Goal: Task Accomplishment & Management: Complete application form

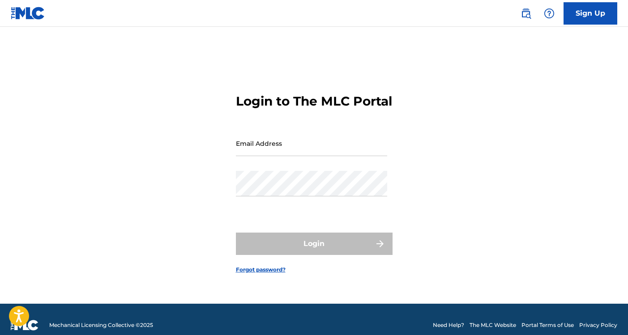
click at [285, 150] on input "Email Address" at bounding box center [311, 143] width 151 height 25
type input "[EMAIL_ADDRESS][DOMAIN_NAME]"
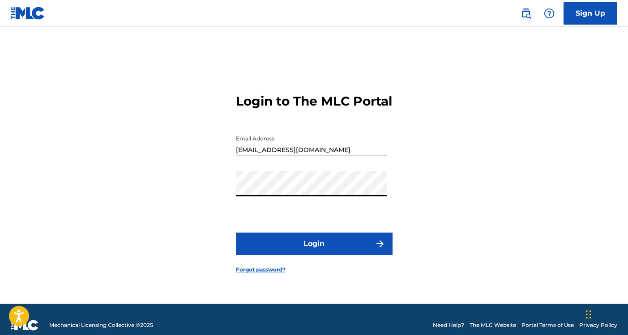
click at [285, 245] on button "Login" at bounding box center [314, 244] width 157 height 22
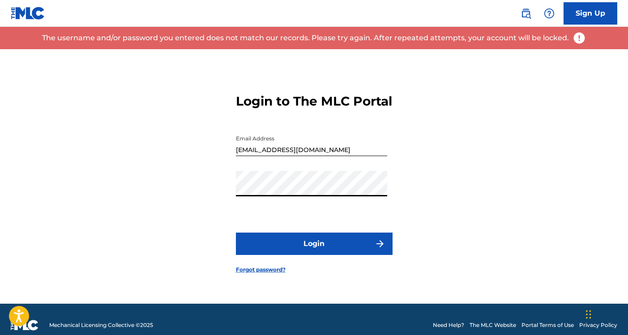
click at [225, 198] on div "Login to The MLC Portal Email Address [EMAIL_ADDRESS][DOMAIN_NAME] Password Log…" at bounding box center [314, 176] width 626 height 255
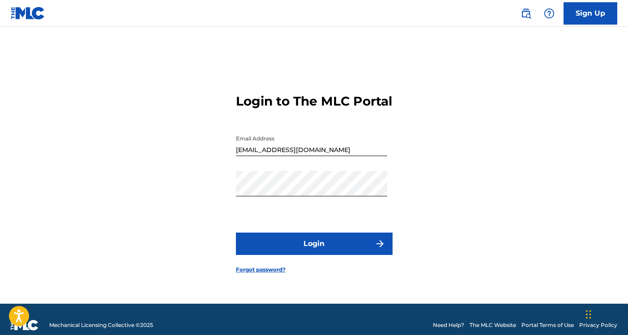
click at [275, 249] on button "Login" at bounding box center [314, 244] width 157 height 22
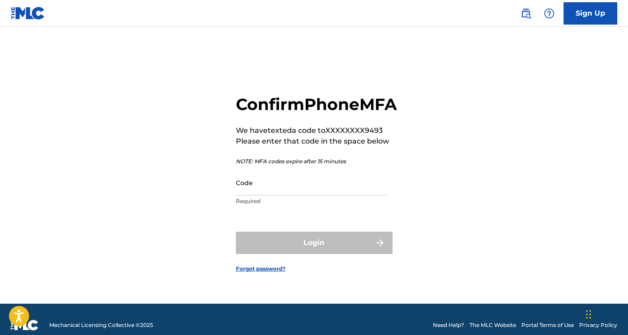
click at [299, 195] on input "Code" at bounding box center [311, 182] width 151 height 25
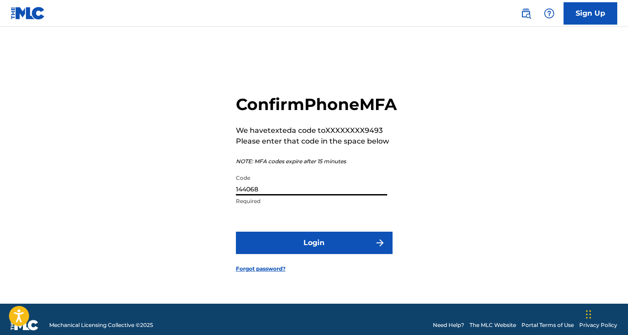
type input "144068"
click at [321, 247] on button "Login" at bounding box center [314, 243] width 157 height 22
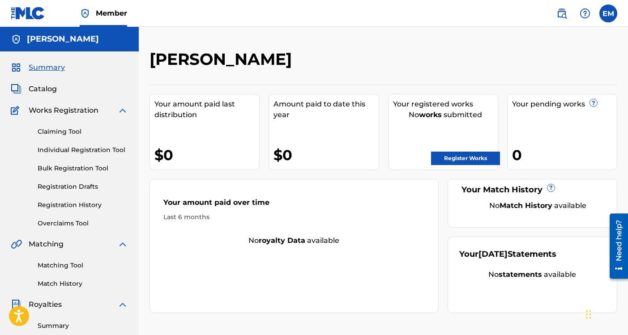
click at [464, 156] on link "Register Works" at bounding box center [465, 158] width 69 height 13
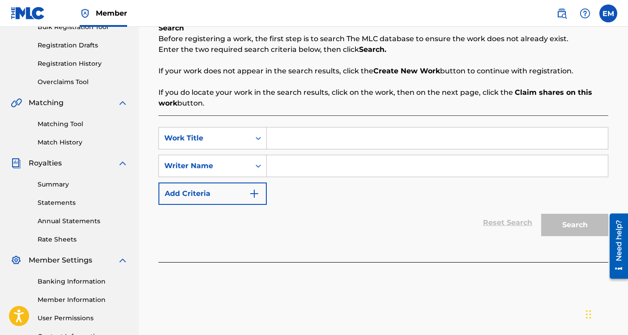
scroll to position [145, 0]
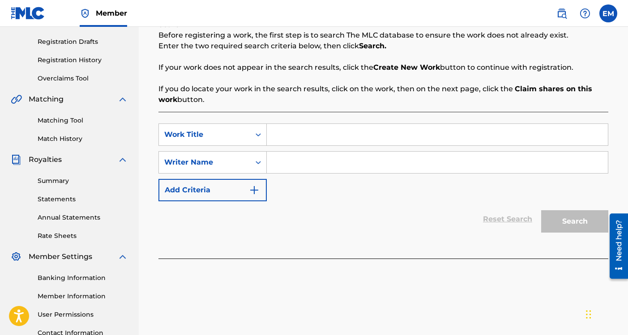
click at [284, 135] on input "Search Form" at bounding box center [437, 134] width 341 height 21
type input "[PERSON_NAME]"
click at [286, 162] on input "Search Form" at bounding box center [437, 162] width 341 height 21
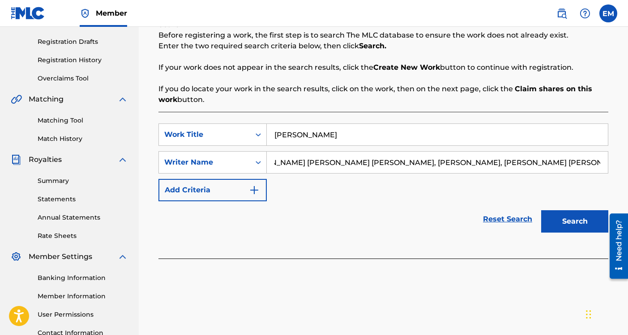
scroll to position [0, 37]
type input "[PERSON_NAME] [PERSON_NAME] [PERSON_NAME], [PERSON_NAME], [PERSON_NAME] [PERSON…"
click at [255, 189] on img "Search Form" at bounding box center [254, 190] width 11 height 11
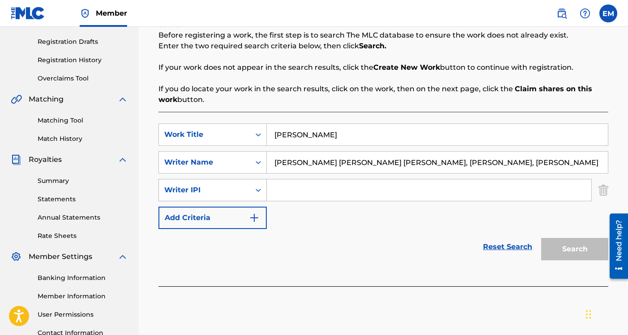
click at [258, 186] on icon "Search Form" at bounding box center [258, 190] width 9 height 9
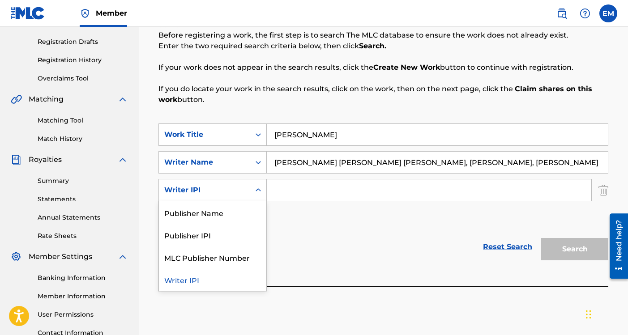
click at [208, 280] on div "Writer IPI" at bounding box center [212, 279] width 107 height 22
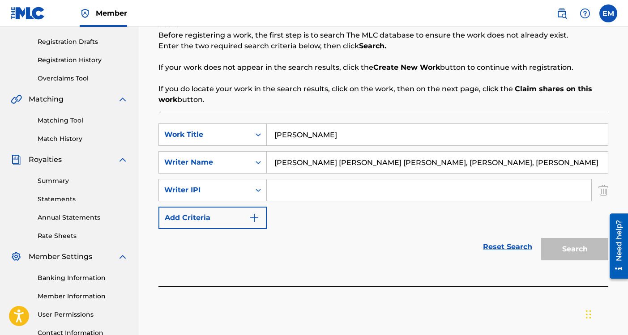
click at [286, 191] on input "Search Form" at bounding box center [429, 189] width 324 height 21
paste input "00486959381"
paste input "00683019049"
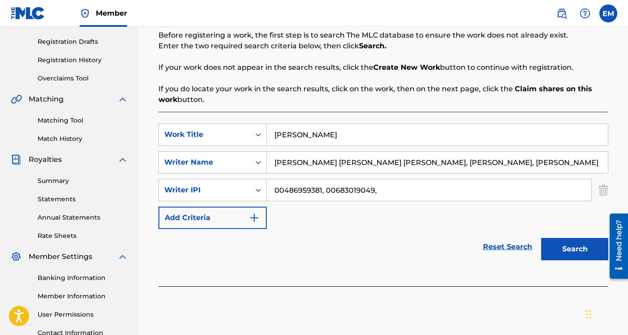
paste input "01061519677"
paste input "00511247788"
click at [516, 191] on input "00486959381, 00683019049, 01061519677, 00511247788" at bounding box center [429, 189] width 324 height 21
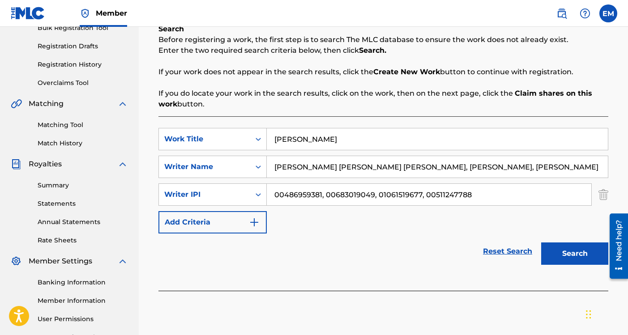
scroll to position [141, 0]
type input "00486959381, 00683019049, 01061519677, 00511247788"
click at [550, 250] on button "Search" at bounding box center [574, 253] width 67 height 22
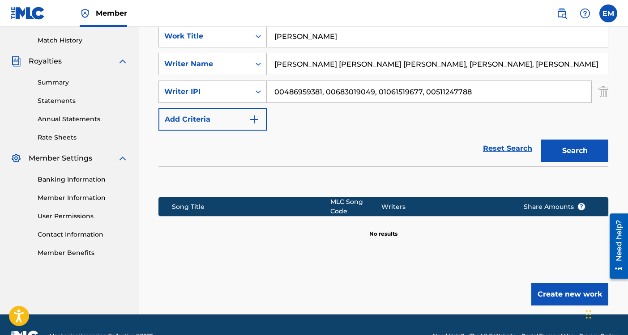
scroll to position [260, 0]
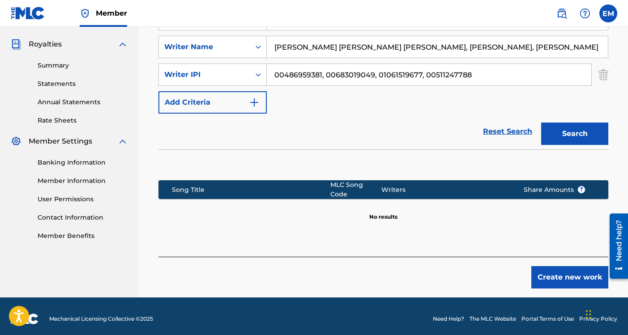
click at [543, 276] on button "Create new work" at bounding box center [569, 277] width 77 height 22
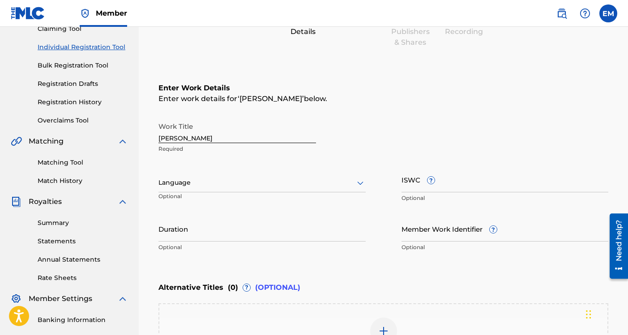
scroll to position [104, 0]
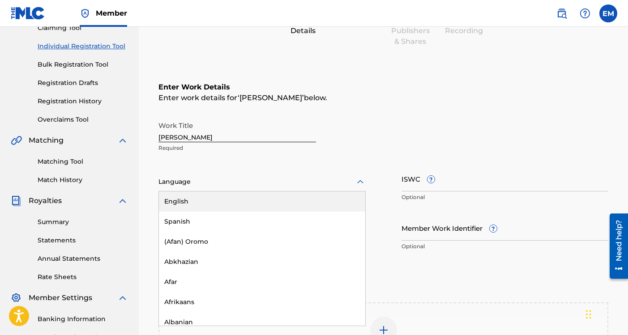
click at [262, 183] on div at bounding box center [261, 181] width 207 height 11
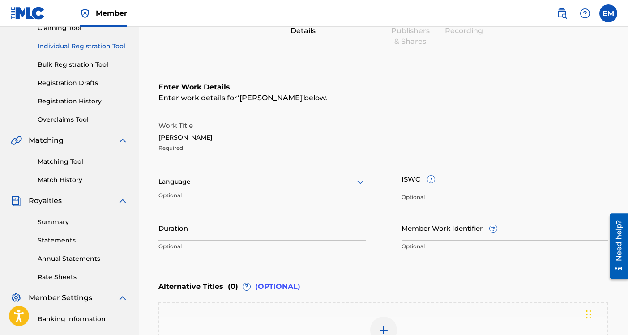
click at [299, 152] on div "Work Title [PERSON_NAME] Required" at bounding box center [236, 137] width 157 height 40
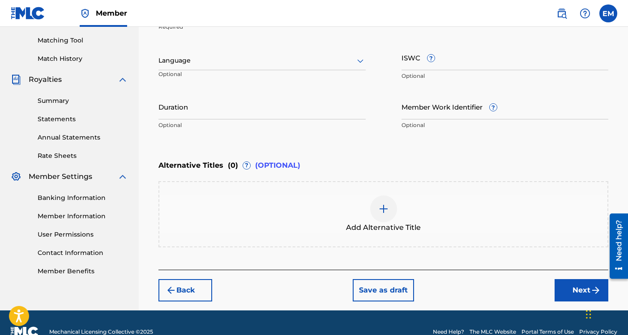
scroll to position [243, 0]
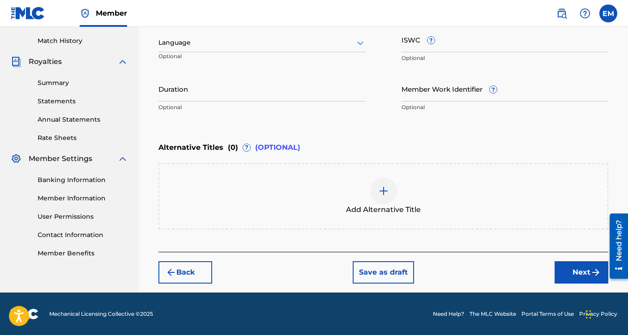
click at [573, 271] on button "Next" at bounding box center [581, 272] width 54 height 22
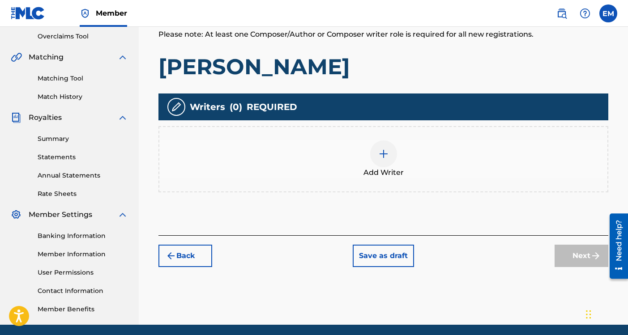
scroll to position [193, 0]
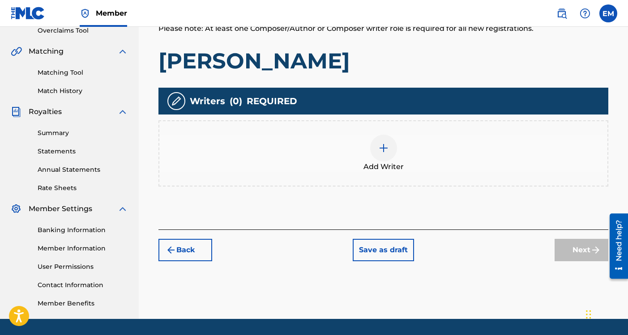
click at [381, 152] on img at bounding box center [383, 148] width 11 height 11
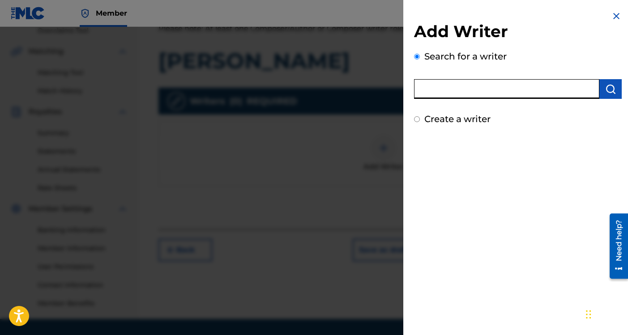
click at [451, 93] on input "text" at bounding box center [506, 89] width 185 height 20
type input "[PERSON_NAME]"
click at [605, 88] on img "submit" at bounding box center [610, 89] width 11 height 11
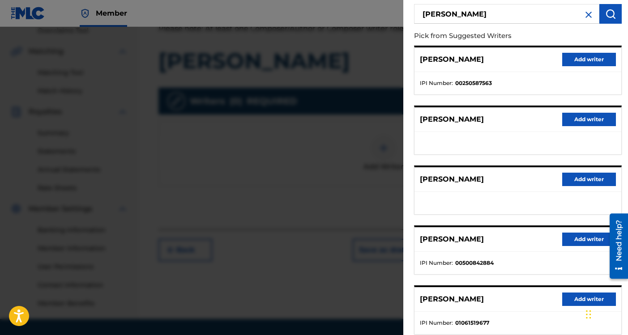
scroll to position [131, 0]
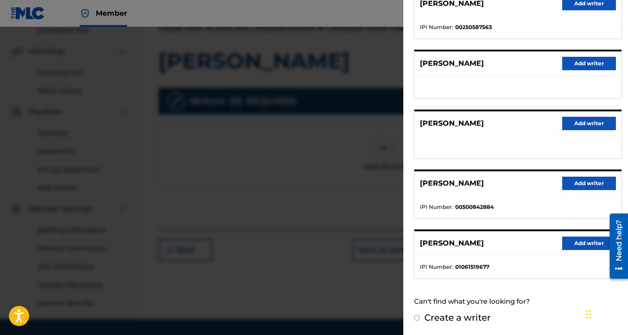
click at [573, 241] on button "Add writer" at bounding box center [589, 243] width 54 height 13
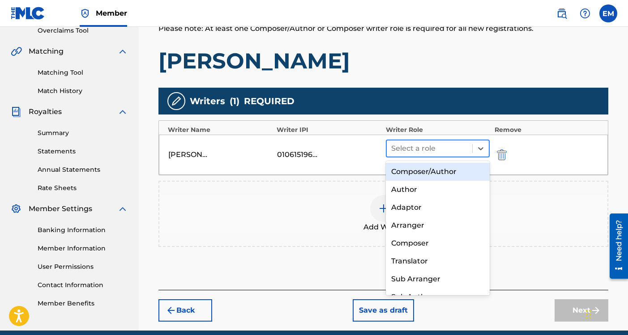
click at [461, 149] on div at bounding box center [429, 148] width 77 height 13
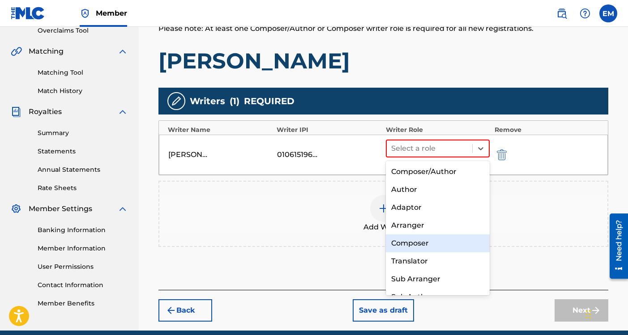
click at [416, 240] on div "Composer" at bounding box center [438, 243] width 104 height 18
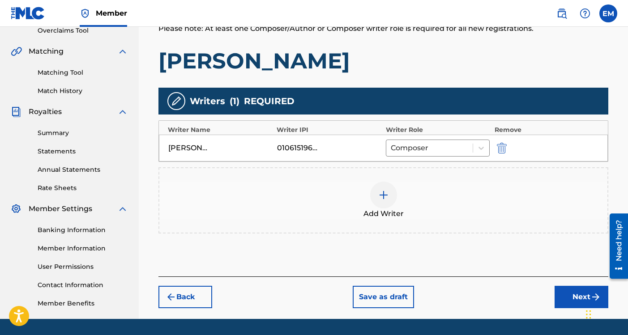
click at [378, 194] on img at bounding box center [383, 195] width 11 height 11
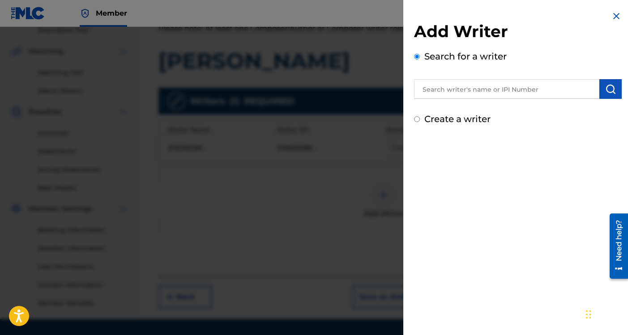
click at [446, 87] on input "text" at bounding box center [506, 89] width 185 height 20
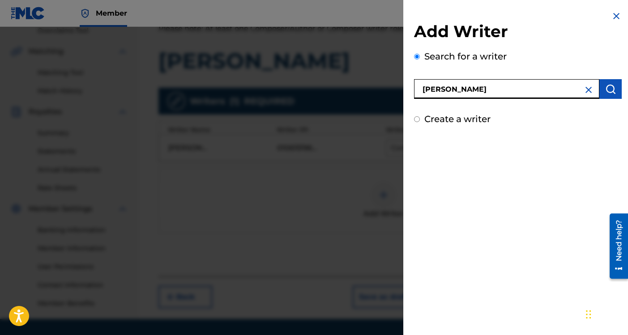
type input "[PERSON_NAME]"
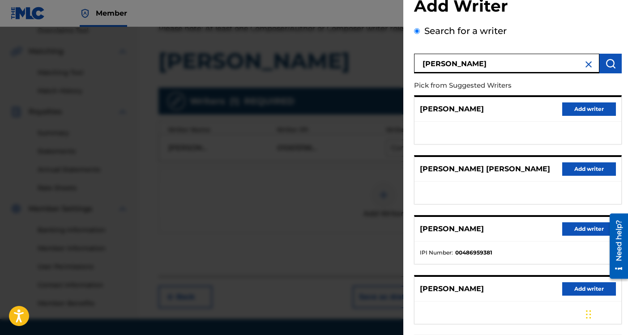
scroll to position [26, 0]
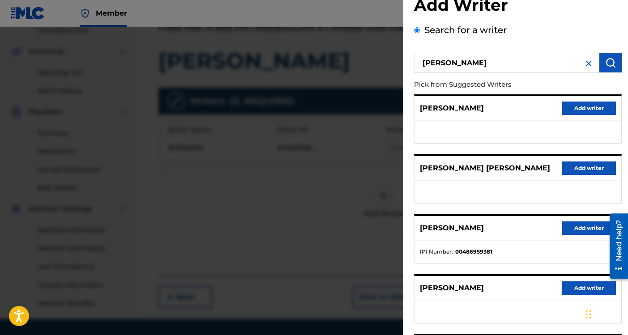
click at [573, 229] on button "Add writer" at bounding box center [589, 227] width 54 height 13
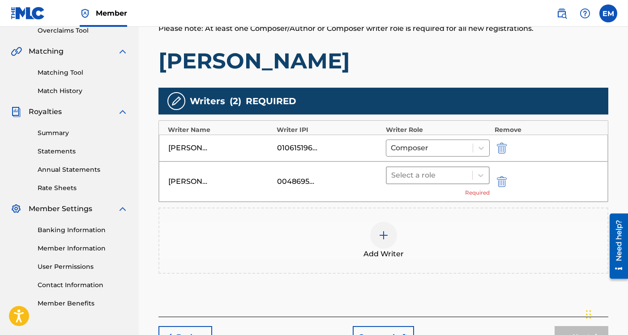
click at [472, 173] on span at bounding box center [472, 175] width 0 height 9
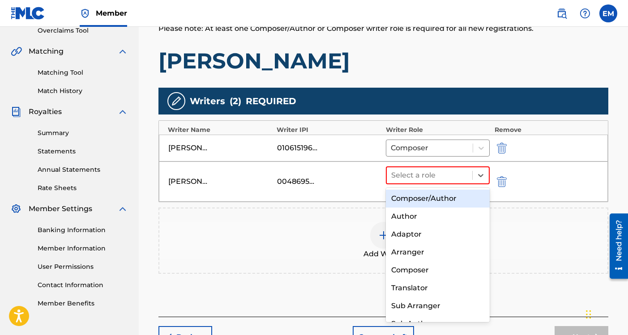
click at [433, 201] on div "Composer/Author" at bounding box center [438, 199] width 104 height 18
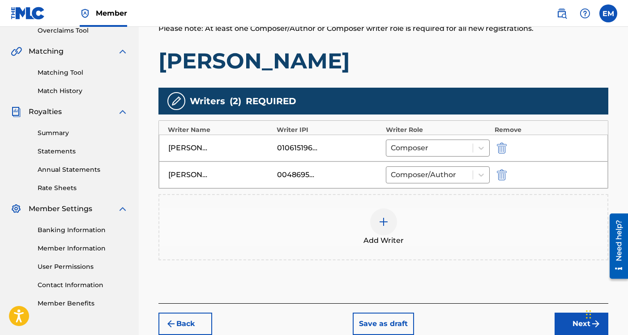
click at [386, 225] on img at bounding box center [383, 221] width 11 height 11
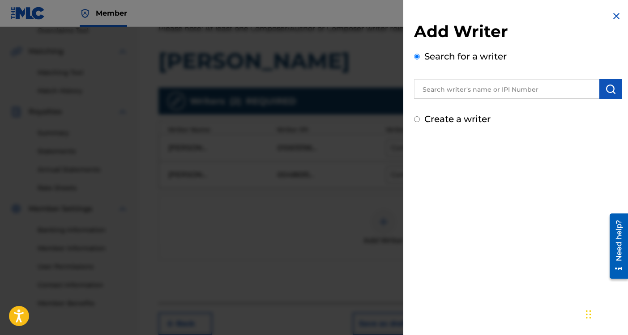
click at [476, 86] on input "text" at bounding box center [506, 89] width 185 height 20
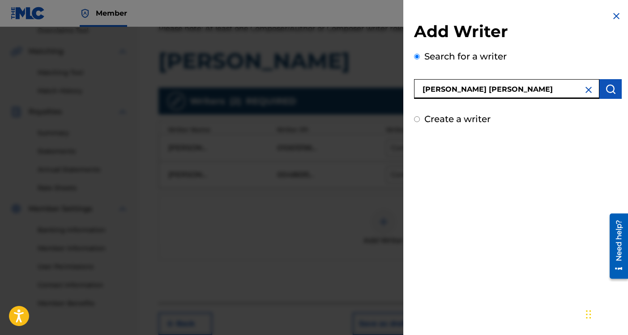
type input "[PERSON_NAME] [PERSON_NAME]"
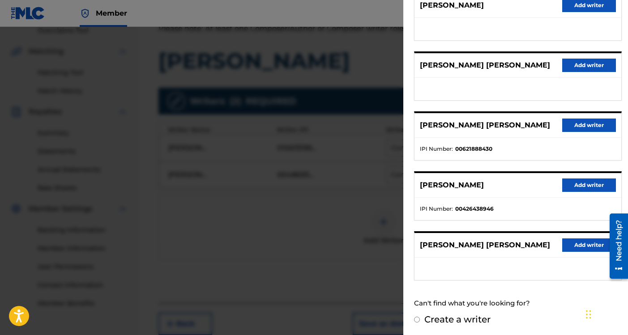
scroll to position [131, 0]
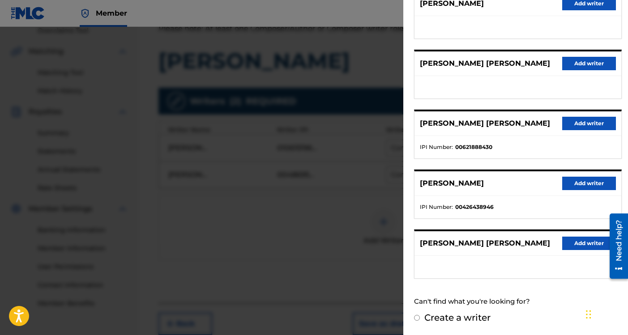
click at [569, 243] on button "Add writer" at bounding box center [589, 243] width 54 height 13
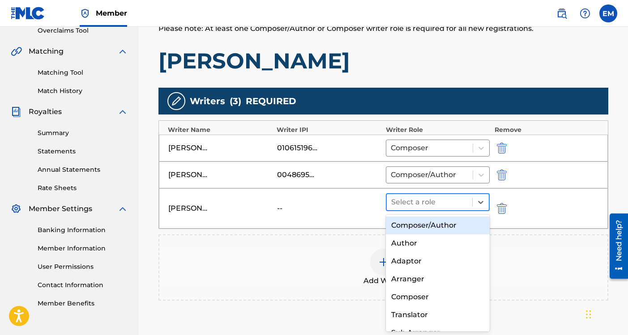
click at [436, 202] on div at bounding box center [429, 202] width 77 height 13
click at [421, 225] on div "Composer/Author" at bounding box center [438, 225] width 104 height 18
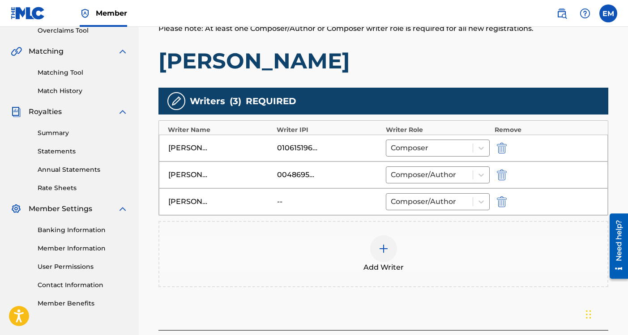
click at [382, 250] on img at bounding box center [383, 248] width 11 height 11
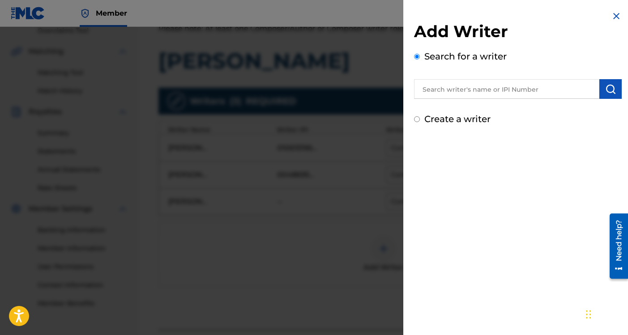
click at [462, 86] on input "text" at bounding box center [506, 89] width 185 height 20
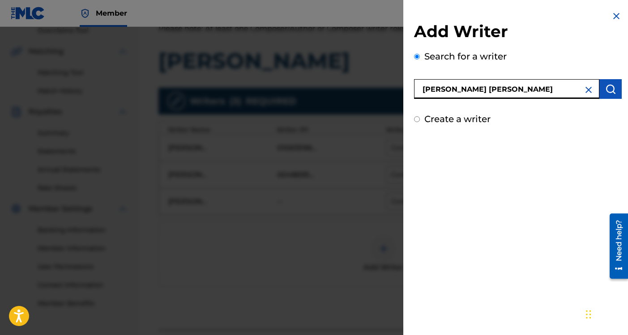
type input "[PERSON_NAME] [PERSON_NAME]"
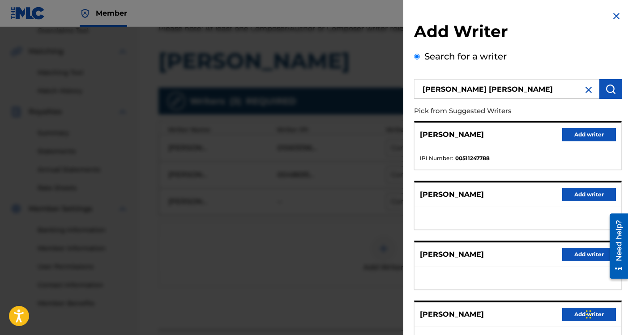
click at [572, 132] on button "Add writer" at bounding box center [589, 134] width 54 height 13
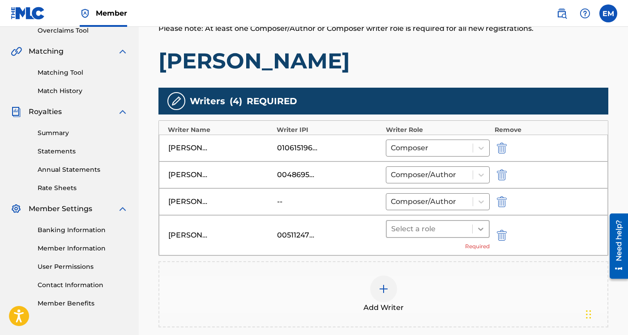
click at [480, 227] on icon at bounding box center [480, 229] width 9 height 9
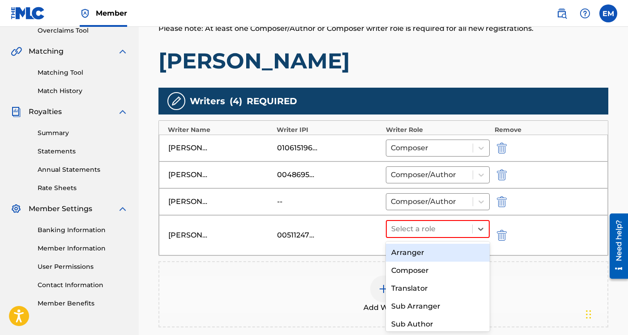
scroll to position [56, 0]
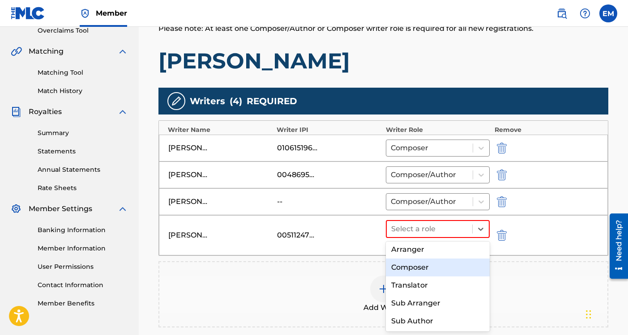
click at [416, 269] on div "Composer" at bounding box center [438, 268] width 104 height 18
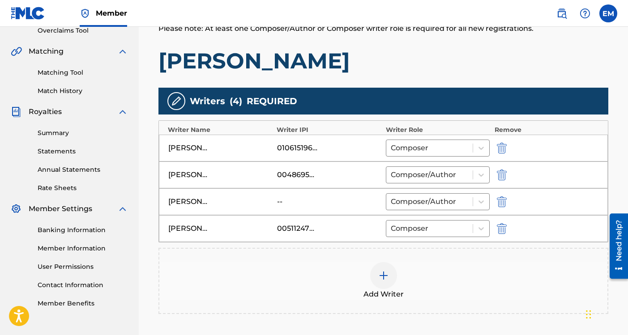
click at [504, 200] on img "submit" at bounding box center [502, 201] width 10 height 11
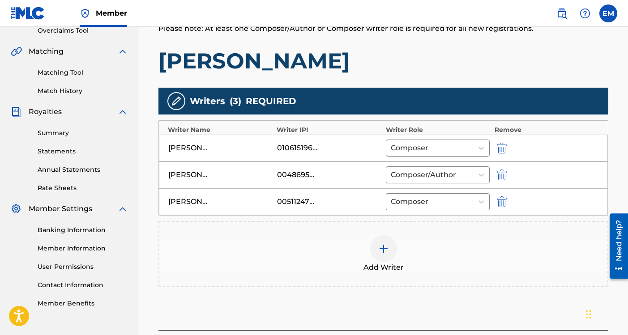
click at [381, 247] on img at bounding box center [383, 248] width 11 height 11
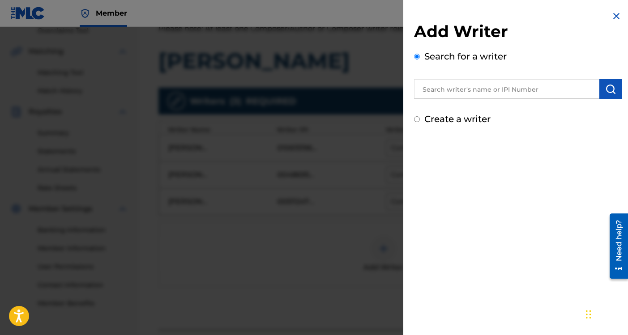
click at [441, 119] on label "Create a writer" at bounding box center [457, 119] width 66 height 11
radio input "true"
click at [420, 119] on input "Create a writer" at bounding box center [417, 119] width 6 height 6
radio input "false"
radio input "true"
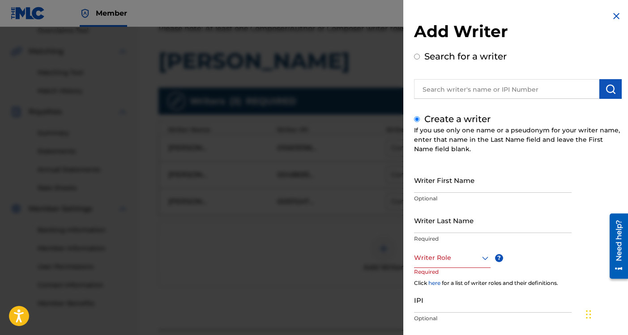
click at [445, 183] on input "Writer First Name" at bounding box center [492, 179] width 157 height 25
type input "[PERSON_NAME]"
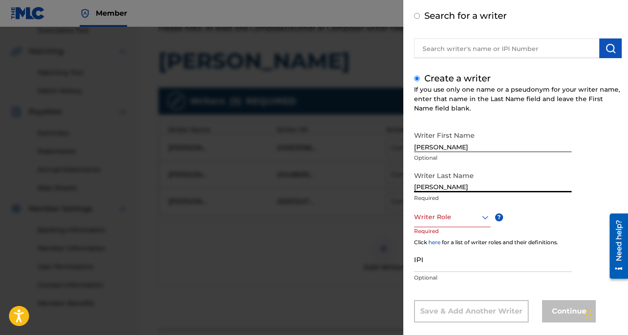
scroll to position [51, 0]
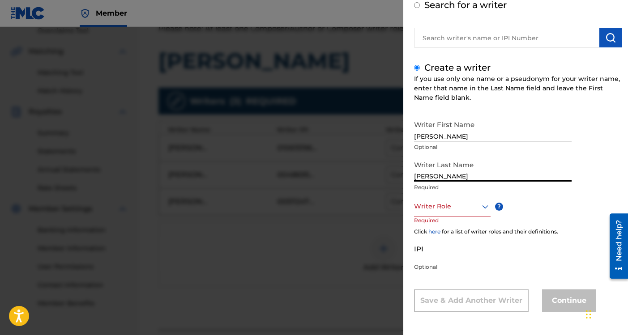
type input "[PERSON_NAME]"
click at [480, 205] on icon at bounding box center [485, 205] width 11 height 11
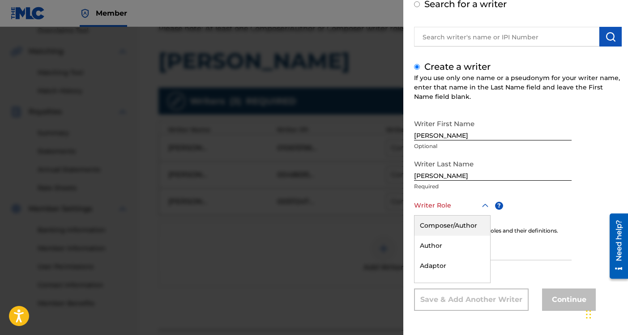
click at [450, 231] on div "Composer/Author" at bounding box center [452, 226] width 76 height 20
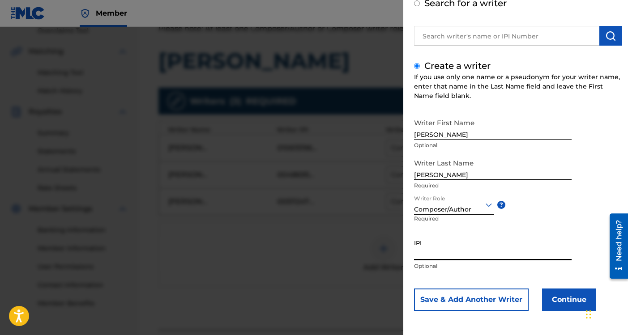
click at [463, 248] on input "IPI" at bounding box center [492, 247] width 157 height 25
paste input "00683019049"
type input "00683019049"
click at [557, 295] on button "Continue" at bounding box center [569, 300] width 54 height 22
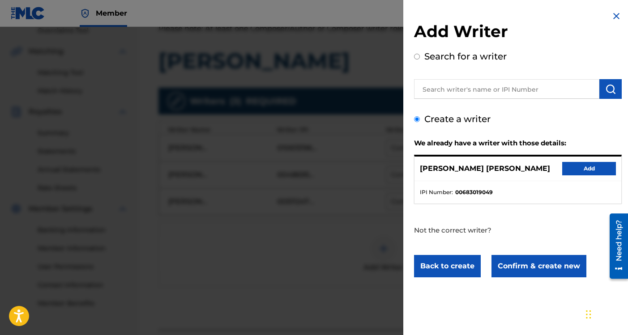
scroll to position [0, 0]
click at [573, 166] on button "Add" at bounding box center [589, 168] width 54 height 13
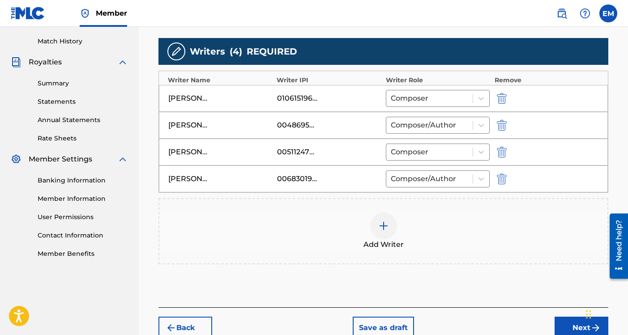
scroll to position [298, 0]
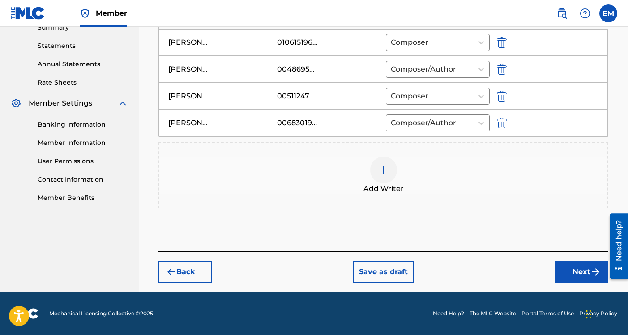
click at [569, 269] on button "Next" at bounding box center [581, 272] width 54 height 22
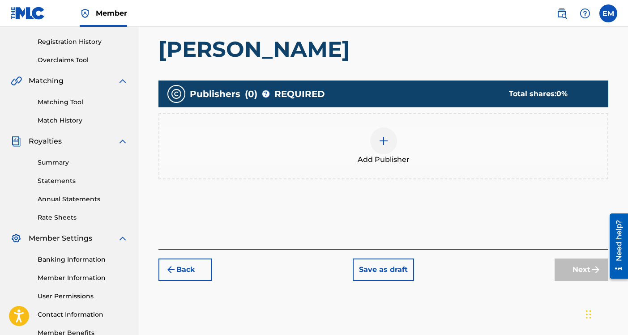
scroll to position [164, 0]
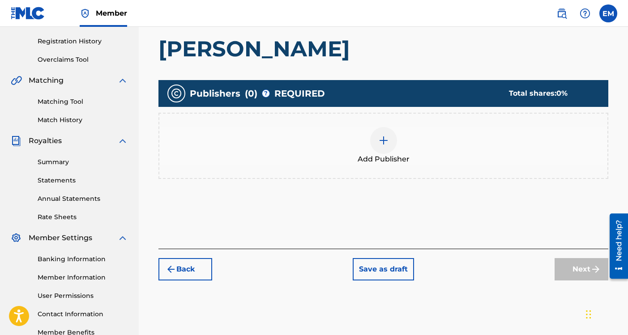
click at [386, 146] on div at bounding box center [383, 140] width 27 height 27
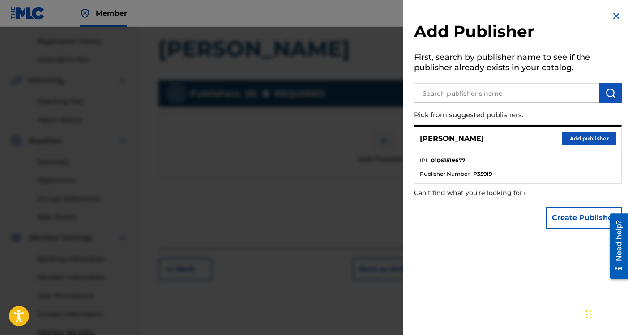
click at [510, 94] on input "text" at bounding box center [506, 93] width 185 height 20
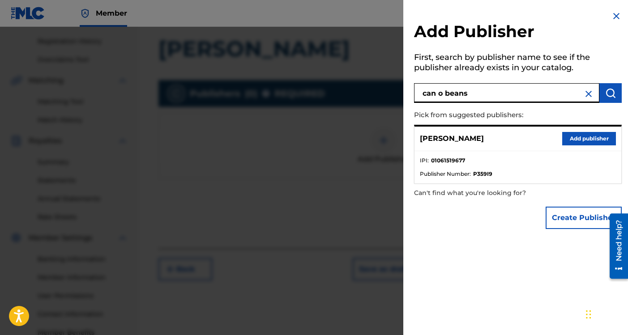
click at [609, 94] on img "submit" at bounding box center [610, 93] width 11 height 11
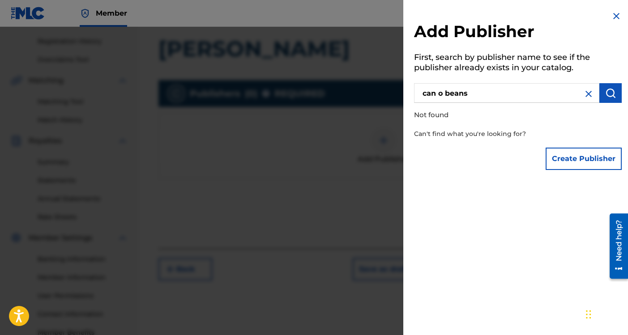
drag, startPoint x: 510, startPoint y: 97, endPoint x: 499, endPoint y: 70, distance: 29.3
click at [499, 70] on div "Add Publisher First, search by publisher name to see if the publisher already e…" at bounding box center [517, 92] width 229 height 185
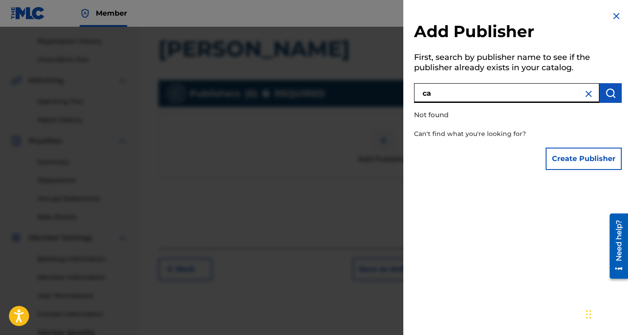
type input "c"
click at [568, 155] on button "Create Publisher" at bounding box center [583, 159] width 76 height 22
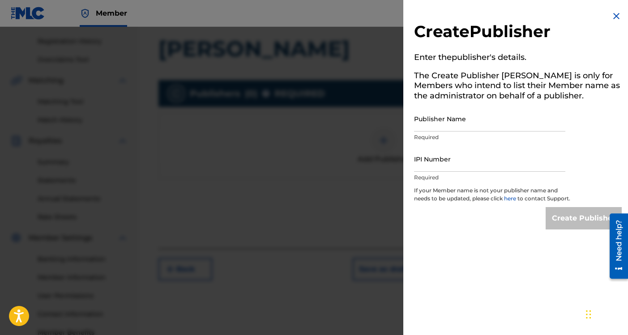
click at [524, 123] on input "Publisher Name" at bounding box center [489, 118] width 151 height 25
drag, startPoint x: 477, startPoint y: 121, endPoint x: 473, endPoint y: 106, distance: 16.2
click at [473, 106] on div "Create Publisher Enter the publisher 's details. The Create Publisher button is…" at bounding box center [517, 120] width 229 height 240
type input "The Constellations"
click at [611, 14] on img at bounding box center [616, 16] width 11 height 11
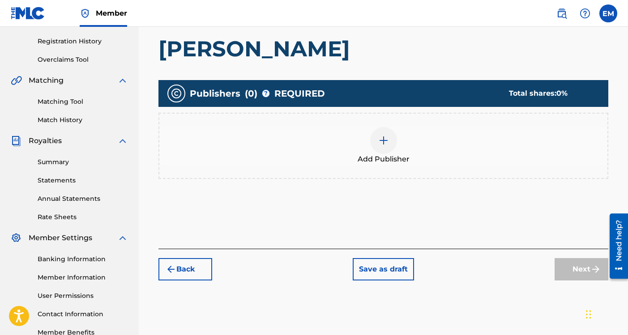
click at [384, 138] on img at bounding box center [383, 140] width 11 height 11
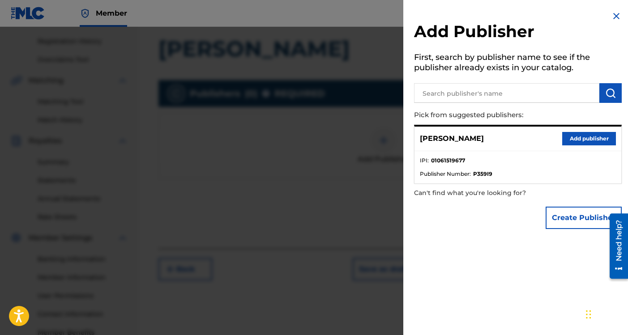
click at [583, 136] on button "Add publisher" at bounding box center [589, 138] width 54 height 13
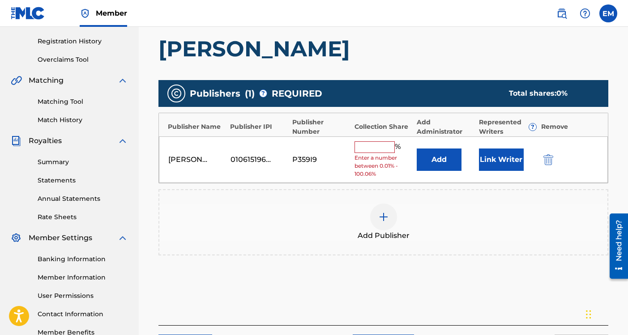
click at [374, 148] on input "text" at bounding box center [374, 147] width 40 height 12
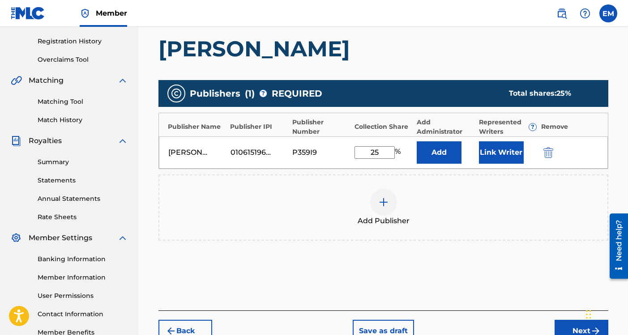
type input "25"
click at [439, 151] on button "Add" at bounding box center [438, 152] width 45 height 22
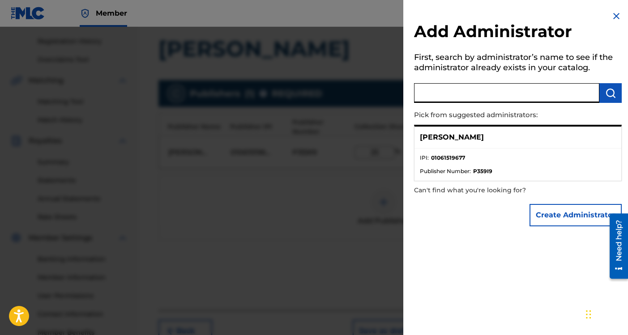
click at [485, 93] on input "text" at bounding box center [506, 93] width 185 height 20
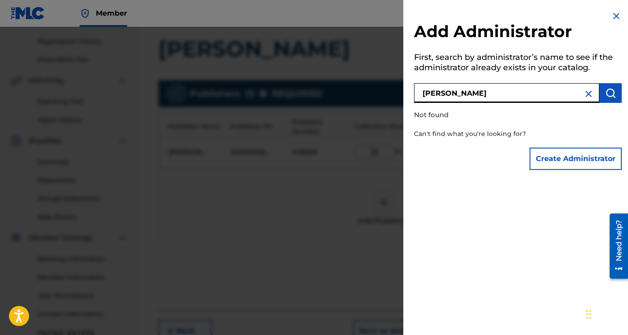
drag, startPoint x: 501, startPoint y: 96, endPoint x: 486, endPoint y: 47, distance: 50.8
click at [486, 47] on div "Add Administrator First, search by administrator’s name to see if the administr…" at bounding box center [517, 92] width 229 height 185
drag, startPoint x: 457, startPoint y: 93, endPoint x: 446, endPoint y: 67, distance: 28.1
click at [446, 67] on div "Add Administrator First, search by administrator’s name to see if the administr…" at bounding box center [517, 92] width 229 height 185
drag, startPoint x: 540, startPoint y: 94, endPoint x: 532, endPoint y: 68, distance: 27.6
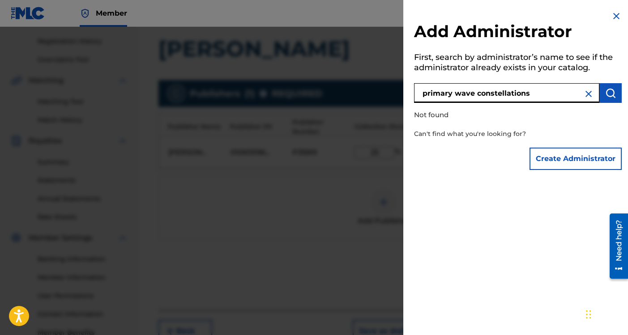
click at [532, 68] on div "Add Administrator First, search by administrator’s name to see if the administr…" at bounding box center [517, 92] width 229 height 185
paste input "623868034"
drag, startPoint x: 467, startPoint y: 91, endPoint x: 451, endPoint y: 41, distance: 52.8
click at [451, 41] on div "Add Administrator First, search by administrator’s name to see if the administr…" at bounding box center [517, 92] width 229 height 185
type input "robo juno"
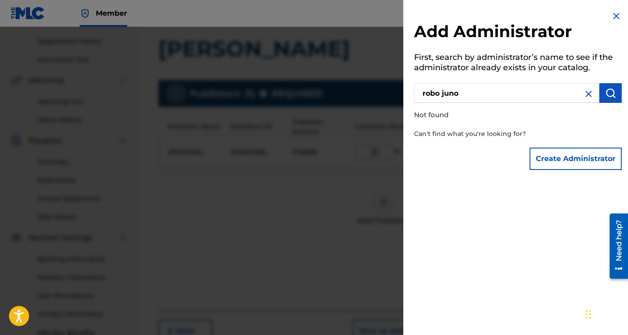
click at [541, 154] on button "Create Administrator" at bounding box center [575, 159] width 92 height 22
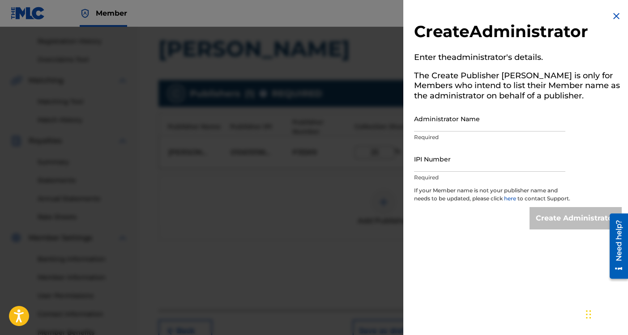
click at [462, 126] on input "Administrator Name" at bounding box center [489, 118] width 151 height 25
paste input "CAN O BEANS MUSIC"
type input "CAN O BEANS MUSIC"
click at [449, 165] on input "IPI Number" at bounding box center [489, 158] width 151 height 25
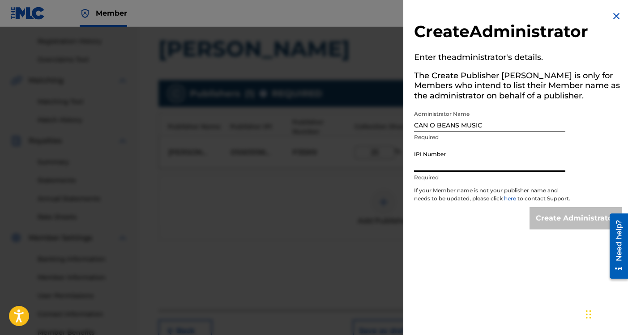
paste input "487730025"
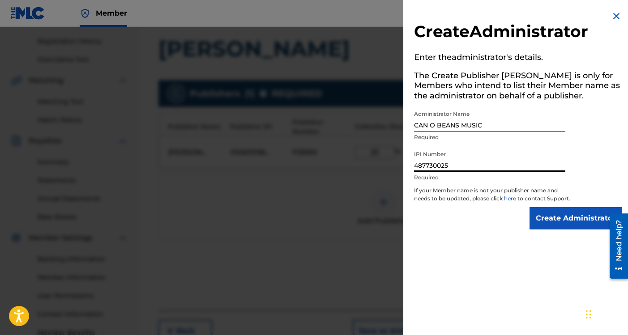
click at [427, 164] on input "487730025" at bounding box center [489, 158] width 151 height 25
type input "487730025"
click at [556, 227] on input "Create Administrator" at bounding box center [575, 218] width 92 height 22
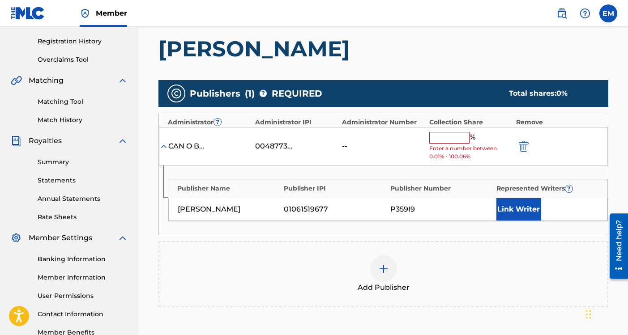
click at [459, 138] on input "text" at bounding box center [449, 138] width 40 height 12
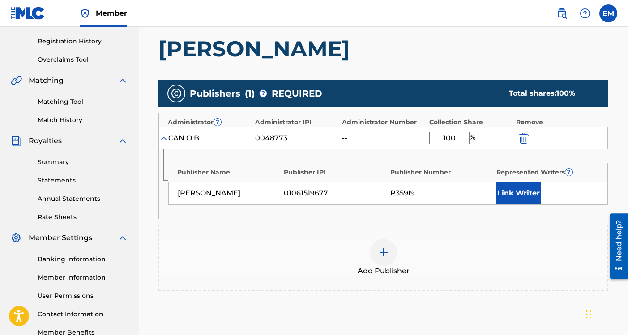
click at [460, 154] on div "Publisher Name Publisher IPI Publisher Number Represented Writers ? [PERSON_NAM…" at bounding box center [383, 183] width 449 height 69
drag, startPoint x: 458, startPoint y: 140, endPoint x: 452, endPoint y: 131, distance: 11.5
click at [452, 131] on div "CAN O BEANS MUSIC 00487730025 -- 100 %" at bounding box center [383, 138] width 449 height 22
type input "50"
click button "submit" at bounding box center [522, 138] width 13 height 10
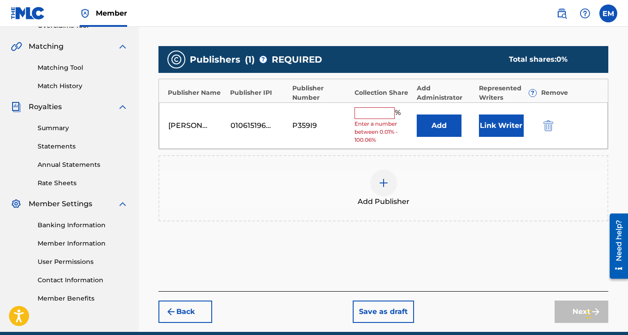
scroll to position [175, 0]
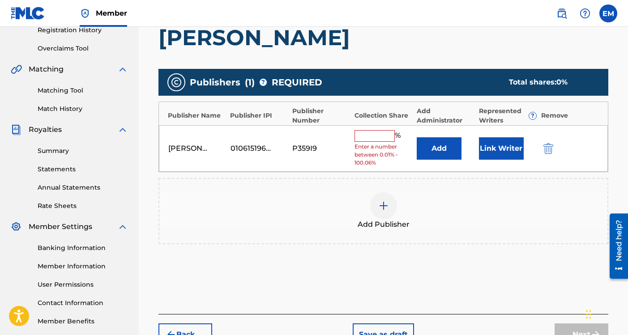
click at [379, 140] on input "text" at bounding box center [374, 136] width 40 height 12
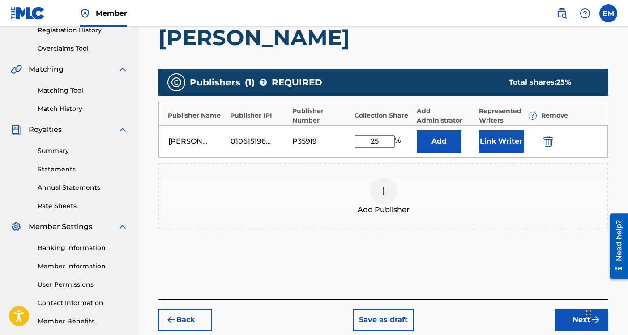
click at [492, 140] on button "Link Writer" at bounding box center [501, 141] width 45 height 22
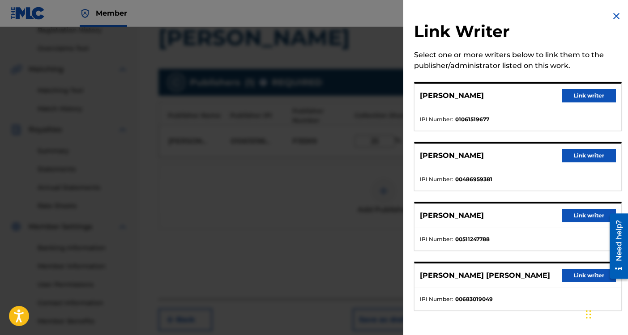
click at [611, 15] on img at bounding box center [616, 16] width 11 height 11
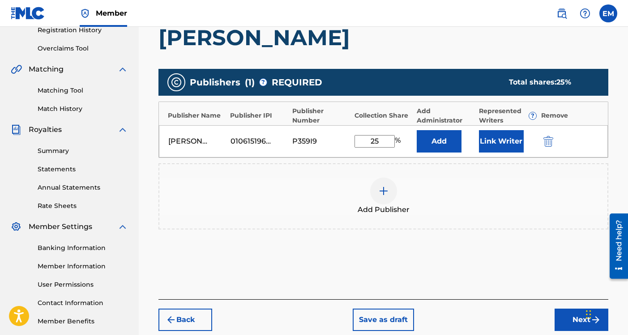
click at [386, 140] on input "25" at bounding box center [374, 141] width 40 height 13
type input "2"
type input "100"
click at [439, 140] on button "Add" at bounding box center [438, 141] width 45 height 22
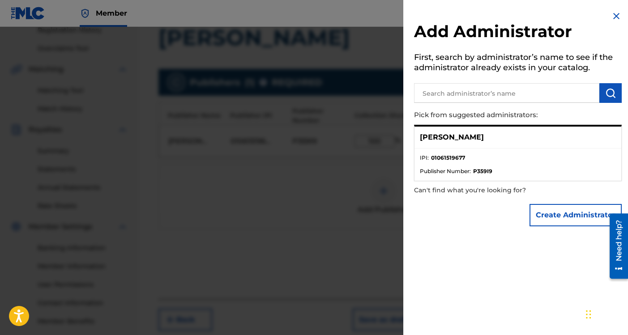
click at [458, 136] on p "[PERSON_NAME]" at bounding box center [452, 137] width 64 height 11
click at [612, 15] on img at bounding box center [616, 16] width 11 height 11
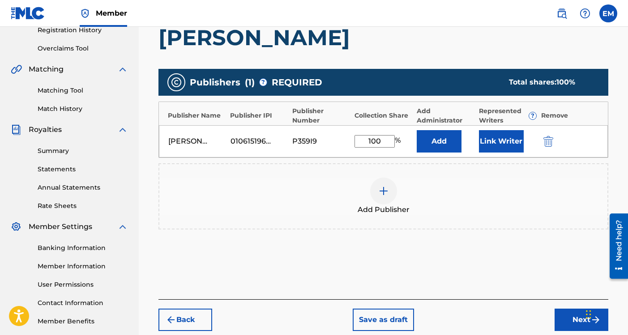
click at [501, 146] on button "Link Writer" at bounding box center [501, 141] width 45 height 22
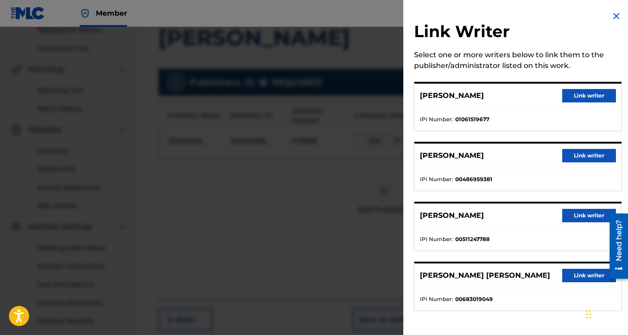
click at [576, 156] on button "Link writer" at bounding box center [589, 155] width 54 height 13
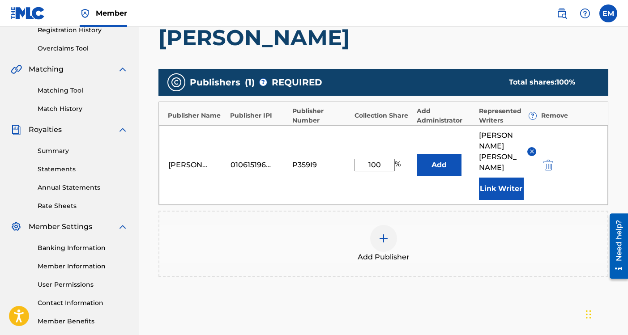
click at [512, 178] on button "Link Writer" at bounding box center [501, 189] width 45 height 22
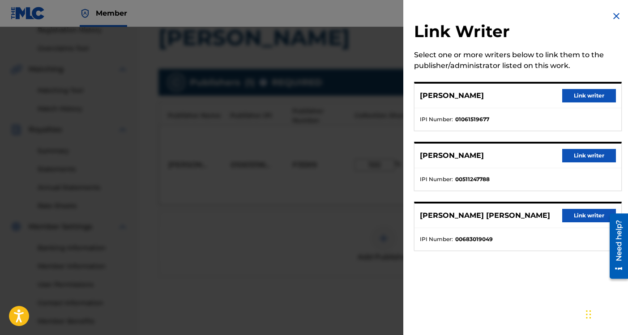
click at [569, 92] on button "Link writer" at bounding box center [589, 95] width 54 height 13
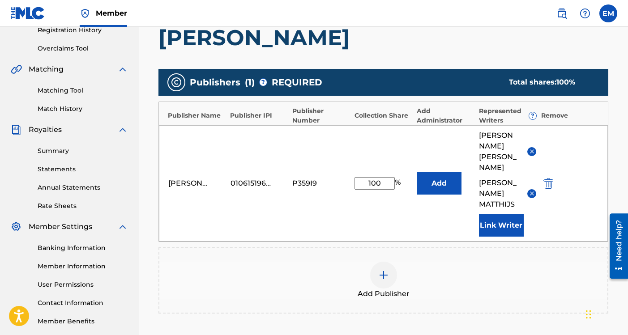
click at [503, 221] on button "Link Writer" at bounding box center [501, 225] width 45 height 22
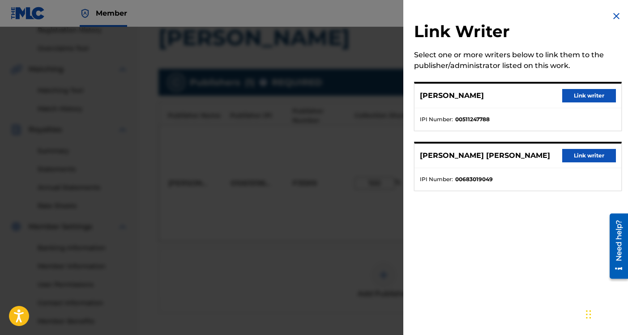
click at [574, 97] on button "Link writer" at bounding box center [589, 95] width 54 height 13
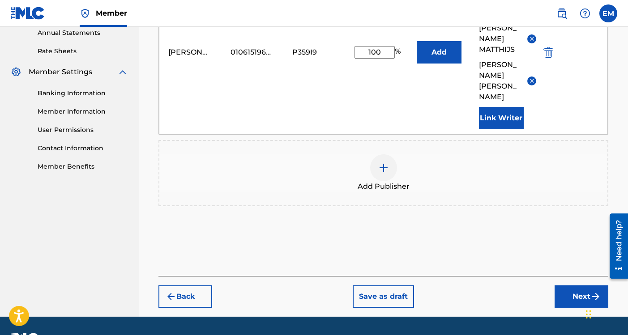
scroll to position [331, 0]
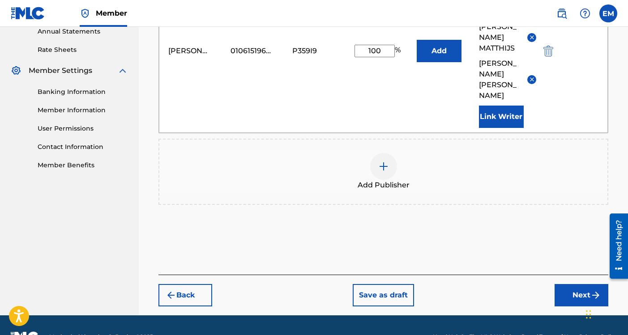
click at [576, 284] on button "Next" at bounding box center [581, 295] width 54 height 22
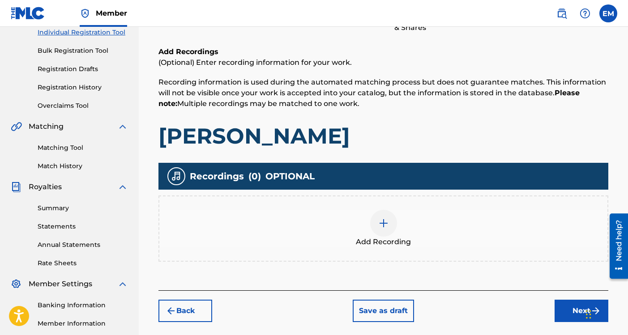
scroll to position [160, 0]
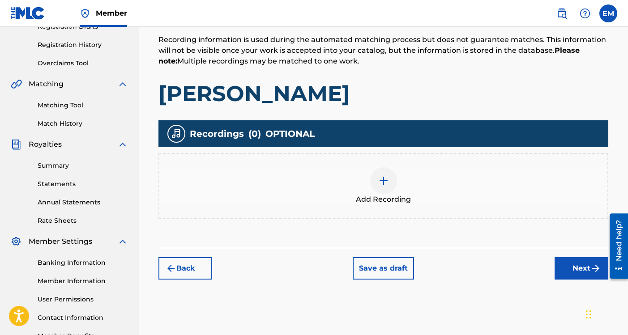
click at [574, 266] on button "Next" at bounding box center [581, 268] width 54 height 22
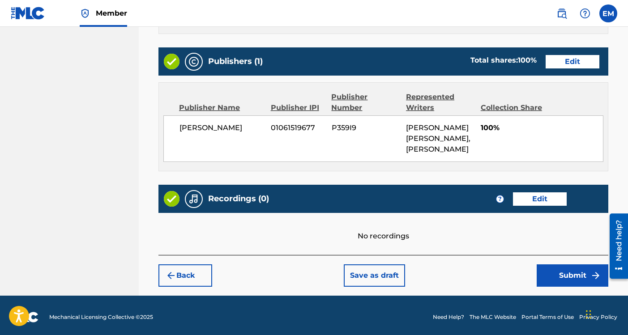
scroll to position [495, 0]
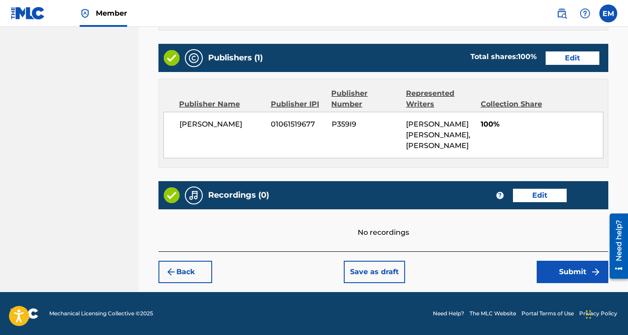
click at [549, 267] on button "Submit" at bounding box center [572, 272] width 72 height 22
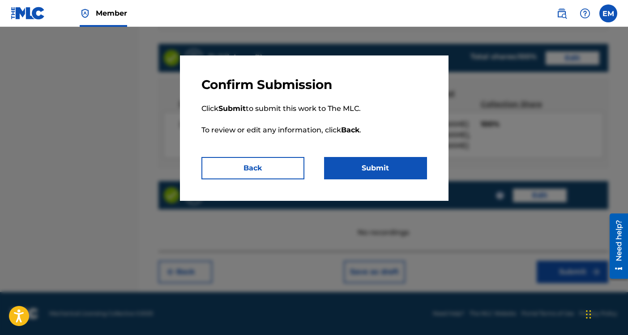
click at [350, 167] on button "Submit" at bounding box center [375, 168] width 103 height 22
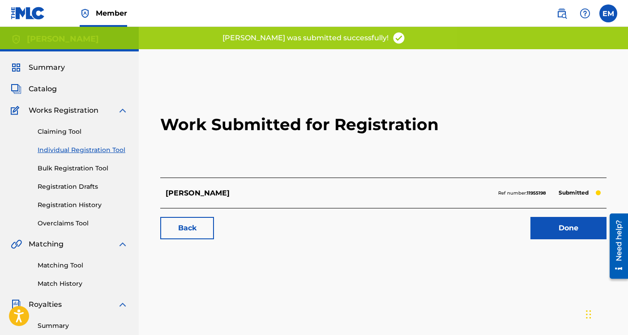
click at [549, 228] on link "Done" at bounding box center [568, 228] width 76 height 22
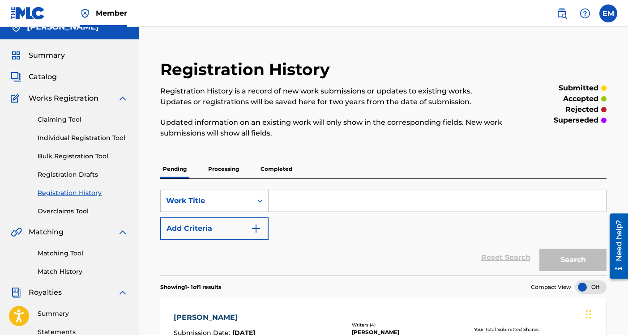
scroll to position [9, 0]
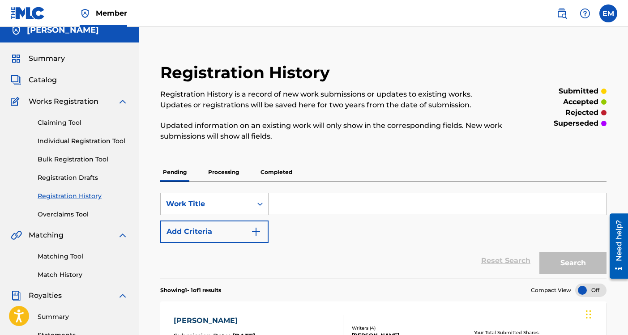
click at [91, 163] on link "Bulk Registration Tool" at bounding box center [83, 159] width 90 height 9
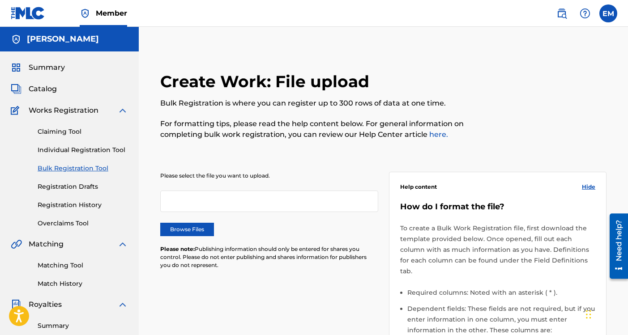
click at [230, 202] on div at bounding box center [269, 201] width 218 height 21
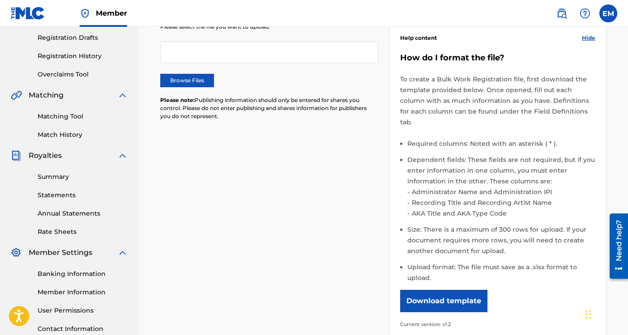
scroll to position [155, 0]
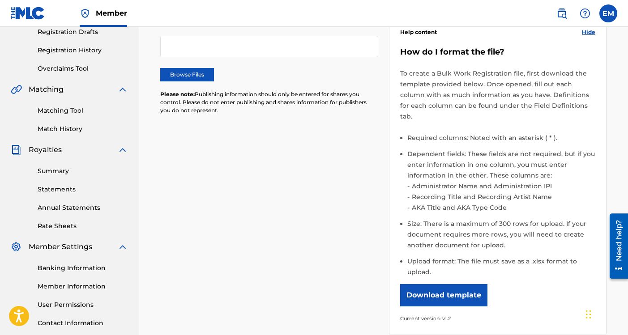
click at [438, 284] on button "Download template" at bounding box center [443, 295] width 87 height 22
click at [73, 171] on link "Summary" at bounding box center [83, 170] width 90 height 9
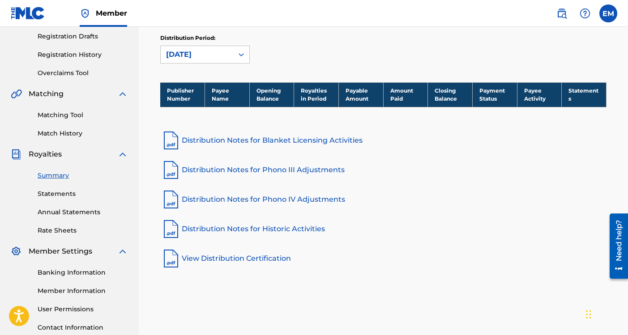
scroll to position [166, 0]
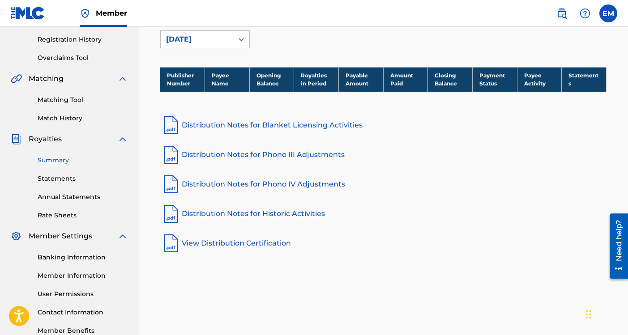
click at [65, 276] on link "Member Information" at bounding box center [83, 275] width 90 height 9
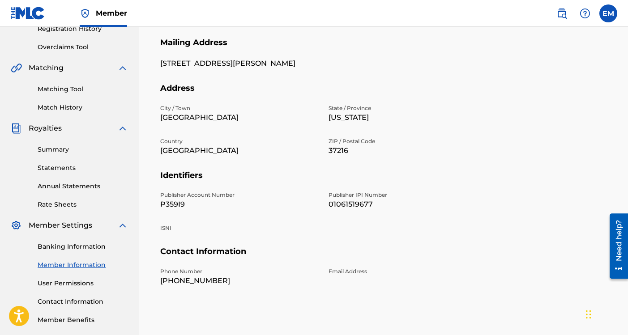
scroll to position [220, 0]
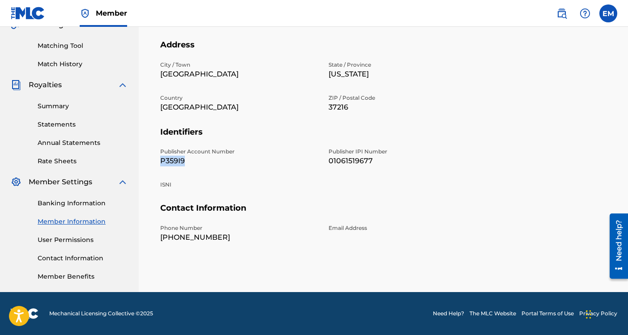
drag, startPoint x: 187, startPoint y: 159, endPoint x: 153, endPoint y: 161, distance: 34.0
click at [153, 161] on div "Mailing and Contact Information entered on the Mailing and Contact tab is used …" at bounding box center [382, 83] width 467 height 463
copy p "P359I9"
drag, startPoint x: 378, startPoint y: 160, endPoint x: 325, endPoint y: 158, distance: 53.3
click at [325, 158] on div "Publisher Account Number P359I9 Publisher IPI Number 01061519677 ISNI" at bounding box center [323, 175] width 326 height 55
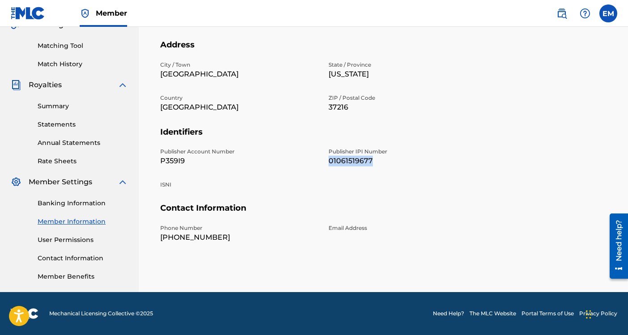
copy p "01061519677"
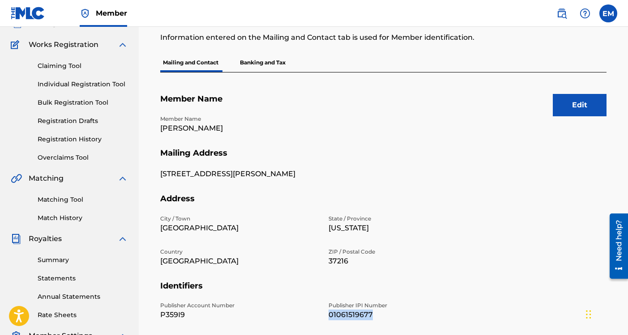
scroll to position [62, 0]
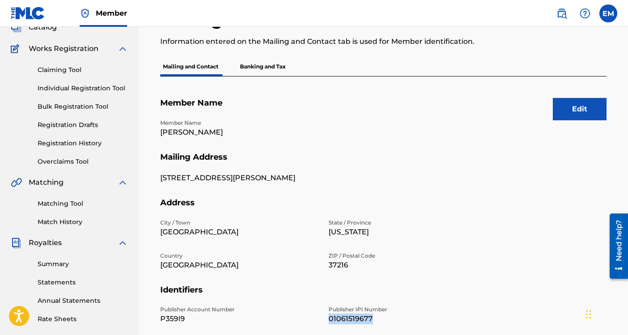
click at [77, 85] on link "Individual Registration Tool" at bounding box center [83, 88] width 90 height 9
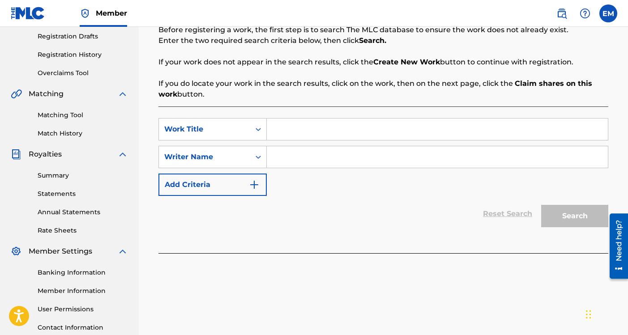
scroll to position [203, 0]
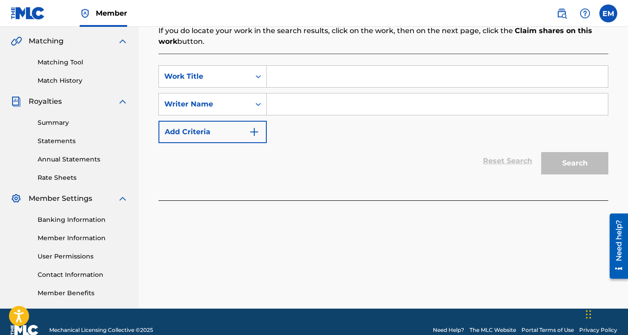
click at [293, 81] on input "Search Form" at bounding box center [437, 76] width 341 height 21
type input "Before I Take You Home"
click at [369, 103] on input "Search Form" at bounding box center [437, 103] width 341 height 21
type input "[PERSON_NAME]"
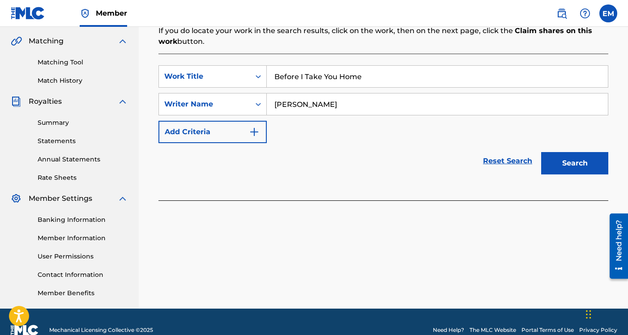
click at [569, 163] on button "Search" at bounding box center [574, 163] width 67 height 22
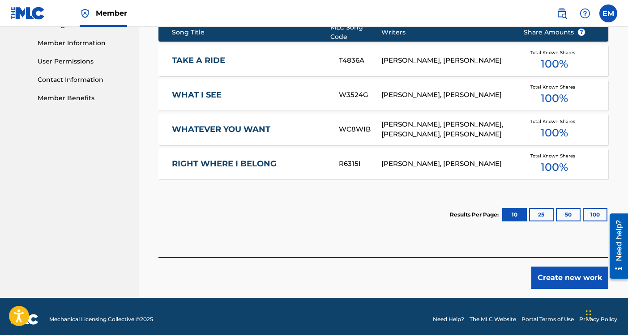
scroll to position [399, 0]
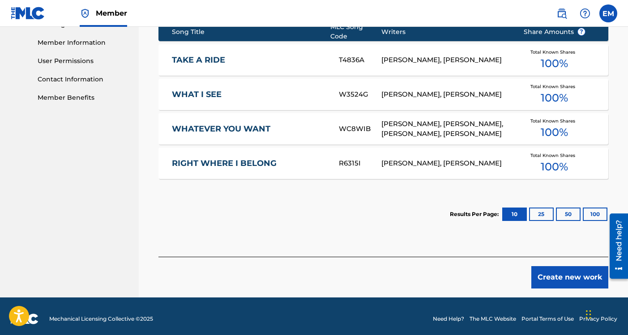
click at [554, 272] on button "Create new work" at bounding box center [569, 277] width 77 height 22
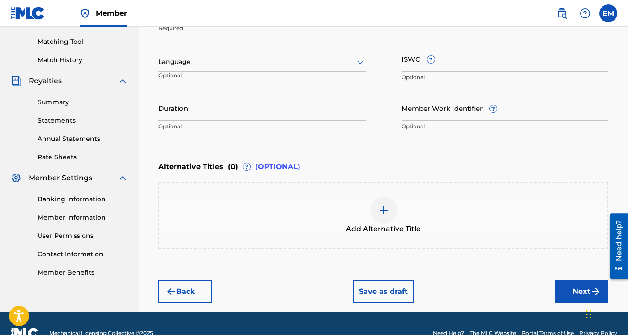
scroll to position [243, 0]
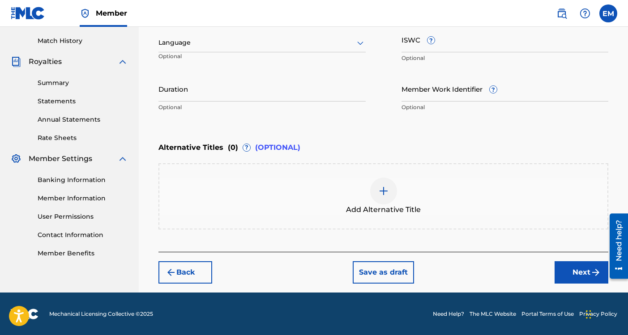
click at [563, 271] on button "Next" at bounding box center [581, 272] width 54 height 22
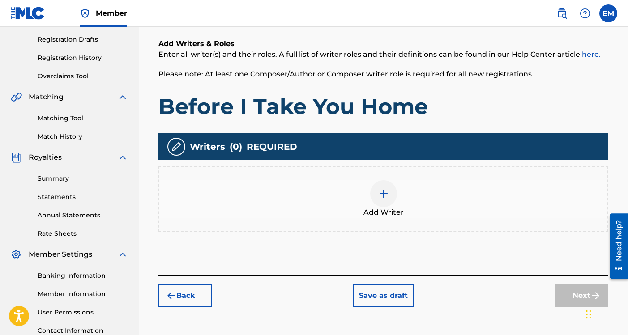
scroll to position [214, 0]
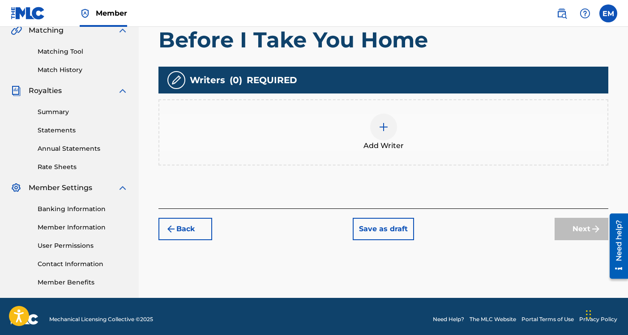
click at [382, 133] on div at bounding box center [383, 127] width 27 height 27
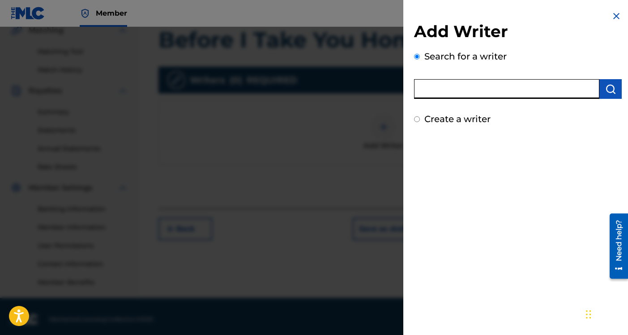
click at [457, 88] on input "text" at bounding box center [506, 89] width 185 height 20
type input "[PERSON_NAME]"
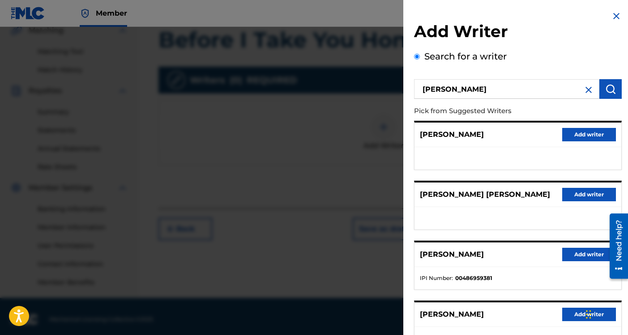
click at [577, 255] on button "Add writer" at bounding box center [589, 254] width 54 height 13
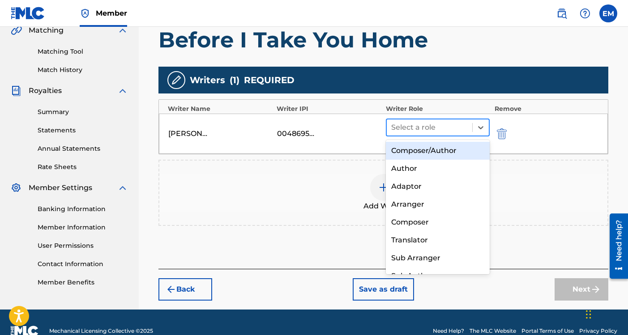
click at [451, 129] on div at bounding box center [429, 127] width 77 height 13
click at [427, 150] on div "Composer/Author" at bounding box center [438, 151] width 104 height 18
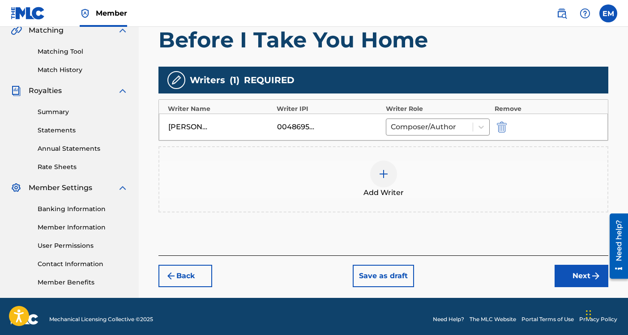
click at [385, 176] on img at bounding box center [383, 174] width 11 height 11
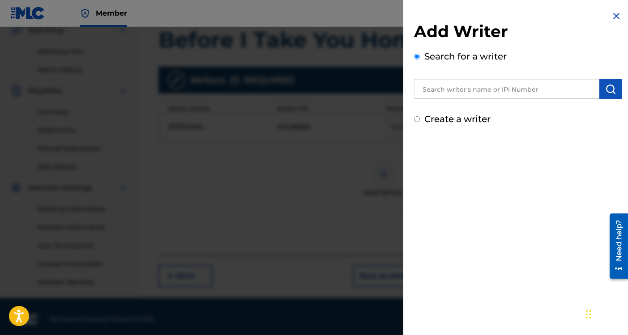
click at [447, 95] on input "text" at bounding box center [506, 89] width 185 height 20
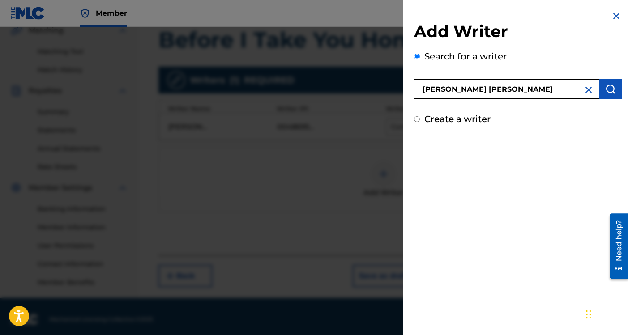
type input "[PERSON_NAME] [PERSON_NAME]"
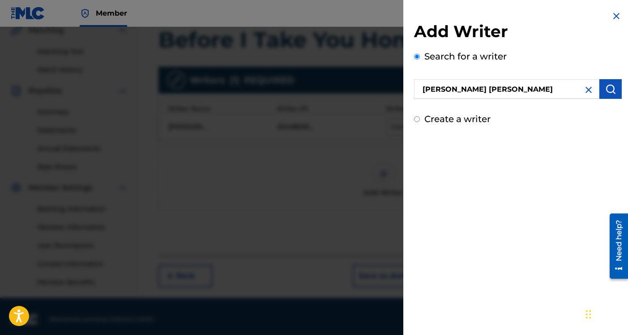
click at [607, 84] on img "submit" at bounding box center [610, 89] width 11 height 11
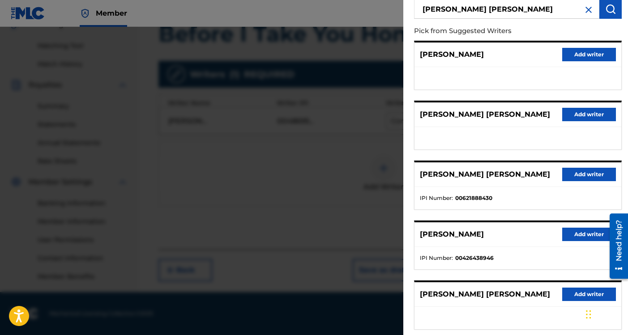
scroll to position [131, 0]
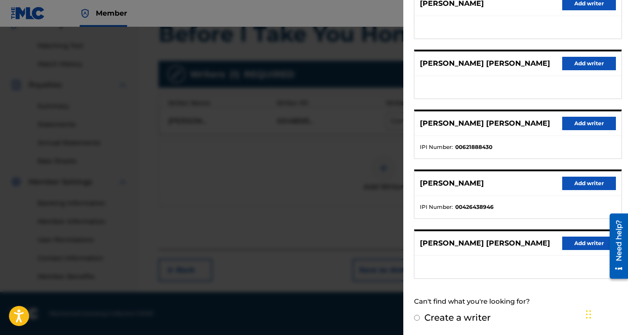
click at [443, 319] on label "Create a writer" at bounding box center [457, 317] width 66 height 11
radio input "true"
click at [420, 319] on input "Create a writer" at bounding box center [417, 318] width 6 height 6
radio input "false"
radio input "true"
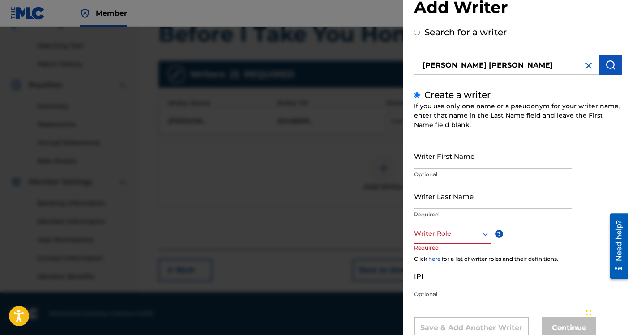
scroll to position [52, 0]
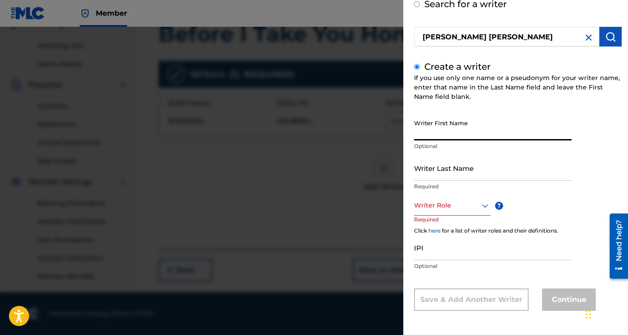
click at [455, 134] on input "Writer First Name" at bounding box center [492, 127] width 157 height 25
type input "[PERSON_NAME]"
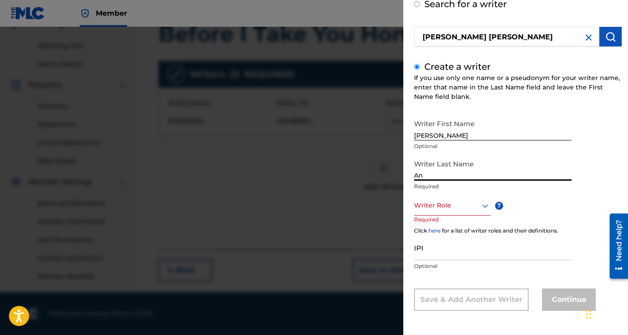
type input "A"
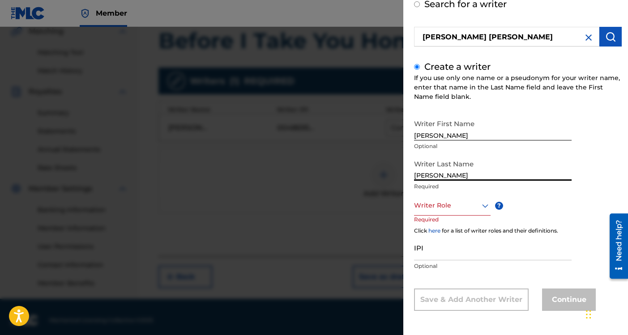
type input "[PERSON_NAME]"
click at [449, 204] on div at bounding box center [452, 205] width 76 height 11
click at [448, 225] on div "Composer/Author" at bounding box center [452, 226] width 76 height 20
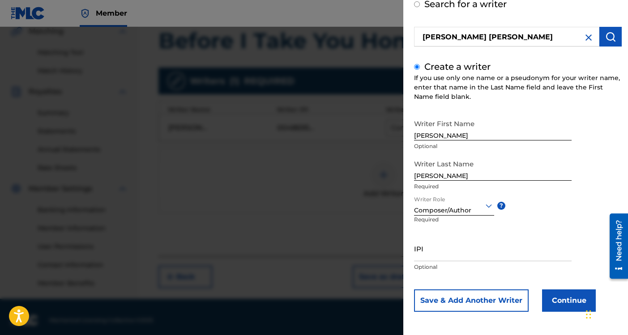
scroll to position [53, 0]
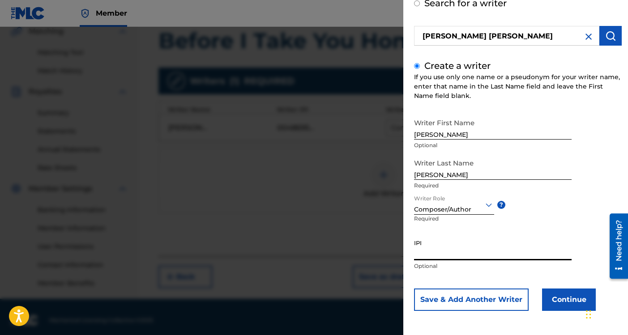
click at [443, 248] on input "IPI" at bounding box center [492, 247] width 157 height 25
paste input "00683019049"
type input "00683019049"
click at [493, 295] on button "Save & Add Another Writer" at bounding box center [471, 300] width 115 height 22
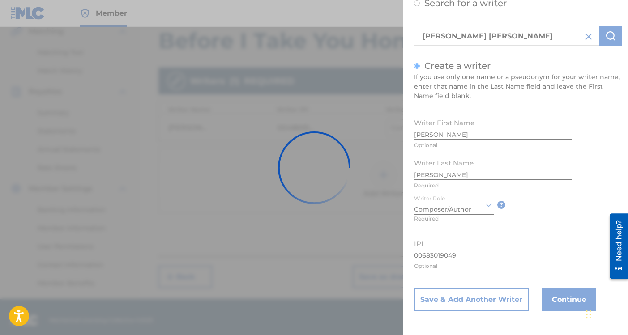
scroll to position [0, 0]
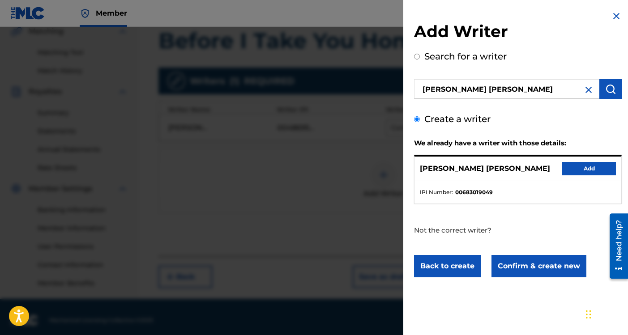
click at [576, 166] on button "Add" at bounding box center [589, 168] width 54 height 13
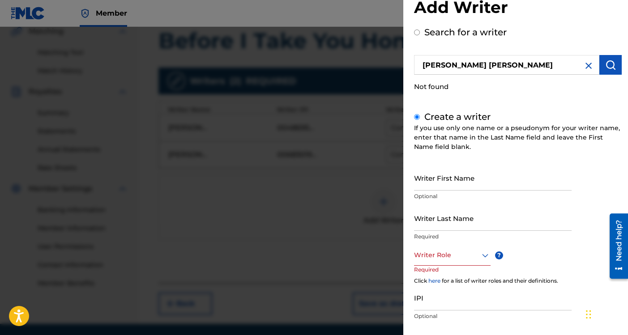
scroll to position [74, 0]
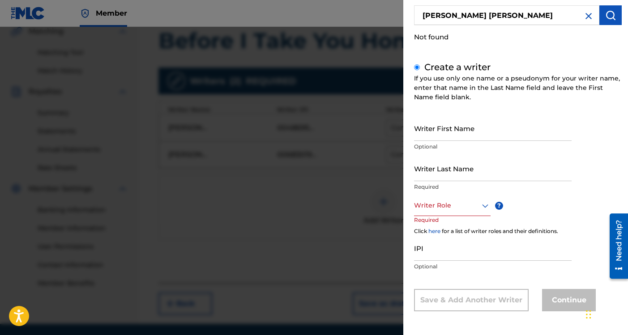
click at [586, 17] on img at bounding box center [588, 16] width 11 height 11
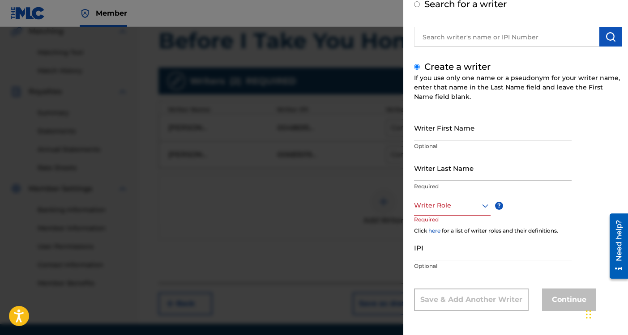
scroll to position [52, 0]
click at [367, 113] on div at bounding box center [314, 194] width 628 height 335
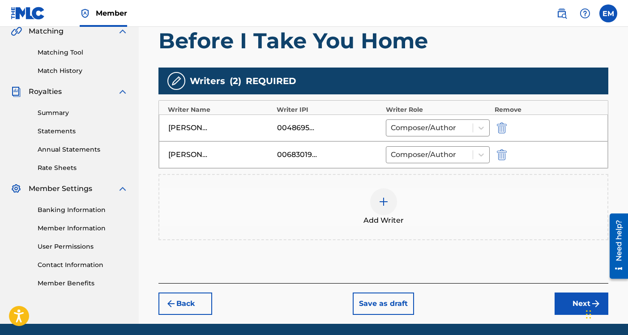
click at [380, 198] on img at bounding box center [383, 201] width 11 height 11
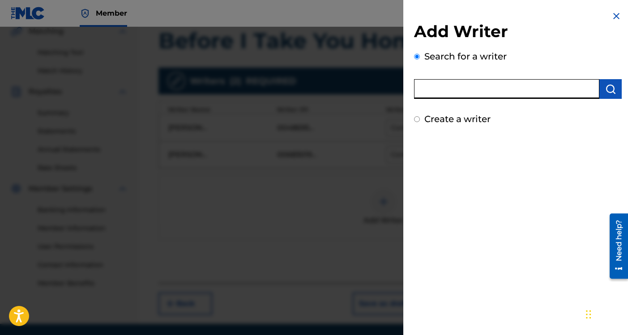
click at [447, 85] on input "text" at bounding box center [506, 89] width 185 height 20
type input "[PERSON_NAME]"
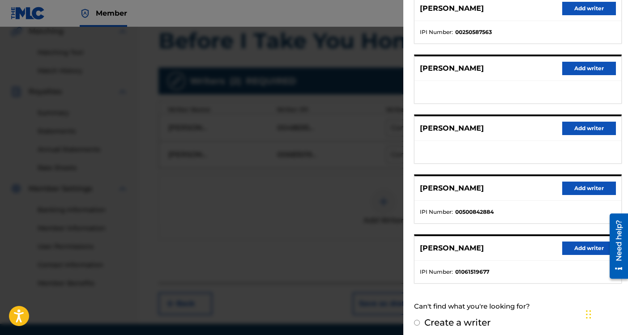
scroll to position [131, 0]
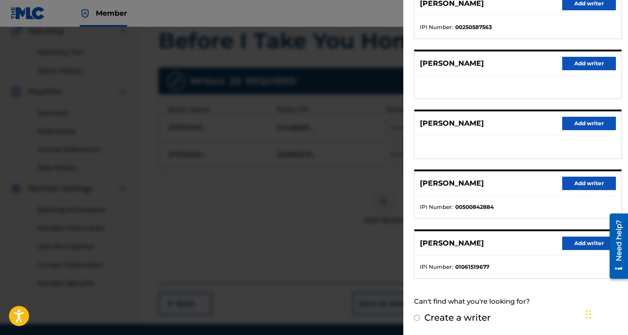
click at [573, 241] on button "Add writer" at bounding box center [589, 243] width 54 height 13
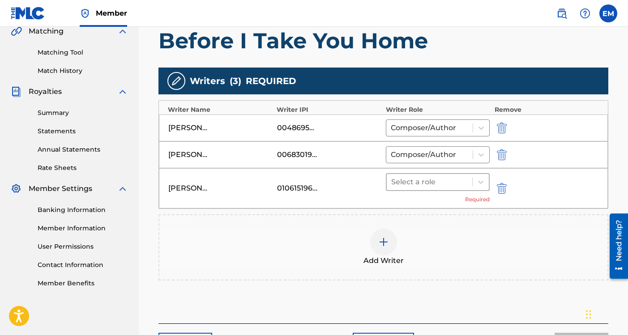
click at [412, 185] on div at bounding box center [429, 182] width 77 height 13
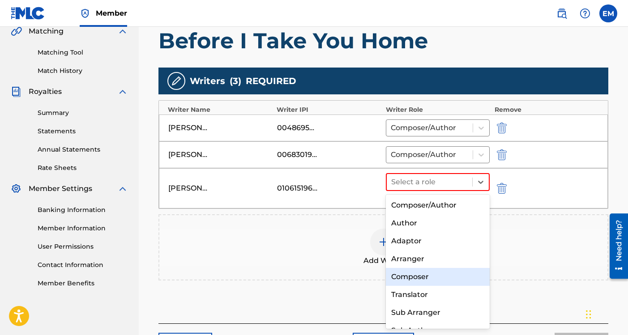
click at [411, 280] on div "Composer" at bounding box center [438, 277] width 104 height 18
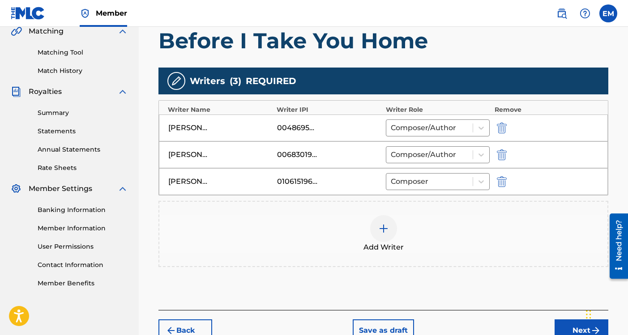
click at [377, 231] on div at bounding box center [383, 228] width 27 height 27
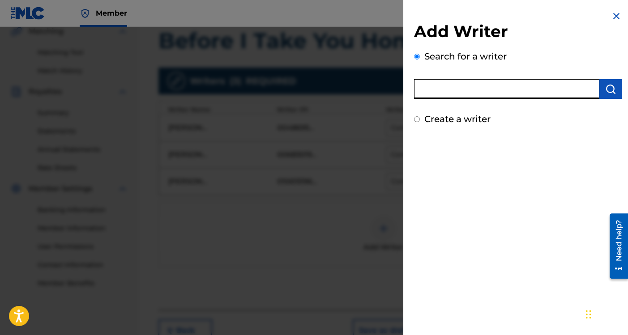
click at [424, 97] on input "text" at bounding box center [506, 89] width 185 height 20
type input "[PERSON_NAME] [PERSON_NAME]"
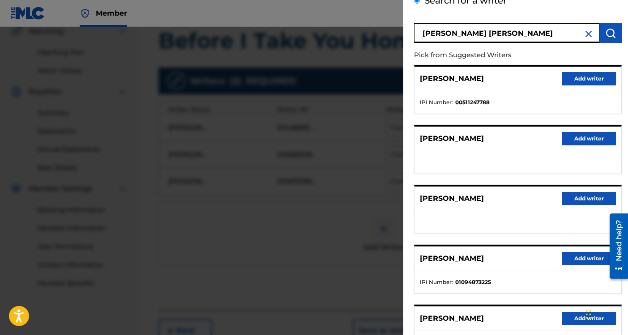
scroll to position [0, 0]
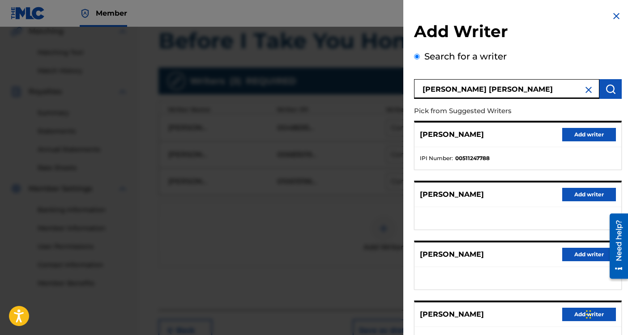
click at [568, 137] on button "Add writer" at bounding box center [589, 134] width 54 height 13
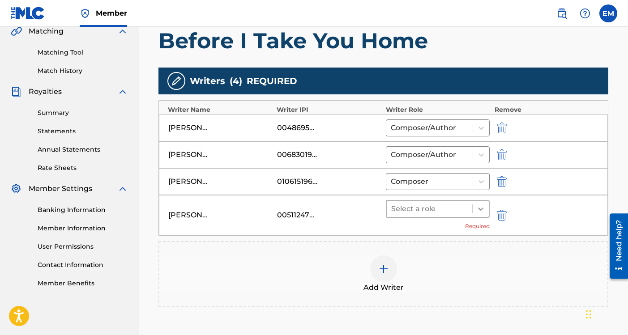
click at [472, 208] on div at bounding box center [480, 209] width 16 height 16
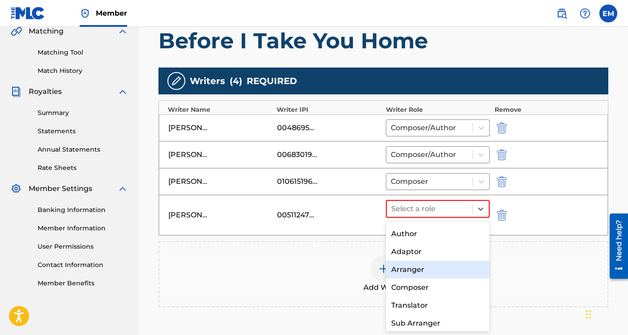
scroll to position [18, 0]
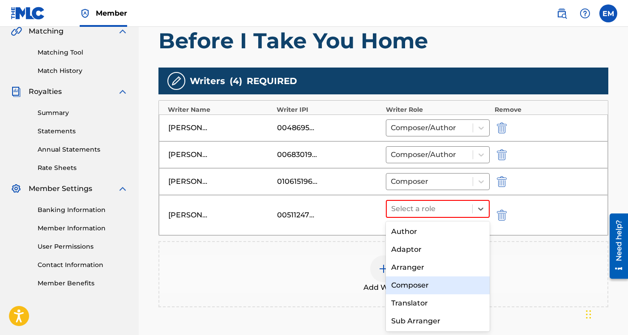
click at [427, 287] on div "Composer" at bounding box center [438, 285] width 104 height 18
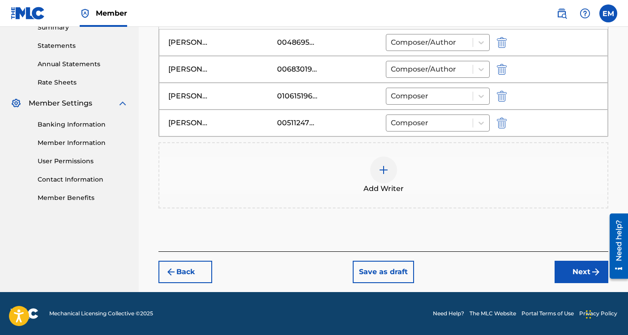
click at [567, 267] on button "Next" at bounding box center [581, 272] width 54 height 22
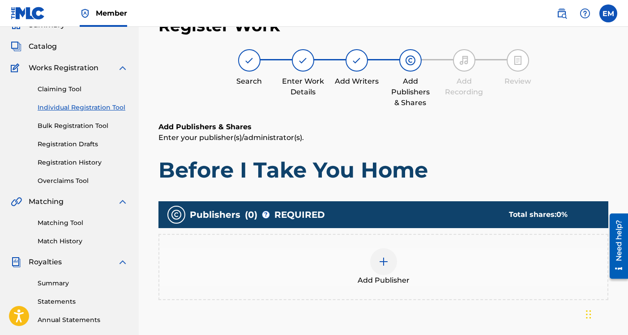
scroll to position [40, 0]
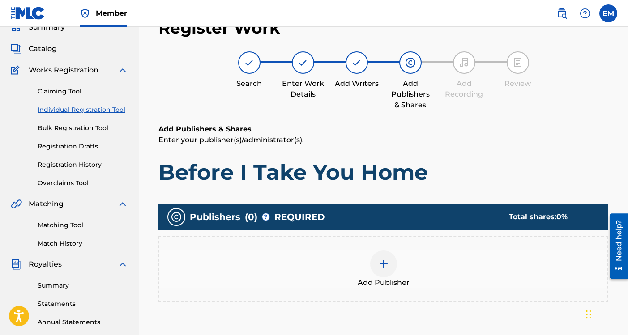
click at [385, 271] on div at bounding box center [383, 263] width 27 height 27
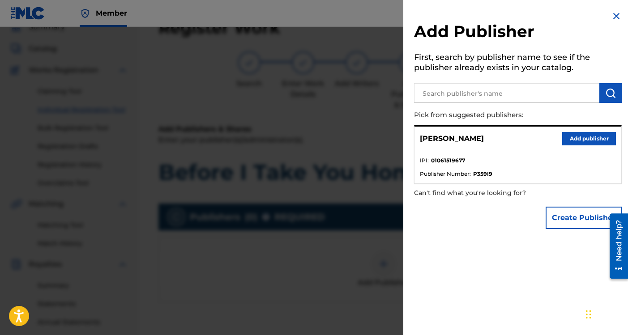
click at [581, 139] on button "Add publisher" at bounding box center [589, 138] width 54 height 13
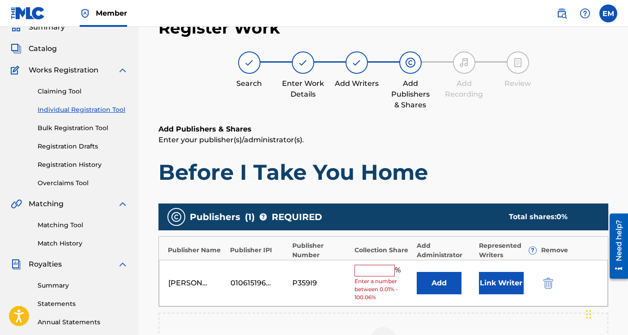
click at [362, 270] on input "text" at bounding box center [374, 271] width 40 height 12
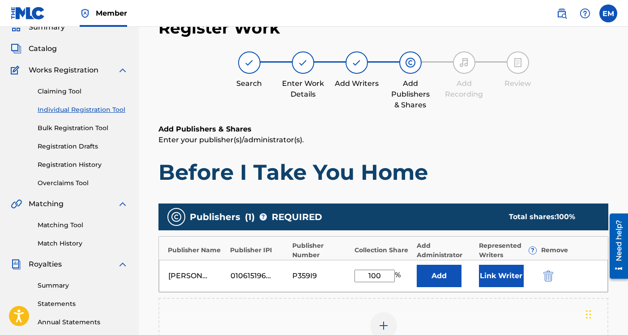
type input "100"
click at [497, 275] on button "Link Writer" at bounding box center [501, 276] width 45 height 22
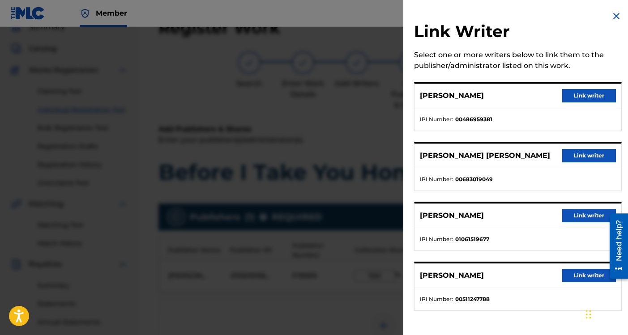
click at [566, 97] on button "Link writer" at bounding box center [589, 95] width 54 height 13
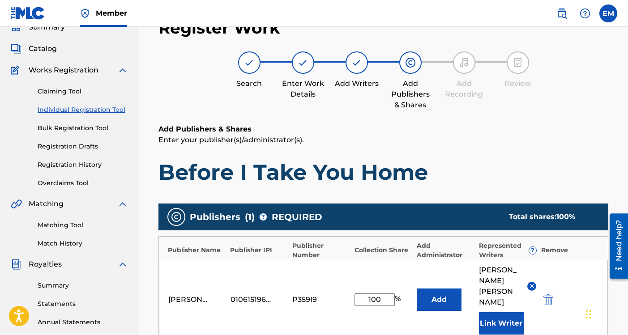
click at [498, 312] on button "Link Writer" at bounding box center [501, 323] width 45 height 22
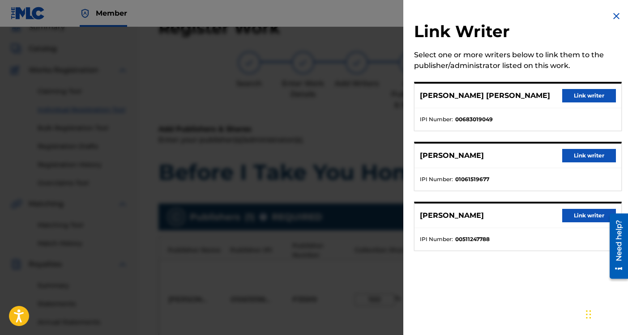
click at [577, 157] on button "Link writer" at bounding box center [589, 155] width 54 height 13
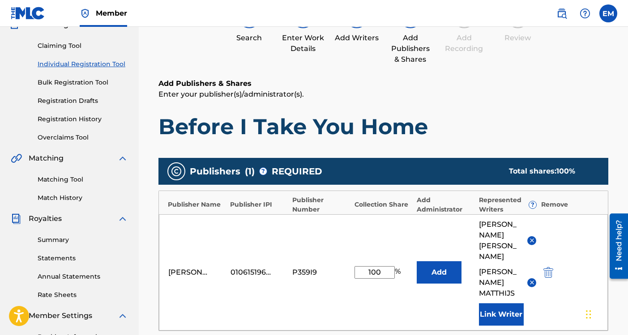
scroll to position [105, 0]
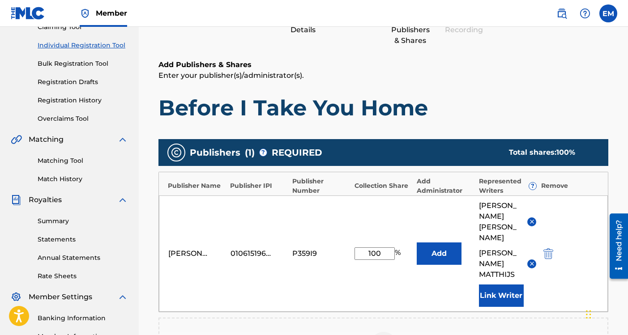
click at [507, 303] on button "Link Writer" at bounding box center [501, 295] width 45 height 22
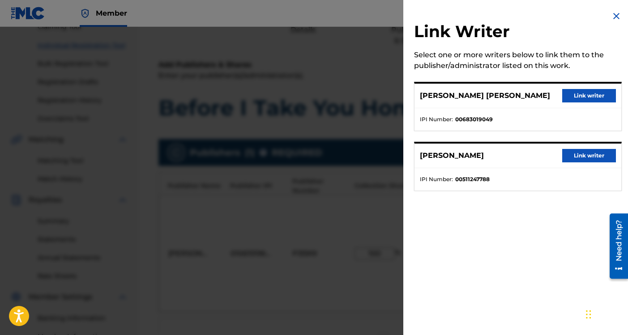
click at [574, 153] on button "Link writer" at bounding box center [589, 155] width 54 height 13
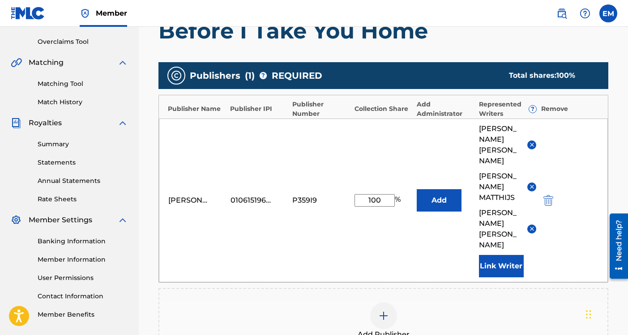
scroll to position [191, 0]
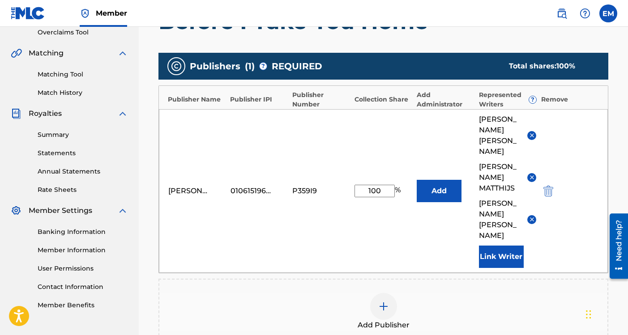
click at [499, 246] on button "Link Writer" at bounding box center [501, 257] width 45 height 22
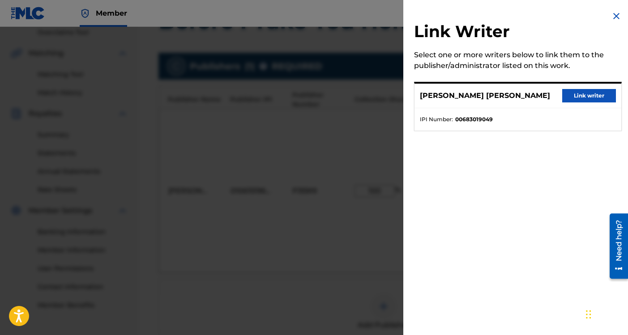
click at [587, 97] on button "Link writer" at bounding box center [589, 95] width 54 height 13
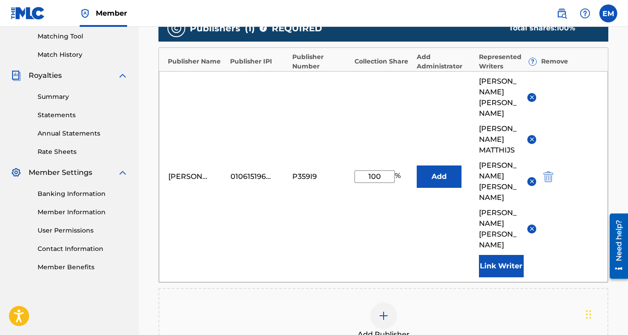
scroll to position [227, 0]
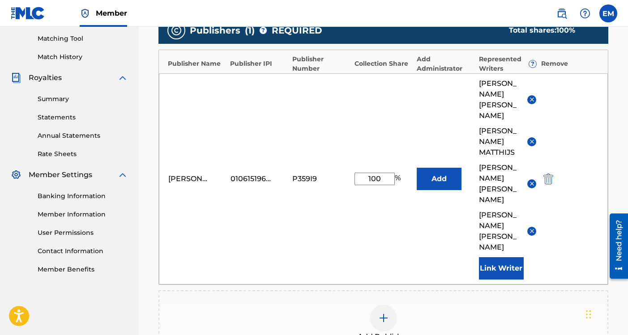
click at [530, 228] on img at bounding box center [531, 231] width 7 height 7
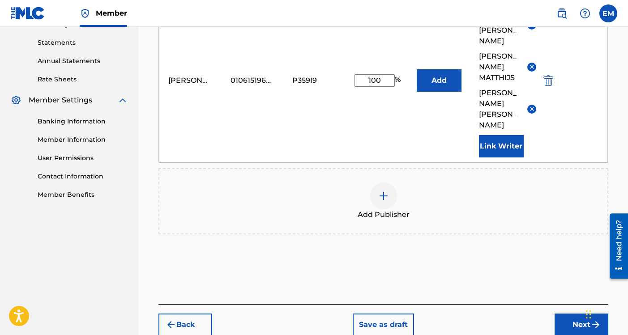
scroll to position [344, 0]
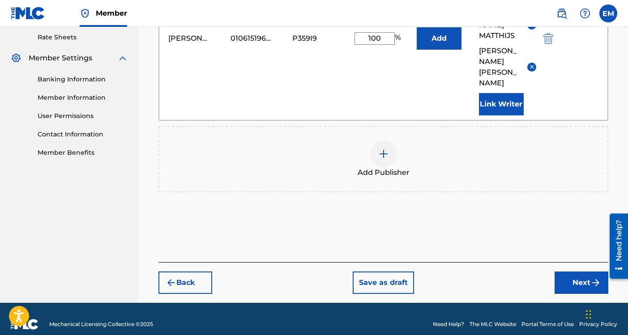
click at [566, 272] on button "Next" at bounding box center [581, 283] width 54 height 22
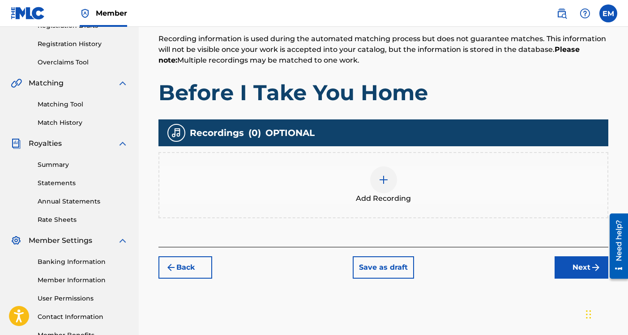
scroll to position [220, 0]
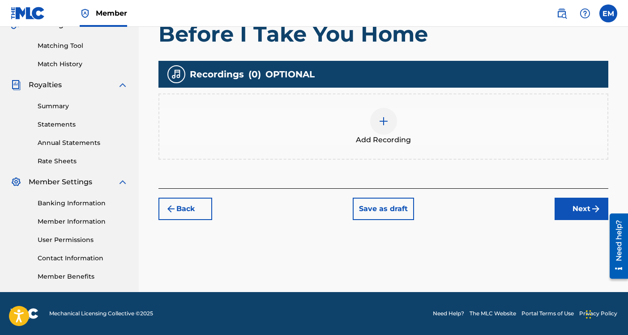
click at [570, 206] on button "Next" at bounding box center [581, 209] width 54 height 22
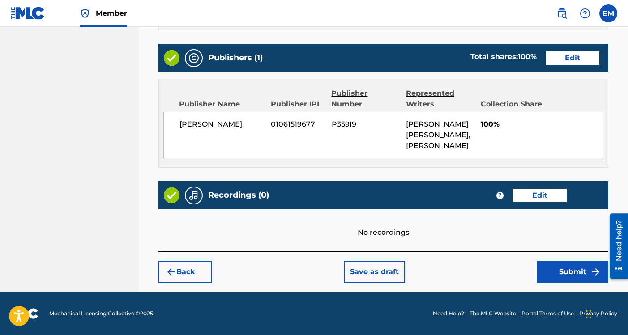
scroll to position [495, 0]
click at [553, 269] on button "Submit" at bounding box center [572, 272] width 72 height 22
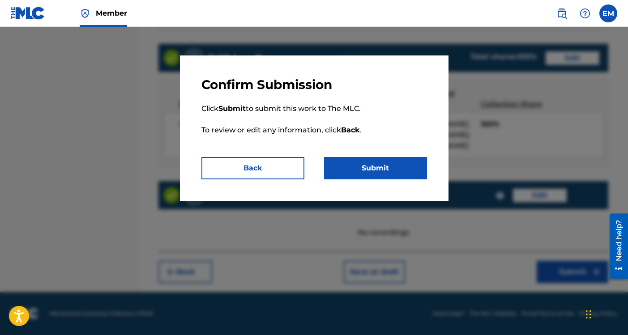
click at [365, 168] on button "Submit" at bounding box center [375, 168] width 103 height 22
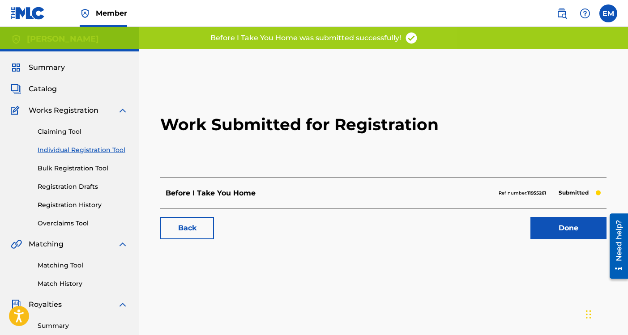
click at [557, 231] on link "Done" at bounding box center [568, 228] width 76 height 22
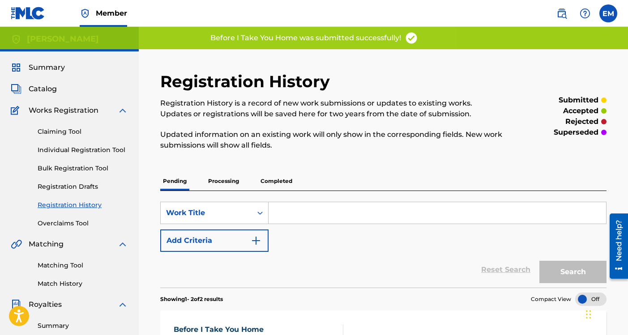
click at [370, 210] on input "Search Form" at bounding box center [436, 212] width 337 height 21
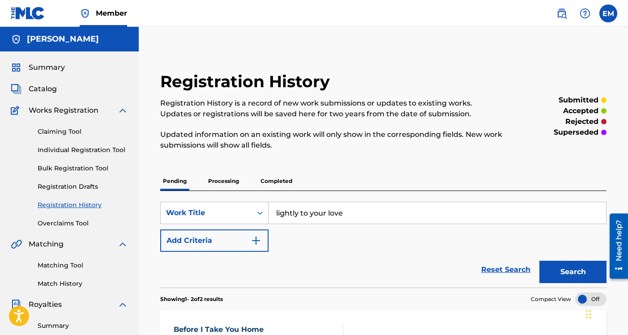
type input "lightly to your love"
click at [569, 269] on button "Search" at bounding box center [572, 272] width 67 height 22
click at [259, 240] on img "Search Form" at bounding box center [255, 240] width 11 height 11
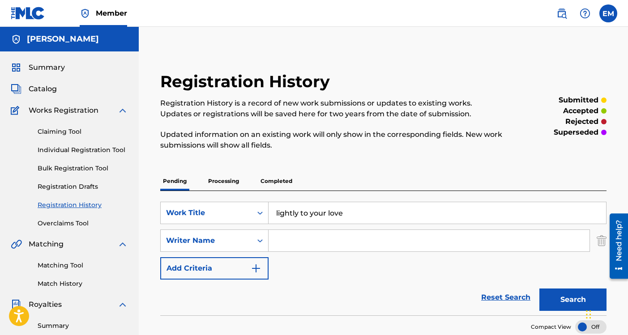
click at [304, 240] on input "Search Form" at bounding box center [428, 240] width 321 height 21
type input "[PERSON_NAME]"
click at [561, 297] on button "Search" at bounding box center [572, 300] width 67 height 22
click at [74, 187] on link "Registration Drafts" at bounding box center [83, 186] width 90 height 9
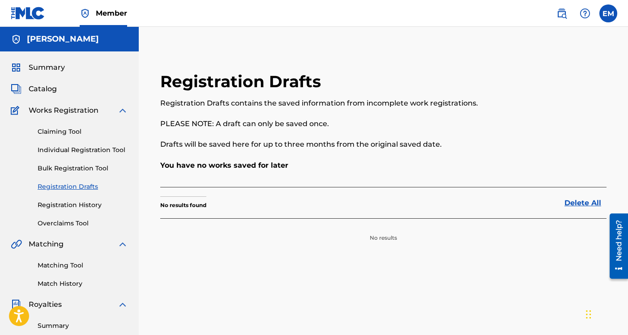
click at [71, 149] on link "Individual Registration Tool" at bounding box center [83, 149] width 90 height 9
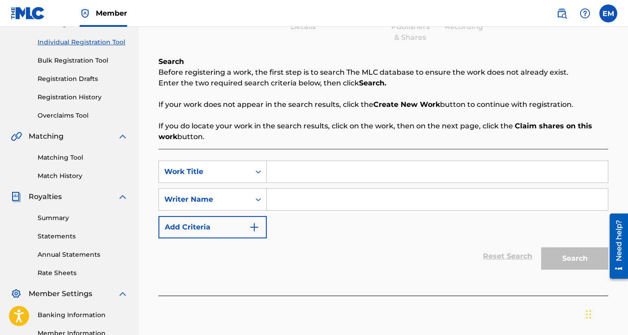
scroll to position [123, 0]
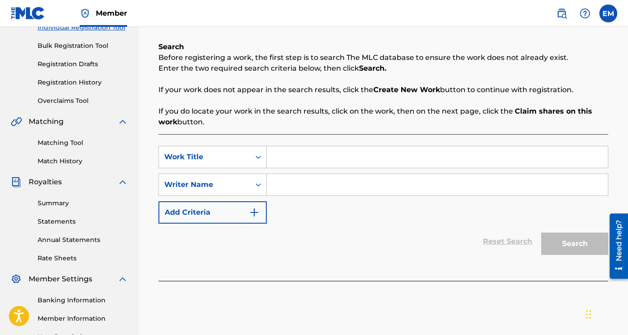
click at [312, 157] on input "Search Form" at bounding box center [437, 156] width 341 height 21
type input "l"
type input "Lightly To Your Love"
click at [306, 182] on input "Search Form" at bounding box center [437, 184] width 341 height 21
type input "[PERSON_NAME]"
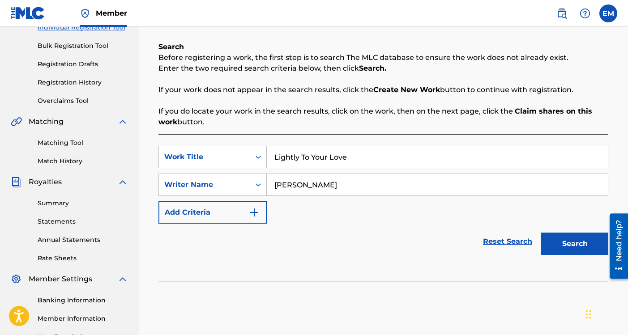
click at [551, 234] on button "Search" at bounding box center [574, 244] width 67 height 22
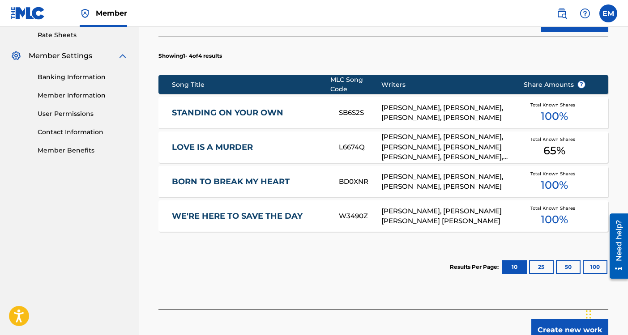
scroll to position [351, 0]
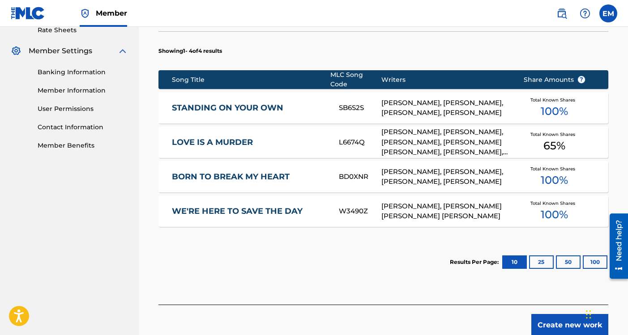
click at [559, 317] on button "Create new work" at bounding box center [569, 325] width 77 height 22
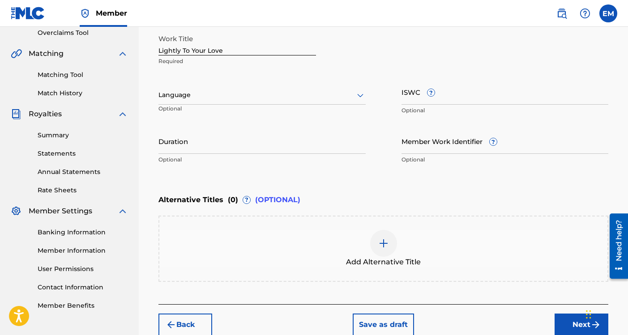
scroll to position [243, 0]
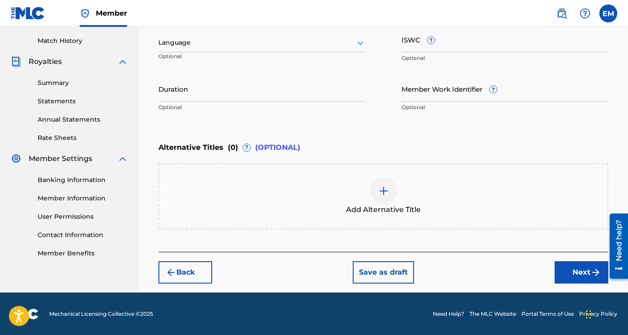
click at [568, 270] on button "Next" at bounding box center [581, 272] width 54 height 22
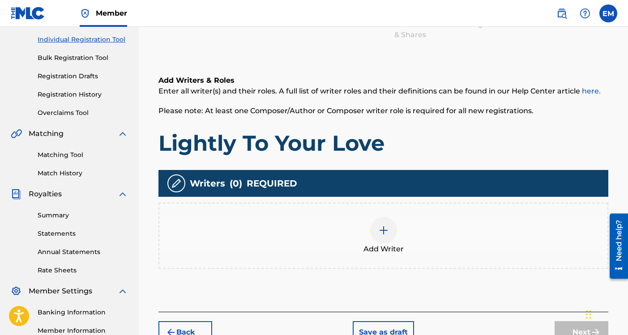
scroll to position [220, 0]
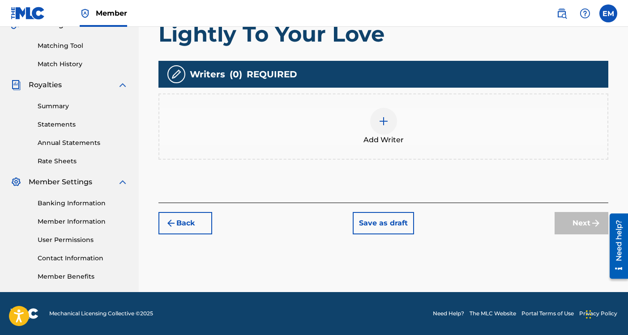
click at [375, 130] on div at bounding box center [383, 121] width 27 height 27
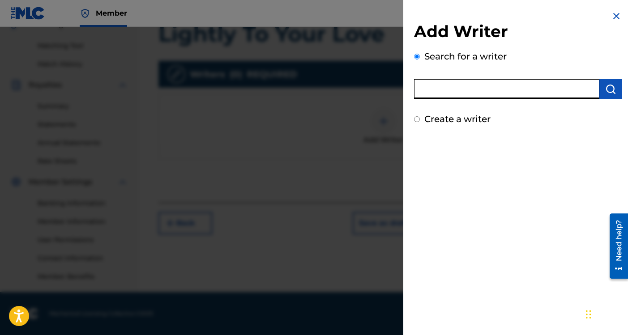
click at [448, 89] on input "text" at bounding box center [506, 89] width 185 height 20
type input "[PERSON_NAME]"
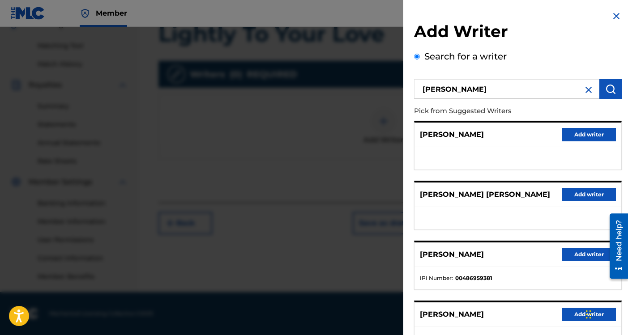
click at [572, 255] on button "Add writer" at bounding box center [589, 254] width 54 height 13
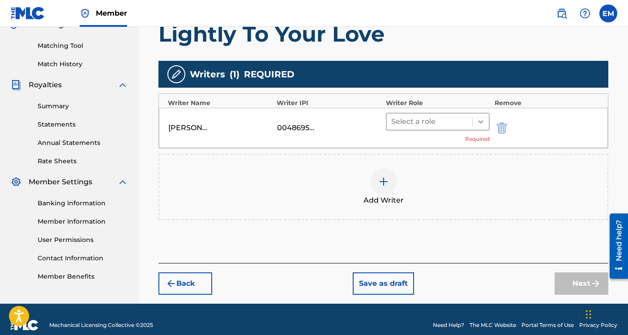
click at [478, 126] on div at bounding box center [480, 122] width 16 height 16
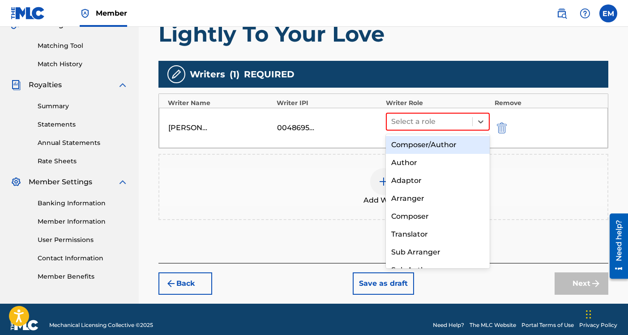
click at [454, 147] on div "Composer/Author" at bounding box center [438, 145] width 104 height 18
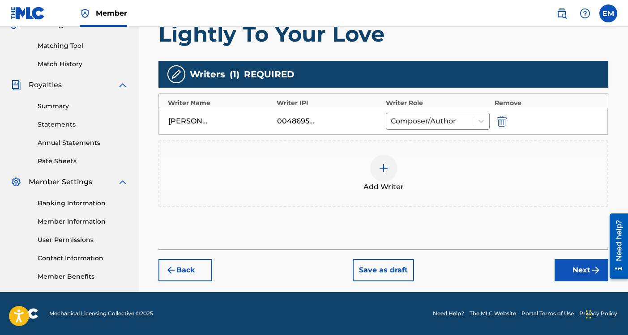
click at [389, 166] on div at bounding box center [383, 168] width 27 height 27
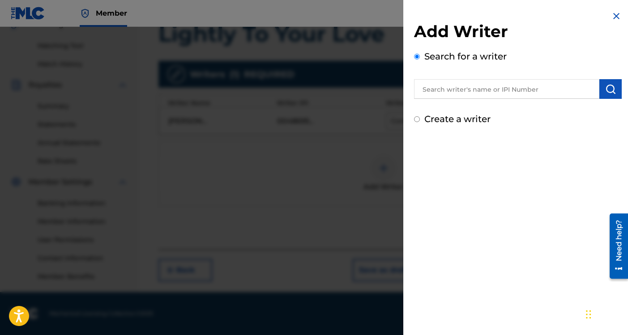
click at [438, 98] on input "text" at bounding box center [506, 89] width 185 height 20
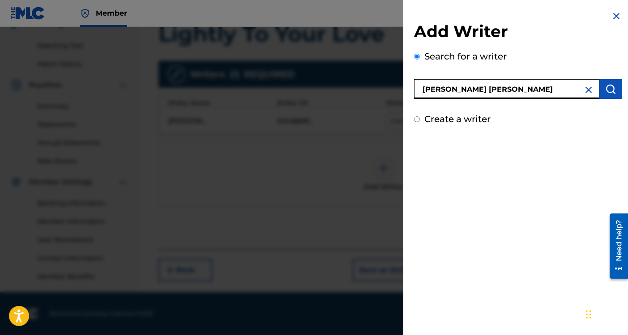
type input "[PERSON_NAME] [PERSON_NAME]"
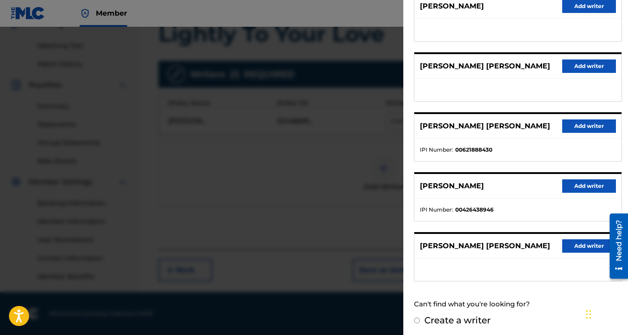
scroll to position [131, 0]
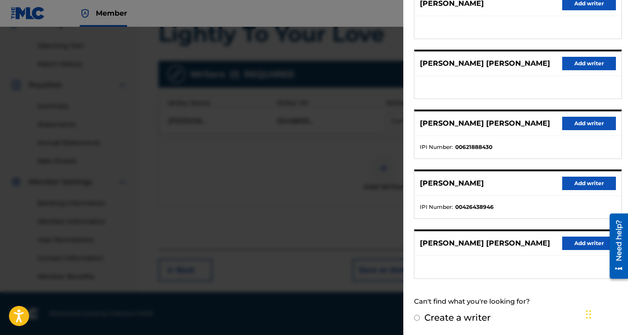
click at [570, 240] on button "Add writer" at bounding box center [589, 243] width 54 height 13
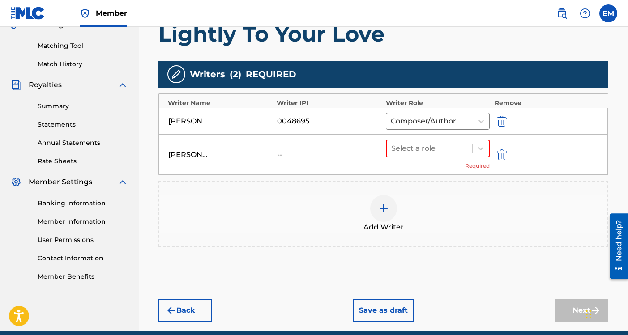
click at [505, 157] on img "submit" at bounding box center [502, 154] width 10 height 11
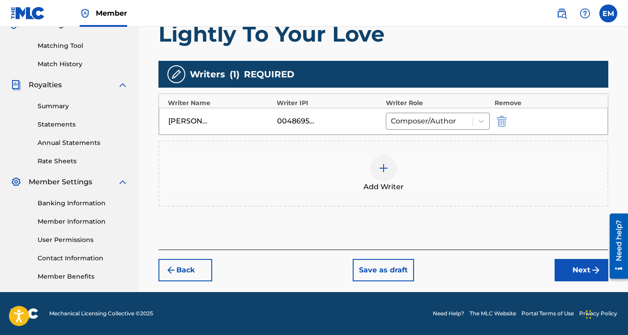
click at [382, 162] on div at bounding box center [383, 168] width 27 height 27
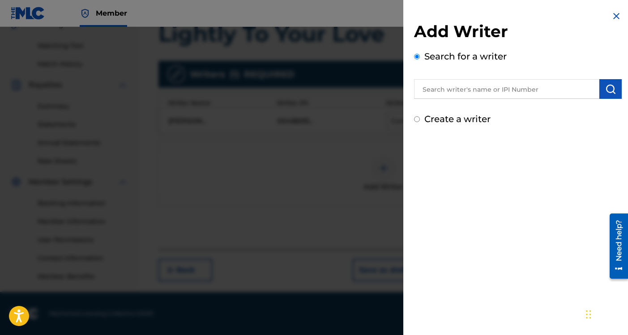
click at [444, 88] on input "text" at bounding box center [506, 89] width 185 height 20
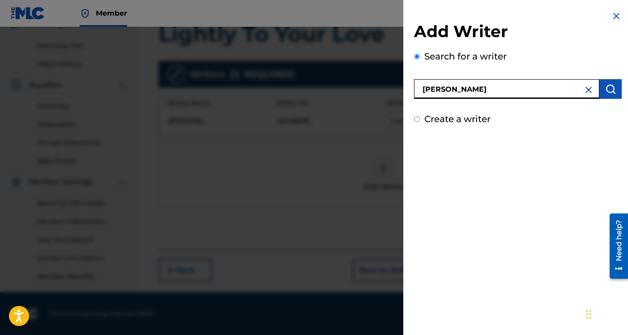
type input "[PERSON_NAME]"
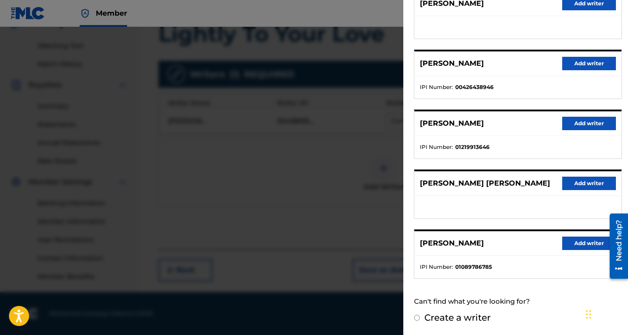
click at [573, 181] on button "Add writer" at bounding box center [589, 183] width 54 height 13
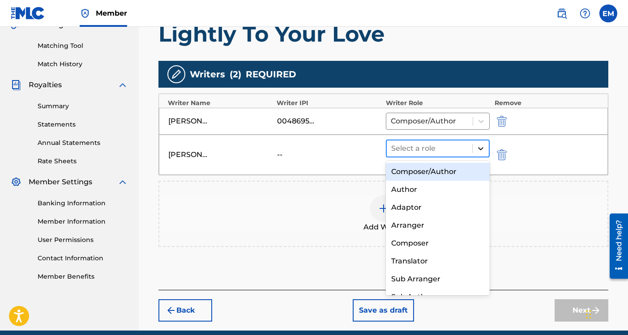
click at [482, 147] on icon at bounding box center [480, 148] width 5 height 3
click at [431, 177] on div "Composer/Author" at bounding box center [438, 172] width 104 height 18
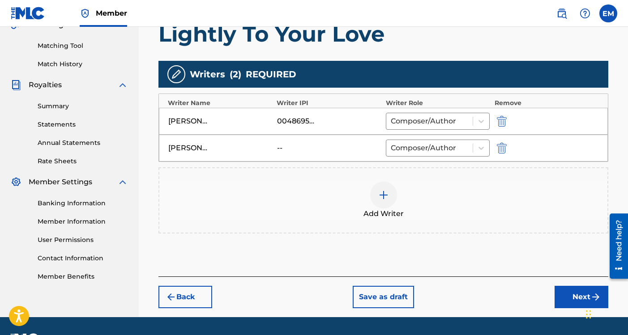
click at [385, 203] on div at bounding box center [383, 195] width 27 height 27
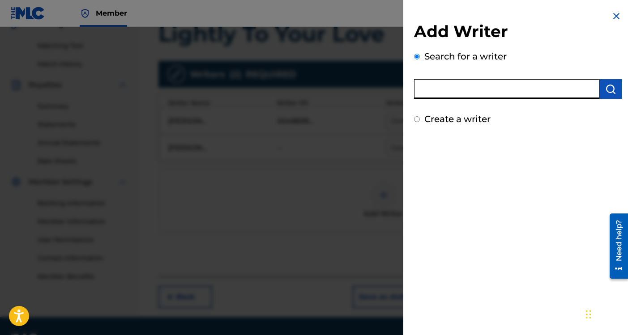
click at [468, 85] on input "text" at bounding box center [506, 89] width 185 height 20
type input "[PERSON_NAME]"
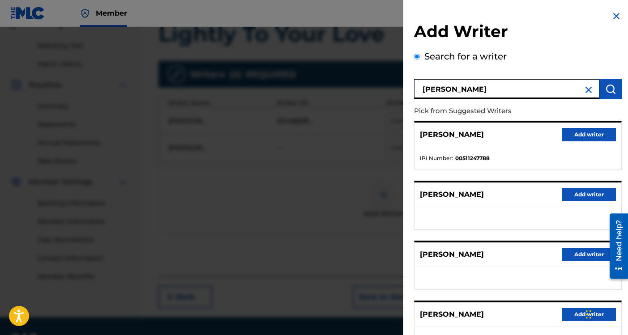
click at [593, 132] on button "Add writer" at bounding box center [589, 134] width 54 height 13
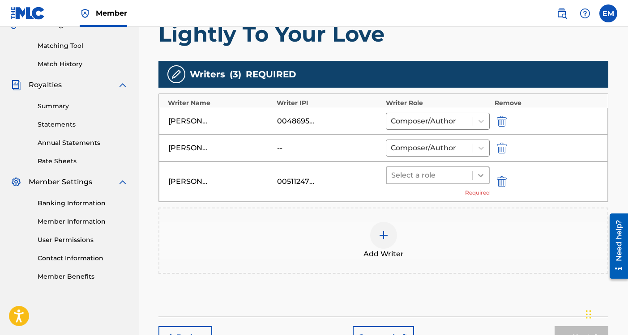
click at [482, 176] on icon at bounding box center [480, 175] width 9 height 9
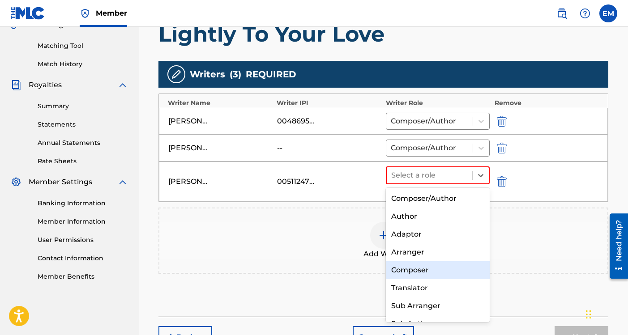
click at [424, 264] on div "Composer" at bounding box center [438, 270] width 104 height 18
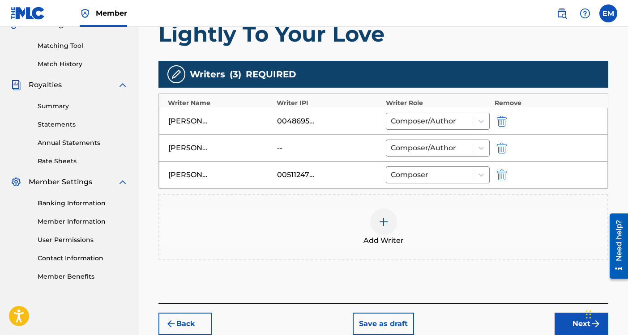
click at [389, 233] on div at bounding box center [383, 221] width 27 height 27
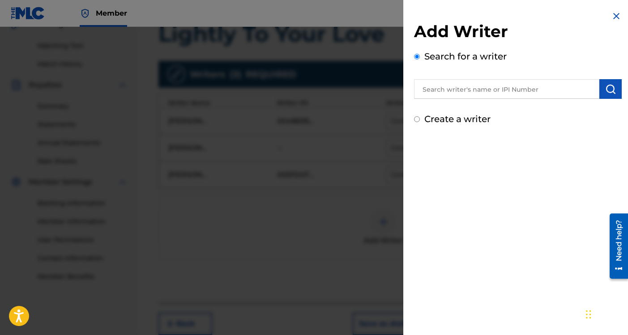
click at [424, 83] on input "text" at bounding box center [506, 89] width 185 height 20
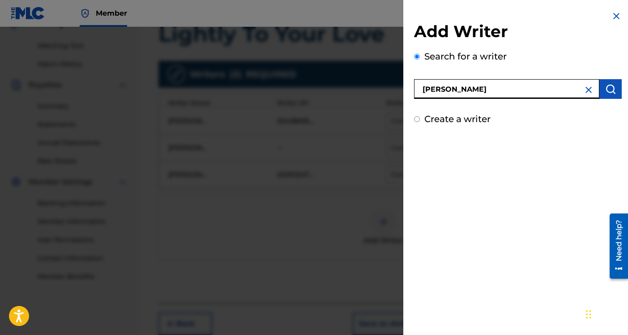
type input "[PERSON_NAME]"
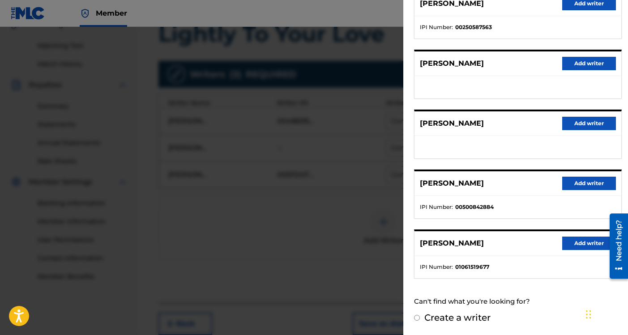
click at [571, 238] on button "Add writer" at bounding box center [589, 243] width 54 height 13
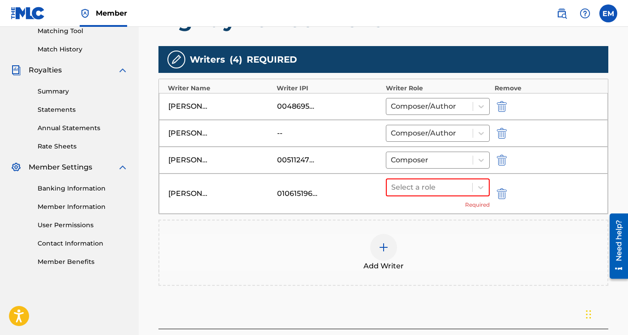
scroll to position [241, 0]
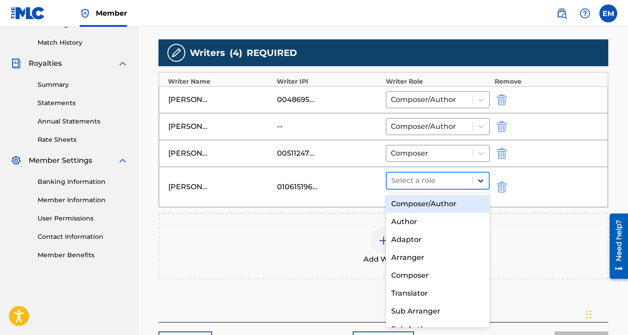
click at [478, 177] on icon at bounding box center [480, 180] width 9 height 9
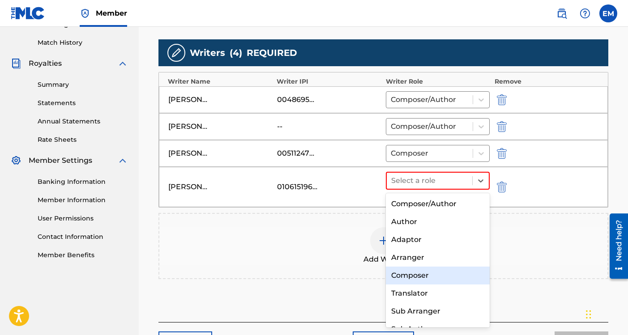
click at [436, 275] on div "Composer" at bounding box center [438, 276] width 104 height 18
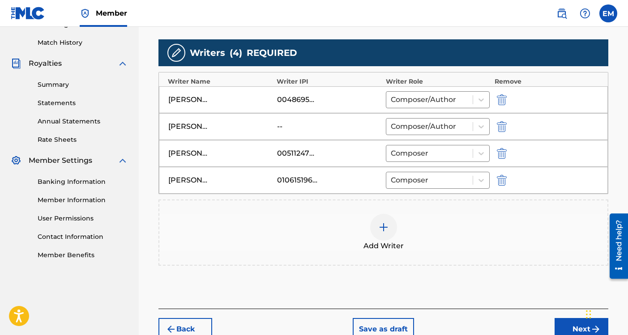
click at [565, 322] on button "Next" at bounding box center [581, 329] width 54 height 22
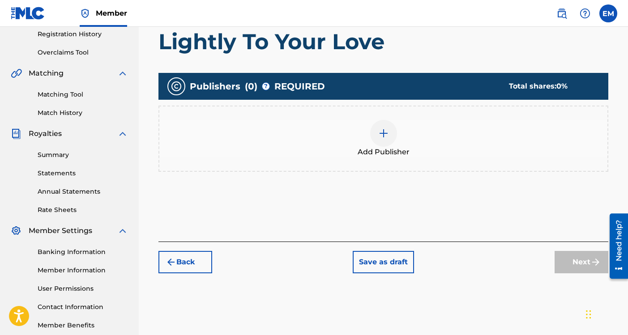
scroll to position [220, 0]
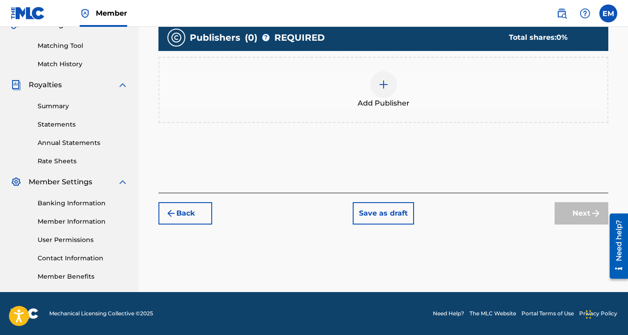
click at [386, 89] on img at bounding box center [383, 84] width 11 height 11
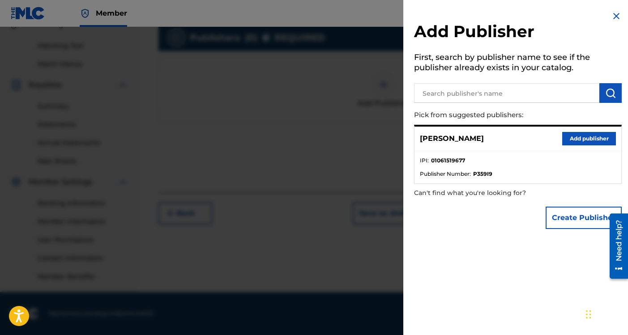
click at [594, 139] on button "Add publisher" at bounding box center [589, 138] width 54 height 13
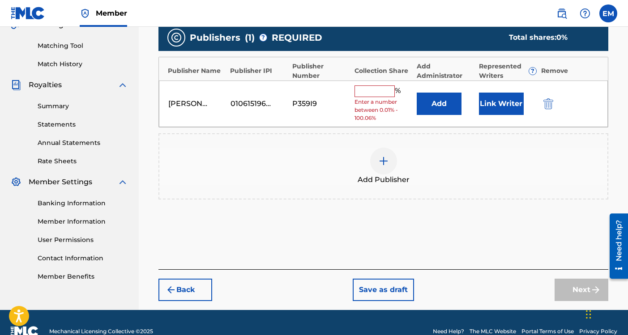
click at [368, 91] on input "text" at bounding box center [374, 91] width 40 height 12
type input "100"
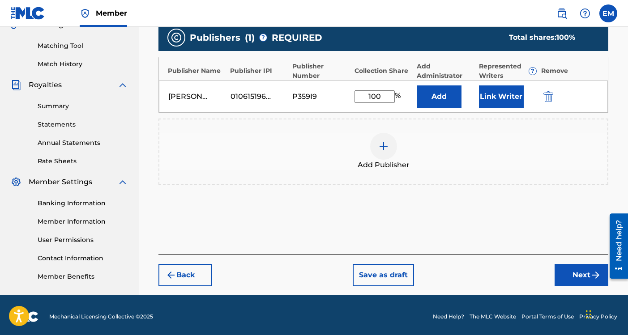
click at [508, 100] on button "Link Writer" at bounding box center [501, 96] width 45 height 22
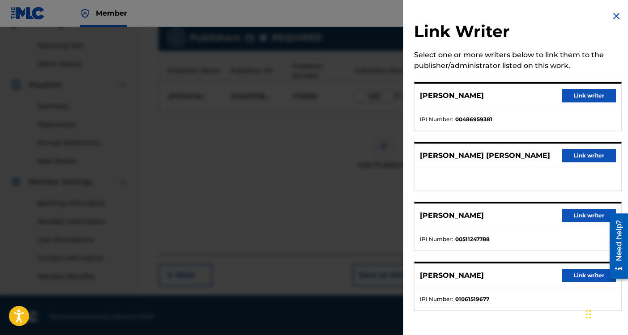
click at [568, 98] on button "Link writer" at bounding box center [589, 95] width 54 height 13
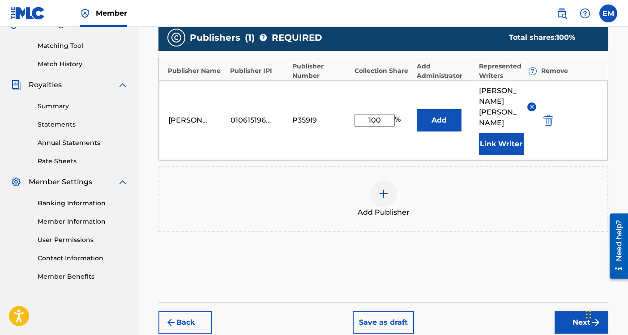
click at [509, 133] on button "Link Writer" at bounding box center [501, 144] width 45 height 22
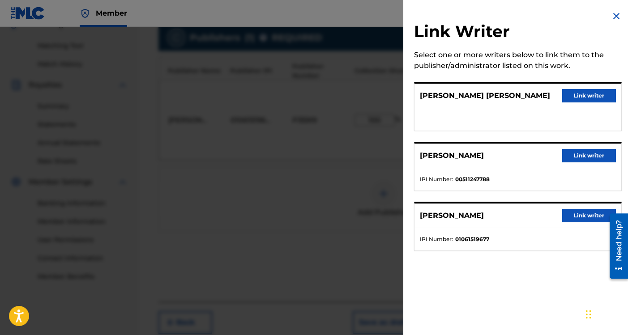
click at [577, 155] on button "Link writer" at bounding box center [589, 155] width 54 height 13
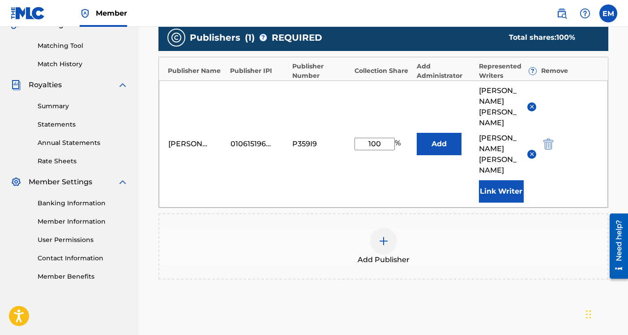
click at [513, 180] on button "Link Writer" at bounding box center [501, 191] width 45 height 22
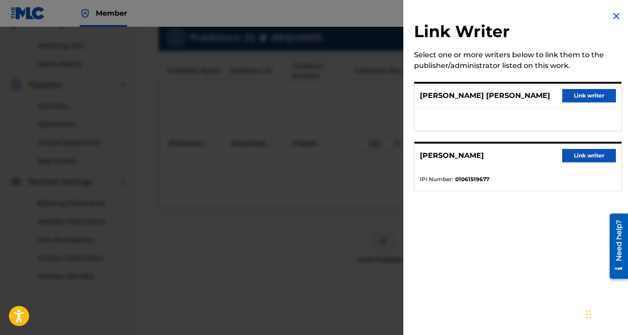
click at [570, 156] on button "Link writer" at bounding box center [589, 155] width 54 height 13
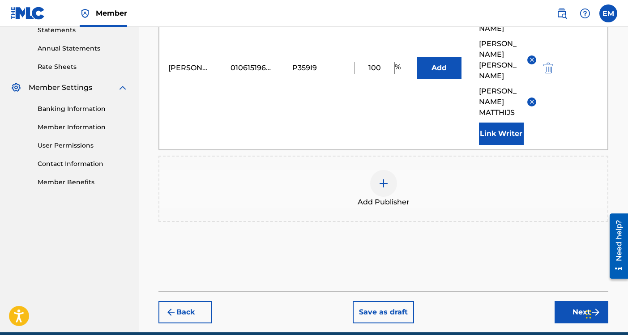
scroll to position [344, 0]
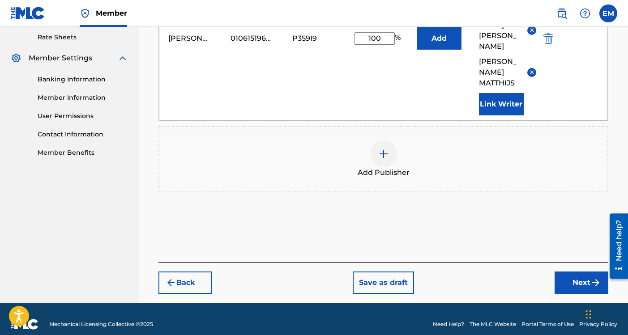
click at [567, 272] on button "Next" at bounding box center [581, 283] width 54 height 22
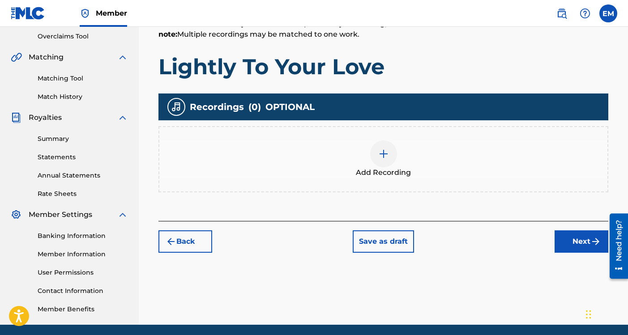
scroll to position [215, 0]
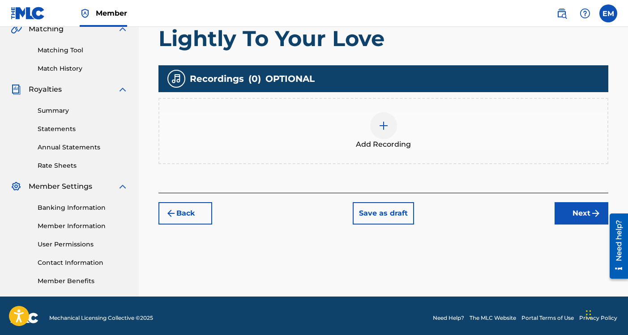
click at [575, 214] on button "Next" at bounding box center [581, 213] width 54 height 22
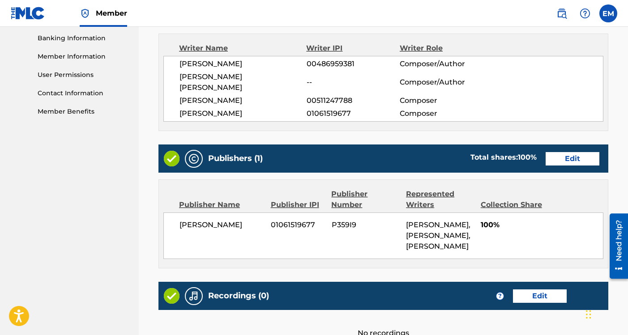
scroll to position [506, 0]
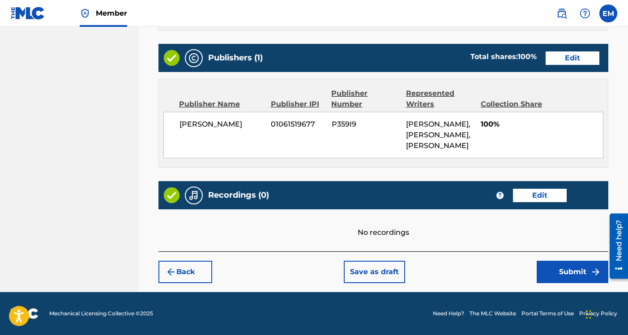
click at [552, 267] on button "Submit" at bounding box center [572, 272] width 72 height 22
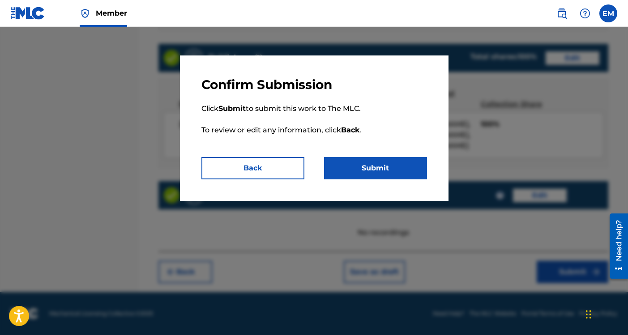
click at [394, 171] on button "Submit" at bounding box center [375, 168] width 103 height 22
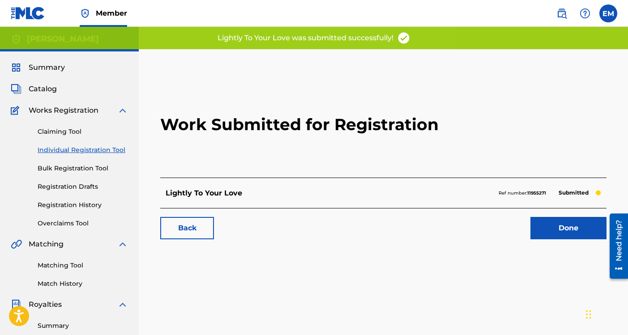
click at [72, 204] on link "Registration History" at bounding box center [83, 204] width 90 height 9
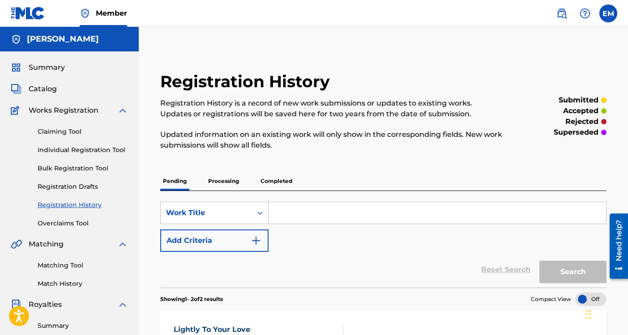
click at [229, 181] on p "Processing" at bounding box center [223, 181] width 36 height 19
click at [269, 187] on p "Completed" at bounding box center [276, 181] width 37 height 19
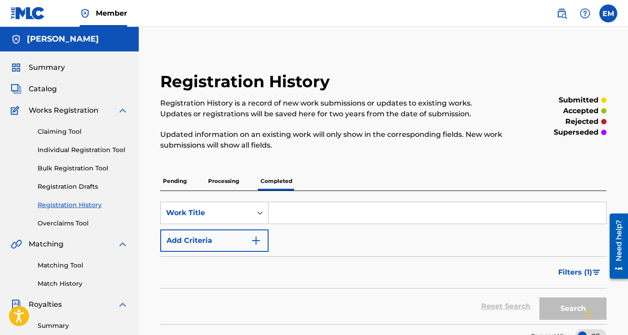
click at [185, 179] on p "Pending" at bounding box center [174, 181] width 29 height 19
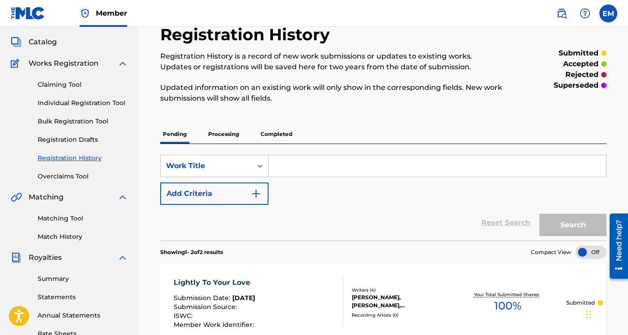
scroll to position [24, 0]
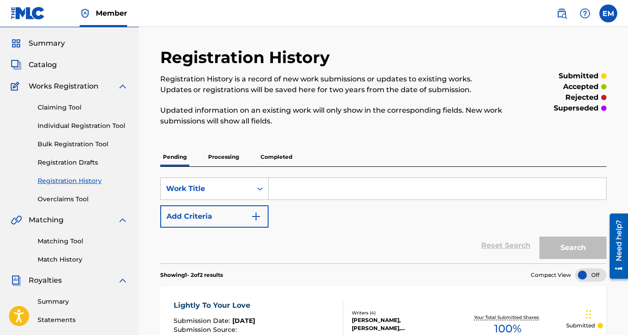
click at [73, 125] on link "Individual Registration Tool" at bounding box center [83, 125] width 90 height 9
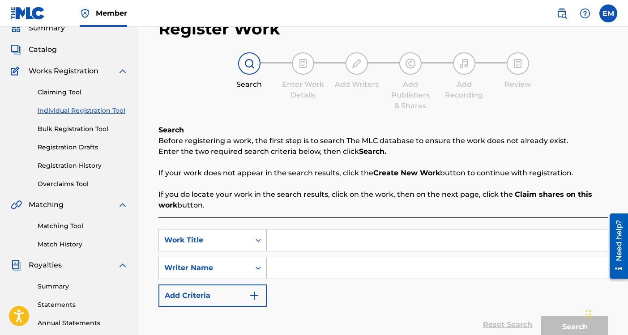
scroll to position [42, 0]
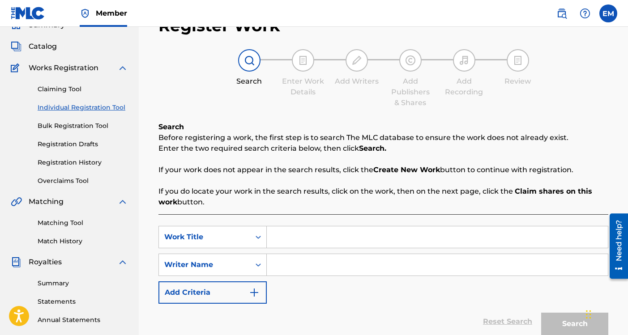
click at [299, 240] on input "Search Form" at bounding box center [437, 236] width 341 height 21
type input "[US_STATE] Queen"
click at [297, 265] on input "Search Form" at bounding box center [437, 264] width 341 height 21
type input "[PERSON_NAME]"
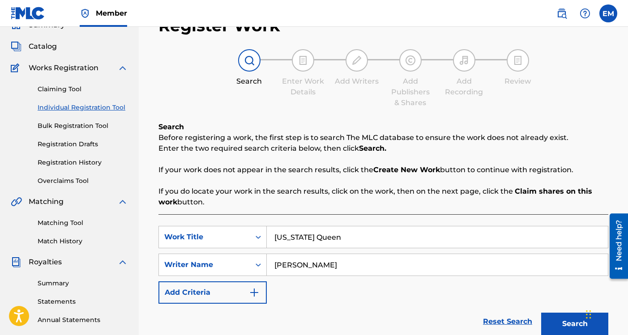
click at [561, 322] on button "Search" at bounding box center [574, 324] width 67 height 22
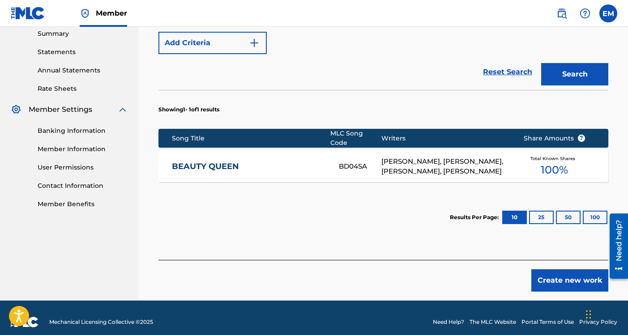
scroll to position [295, 0]
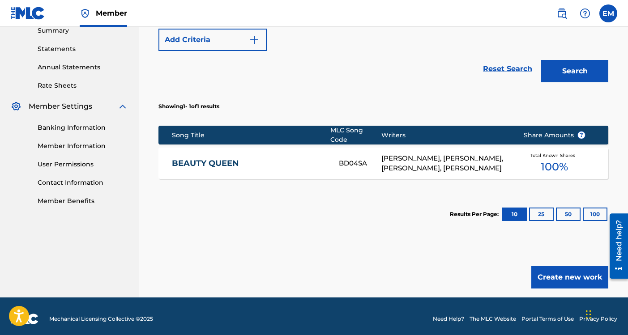
click at [565, 269] on button "Create new work" at bounding box center [569, 277] width 77 height 22
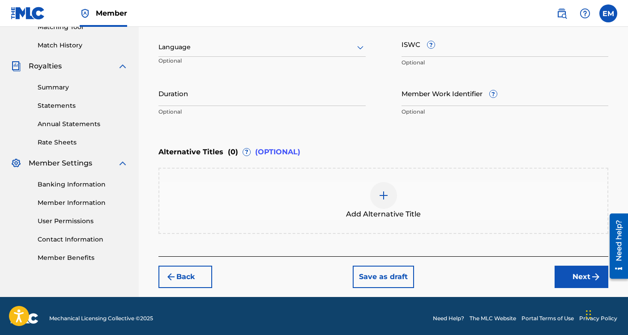
scroll to position [243, 0]
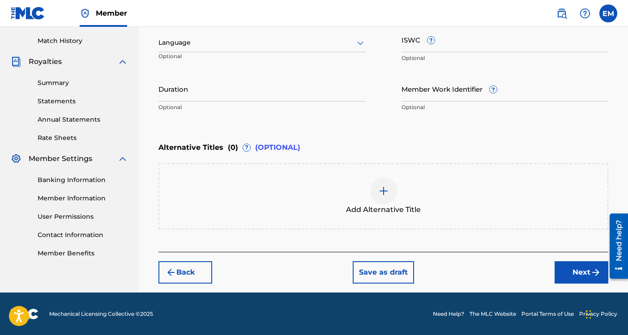
click at [565, 272] on button "Next" at bounding box center [581, 272] width 54 height 22
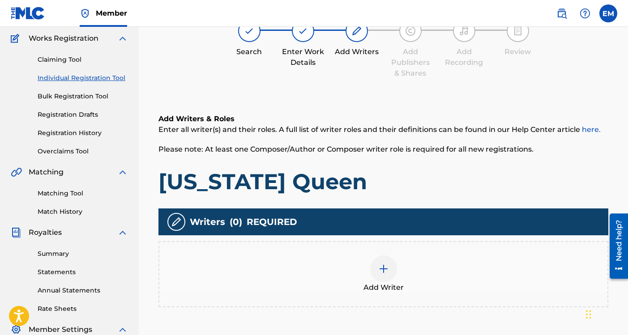
scroll to position [40, 0]
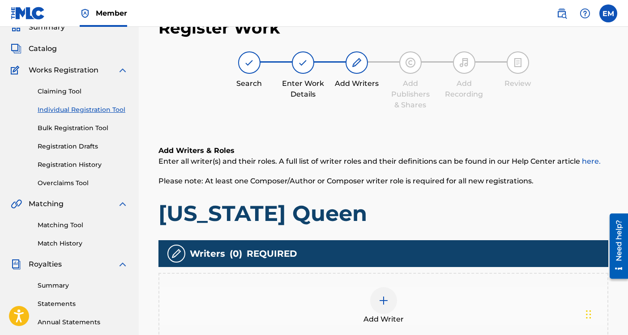
click at [379, 294] on div at bounding box center [383, 300] width 27 height 27
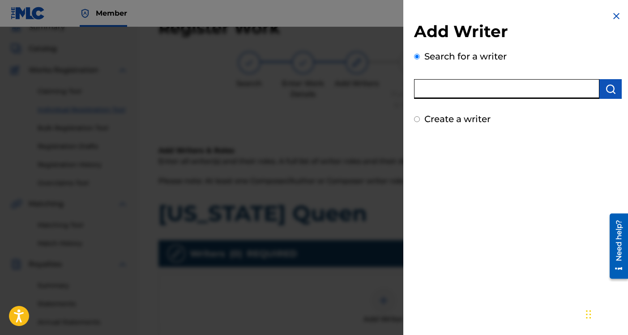
click at [434, 85] on input "text" at bounding box center [506, 89] width 185 height 20
type input "[PERSON_NAME]"
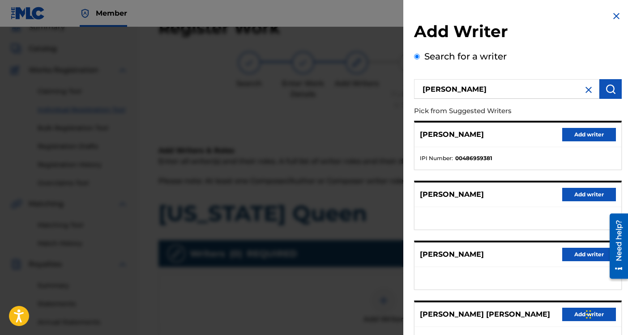
click at [570, 134] on button "Add writer" at bounding box center [589, 134] width 54 height 13
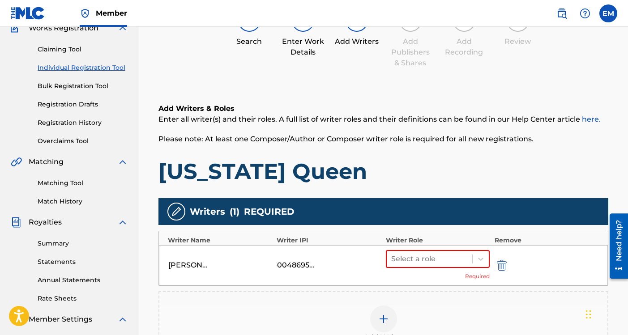
scroll to position [136, 0]
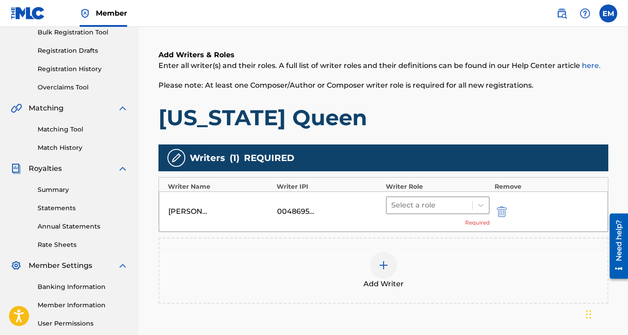
click at [443, 205] on div at bounding box center [429, 205] width 77 height 13
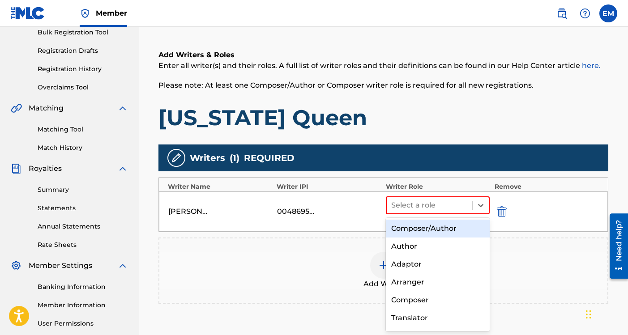
click at [429, 227] on div "Composer/Author" at bounding box center [438, 229] width 104 height 18
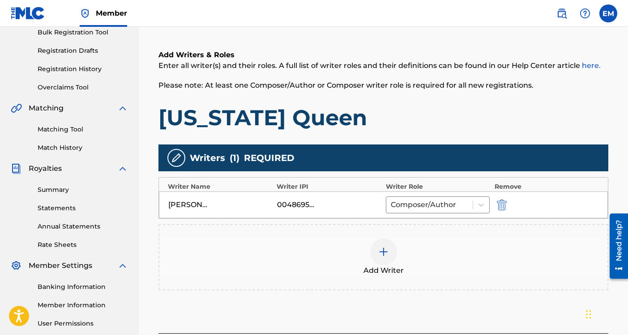
click at [387, 247] on img at bounding box center [383, 251] width 11 height 11
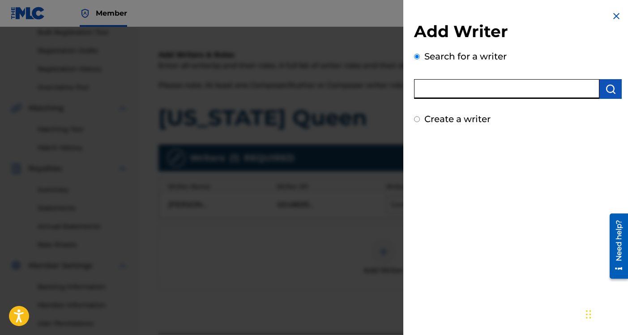
click at [461, 96] on input "text" at bounding box center [506, 89] width 185 height 20
type input "[PERSON_NAME]"
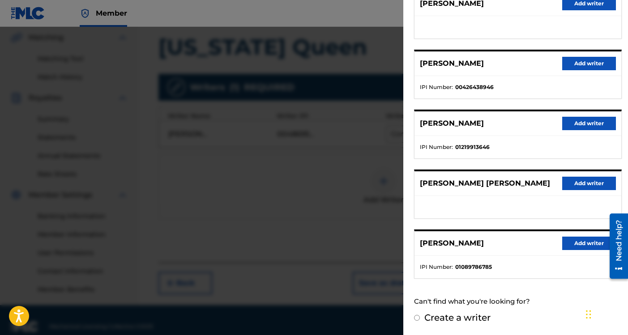
scroll to position [178, 0]
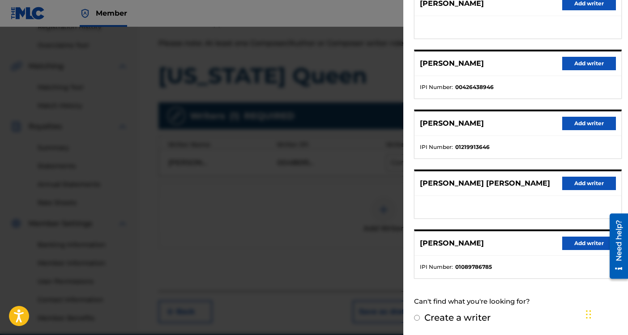
click at [567, 180] on button "Add writer" at bounding box center [589, 183] width 54 height 13
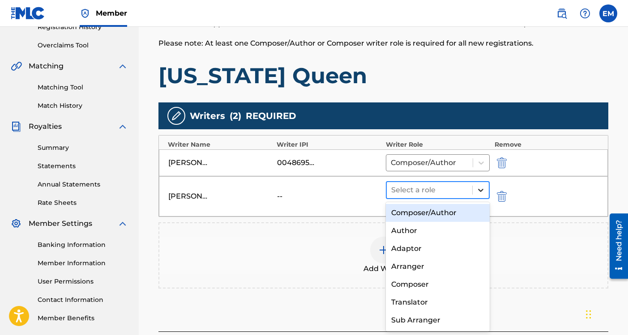
click at [481, 192] on icon at bounding box center [480, 190] width 9 height 9
click at [431, 212] on div "Composer/Author" at bounding box center [438, 213] width 104 height 18
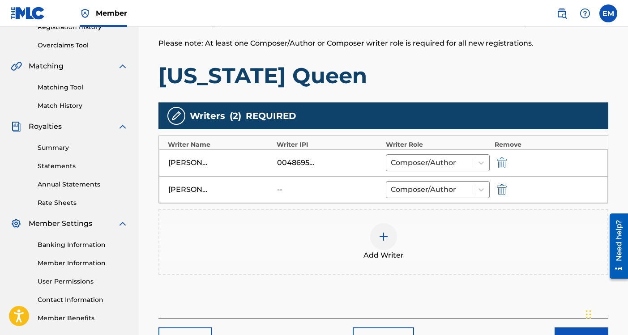
click at [380, 239] on img at bounding box center [383, 236] width 11 height 11
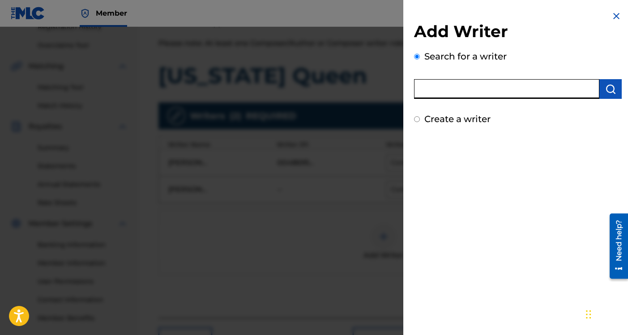
click at [433, 90] on input "text" at bounding box center [506, 89] width 185 height 20
type input "[PERSON_NAME]"
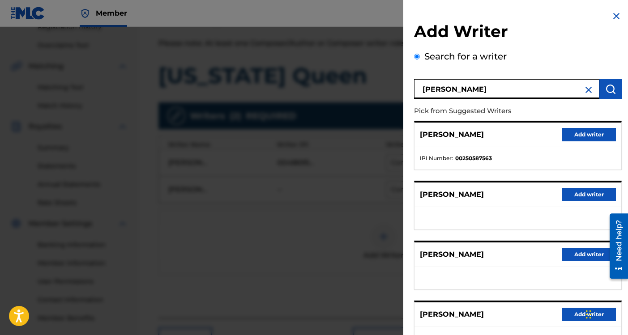
scroll to position [131, 0]
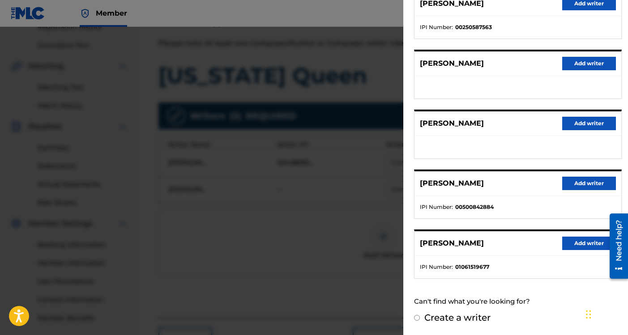
click at [574, 242] on button "Add writer" at bounding box center [589, 243] width 54 height 13
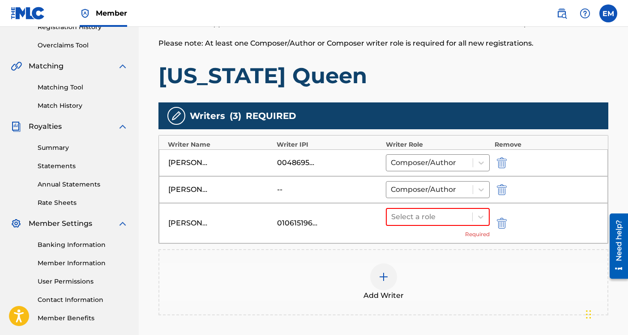
click at [505, 188] on img "submit" at bounding box center [502, 189] width 10 height 11
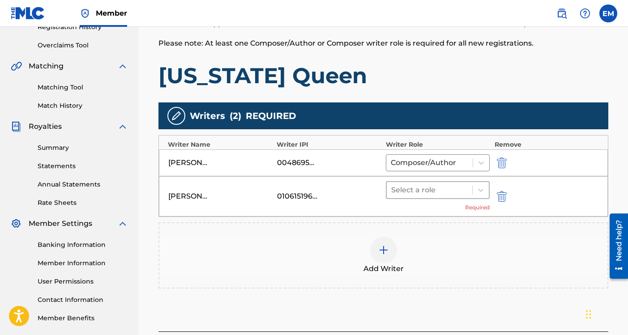
click at [412, 191] on div at bounding box center [429, 190] width 77 height 13
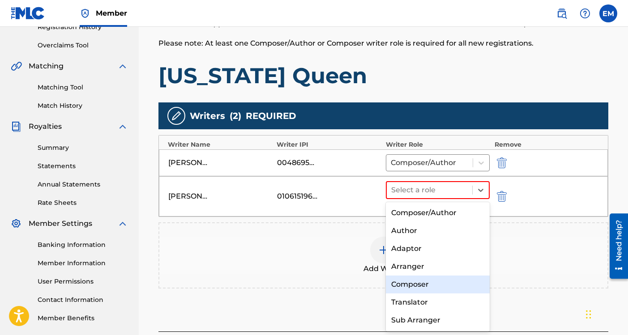
click at [407, 282] on div "Composer" at bounding box center [438, 285] width 104 height 18
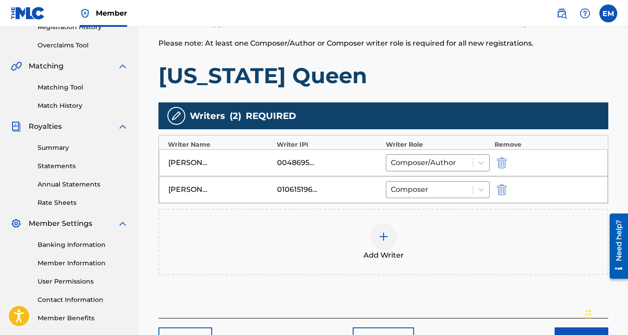
click at [385, 240] on img at bounding box center [383, 236] width 11 height 11
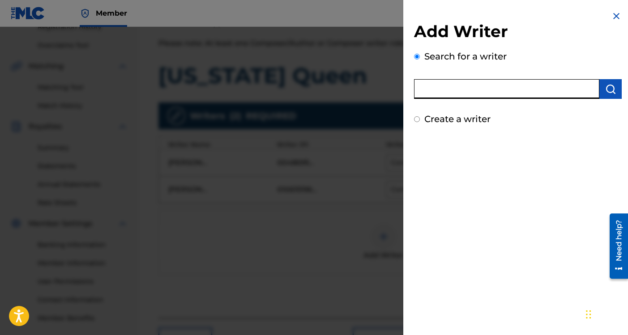
click at [471, 91] on input "text" at bounding box center [506, 89] width 185 height 20
type input "[PERSON_NAME]"
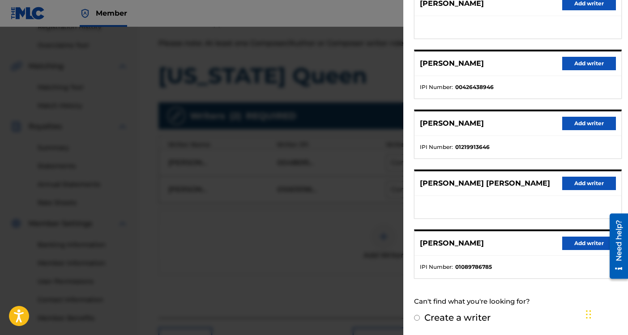
click at [565, 184] on button "Add writer" at bounding box center [589, 183] width 54 height 13
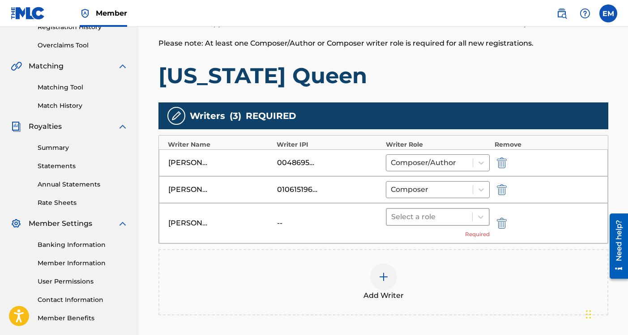
click at [460, 217] on div at bounding box center [429, 217] width 77 height 13
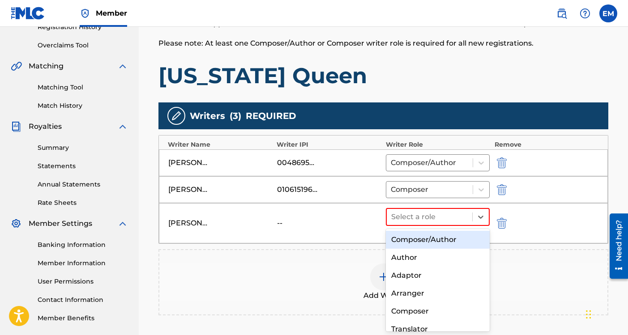
click at [428, 240] on div "Composer/Author" at bounding box center [438, 240] width 104 height 18
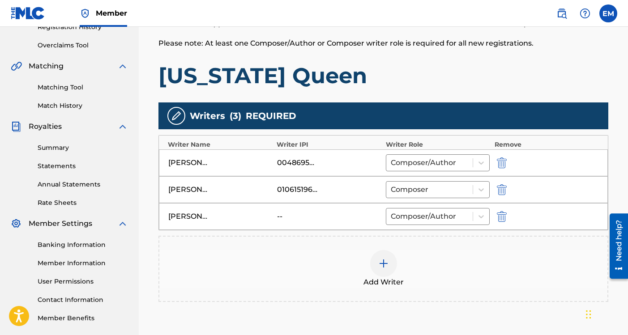
click at [388, 264] on img at bounding box center [383, 263] width 11 height 11
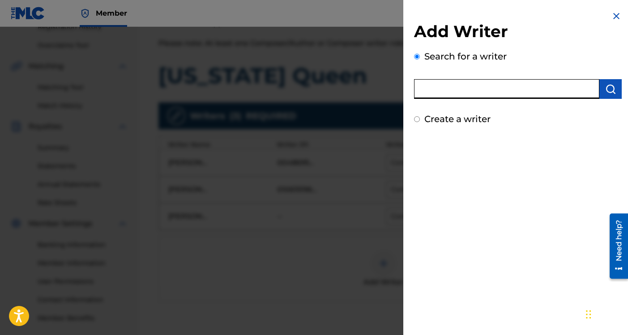
click at [453, 89] on input "text" at bounding box center [506, 89] width 185 height 20
type input "a"
type input "[PERSON_NAME]"
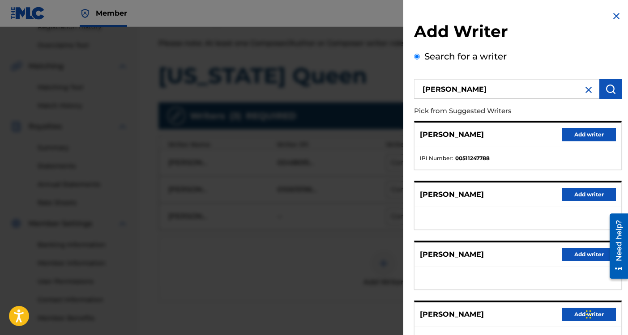
click at [573, 131] on button "Add writer" at bounding box center [589, 134] width 54 height 13
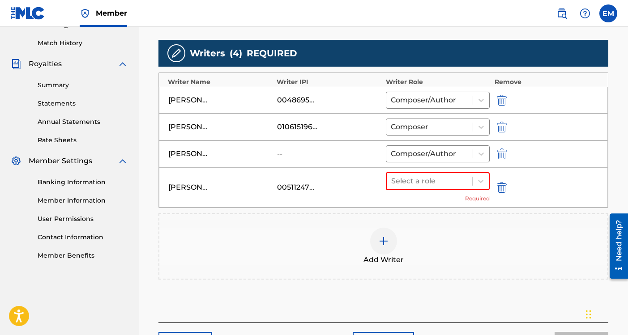
scroll to position [254, 0]
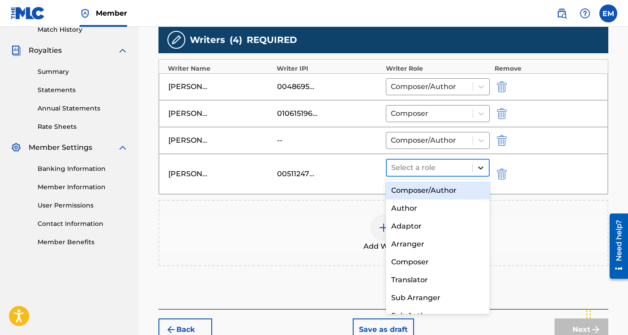
click at [479, 174] on div at bounding box center [480, 168] width 16 height 16
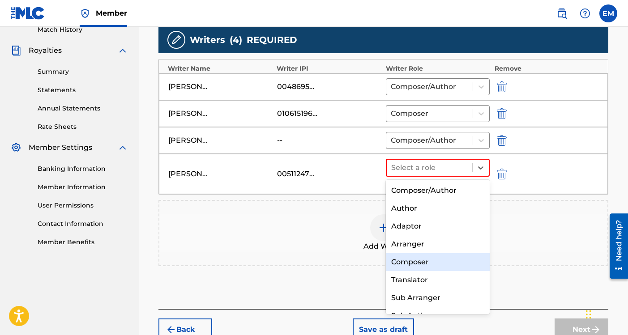
click at [426, 259] on div "Composer" at bounding box center [438, 262] width 104 height 18
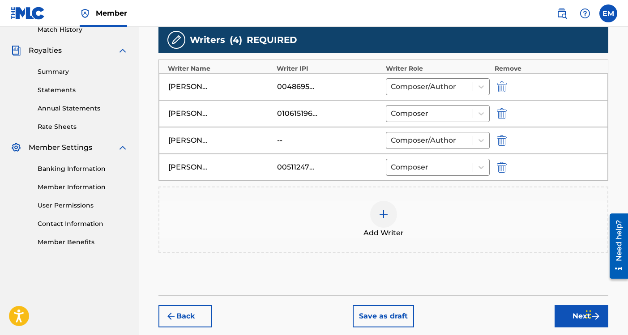
click at [565, 314] on button "Next" at bounding box center [581, 316] width 54 height 22
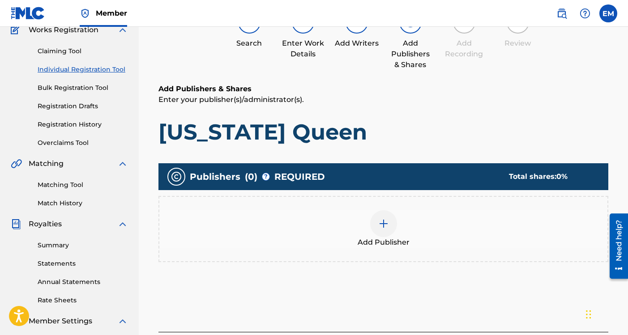
scroll to position [40, 0]
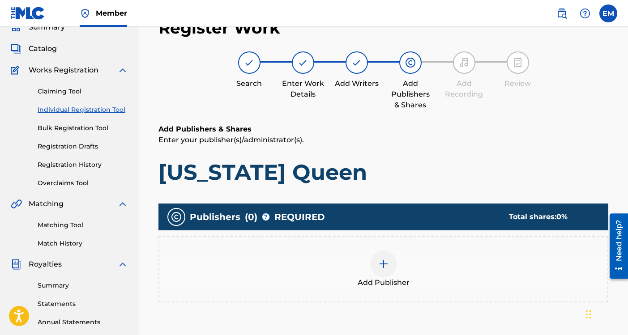
click at [384, 265] on img at bounding box center [383, 264] width 11 height 11
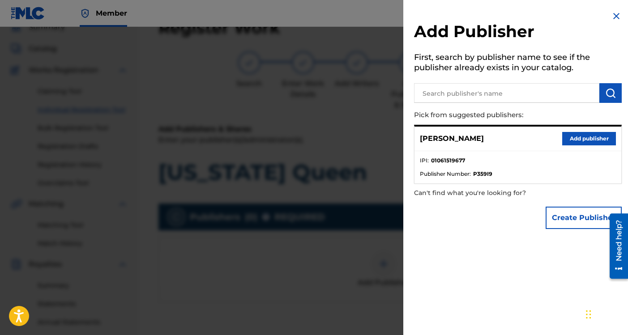
click at [571, 140] on button "Add publisher" at bounding box center [589, 138] width 54 height 13
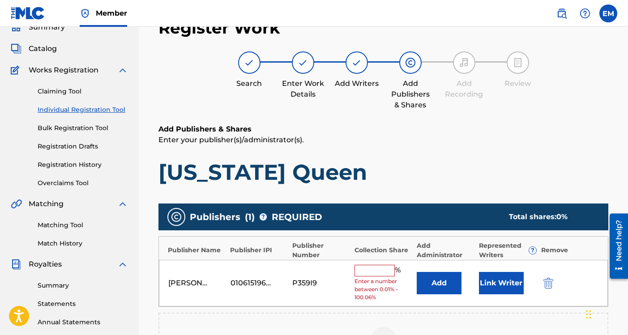
click at [378, 267] on input "text" at bounding box center [374, 271] width 40 height 12
type input "100"
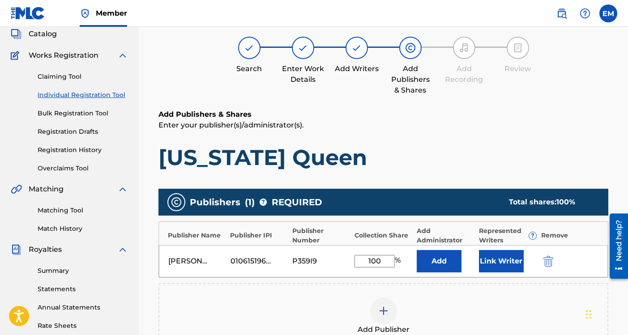
scroll to position [60, 0]
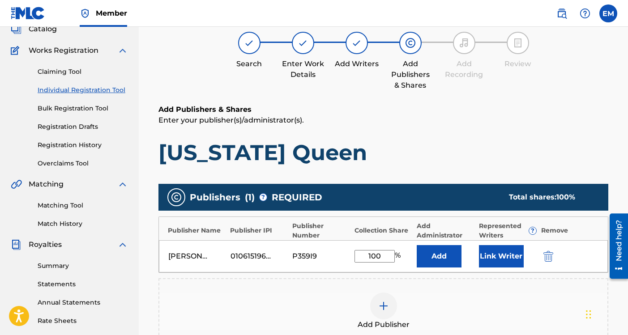
click at [501, 255] on button "Link Writer" at bounding box center [501, 256] width 45 height 22
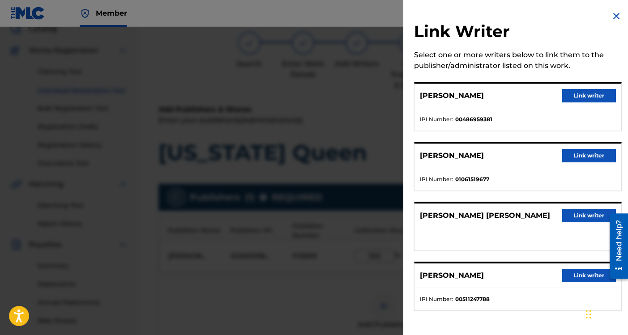
click at [572, 96] on button "Link writer" at bounding box center [589, 95] width 54 height 13
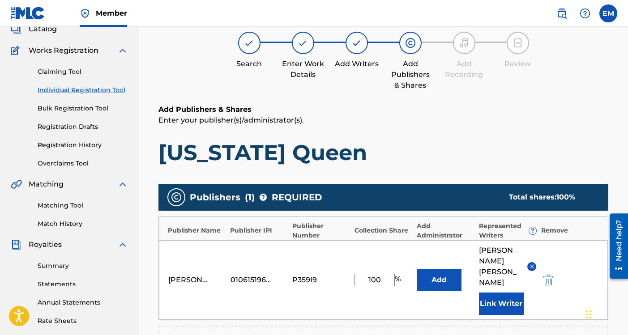
click at [499, 293] on button "Link Writer" at bounding box center [501, 304] width 45 height 22
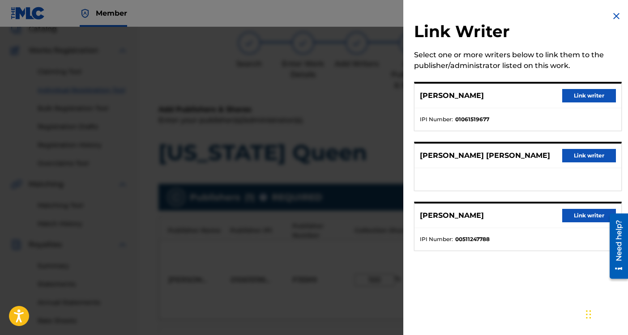
click at [569, 214] on button "Link writer" at bounding box center [589, 215] width 54 height 13
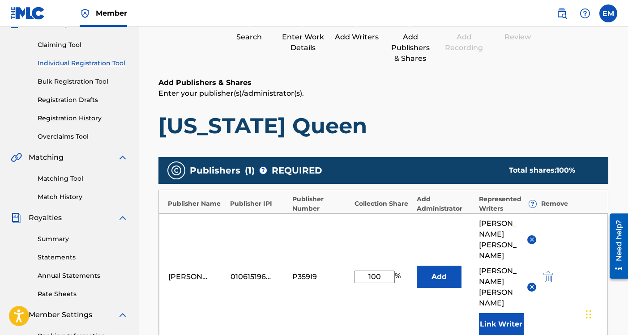
scroll to position [89, 0]
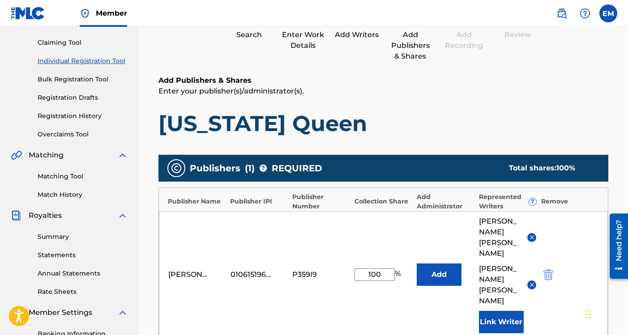
click at [504, 311] on button "Link Writer" at bounding box center [501, 322] width 45 height 22
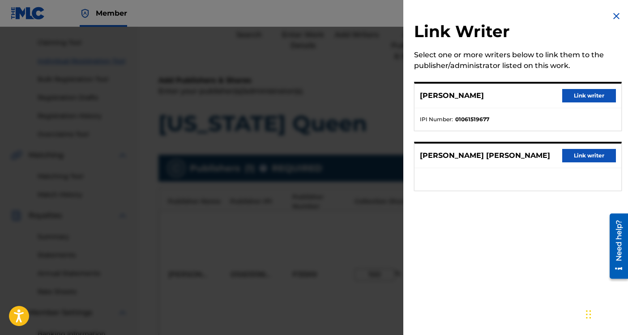
click at [573, 91] on button "Link writer" at bounding box center [589, 95] width 54 height 13
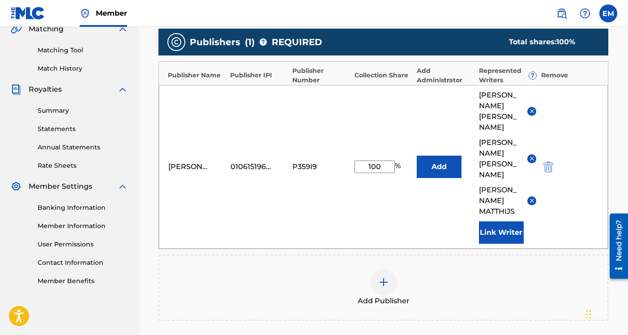
scroll to position [344, 0]
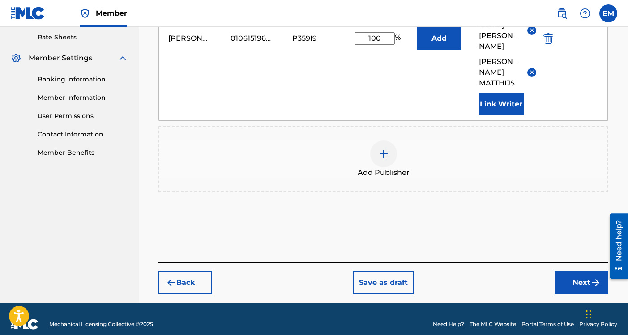
click at [569, 273] on button "Next" at bounding box center [581, 283] width 54 height 22
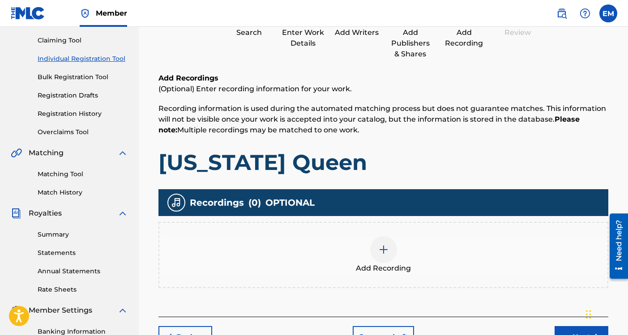
scroll to position [133, 0]
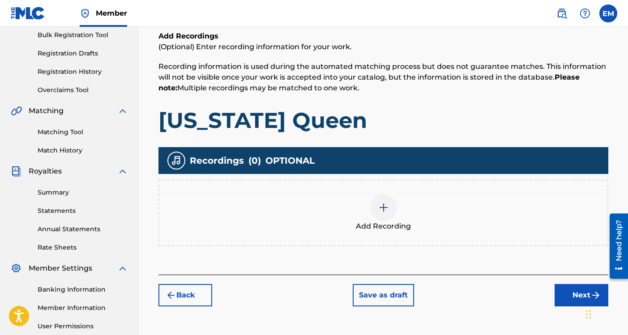
click at [566, 288] on button "Next" at bounding box center [581, 295] width 54 height 22
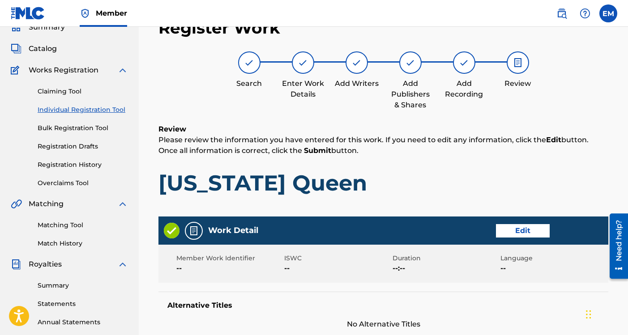
scroll to position [506, 0]
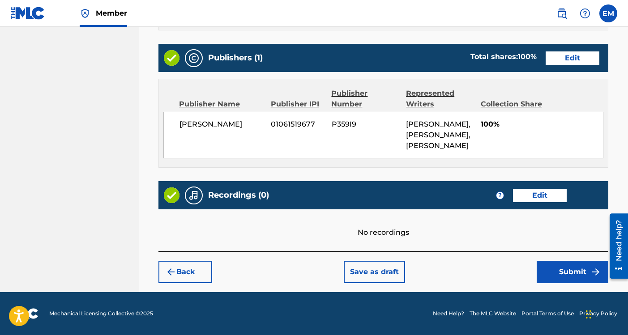
click at [548, 273] on button "Submit" at bounding box center [572, 272] width 72 height 22
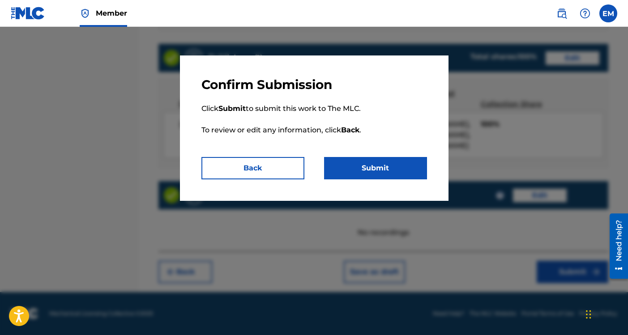
click at [384, 166] on button "Submit" at bounding box center [375, 168] width 103 height 22
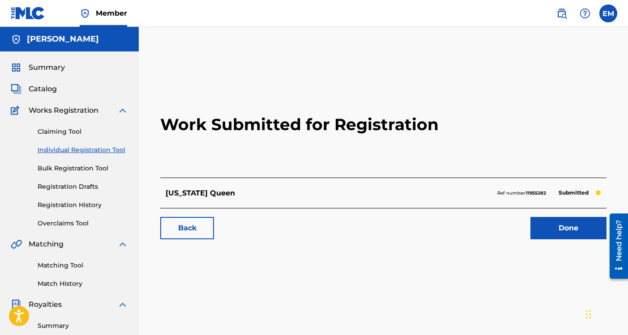
click at [563, 228] on link "Done" at bounding box center [568, 228] width 76 height 22
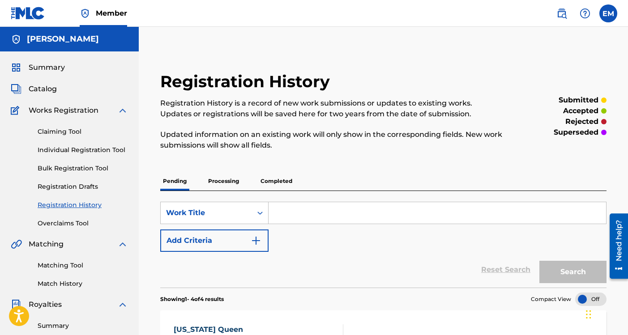
click at [68, 149] on link "Individual Registration Tool" at bounding box center [83, 149] width 90 height 9
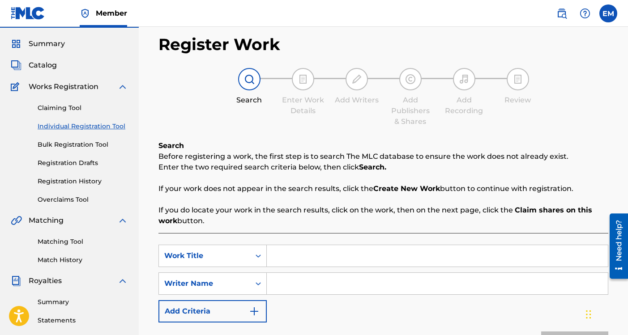
scroll to position [46, 0]
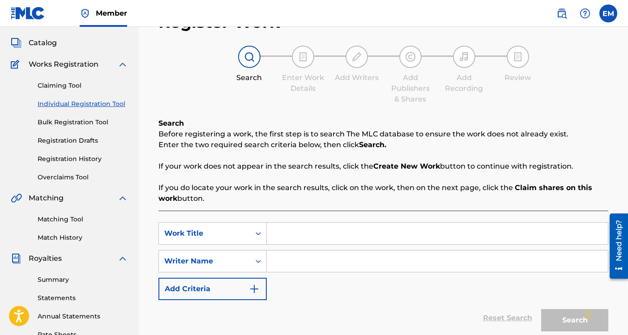
click at [322, 232] on input "Search Form" at bounding box center [437, 233] width 341 height 21
type input "save it for som"
click at [64, 84] on link "Claiming Tool" at bounding box center [83, 85] width 90 height 9
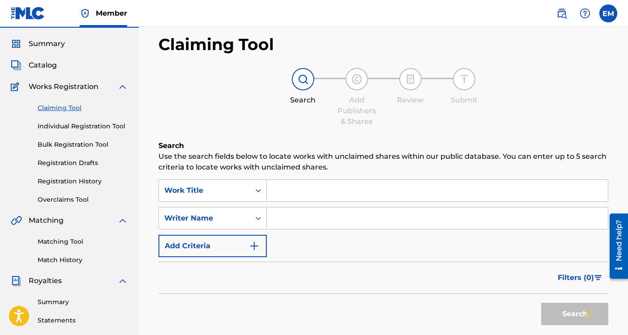
scroll to position [27, 0]
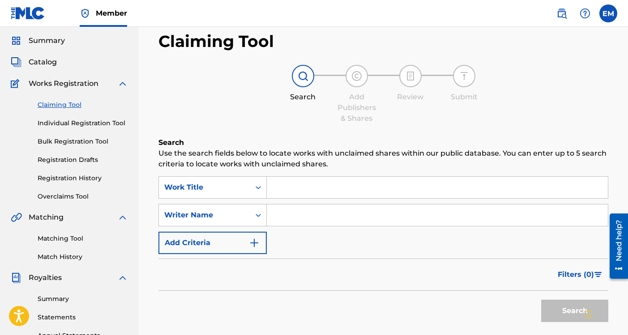
click at [297, 193] on input "Search Form" at bounding box center [437, 187] width 341 height 21
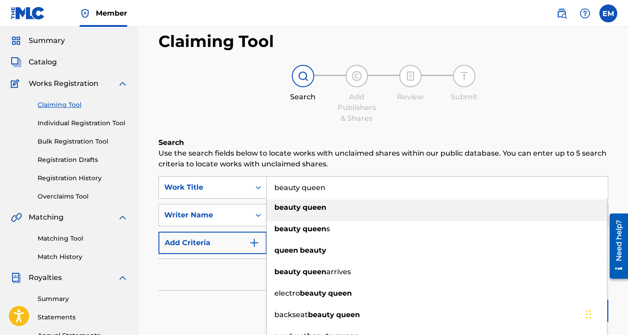
type input "beauty queen"
click at [294, 209] on strong "beauty" at bounding box center [287, 207] width 26 height 8
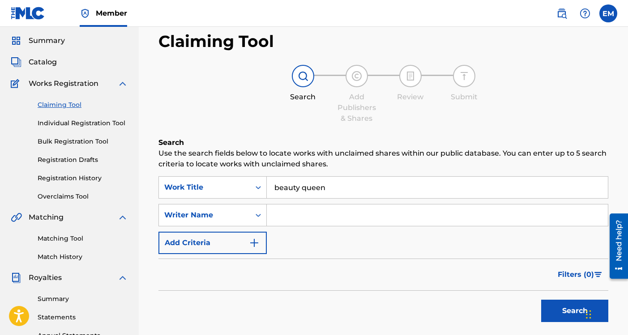
click at [293, 221] on input "Search Form" at bounding box center [437, 214] width 341 height 21
type input "[PERSON_NAME]"
click at [559, 310] on button "Search" at bounding box center [574, 311] width 67 height 22
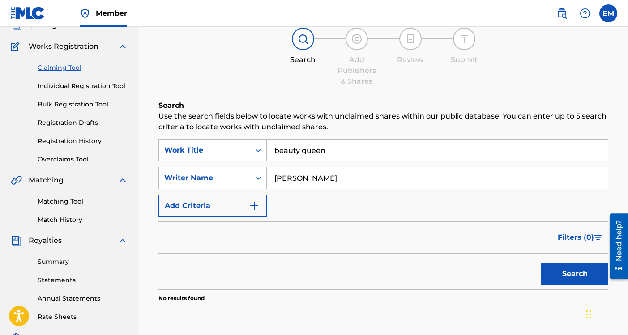
scroll to position [0, 0]
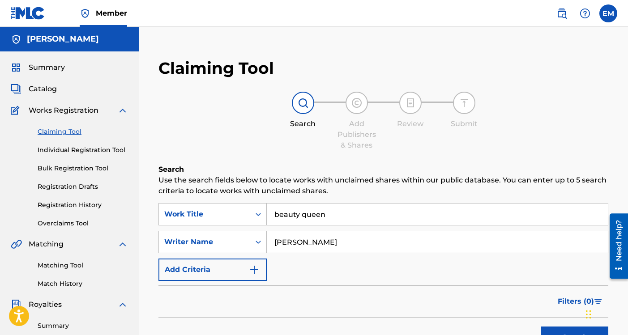
drag, startPoint x: 355, startPoint y: 242, endPoint x: 347, endPoint y: 225, distance: 19.0
click at [347, 225] on div "SearchWithCriteria617fbd5d-8967-4faa-b3c8-7237d75aa3c7 Work Title beauty queen …" at bounding box center [383, 242] width 450 height 78
click at [259, 241] on div "Writer Name" at bounding box center [212, 242] width 108 height 22
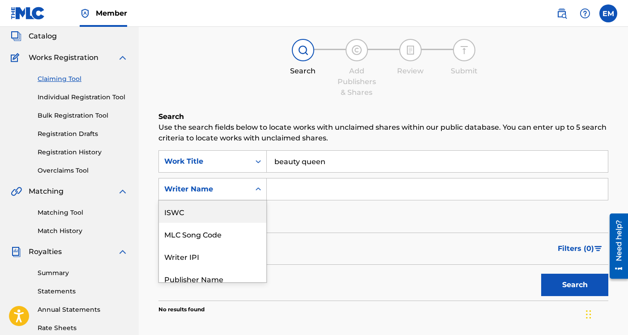
click at [308, 187] on input "Search Form" at bounding box center [437, 188] width 341 height 21
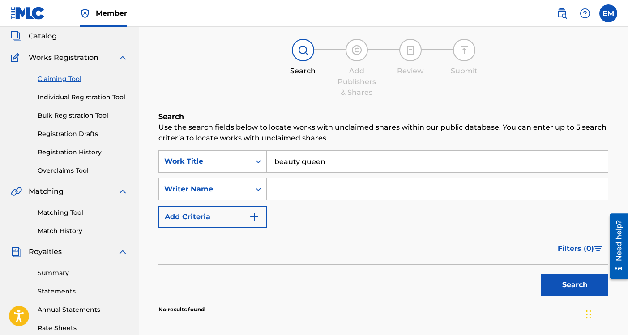
type input "[PERSON_NAME]"
drag, startPoint x: 335, startPoint y: 164, endPoint x: 330, endPoint y: 141, distance: 23.3
click at [330, 141] on div "Search Use the search fields below to locate works with unclaimed shares within…" at bounding box center [383, 234] width 450 height 247
type input "born to break my heart"
click at [575, 284] on button "Search" at bounding box center [574, 285] width 67 height 22
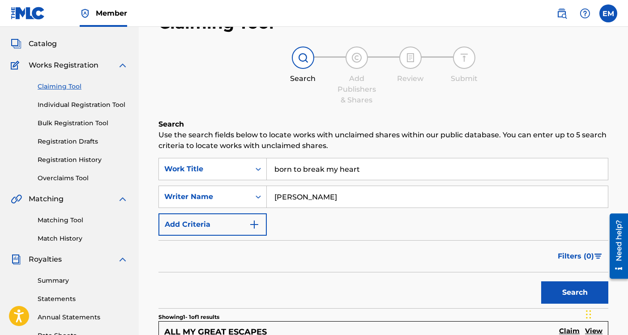
scroll to position [22, 0]
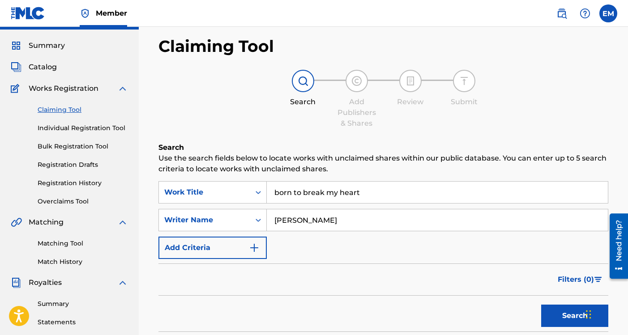
click at [76, 127] on link "Individual Registration Tool" at bounding box center [83, 127] width 90 height 9
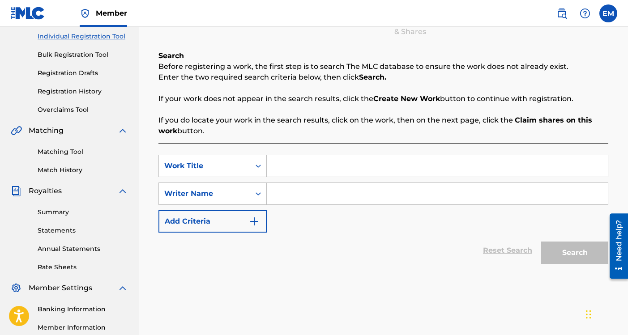
scroll to position [132, 0]
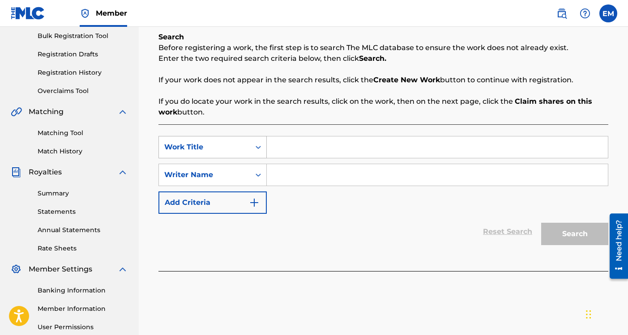
click at [256, 149] on icon "Search Form" at bounding box center [258, 147] width 9 height 9
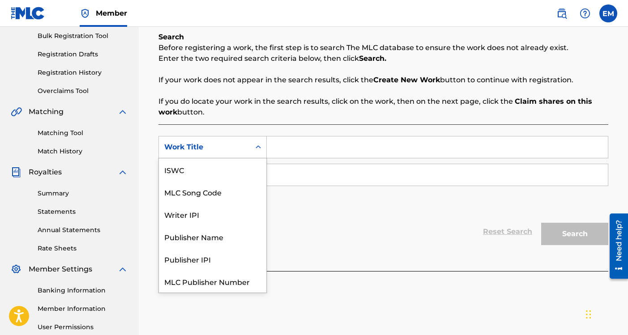
scroll to position [22, 0]
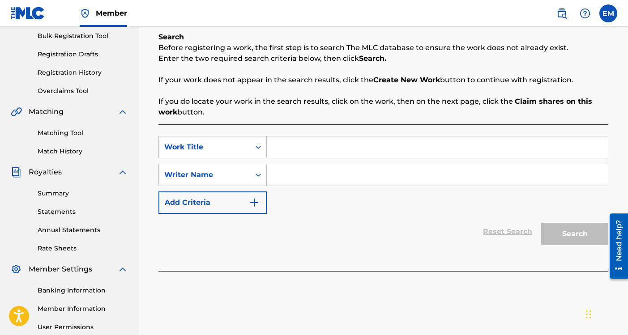
click at [296, 147] on input "Search Form" at bounding box center [437, 146] width 341 height 21
type input "Save It For Somebody Else"
click at [399, 177] on input "Search Form" at bounding box center [437, 174] width 341 height 21
type input "[PERSON_NAME]"
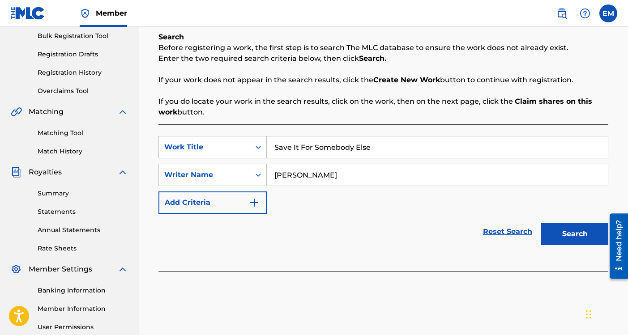
click at [253, 203] on img "Search Form" at bounding box center [254, 202] width 11 height 11
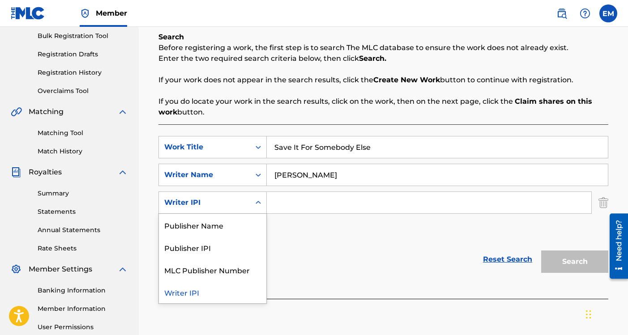
click at [258, 202] on icon "Search Form" at bounding box center [258, 202] width 9 height 9
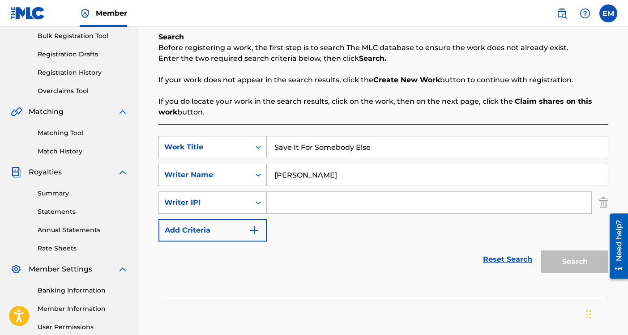
click at [307, 237] on div "SearchWithCriteria617fbd5d-8967-4faa-b3c8-7237d75aa3c7 Work Title Save It For S…" at bounding box center [383, 189] width 450 height 106
click at [601, 200] on img "Search Form" at bounding box center [603, 202] width 10 height 22
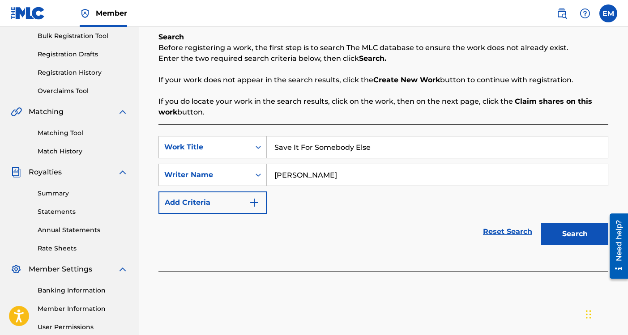
click at [561, 235] on button "Search" at bounding box center [574, 234] width 67 height 22
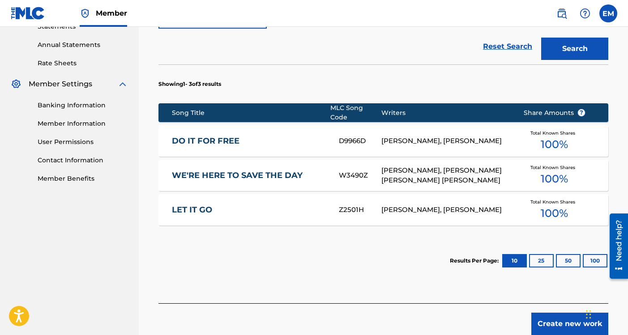
scroll to position [318, 0]
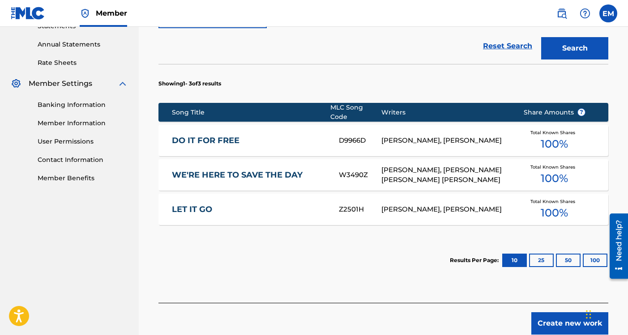
click at [558, 315] on button "Create new work" at bounding box center [569, 323] width 77 height 22
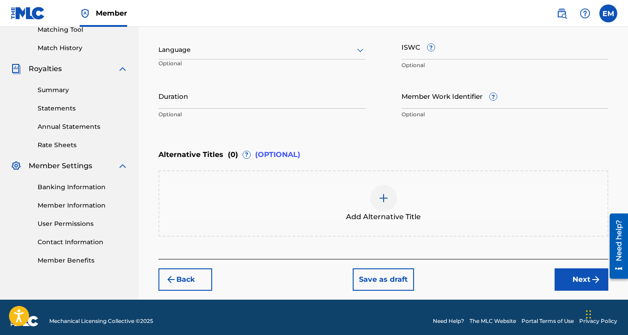
scroll to position [243, 0]
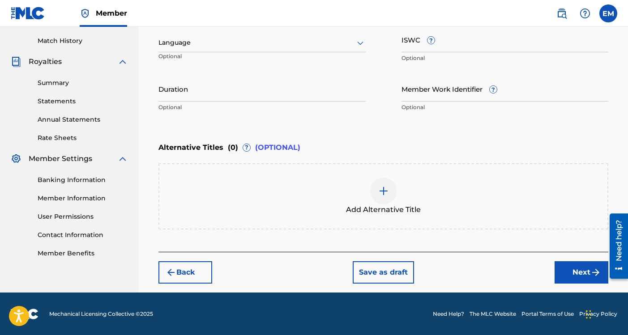
click at [567, 270] on button "Next" at bounding box center [581, 272] width 54 height 22
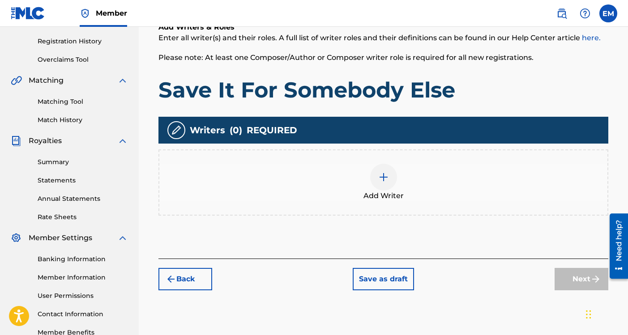
scroll to position [189, 0]
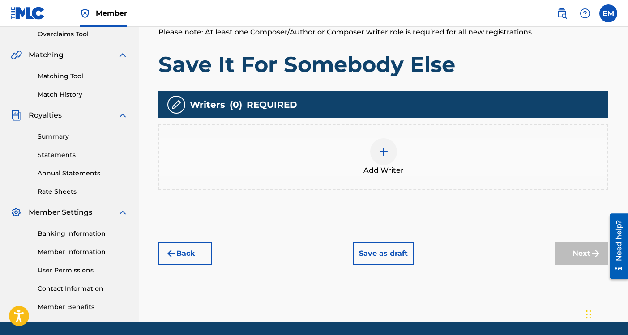
click at [387, 146] on img at bounding box center [383, 151] width 11 height 11
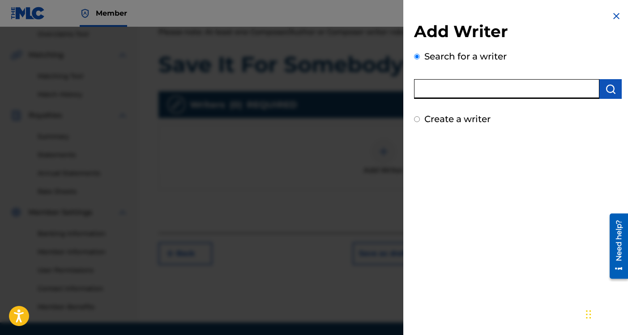
click at [446, 87] on input "text" at bounding box center [506, 89] width 185 height 20
type input "[PERSON_NAME]"
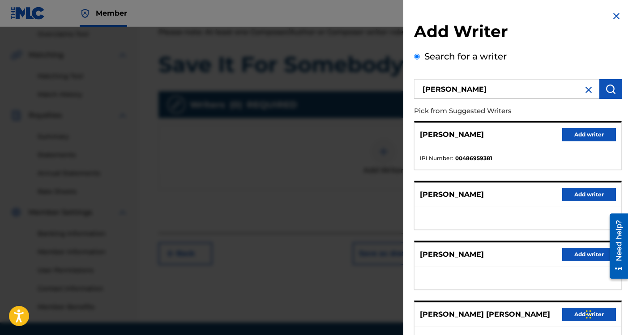
click at [579, 136] on button "Add writer" at bounding box center [589, 134] width 54 height 13
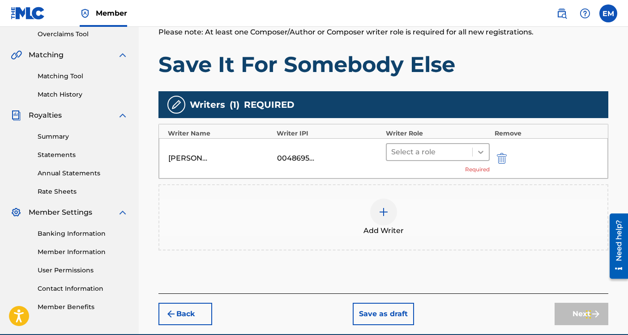
click at [483, 153] on icon at bounding box center [480, 152] width 9 height 9
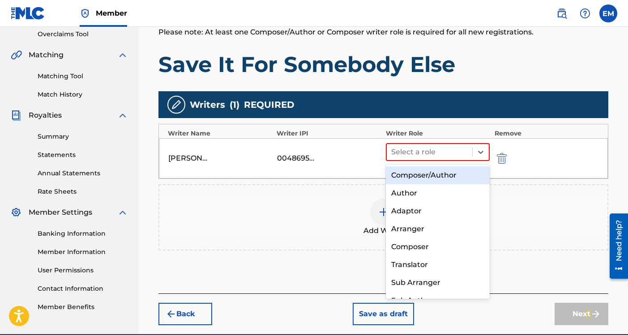
click at [436, 178] on div "Composer/Author" at bounding box center [438, 175] width 104 height 18
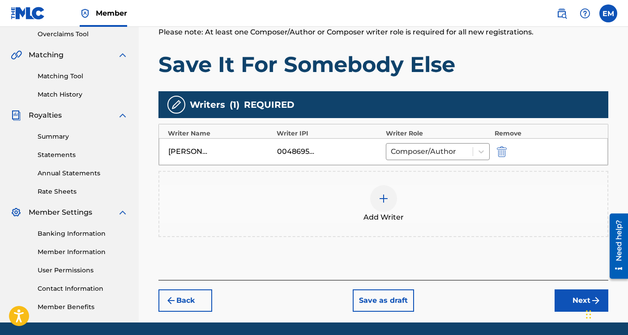
click at [386, 198] on img at bounding box center [383, 198] width 11 height 11
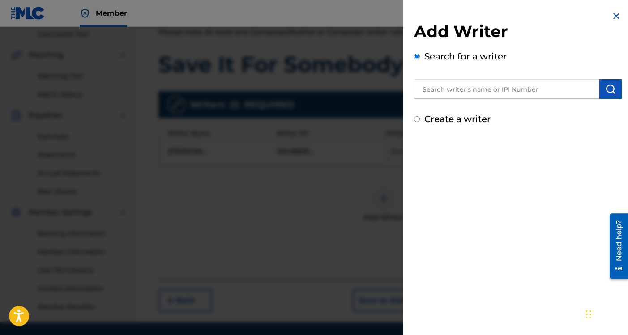
click at [446, 90] on input "text" at bounding box center [506, 89] width 185 height 20
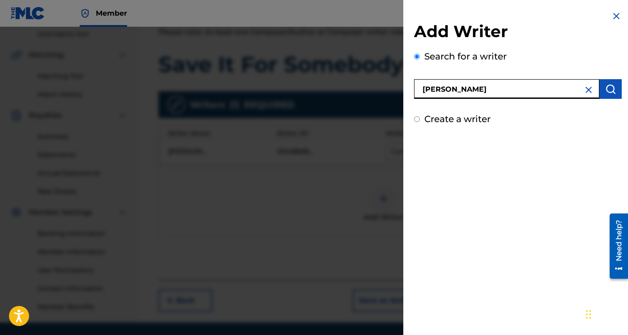
type input "[PERSON_NAME]"
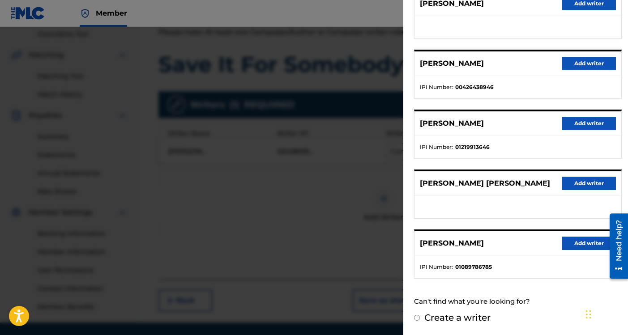
scroll to position [220, 0]
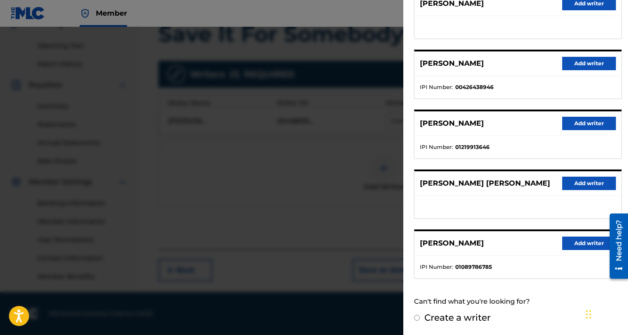
click at [424, 315] on label "Create a writer" at bounding box center [457, 317] width 66 height 11
radio input "true"
click at [420, 315] on input "Create a writer" at bounding box center [417, 318] width 6 height 6
radio input "false"
radio input "true"
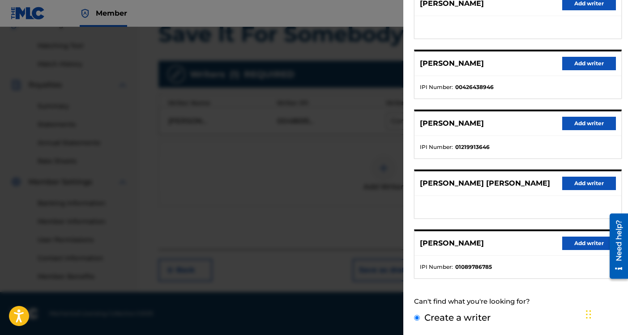
scroll to position [24, 0]
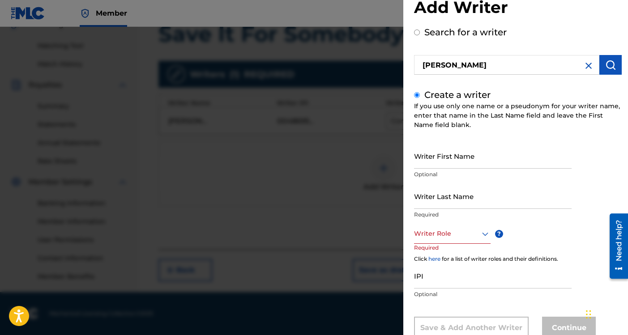
click at [457, 164] on input "Writer First Name" at bounding box center [492, 155] width 157 height 25
type input "[PERSON_NAME]"
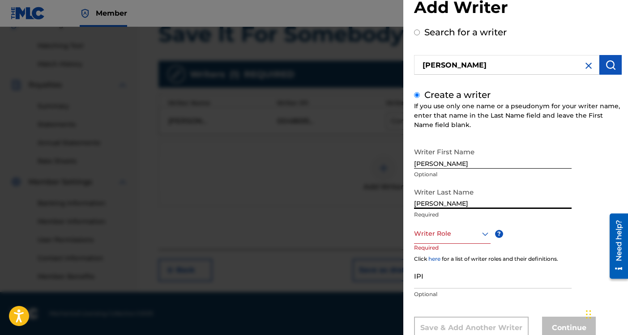
type input "[PERSON_NAME]"
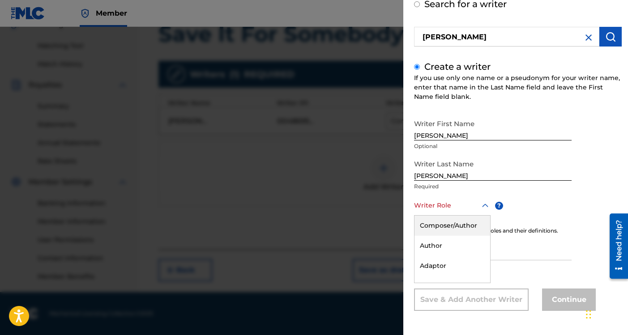
click at [454, 216] on div "Composer/Author, 1 of 8. 8 results available. Use Up and Down to choose options…" at bounding box center [452, 205] width 76 height 20
click at [446, 229] on div "Composer/Author" at bounding box center [452, 226] width 76 height 20
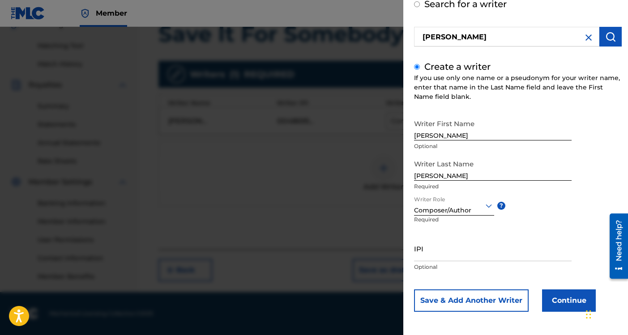
scroll to position [0, 0]
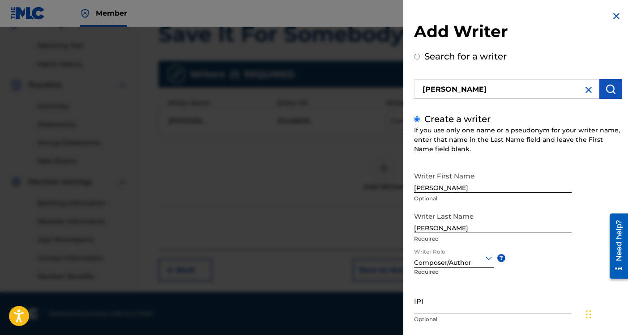
click at [616, 17] on img at bounding box center [616, 16] width 11 height 11
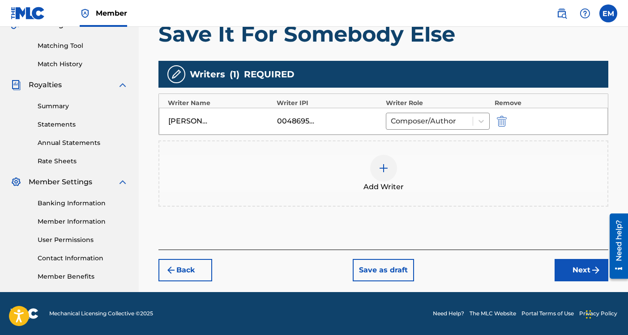
click at [385, 167] on img at bounding box center [383, 168] width 11 height 11
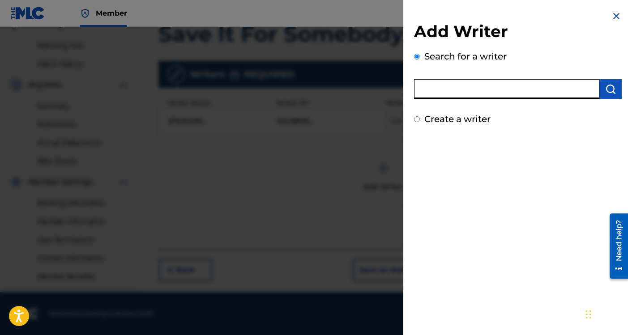
click at [451, 89] on input "text" at bounding box center [506, 89] width 185 height 20
type input "[PERSON_NAME] [PERSON_NAME]"
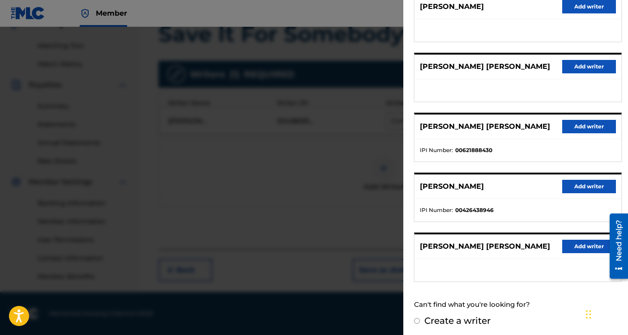
scroll to position [131, 0]
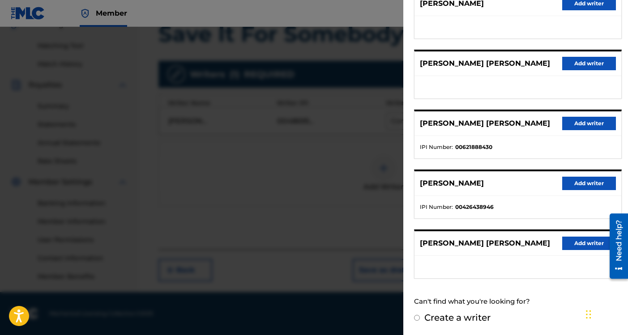
click at [573, 239] on button "Add writer" at bounding box center [589, 243] width 54 height 13
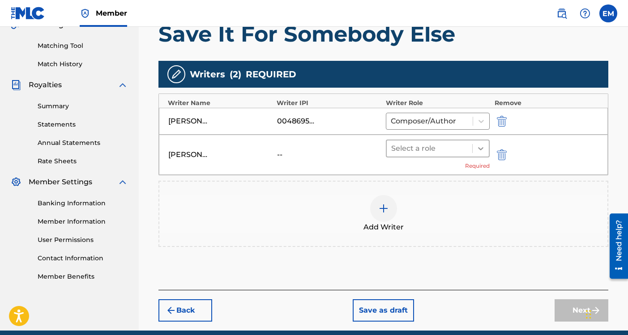
click at [480, 148] on icon at bounding box center [480, 148] width 9 height 9
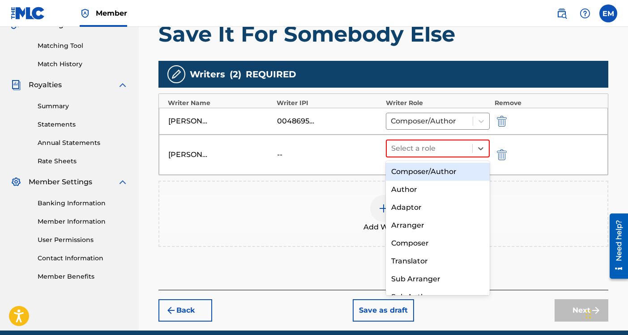
click at [448, 166] on div "Composer/Author" at bounding box center [438, 172] width 104 height 18
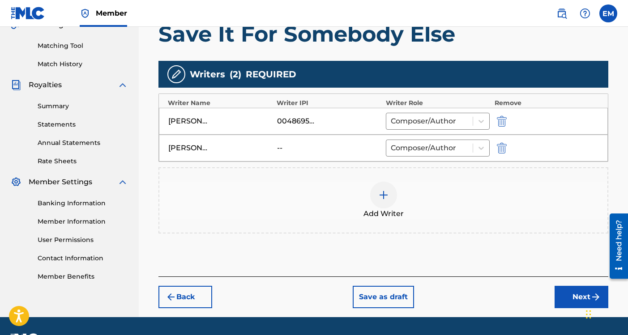
click at [387, 196] on img at bounding box center [383, 195] width 11 height 11
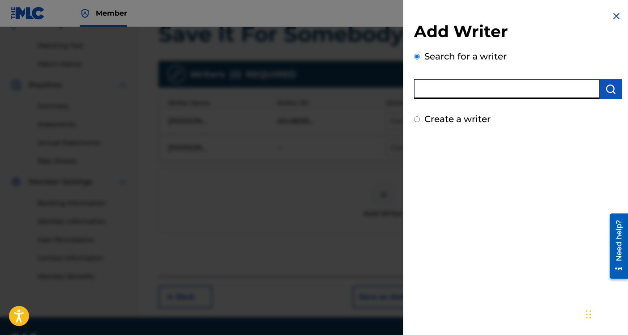
click at [480, 95] on input "text" at bounding box center [506, 89] width 185 height 20
type input "[PERSON_NAME]"
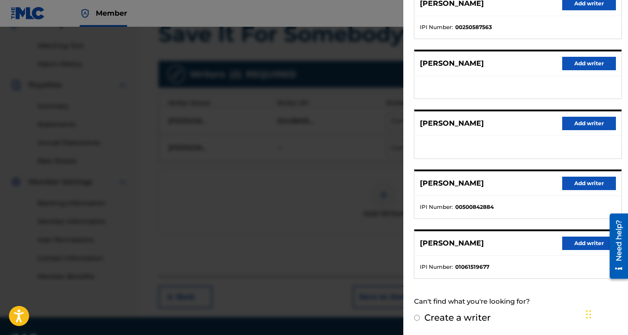
click at [565, 246] on button "Add writer" at bounding box center [589, 243] width 54 height 13
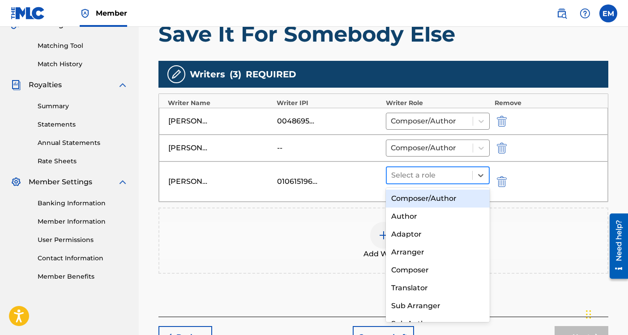
click at [418, 175] on div at bounding box center [429, 175] width 77 height 13
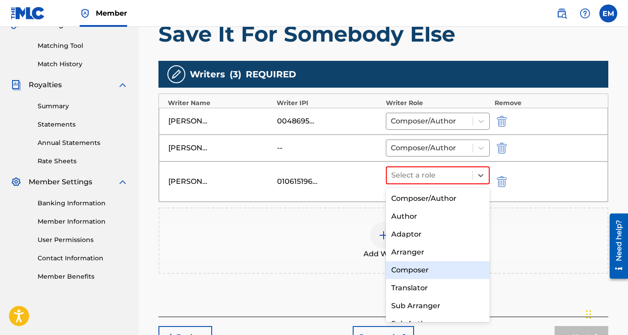
click at [414, 271] on div "Composer" at bounding box center [438, 270] width 104 height 18
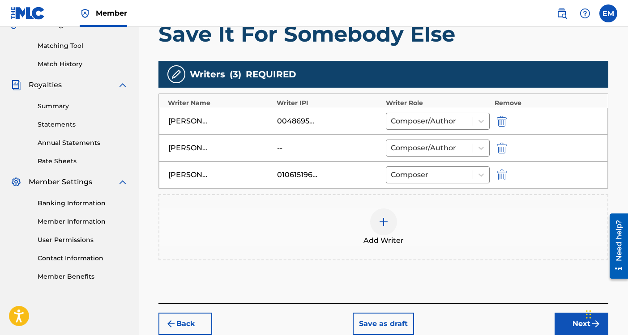
click at [391, 223] on div at bounding box center [383, 221] width 27 height 27
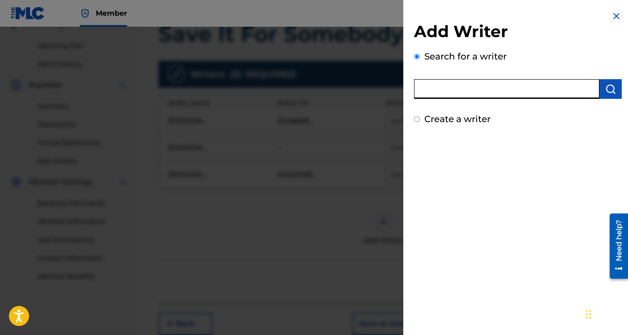
click at [473, 83] on input "text" at bounding box center [506, 89] width 185 height 20
type input "[PERSON_NAME]"
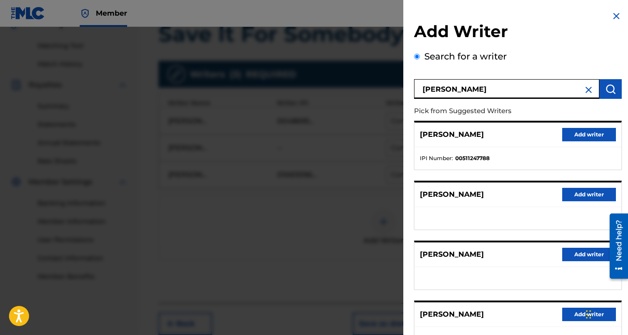
click at [594, 132] on button "Add writer" at bounding box center [589, 134] width 54 height 13
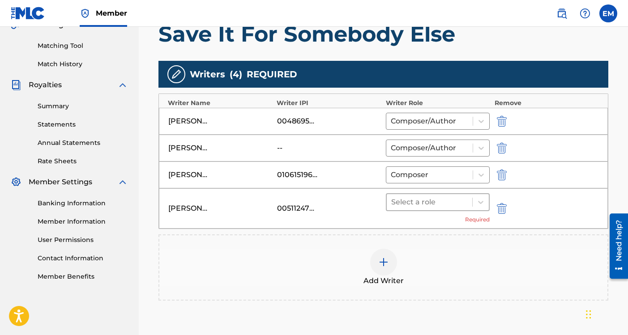
click at [465, 202] on div at bounding box center [429, 202] width 77 height 13
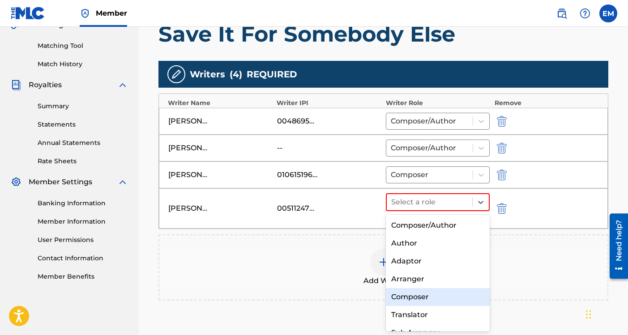
click at [415, 293] on div "Composer" at bounding box center [438, 297] width 104 height 18
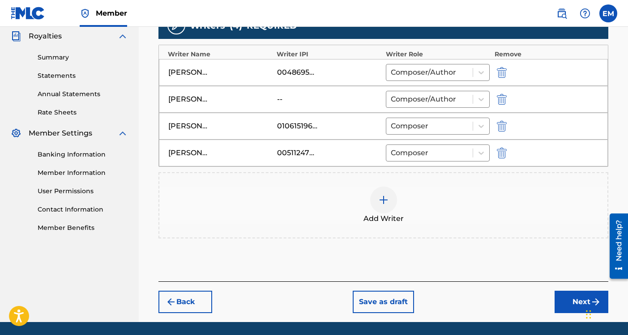
scroll to position [294, 0]
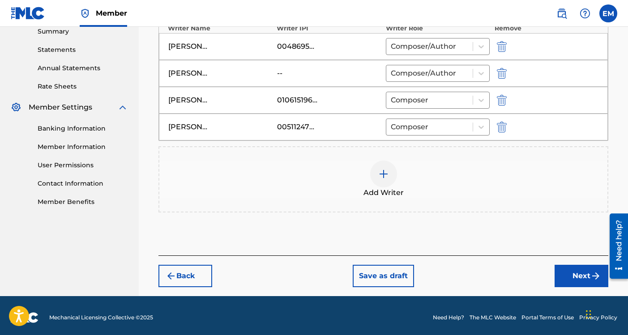
click at [565, 269] on button "Next" at bounding box center [581, 276] width 54 height 22
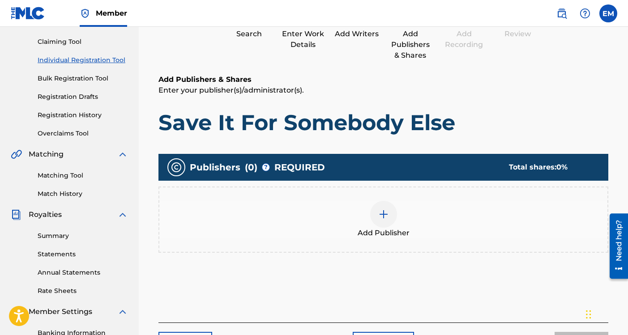
scroll to position [40, 0]
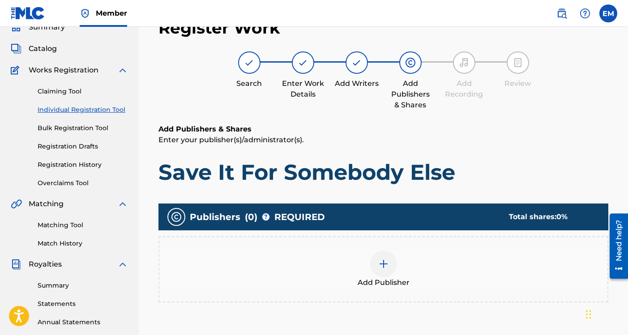
click at [387, 262] on img at bounding box center [383, 264] width 11 height 11
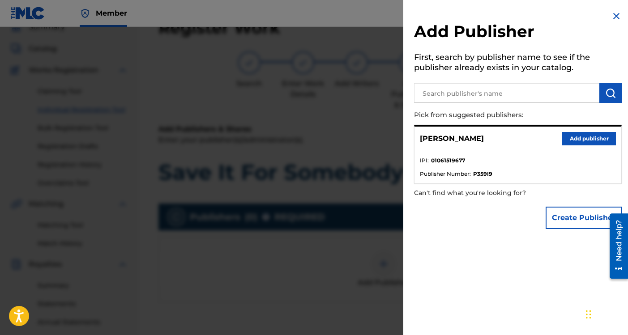
click at [575, 138] on button "Add publisher" at bounding box center [589, 138] width 54 height 13
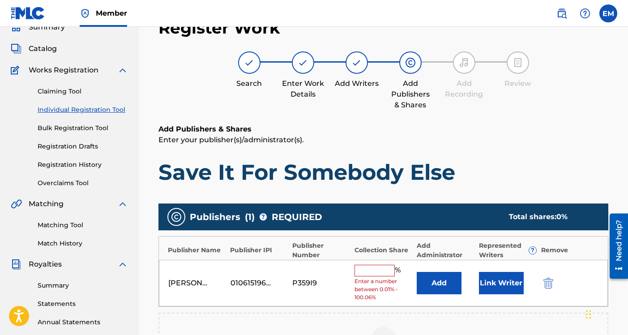
click at [382, 271] on input "text" at bounding box center [374, 271] width 40 height 12
type input "100"
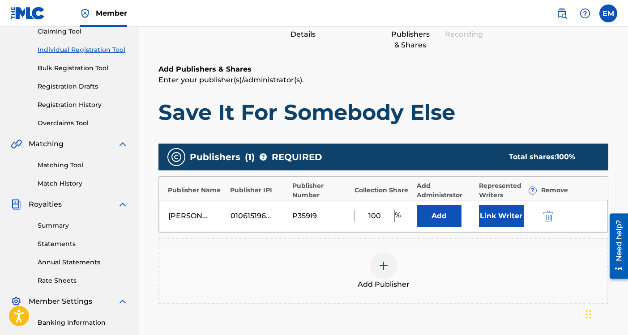
scroll to position [104, 0]
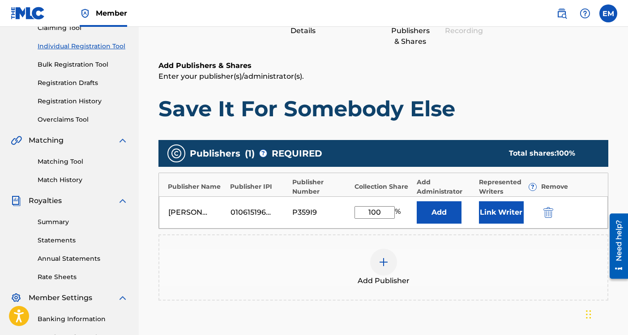
click at [502, 212] on button "Link Writer" at bounding box center [501, 212] width 45 height 22
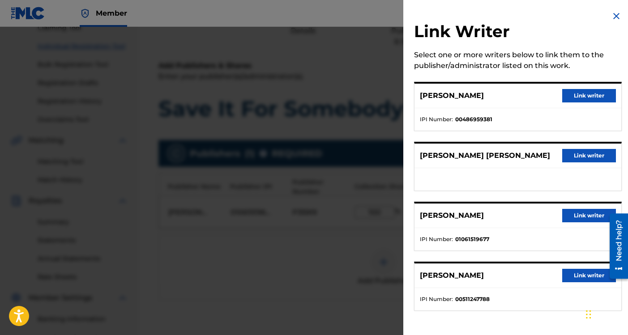
click at [562, 93] on button "Link writer" at bounding box center [589, 95] width 54 height 13
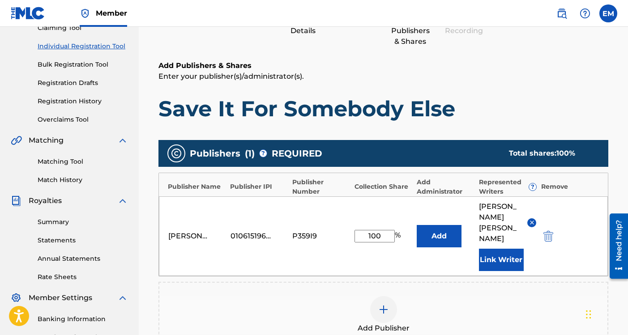
click at [497, 249] on button "Link Writer" at bounding box center [501, 260] width 45 height 22
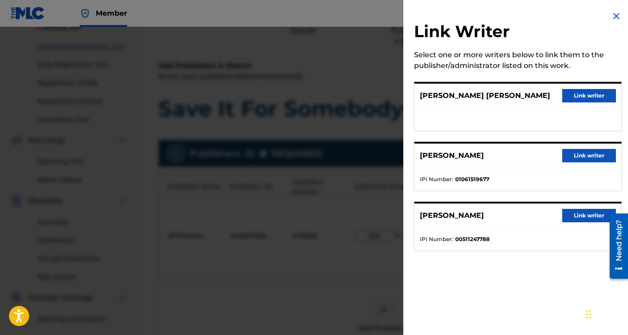
click at [578, 211] on button "Link writer" at bounding box center [589, 215] width 54 height 13
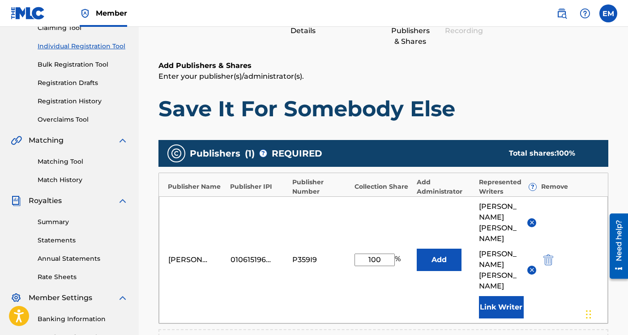
click at [499, 296] on button "Link Writer" at bounding box center [501, 307] width 45 height 22
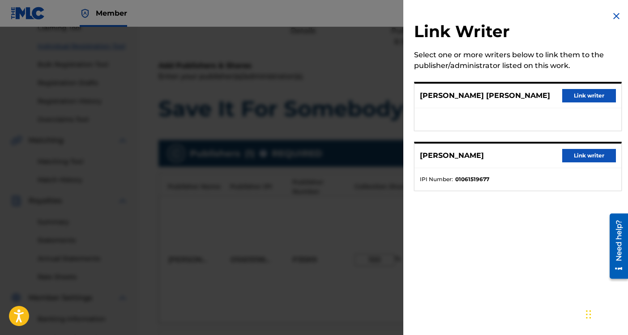
click at [565, 151] on button "Link writer" at bounding box center [589, 155] width 54 height 13
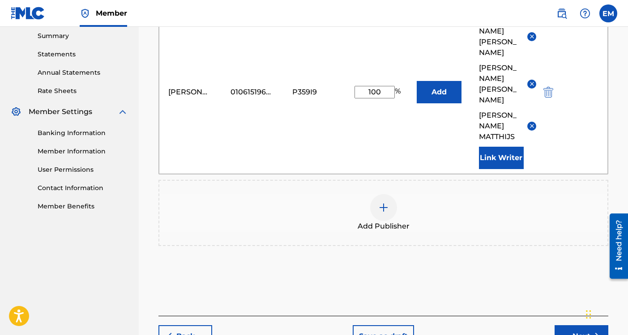
scroll to position [344, 0]
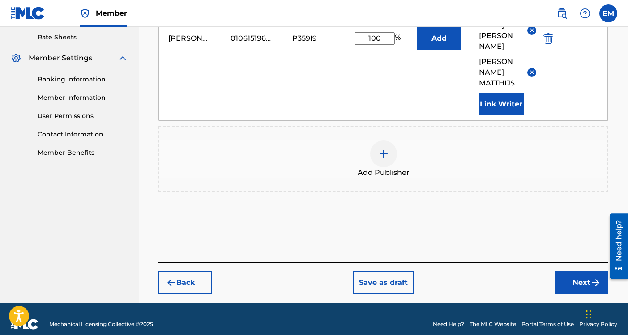
click at [577, 272] on button "Next" at bounding box center [581, 283] width 54 height 22
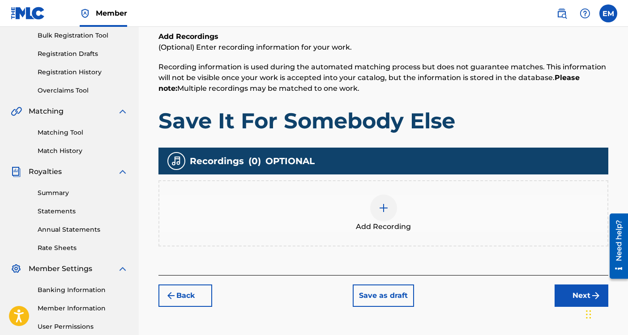
scroll to position [152, 0]
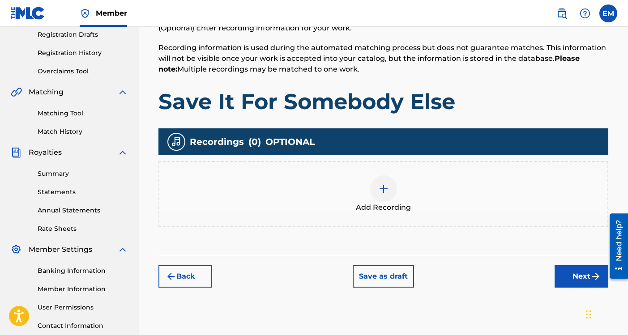
click at [560, 277] on button "Next" at bounding box center [581, 276] width 54 height 22
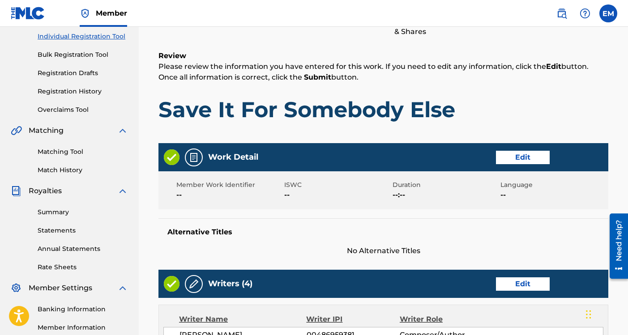
scroll to position [506, 0]
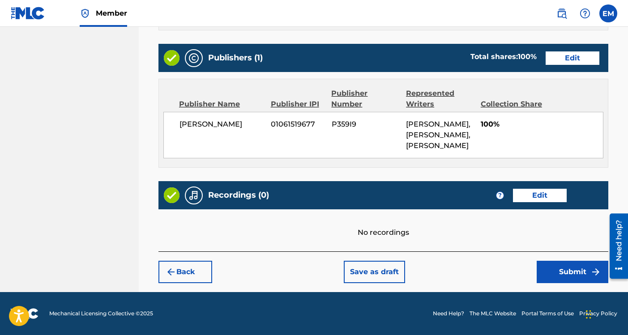
click at [556, 276] on button "Submit" at bounding box center [572, 272] width 72 height 22
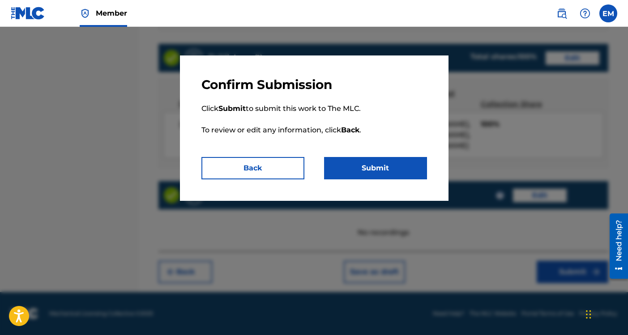
click at [388, 165] on button "Submit" at bounding box center [375, 168] width 103 height 22
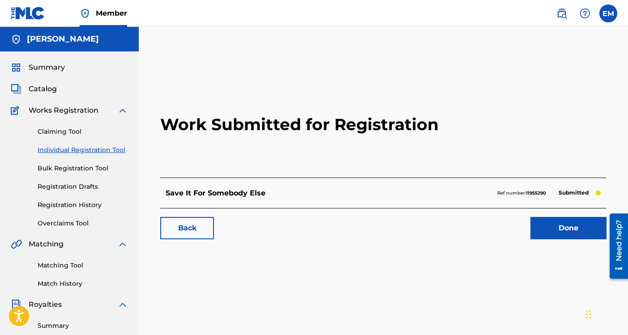
click at [549, 225] on link "Done" at bounding box center [568, 228] width 76 height 22
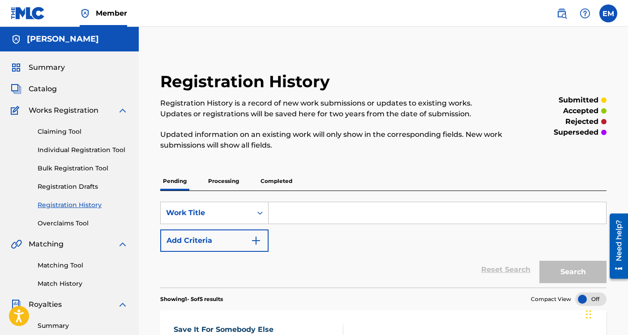
click at [85, 150] on link "Individual Registration Tool" at bounding box center [83, 149] width 90 height 9
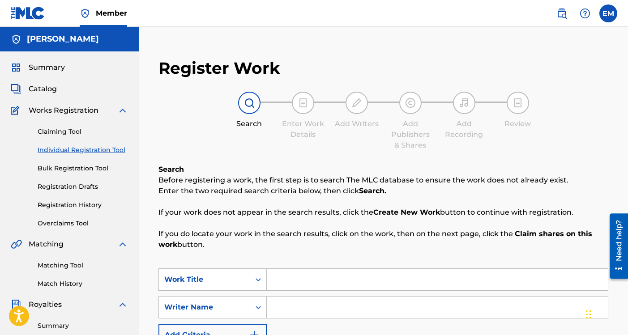
click at [323, 286] on input "Search Form" at bounding box center [437, 279] width 341 height 21
type input "wrong thing"
click at [329, 302] on input "Search Form" at bounding box center [437, 307] width 341 height 21
type input "[PERSON_NAME]"
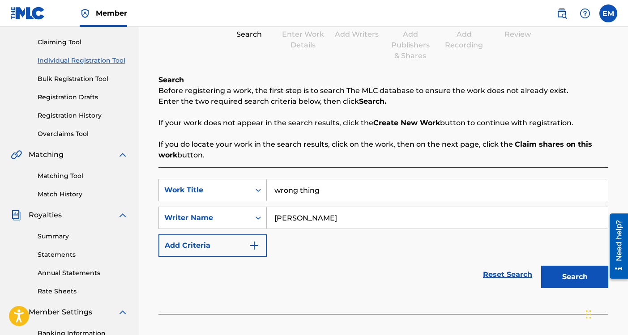
scroll to position [183, 0]
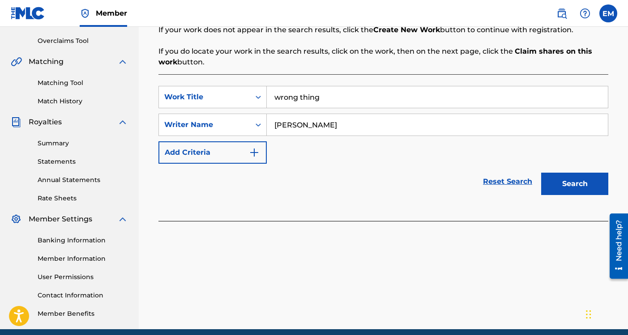
click at [567, 187] on button "Search" at bounding box center [574, 184] width 67 height 22
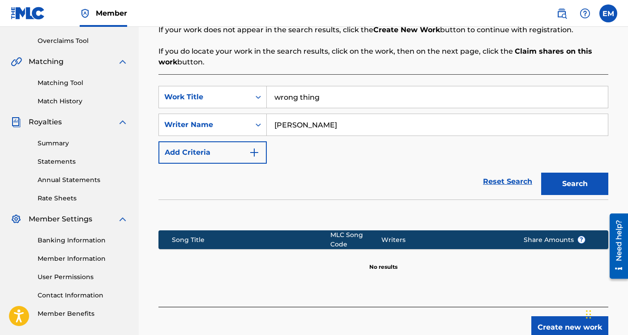
click at [571, 322] on button "Create new work" at bounding box center [569, 327] width 77 height 22
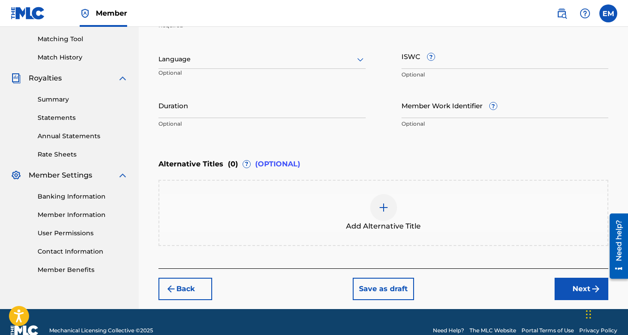
scroll to position [243, 0]
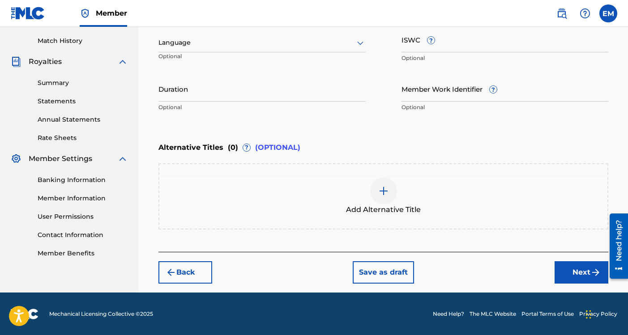
click at [570, 271] on button "Next" at bounding box center [581, 272] width 54 height 22
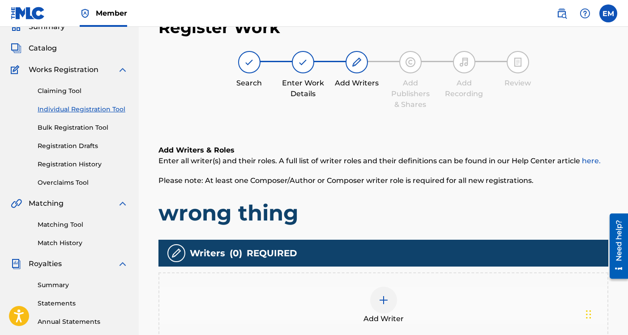
scroll to position [40, 0]
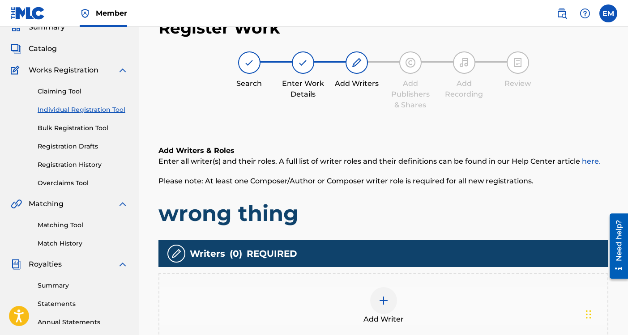
click at [377, 300] on div at bounding box center [383, 300] width 27 height 27
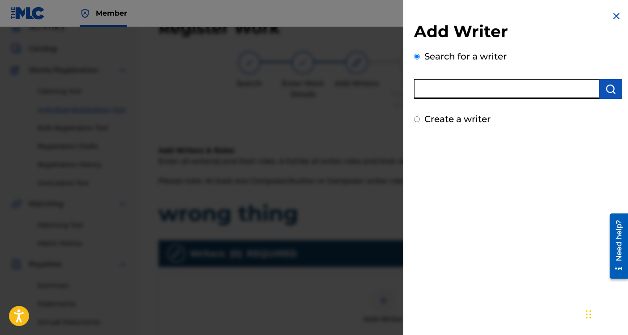
click at [434, 95] on input "text" at bounding box center [506, 89] width 185 height 20
type input "[PERSON_NAME]"
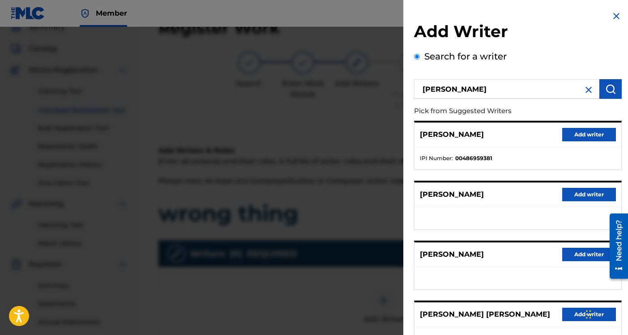
click at [574, 131] on button "Add writer" at bounding box center [589, 134] width 54 height 13
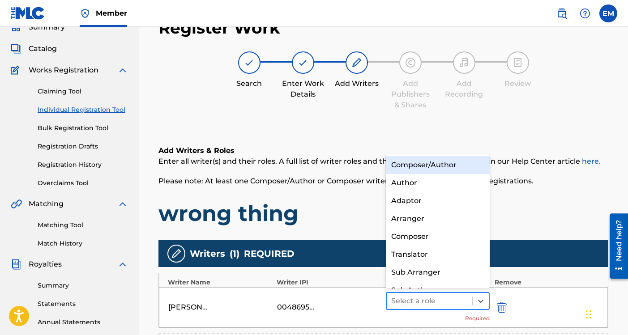
click at [471, 297] on div "Select a role" at bounding box center [429, 301] width 86 height 16
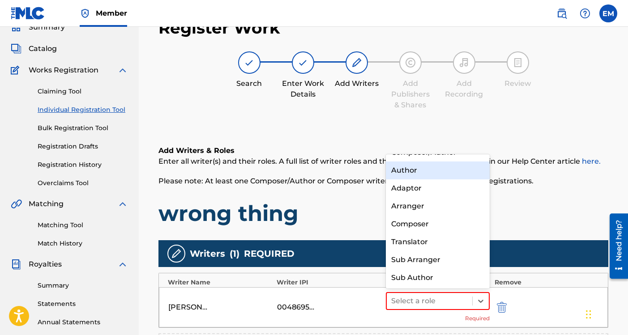
scroll to position [0, 0]
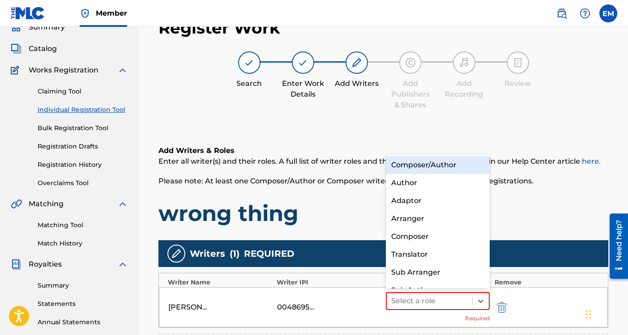
click at [422, 166] on div "Composer/Author" at bounding box center [438, 165] width 104 height 18
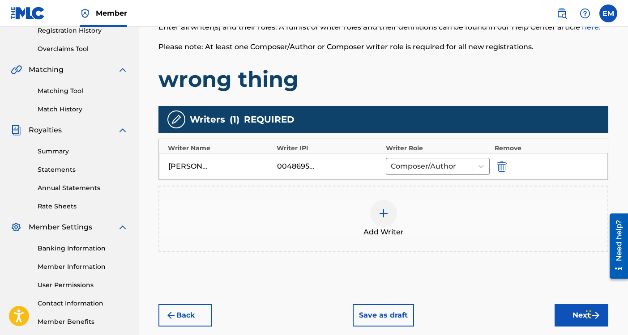
scroll to position [220, 0]
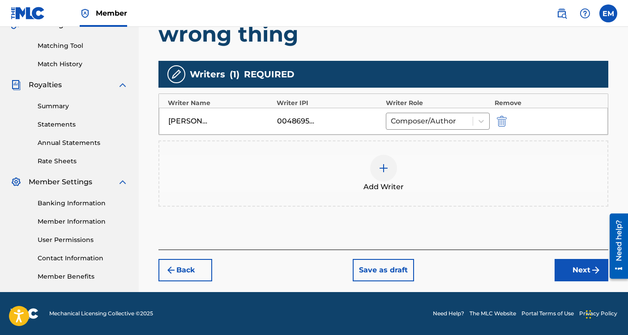
click at [386, 161] on div at bounding box center [383, 168] width 27 height 27
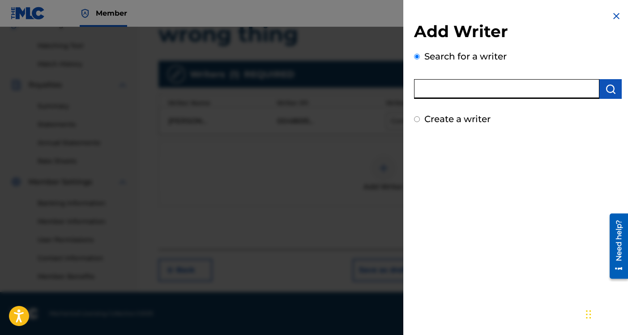
click at [456, 90] on input "text" at bounding box center [506, 89] width 185 height 20
type input "[PERSON_NAME]"
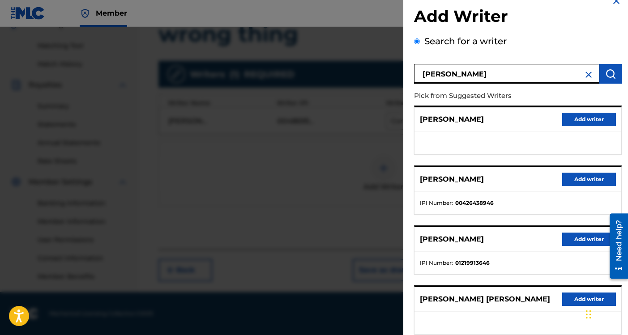
scroll to position [131, 0]
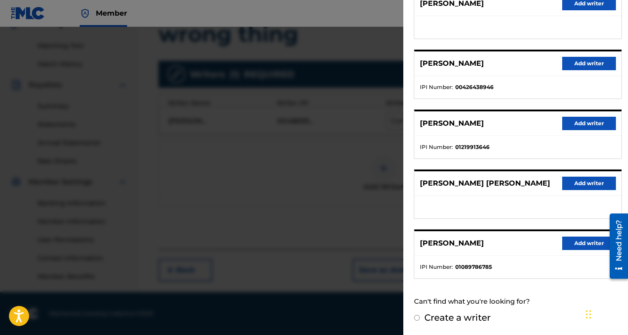
click at [564, 183] on button "Add writer" at bounding box center [589, 183] width 54 height 13
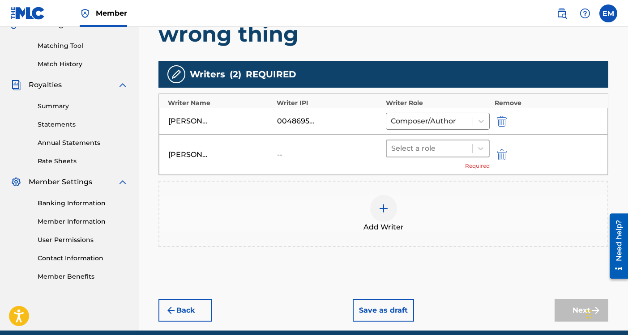
click at [432, 148] on div at bounding box center [429, 148] width 77 height 13
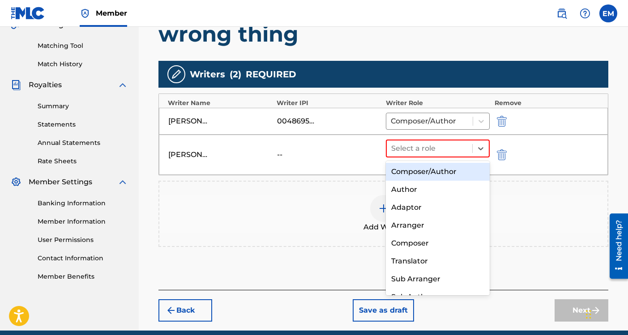
click at [419, 177] on div "Composer/Author" at bounding box center [438, 172] width 104 height 18
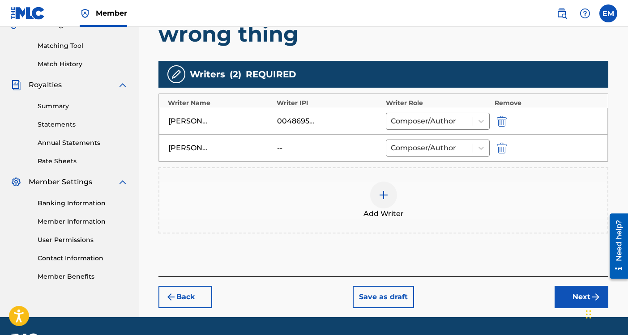
click at [388, 190] on img at bounding box center [383, 195] width 11 height 11
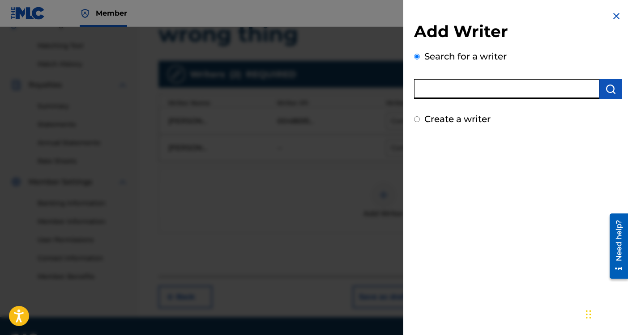
click at [446, 89] on input "text" at bounding box center [506, 89] width 185 height 20
type input "[PERSON_NAME]"
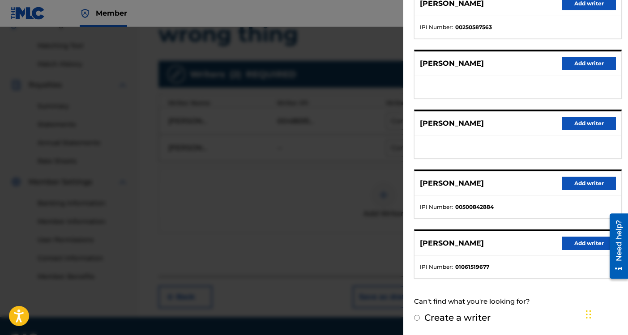
click at [580, 237] on button "Add writer" at bounding box center [589, 243] width 54 height 13
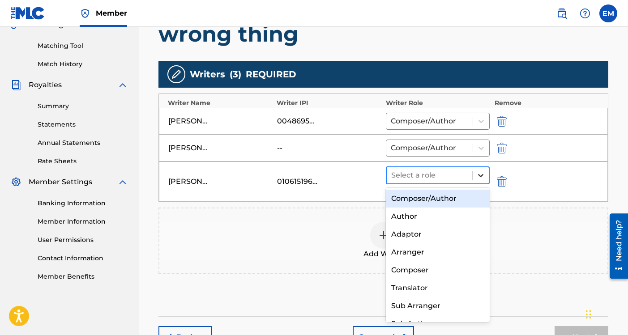
click at [482, 174] on icon at bounding box center [480, 175] width 9 height 9
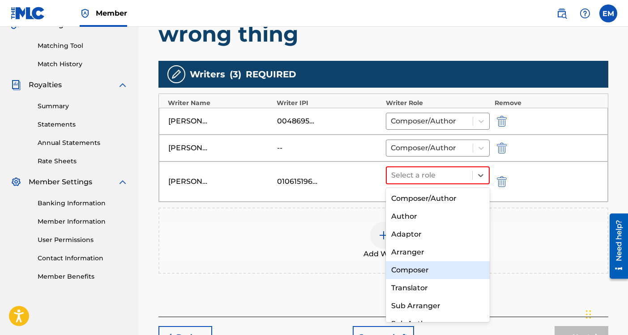
click at [425, 268] on div "Composer" at bounding box center [438, 270] width 104 height 18
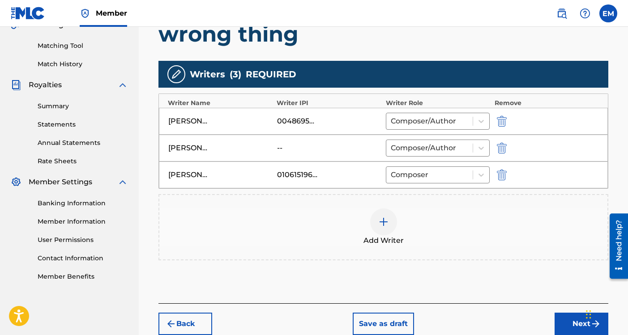
click at [384, 221] on img at bounding box center [383, 221] width 11 height 11
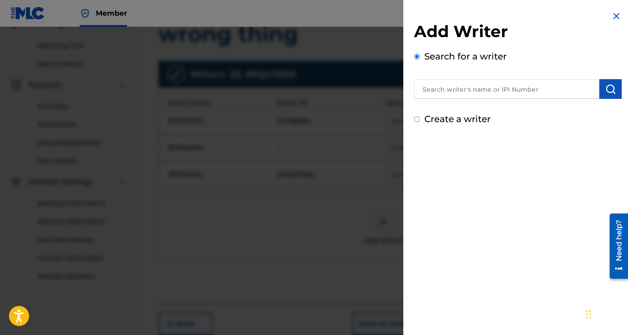
click at [434, 89] on input "text" at bounding box center [506, 89] width 185 height 20
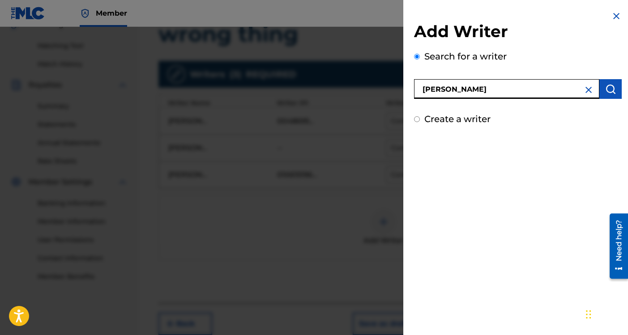
type input "[PERSON_NAME]"
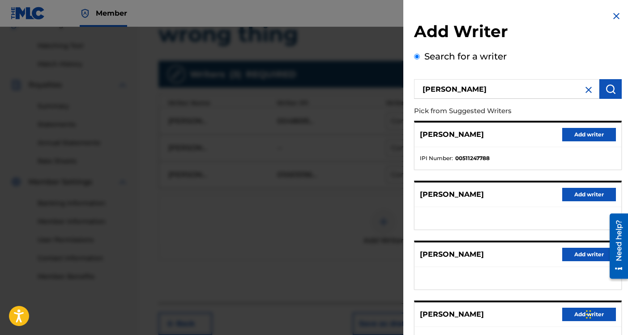
click at [583, 135] on button "Add writer" at bounding box center [589, 134] width 54 height 13
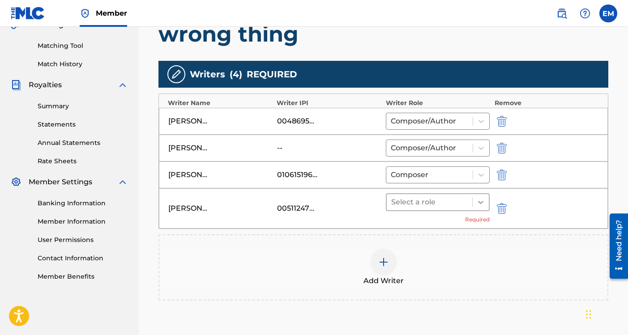
click at [486, 202] on div at bounding box center [480, 202] width 16 height 16
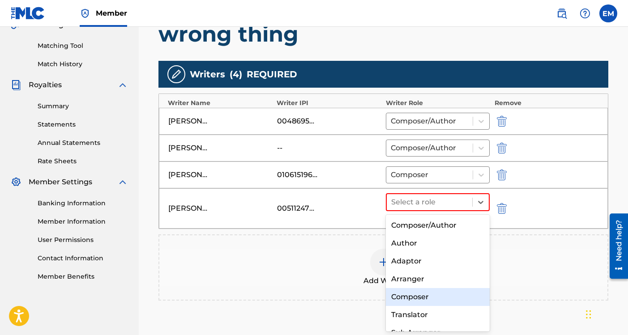
click at [429, 293] on div "Composer" at bounding box center [438, 297] width 104 height 18
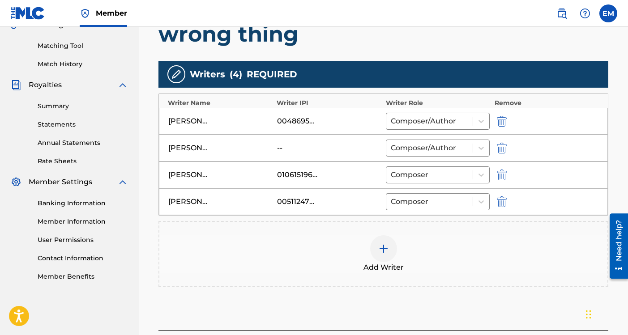
scroll to position [298, 0]
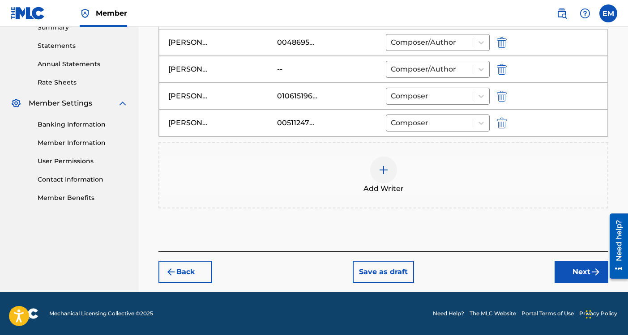
click at [570, 276] on button "Next" at bounding box center [581, 272] width 54 height 22
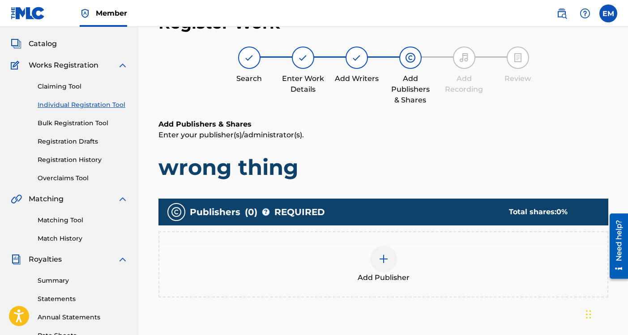
scroll to position [40, 0]
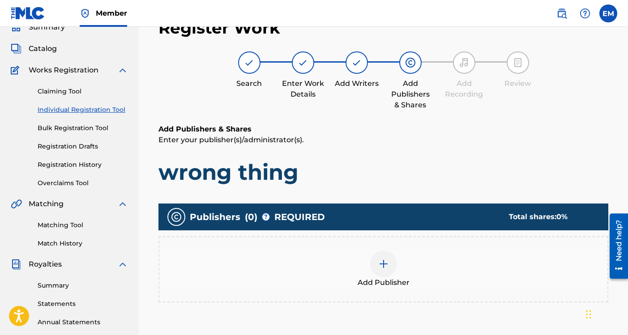
click at [386, 262] on img at bounding box center [383, 264] width 11 height 11
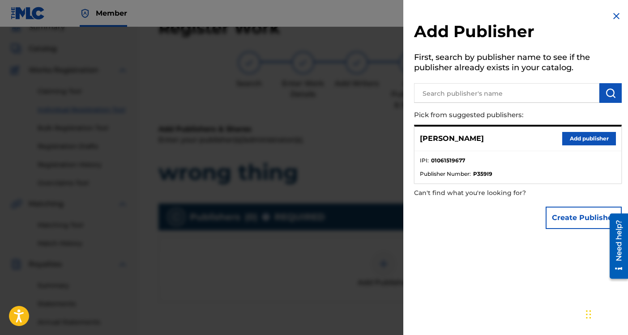
click at [566, 141] on button "Add publisher" at bounding box center [589, 138] width 54 height 13
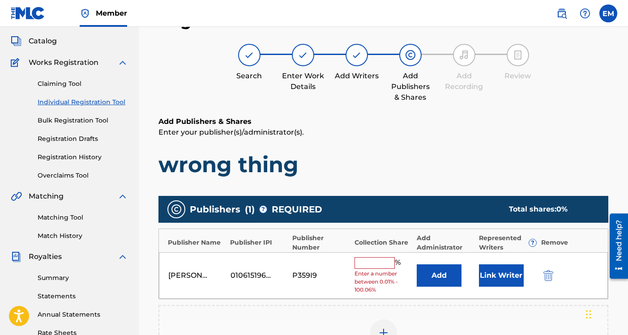
scroll to position [49, 0]
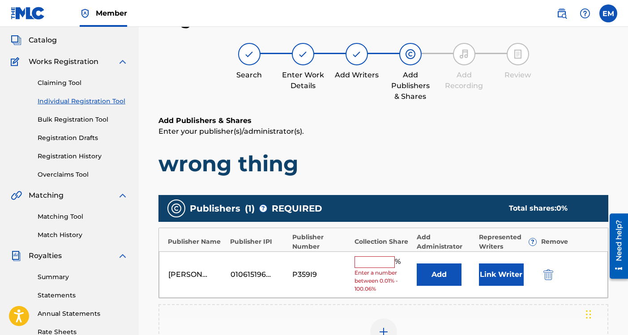
click at [494, 269] on button "Link Writer" at bounding box center [501, 274] width 45 height 22
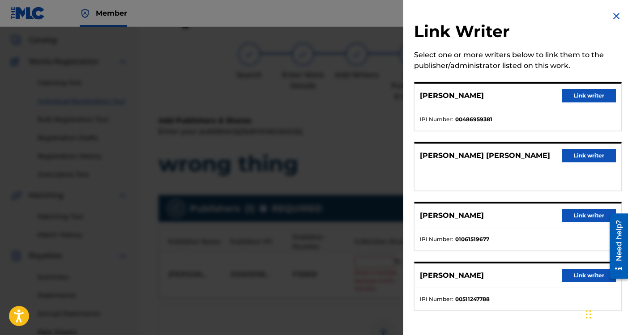
click at [568, 99] on button "Link writer" at bounding box center [589, 95] width 54 height 13
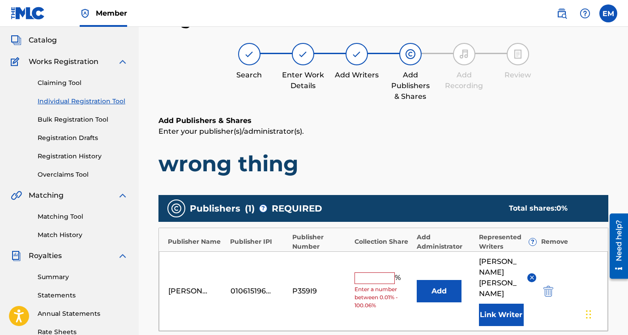
click at [495, 304] on button "Link Writer" at bounding box center [501, 315] width 45 height 22
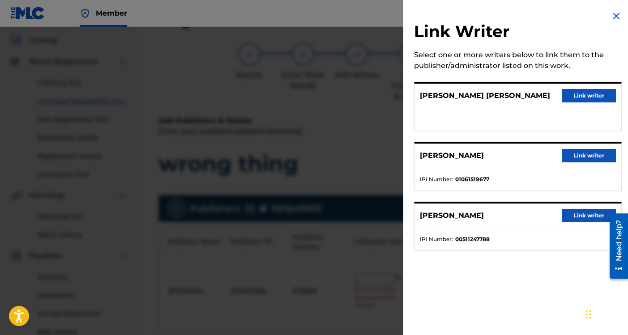
click at [564, 155] on button "Link writer" at bounding box center [589, 155] width 54 height 13
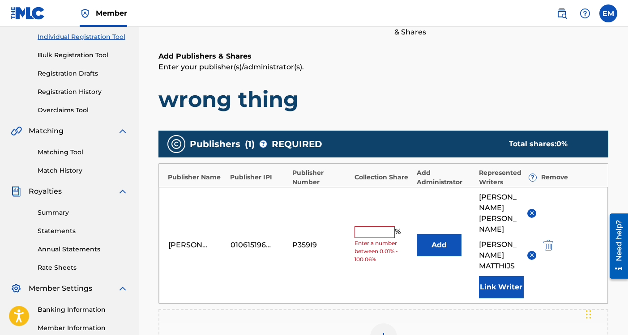
scroll to position [125, 0]
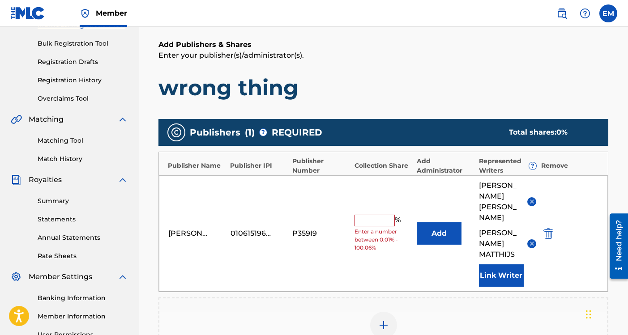
click at [493, 268] on button "Link Writer" at bounding box center [501, 275] width 45 height 22
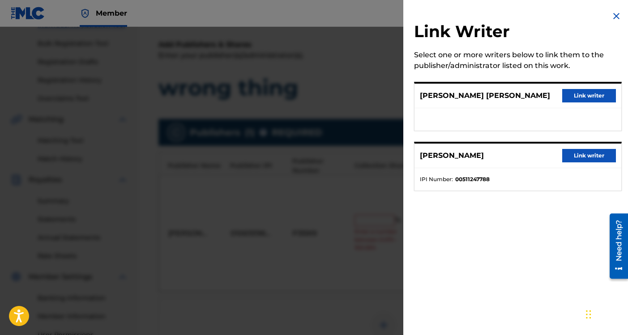
click at [568, 154] on button "Link writer" at bounding box center [589, 155] width 54 height 13
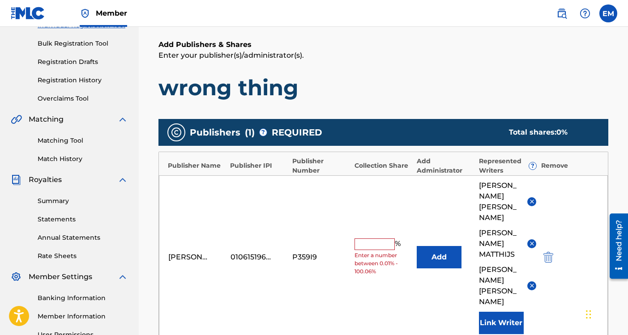
click at [368, 238] on input "text" at bounding box center [374, 244] width 40 height 12
type input "100"
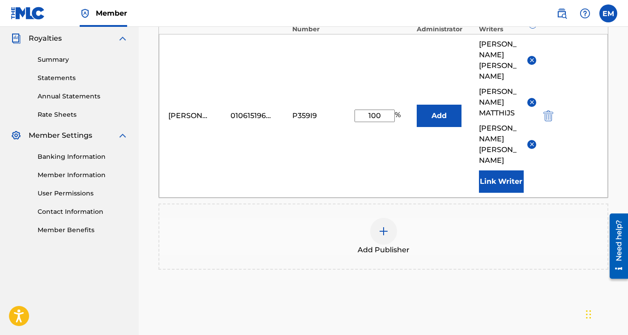
scroll to position [312, 0]
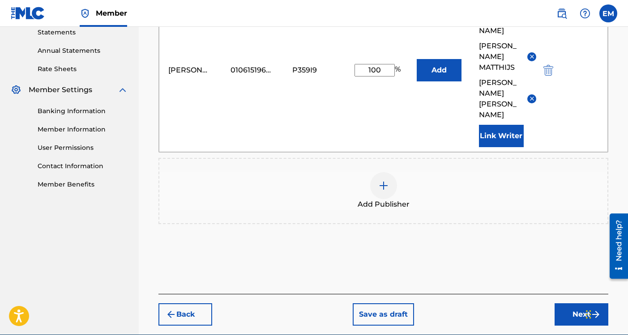
click at [561, 304] on button "Next" at bounding box center [581, 314] width 54 height 22
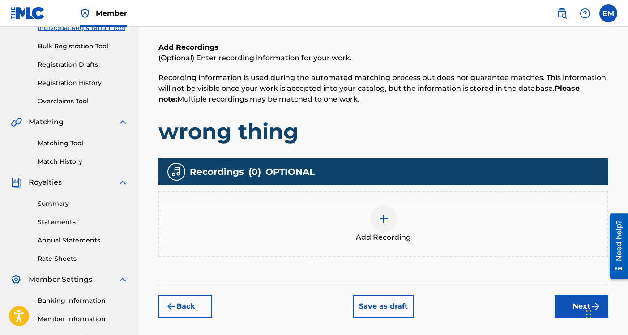
scroll to position [127, 0]
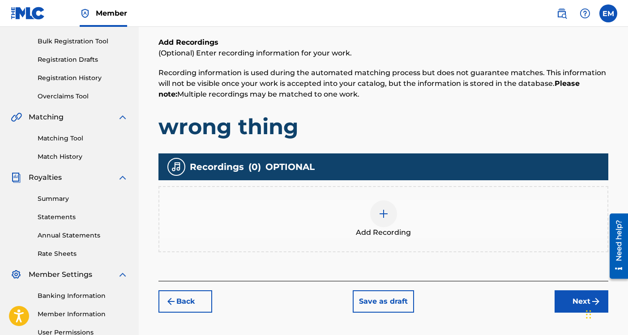
click at [561, 302] on button "Next" at bounding box center [581, 301] width 54 height 22
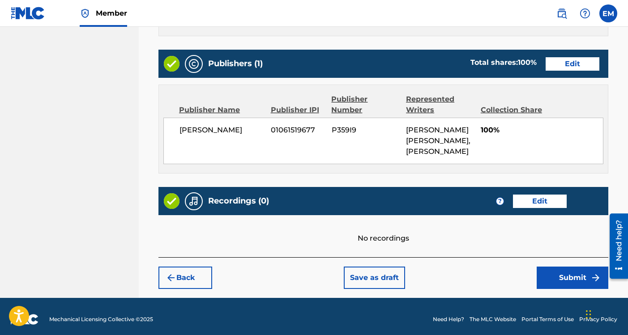
scroll to position [495, 0]
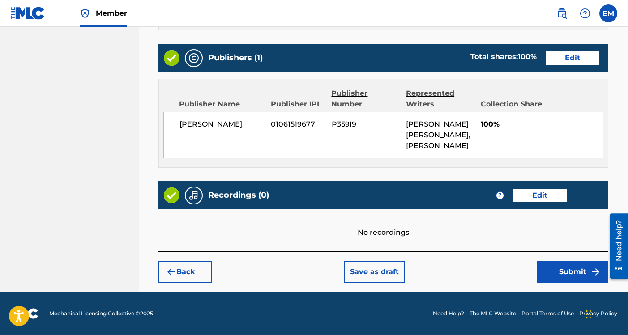
click at [547, 272] on button "Submit" at bounding box center [572, 272] width 72 height 22
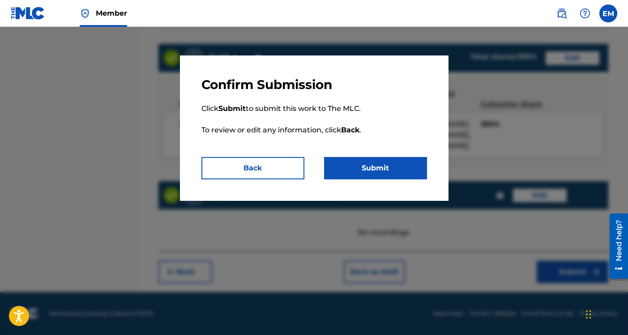
click at [390, 167] on button "Submit" at bounding box center [375, 168] width 103 height 22
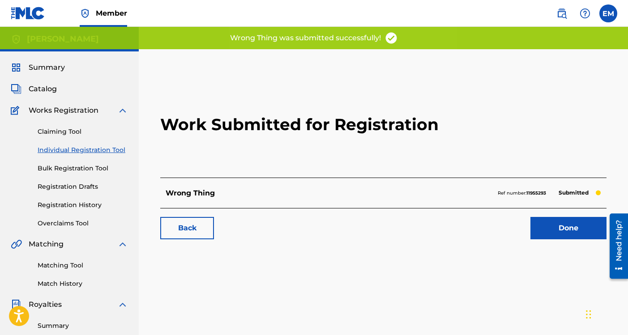
click at [564, 235] on link "Done" at bounding box center [568, 228] width 76 height 22
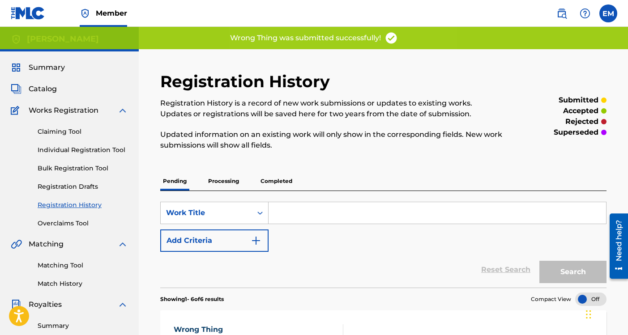
click at [81, 153] on link "Individual Registration Tool" at bounding box center [83, 149] width 90 height 9
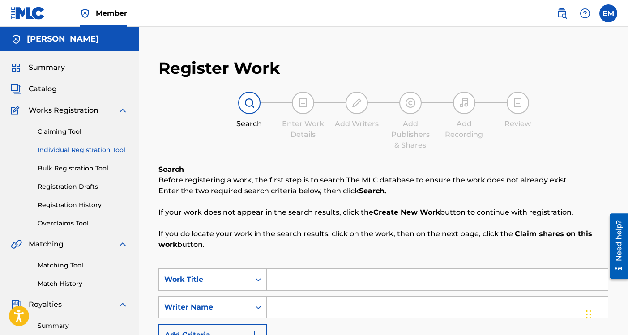
click at [303, 285] on input "Search Form" at bounding box center [437, 279] width 341 height 21
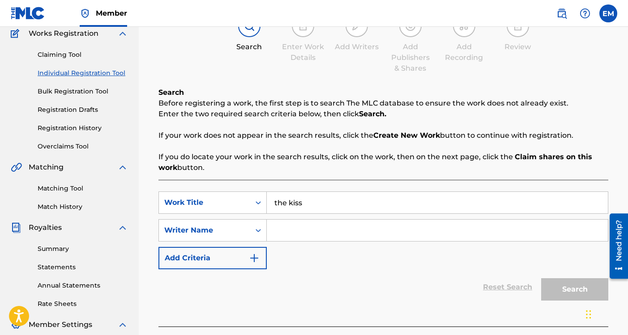
scroll to position [119, 0]
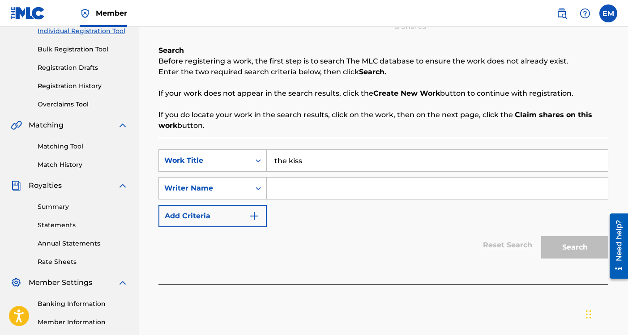
type input "the kiss"
click at [312, 191] on input "Search Form" at bounding box center [437, 188] width 341 height 21
type input "[PERSON_NAME]"
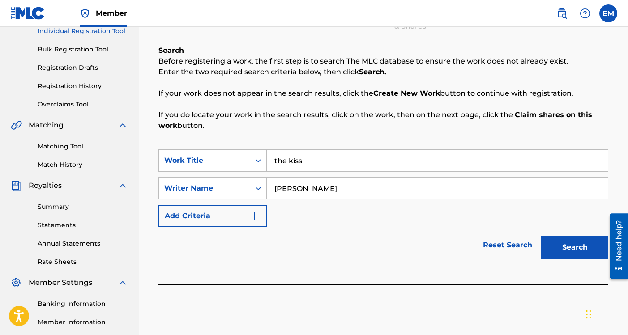
click at [582, 250] on button "Search" at bounding box center [574, 247] width 67 height 22
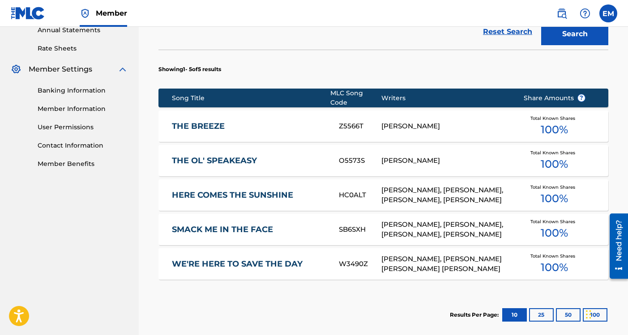
scroll to position [433, 0]
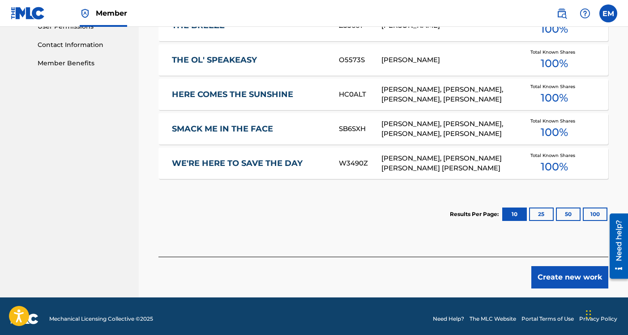
click at [562, 271] on button "Create new work" at bounding box center [569, 277] width 77 height 22
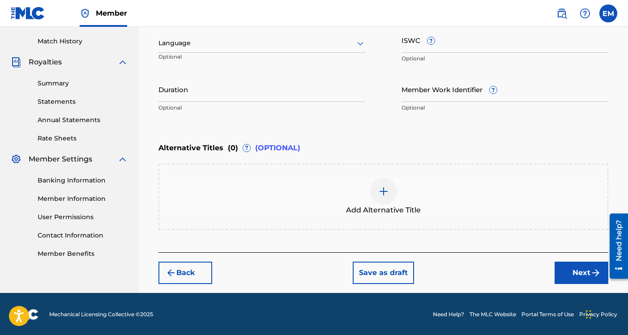
scroll to position [243, 0]
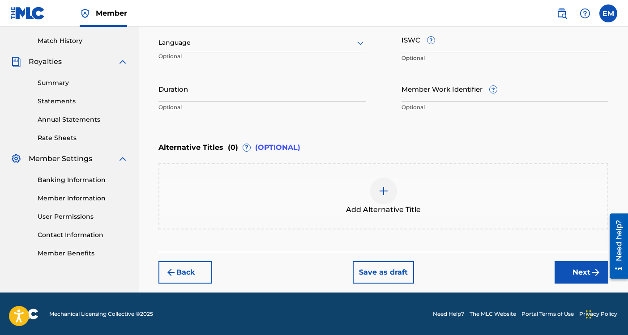
click at [565, 271] on button "Next" at bounding box center [581, 272] width 54 height 22
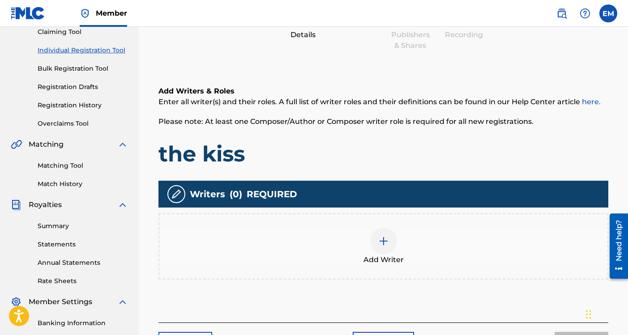
scroll to position [40, 0]
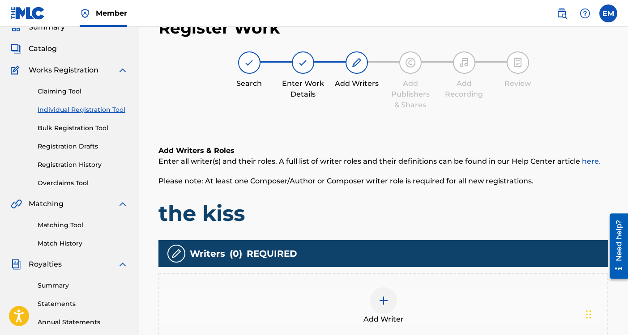
click at [378, 298] on img at bounding box center [383, 300] width 11 height 11
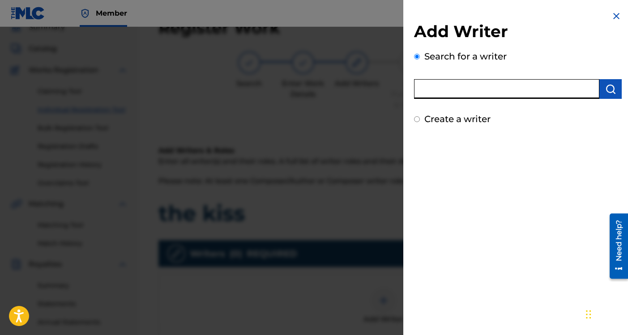
click at [475, 88] on input "text" at bounding box center [506, 89] width 185 height 20
type input "[PERSON_NAME]"
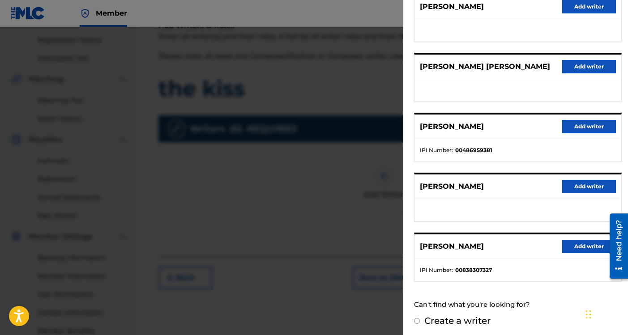
scroll to position [131, 0]
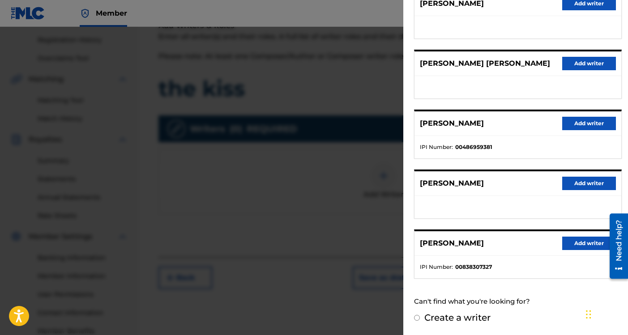
click at [576, 125] on button "Add writer" at bounding box center [589, 123] width 54 height 13
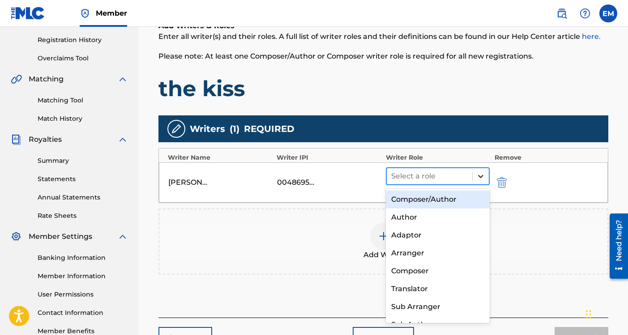
click at [482, 174] on icon at bounding box center [480, 176] width 9 height 9
click at [454, 197] on div "Composer/Author" at bounding box center [438, 200] width 104 height 18
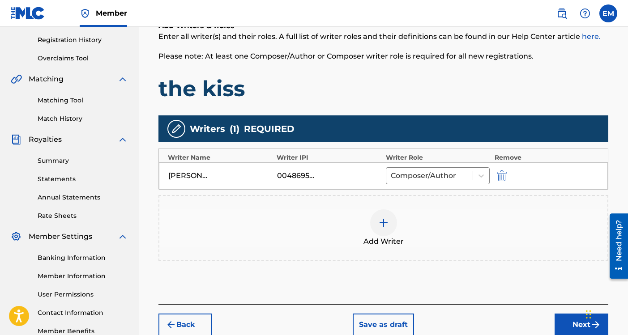
click at [379, 219] on img at bounding box center [383, 222] width 11 height 11
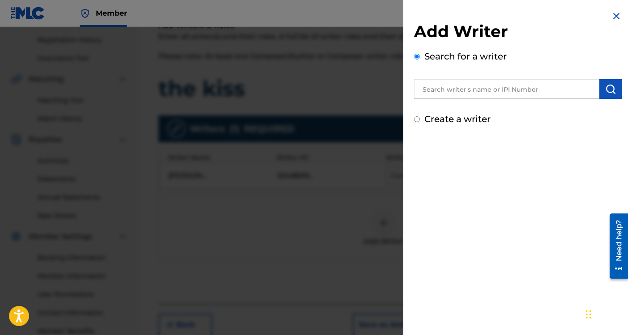
click at [443, 90] on input "text" at bounding box center [506, 89] width 185 height 20
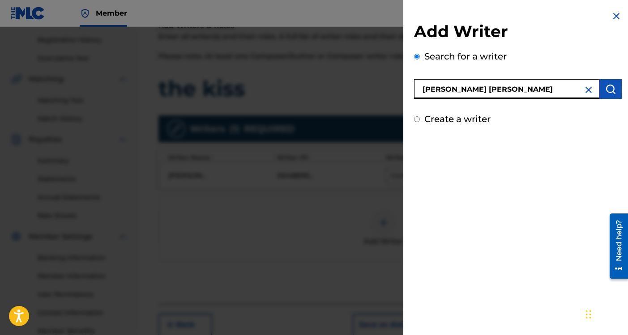
type input "[PERSON_NAME] [PERSON_NAME]"
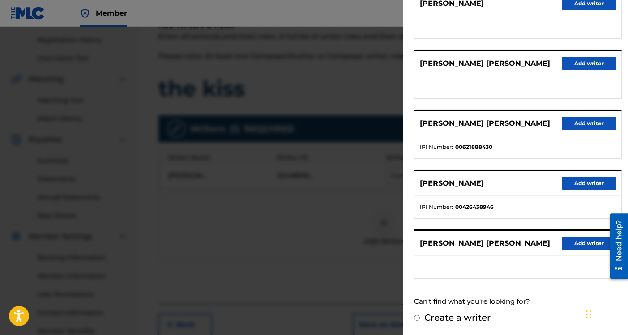
click at [566, 238] on button "Add writer" at bounding box center [589, 243] width 54 height 13
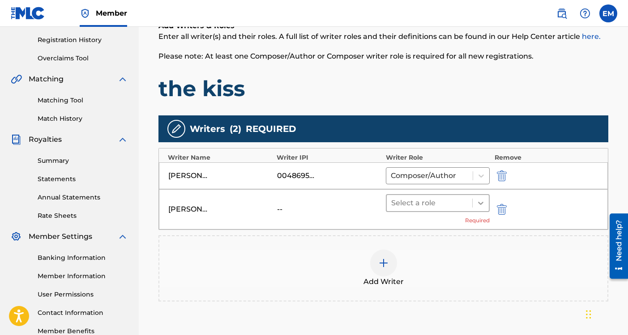
click at [482, 208] on div at bounding box center [480, 203] width 16 height 16
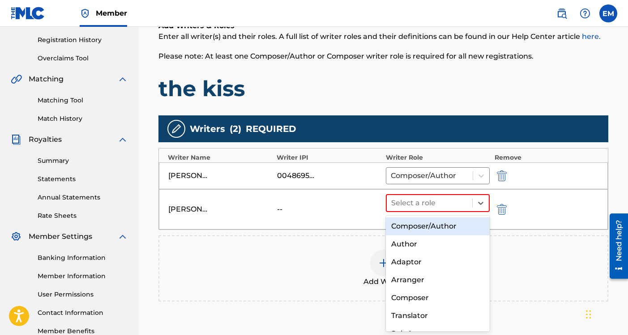
click at [453, 227] on div "Composer/Author" at bounding box center [438, 226] width 104 height 18
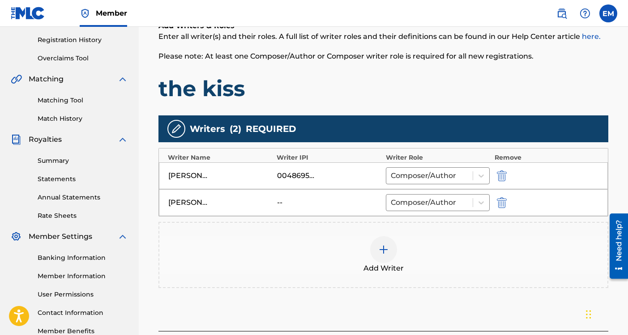
click at [391, 246] on div at bounding box center [383, 249] width 27 height 27
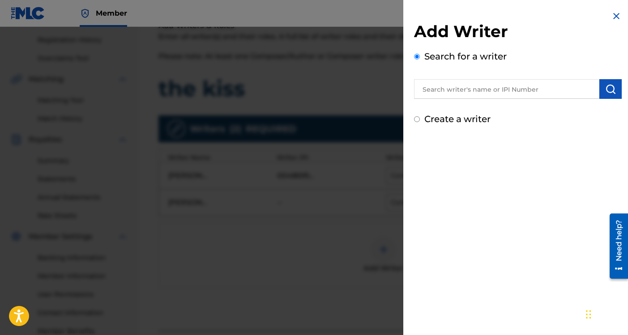
click at [481, 89] on input "text" at bounding box center [506, 89] width 185 height 20
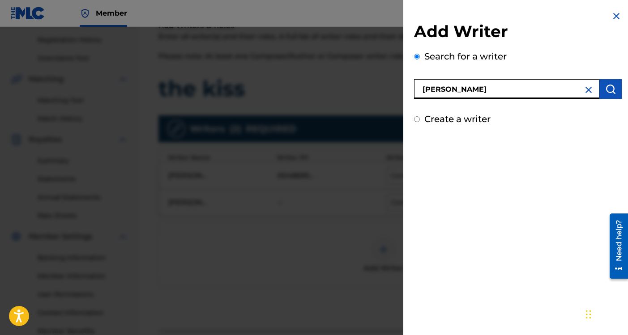
type input "[PERSON_NAME]"
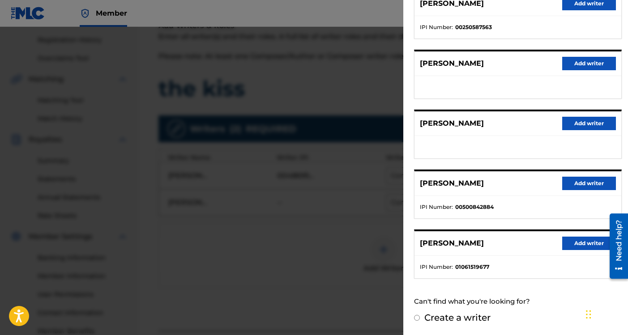
click at [570, 245] on button "Add writer" at bounding box center [589, 243] width 54 height 13
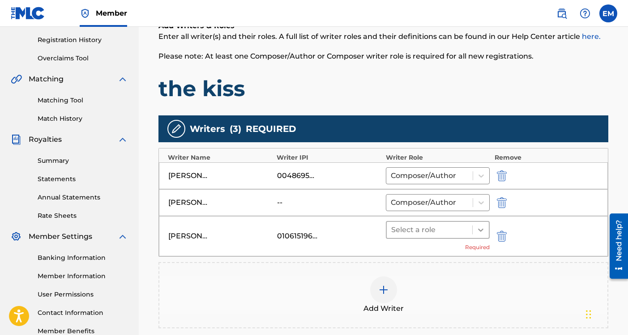
click at [483, 232] on icon at bounding box center [480, 229] width 9 height 9
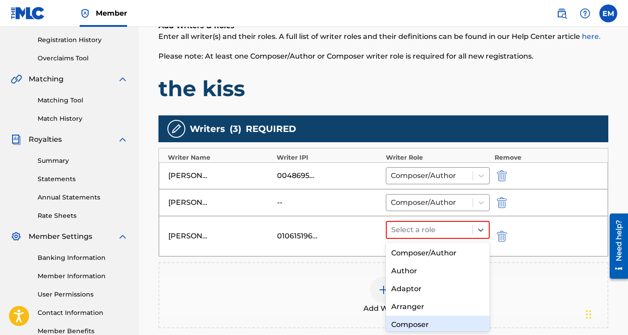
click at [438, 320] on div "Composer" at bounding box center [438, 325] width 104 height 18
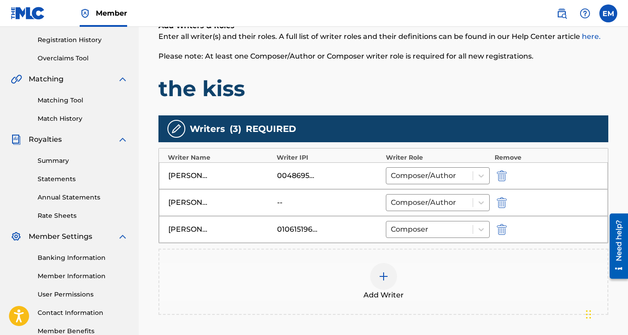
click at [381, 271] on img at bounding box center [383, 276] width 11 height 11
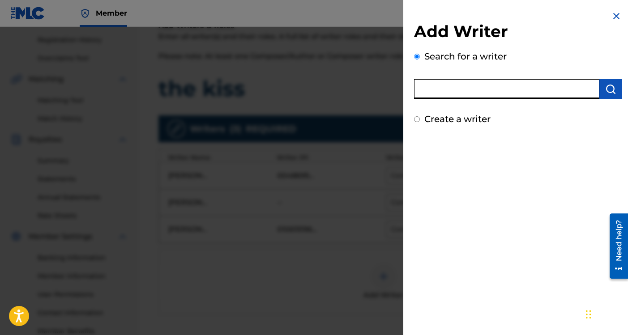
click at [454, 95] on input "text" at bounding box center [506, 89] width 185 height 20
type input "[PERSON_NAME]"
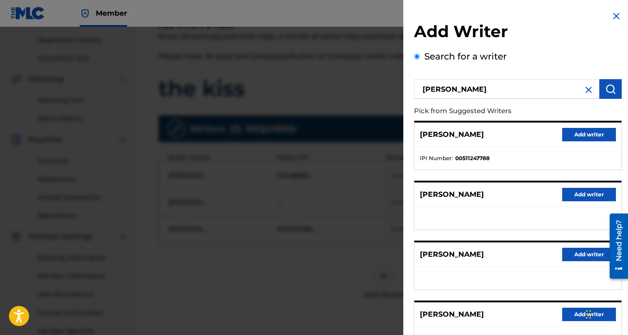
click at [580, 132] on button "Add writer" at bounding box center [589, 134] width 54 height 13
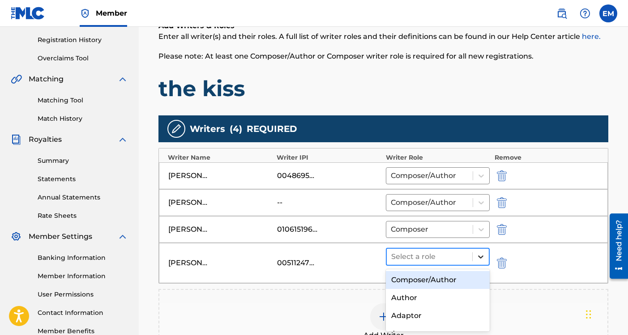
click at [482, 255] on icon at bounding box center [480, 256] width 5 height 3
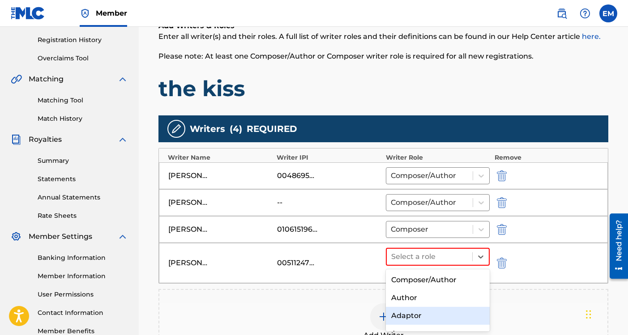
scroll to position [30, 0]
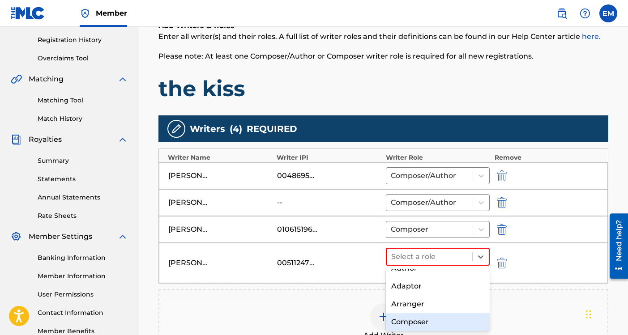
click at [423, 320] on div "Composer" at bounding box center [438, 322] width 104 height 18
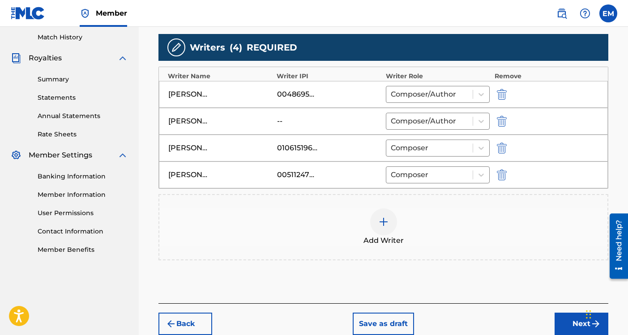
scroll to position [253, 0]
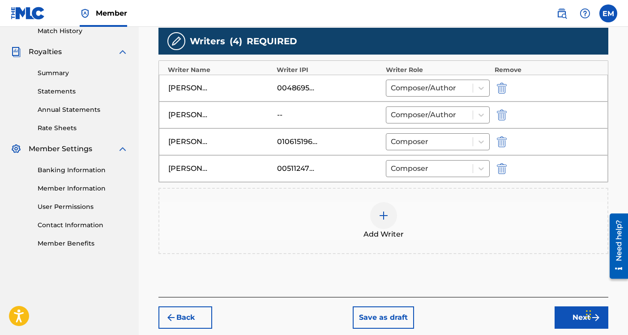
click at [559, 318] on button "Next" at bounding box center [581, 317] width 54 height 22
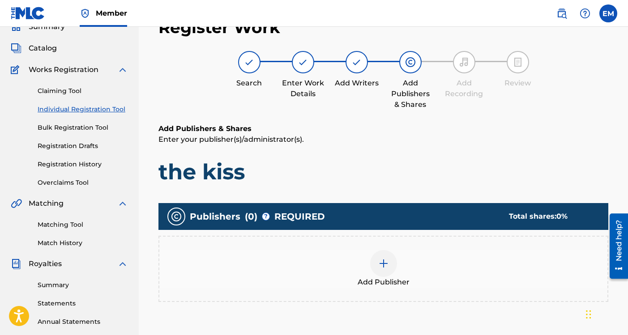
scroll to position [40, 0]
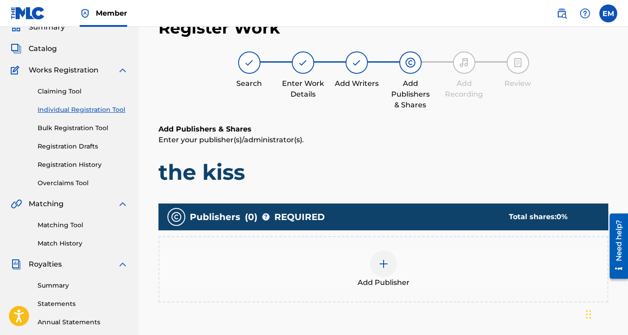
click at [389, 263] on div at bounding box center [383, 263] width 27 height 27
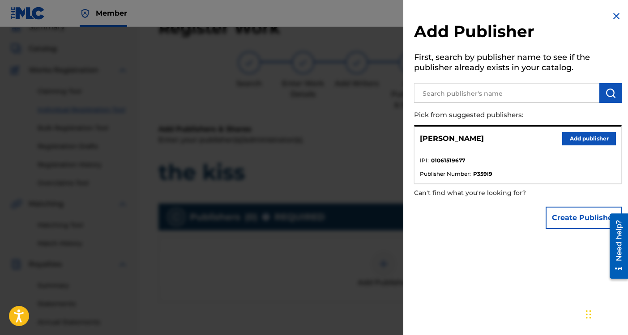
click at [578, 134] on button "Add publisher" at bounding box center [589, 138] width 54 height 13
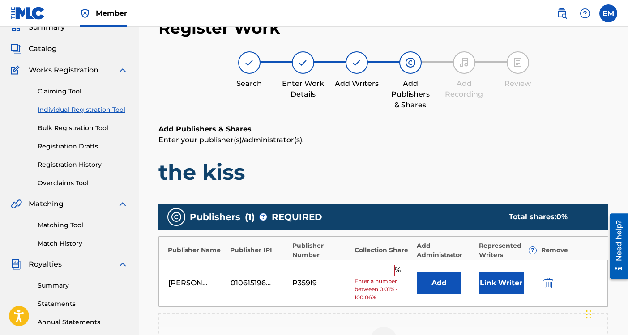
click at [494, 283] on button "Link Writer" at bounding box center [501, 283] width 45 height 22
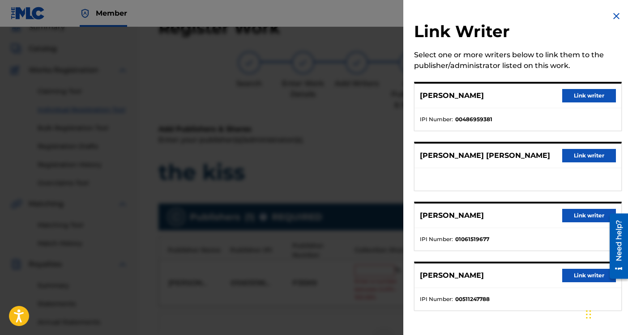
click at [571, 95] on button "Link writer" at bounding box center [589, 95] width 54 height 13
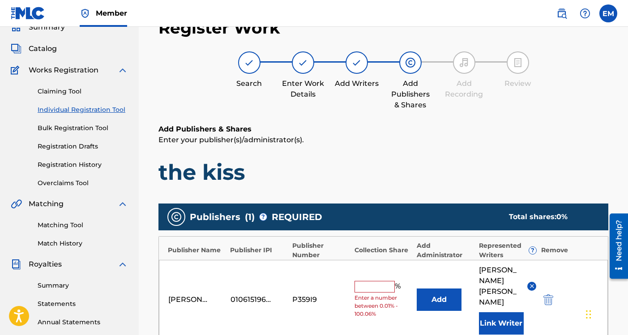
click at [501, 312] on button "Link Writer" at bounding box center [501, 323] width 45 height 22
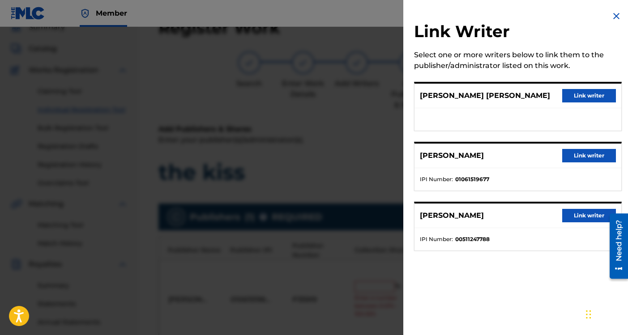
click at [582, 153] on button "Link writer" at bounding box center [589, 155] width 54 height 13
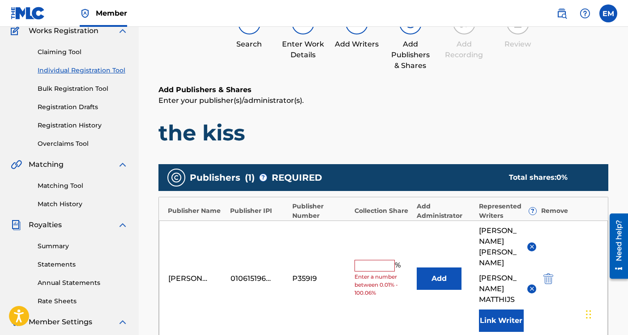
scroll to position [108, 0]
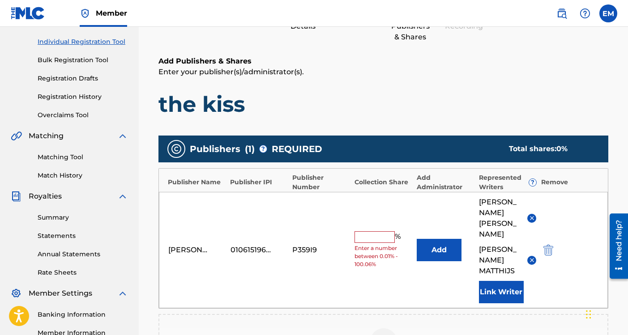
click at [496, 293] on button "Link Writer" at bounding box center [501, 292] width 45 height 22
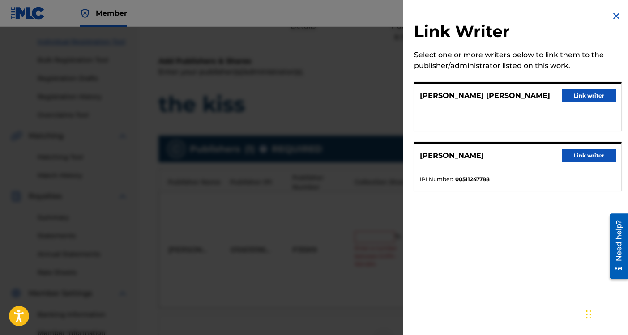
click at [584, 153] on button "Link writer" at bounding box center [589, 155] width 54 height 13
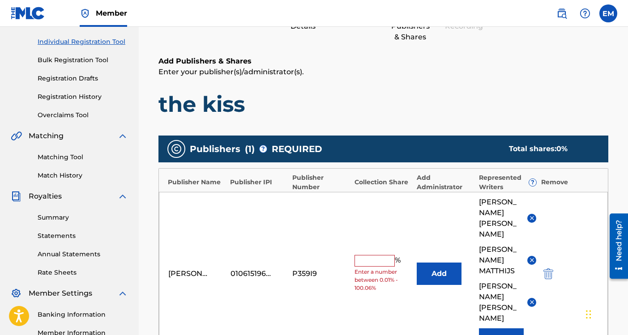
click at [377, 261] on input "text" at bounding box center [374, 261] width 40 height 12
type input "100"
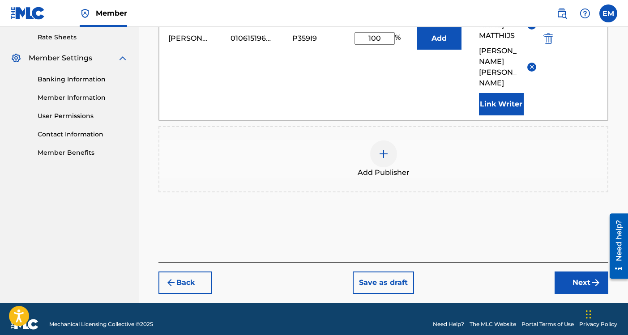
click at [564, 272] on button "Next" at bounding box center [581, 283] width 54 height 22
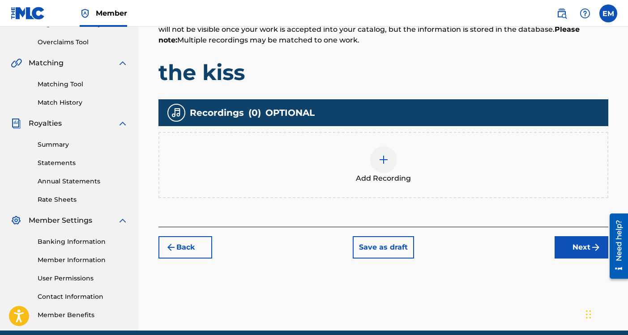
scroll to position [220, 0]
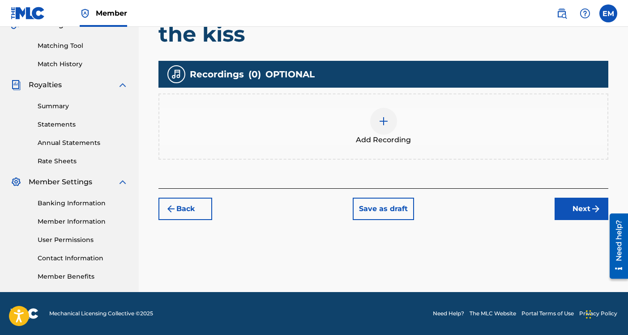
click at [557, 211] on button "Next" at bounding box center [581, 209] width 54 height 22
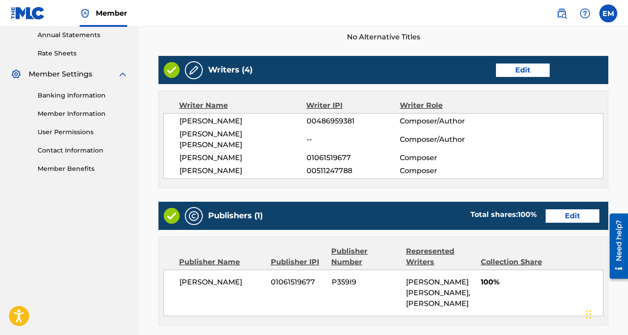
scroll to position [495, 0]
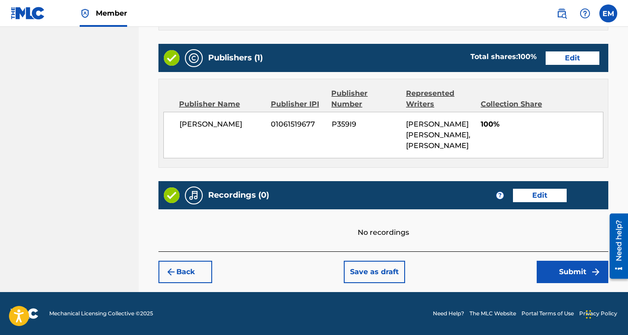
click at [568, 279] on button "Submit" at bounding box center [572, 272] width 72 height 22
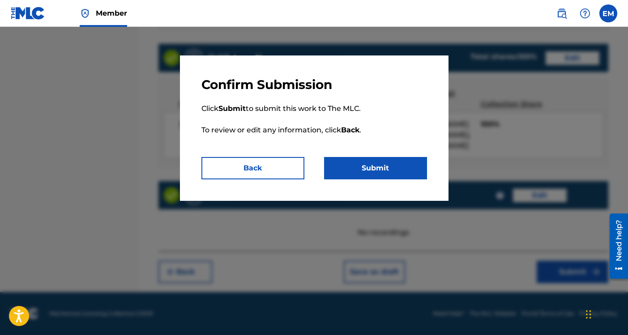
click at [384, 166] on button "Submit" at bounding box center [375, 168] width 103 height 22
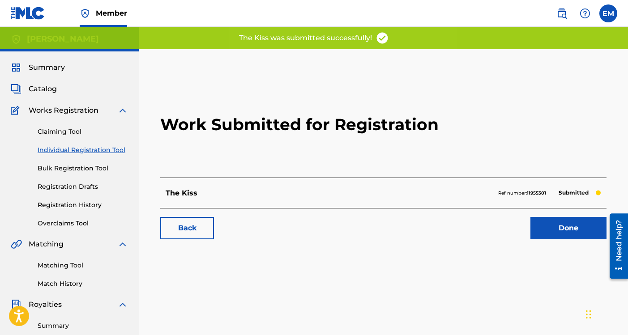
click at [573, 229] on link "Done" at bounding box center [568, 228] width 76 height 22
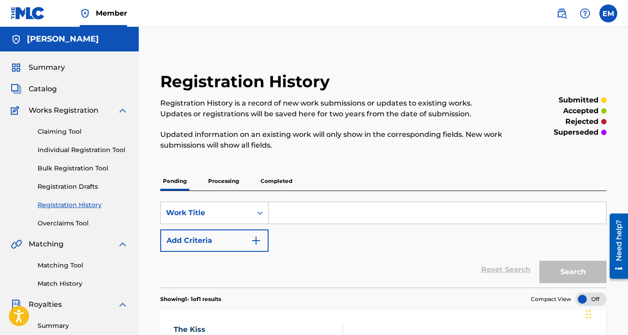
click at [76, 147] on link "Individual Registration Tool" at bounding box center [83, 149] width 90 height 9
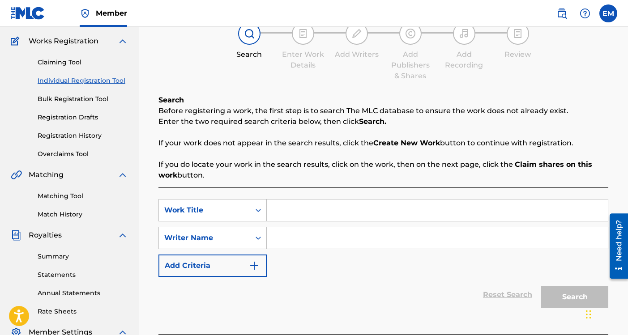
scroll to position [117, 0]
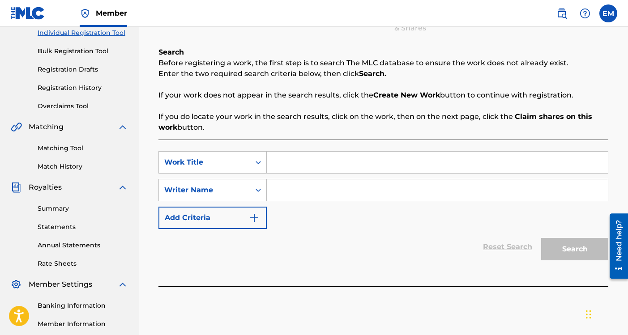
click at [335, 168] on input "Search Form" at bounding box center [437, 162] width 341 height 21
type input "[PERSON_NAME]"
click at [309, 190] on input "Search Form" at bounding box center [437, 189] width 341 height 21
type input "[PERSON_NAME]"
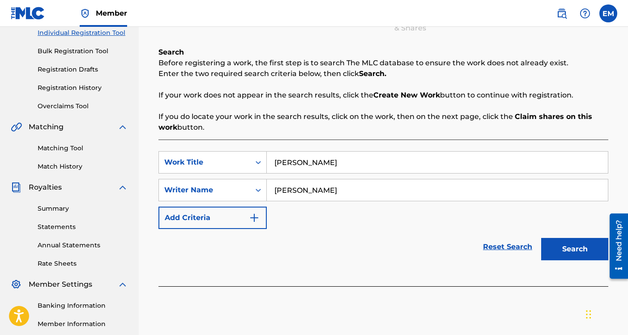
click at [590, 247] on button "Search" at bounding box center [574, 249] width 67 height 22
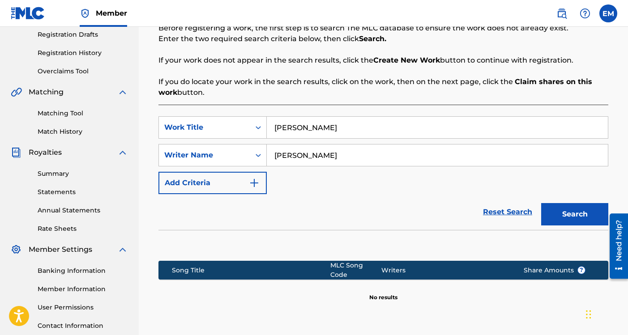
scroll to position [233, 0]
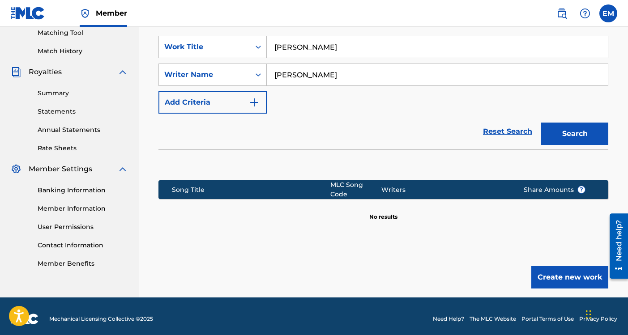
click at [553, 267] on button "Create new work" at bounding box center [569, 277] width 77 height 22
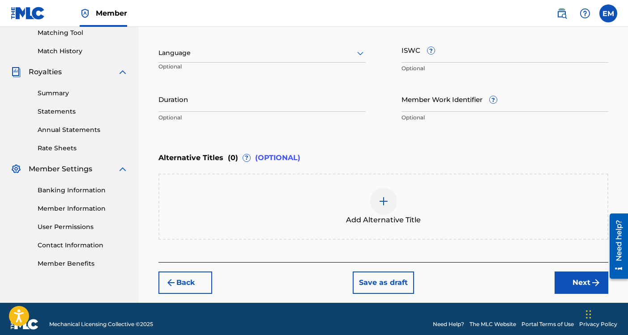
click at [571, 283] on button "Next" at bounding box center [581, 283] width 54 height 22
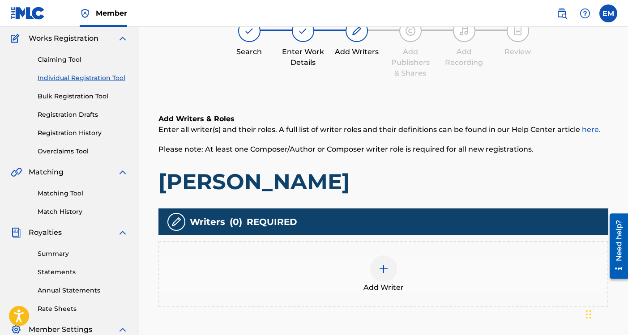
scroll to position [40, 0]
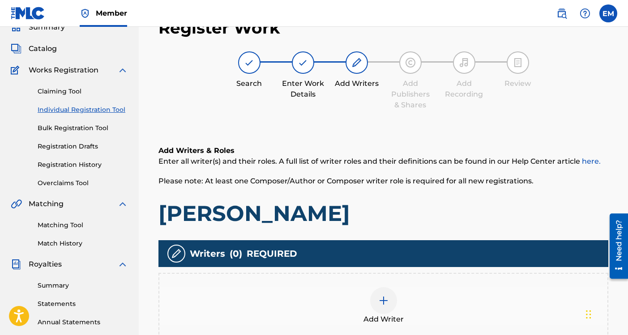
click at [378, 293] on div at bounding box center [383, 300] width 27 height 27
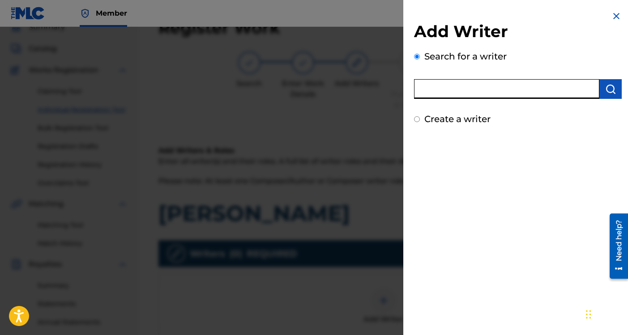
click at [447, 93] on input "text" at bounding box center [506, 89] width 185 height 20
type input "[PERSON_NAME]"
click at [605, 90] on img "submit" at bounding box center [610, 89] width 11 height 11
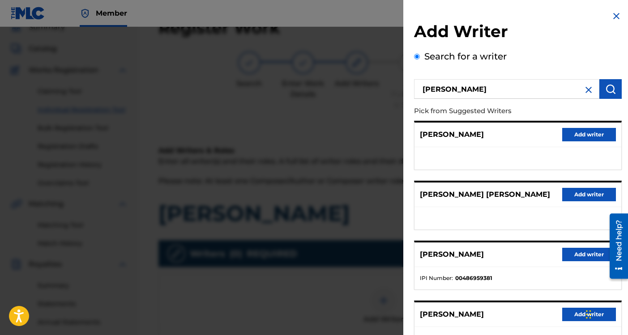
click at [570, 255] on button "Add writer" at bounding box center [589, 254] width 54 height 13
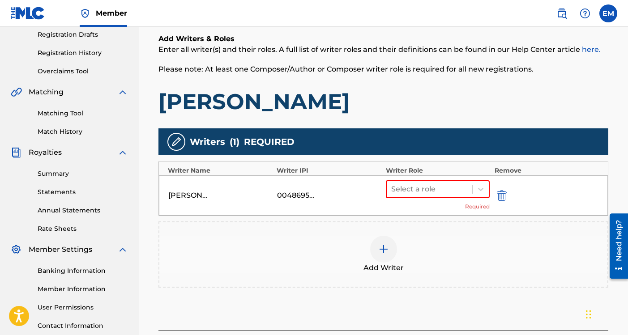
scroll to position [159, 0]
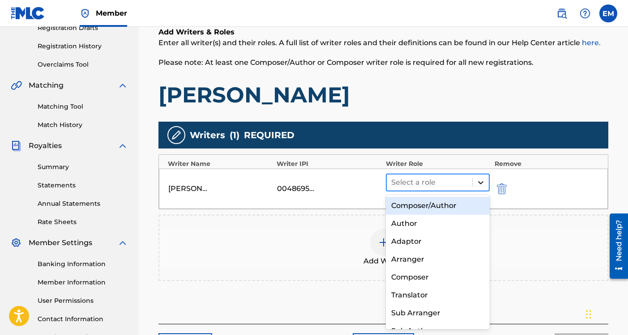
click at [480, 179] on icon at bounding box center [480, 182] width 9 height 9
click at [451, 204] on div "Composer/Author" at bounding box center [438, 206] width 104 height 18
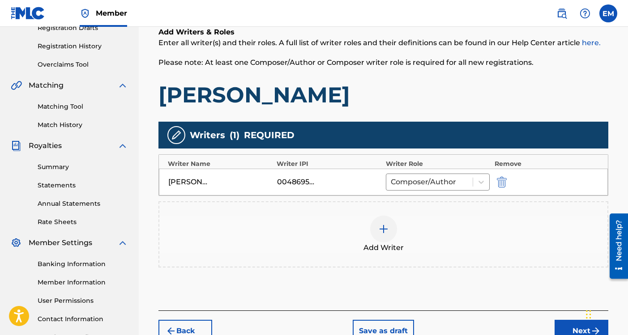
click at [386, 231] on img at bounding box center [383, 229] width 11 height 11
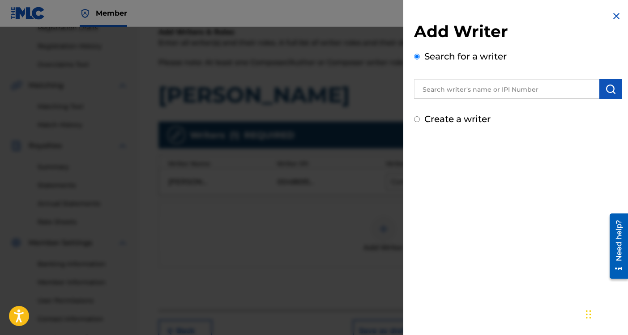
click at [477, 87] on input "text" at bounding box center [506, 89] width 185 height 20
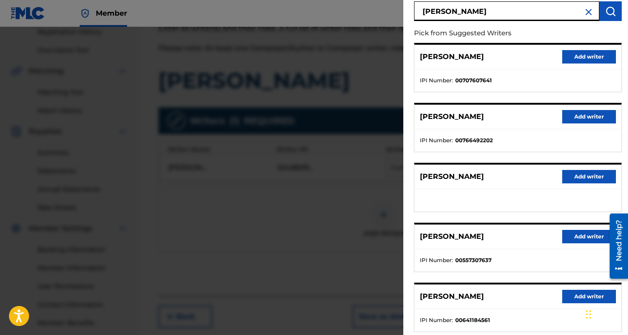
scroll to position [0, 0]
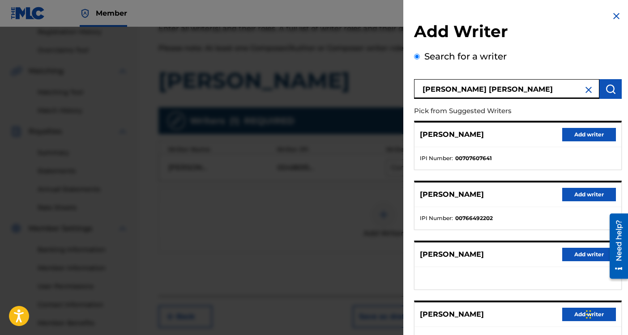
type input "[PERSON_NAME] [PERSON_NAME]"
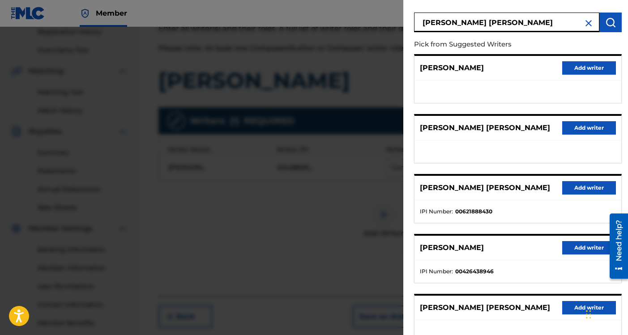
scroll to position [131, 0]
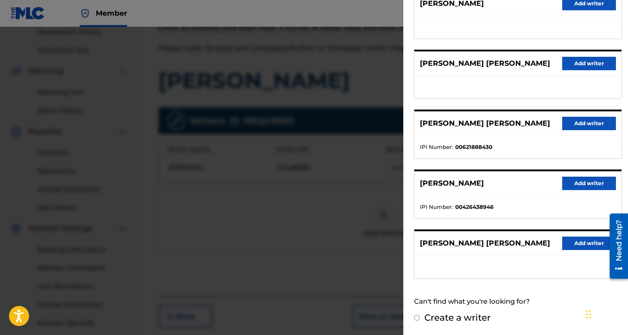
click at [574, 241] on button "Add writer" at bounding box center [589, 243] width 54 height 13
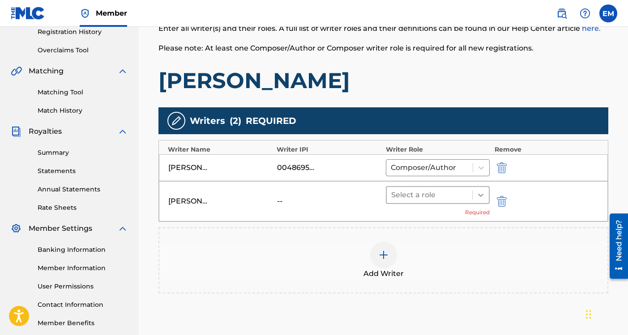
click at [479, 196] on icon at bounding box center [480, 195] width 9 height 9
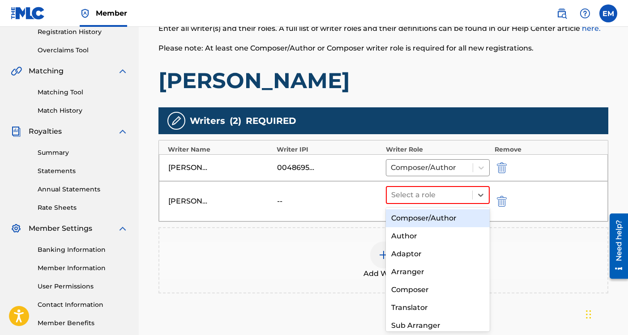
click at [450, 218] on div "Composer/Author" at bounding box center [438, 218] width 104 height 18
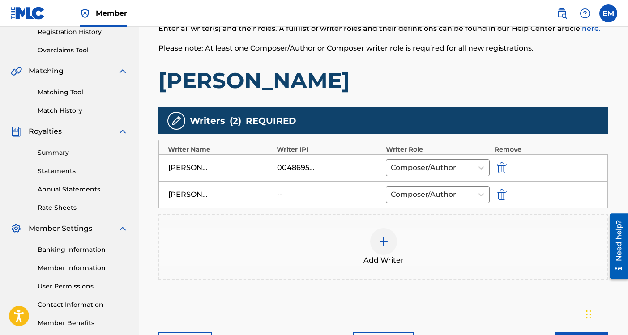
click at [387, 234] on div at bounding box center [383, 241] width 27 height 27
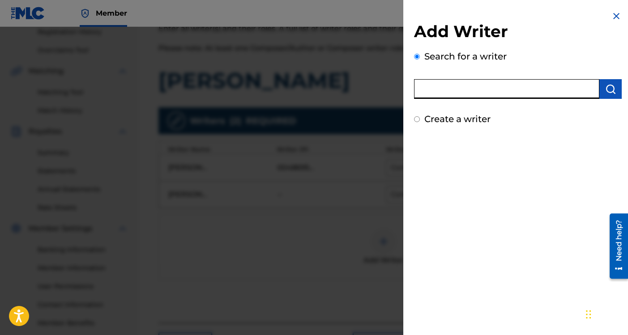
click at [481, 91] on input "text" at bounding box center [506, 89] width 185 height 20
type input "[PERSON_NAME]"
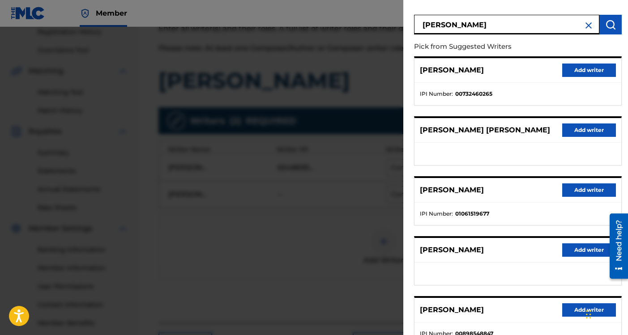
scroll to position [79, 0]
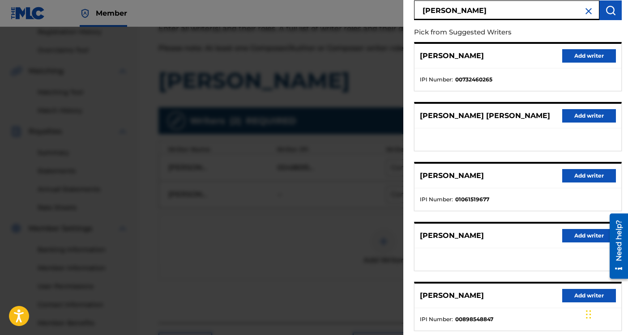
click at [574, 172] on button "Add writer" at bounding box center [589, 175] width 54 height 13
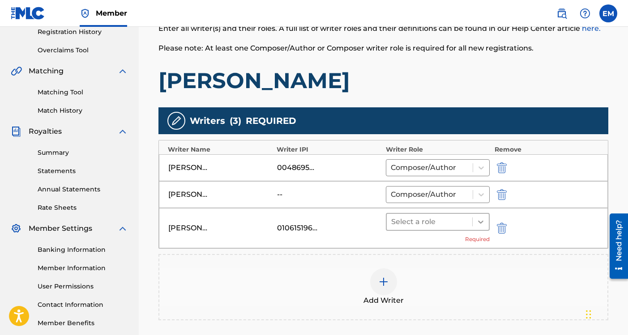
click at [480, 219] on icon at bounding box center [480, 221] width 9 height 9
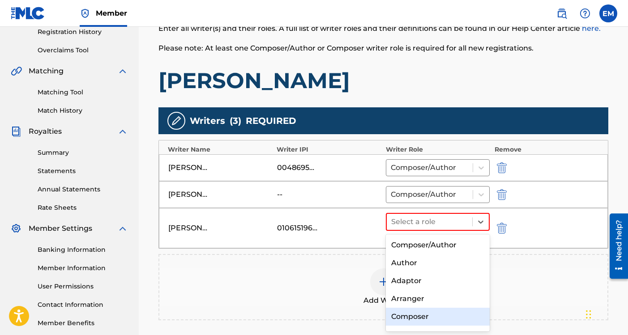
click at [421, 312] on div "Composer" at bounding box center [438, 317] width 104 height 18
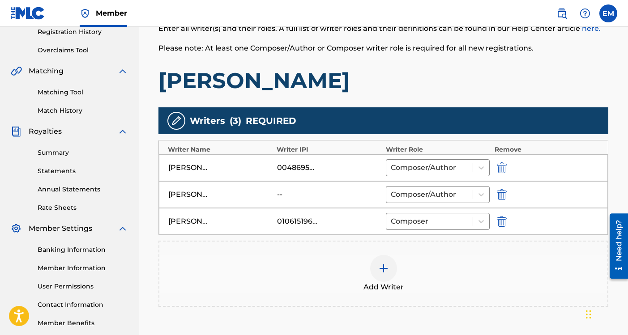
click at [380, 267] on img at bounding box center [383, 268] width 11 height 11
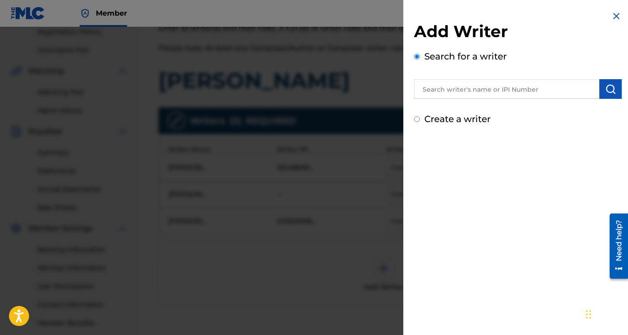
click at [449, 91] on input "text" at bounding box center [506, 89] width 185 height 20
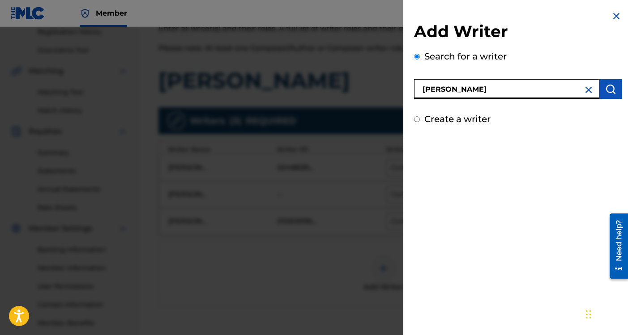
type input "[PERSON_NAME]"
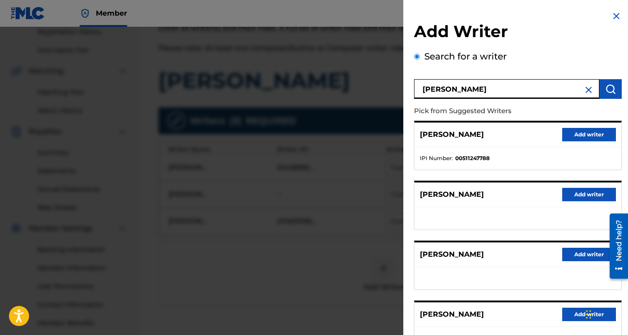
click at [577, 133] on button "Add writer" at bounding box center [589, 134] width 54 height 13
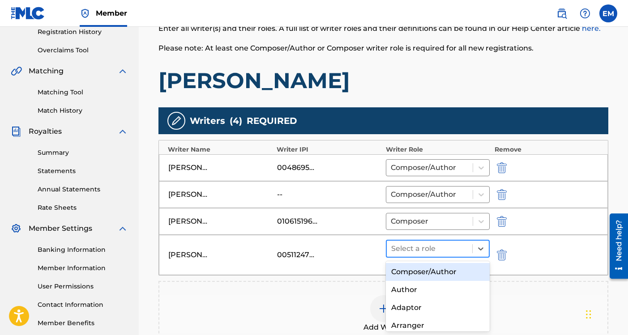
click at [445, 250] on div at bounding box center [429, 248] width 77 height 13
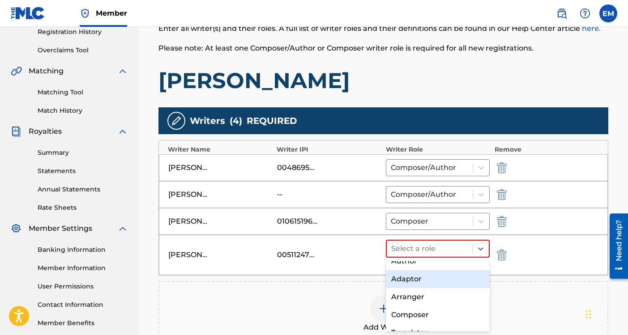
scroll to position [40, 0]
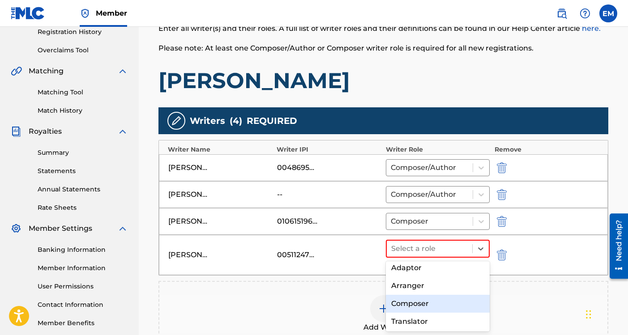
click at [419, 307] on div "Composer" at bounding box center [438, 304] width 104 height 18
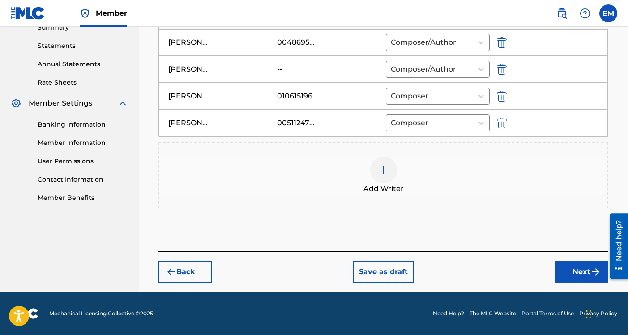
click at [577, 264] on button "Next" at bounding box center [581, 272] width 54 height 22
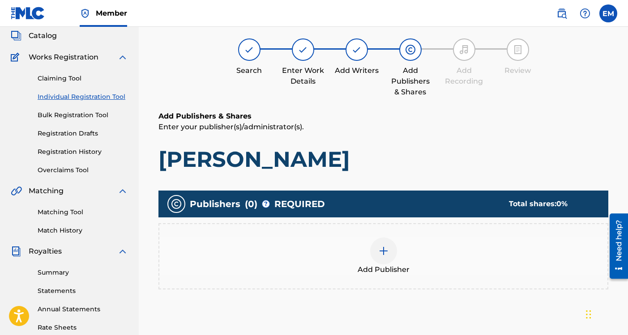
scroll to position [40, 0]
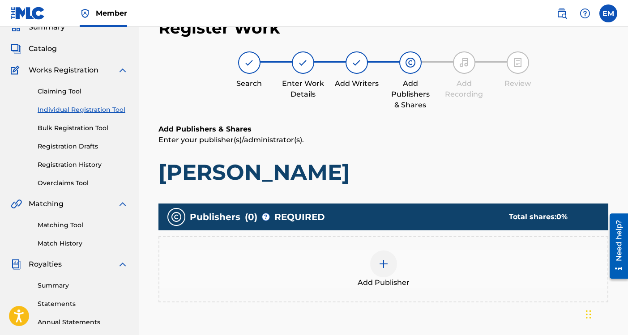
click at [386, 264] on img at bounding box center [383, 264] width 11 height 11
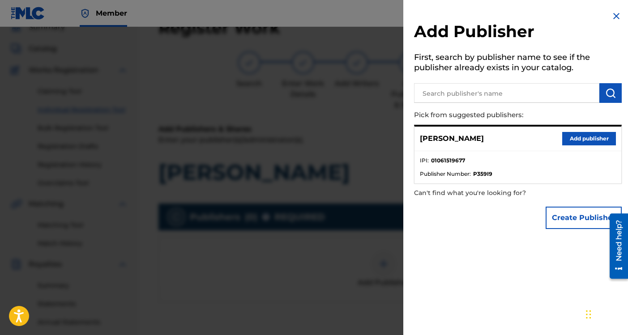
click at [581, 141] on button "Add publisher" at bounding box center [589, 138] width 54 height 13
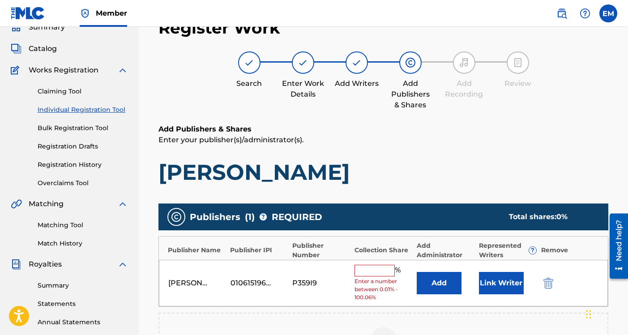
click at [372, 275] on input "text" at bounding box center [374, 271] width 40 height 12
type input "100"
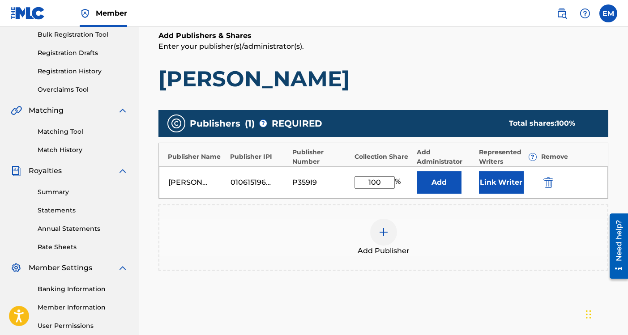
scroll to position [137, 0]
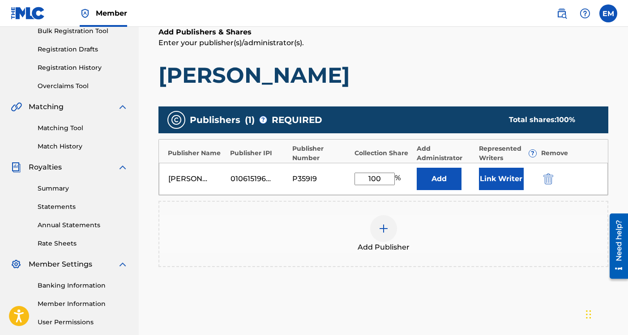
click at [511, 182] on button "Link Writer" at bounding box center [501, 179] width 45 height 22
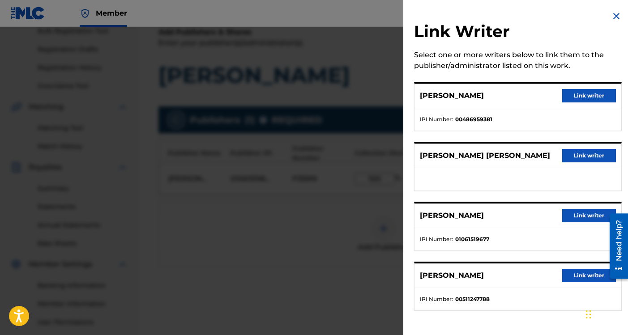
click at [574, 94] on button "Link writer" at bounding box center [589, 95] width 54 height 13
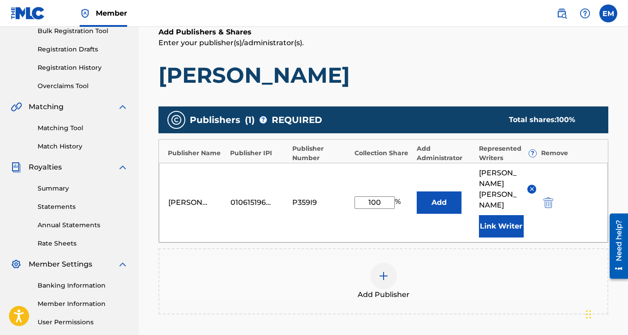
click at [499, 218] on button "Link Writer" at bounding box center [501, 226] width 45 height 22
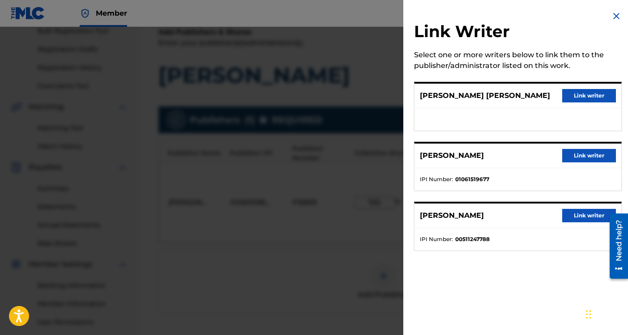
click at [581, 154] on button "Link writer" at bounding box center [589, 155] width 54 height 13
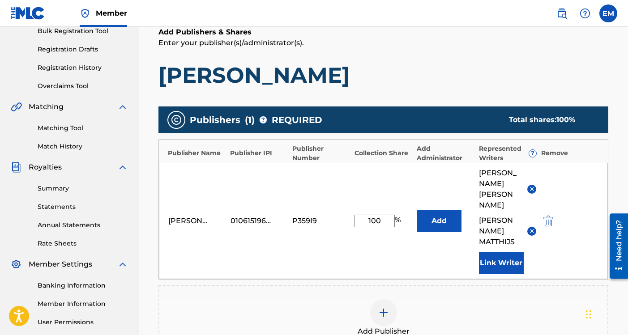
click at [501, 265] on button "Link Writer" at bounding box center [501, 263] width 45 height 22
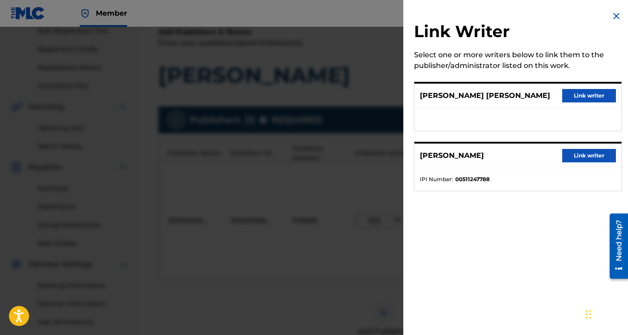
click at [585, 153] on button "Link writer" at bounding box center [589, 155] width 54 height 13
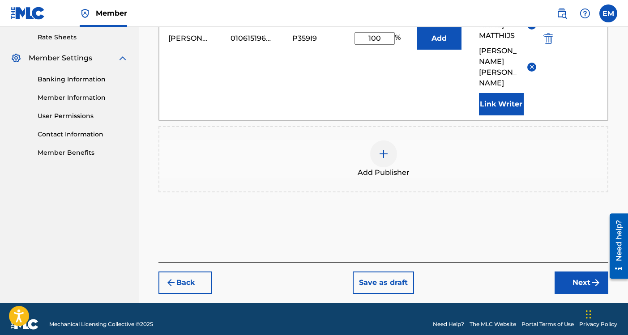
click at [574, 272] on button "Next" at bounding box center [581, 283] width 54 height 22
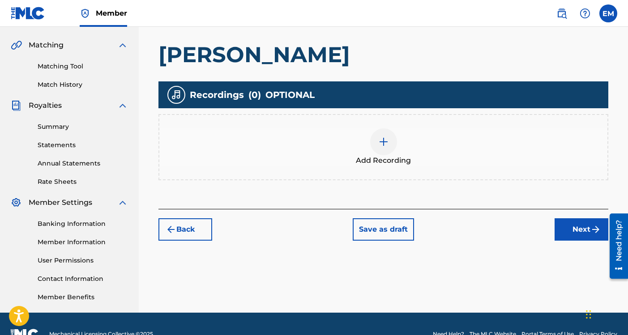
click at [577, 229] on button "Next" at bounding box center [581, 229] width 54 height 22
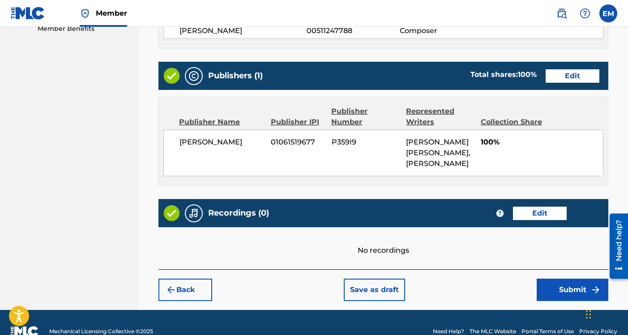
scroll to position [495, 0]
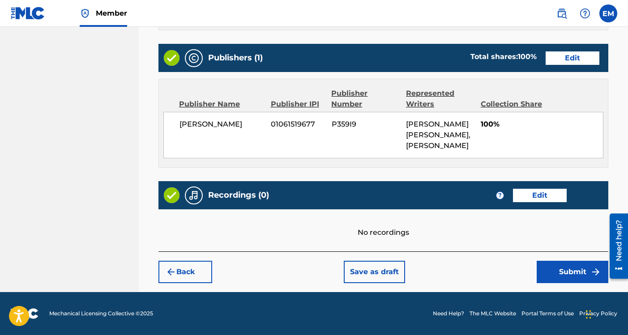
click at [548, 276] on button "Submit" at bounding box center [572, 272] width 72 height 22
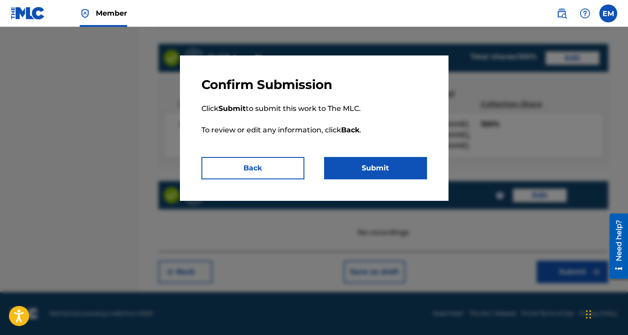
click at [362, 170] on button "Submit" at bounding box center [375, 168] width 103 height 22
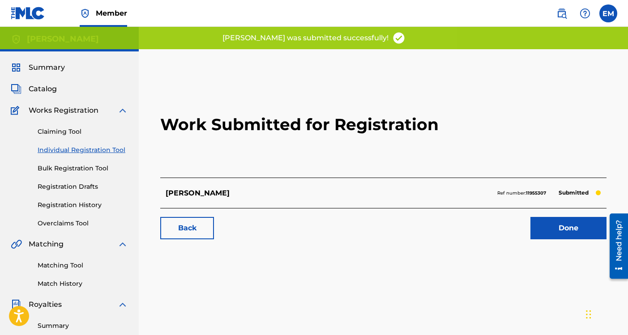
click at [547, 227] on link "Done" at bounding box center [568, 228] width 76 height 22
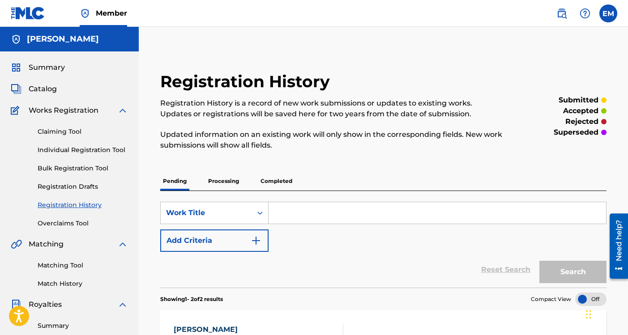
click at [75, 148] on link "Individual Registration Tool" at bounding box center [83, 149] width 90 height 9
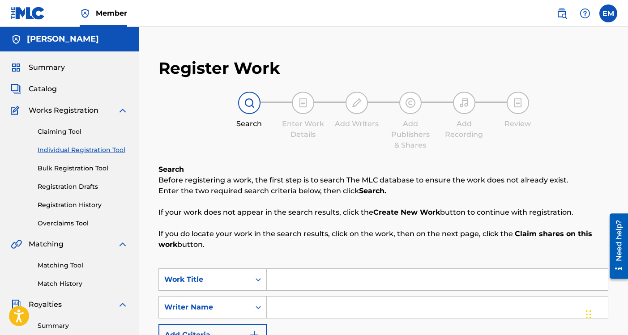
click at [314, 277] on input "Search Form" at bounding box center [437, 279] width 341 height 21
type input "To Dumb To Die"
click at [305, 314] on input "Search Form" at bounding box center [437, 307] width 341 height 21
type input "[PERSON_NAME]"
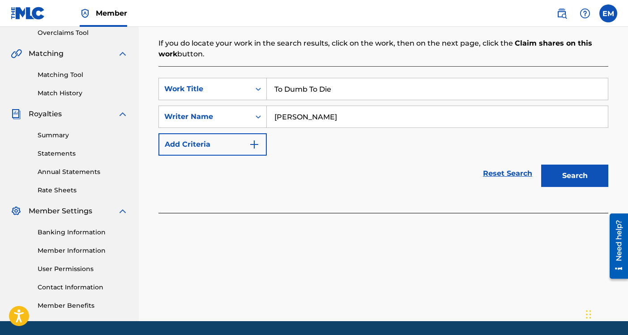
scroll to position [220, 0]
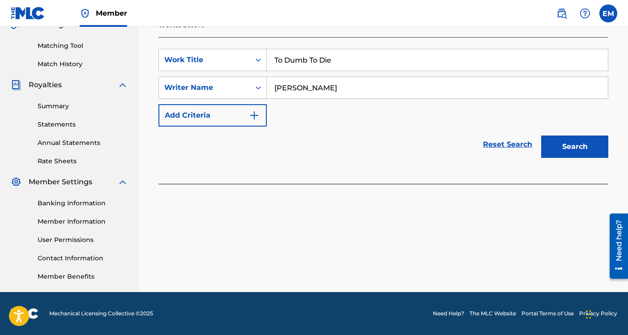
click at [569, 144] on button "Search" at bounding box center [574, 147] width 67 height 22
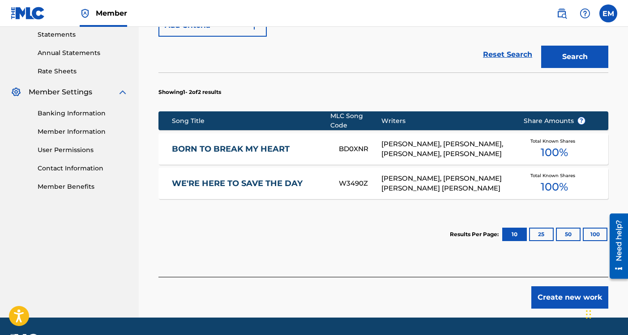
scroll to position [330, 0]
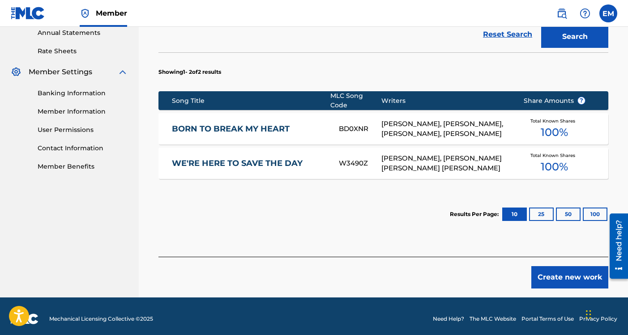
click at [571, 276] on button "Create new work" at bounding box center [569, 277] width 77 height 22
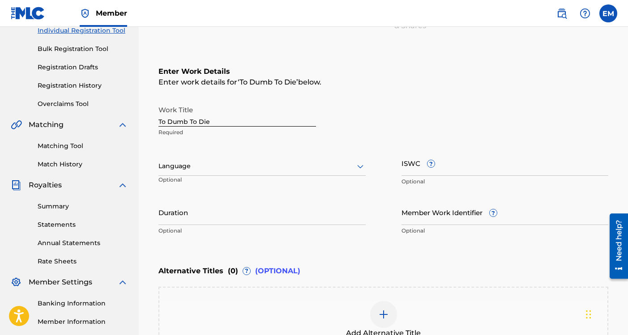
scroll to position [243, 0]
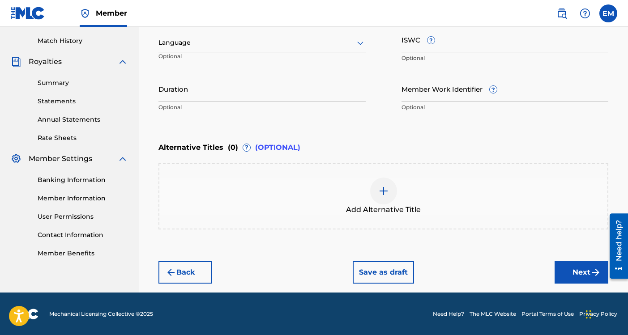
click at [573, 267] on button "Next" at bounding box center [581, 272] width 54 height 22
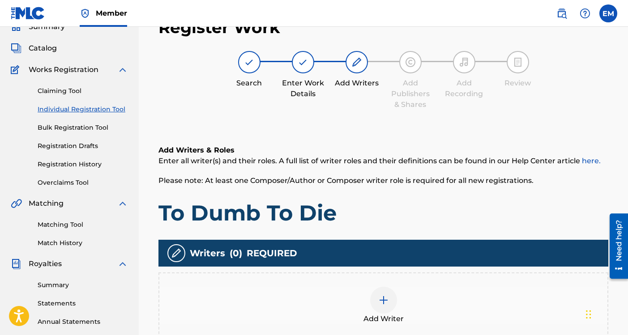
scroll to position [40, 0]
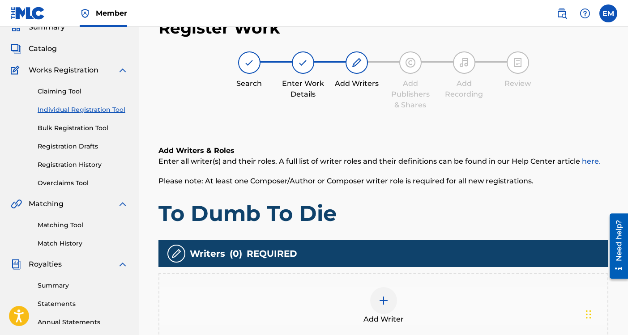
click at [376, 298] on div at bounding box center [383, 300] width 27 height 27
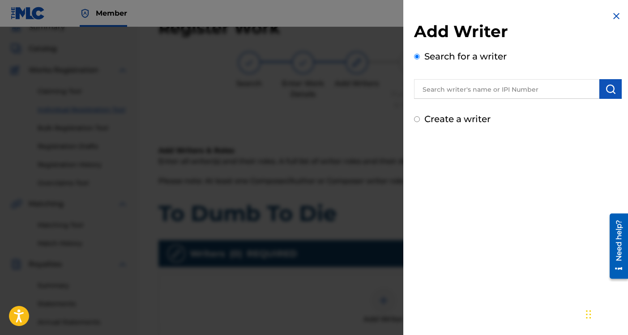
click at [478, 89] on input "text" at bounding box center [506, 89] width 185 height 20
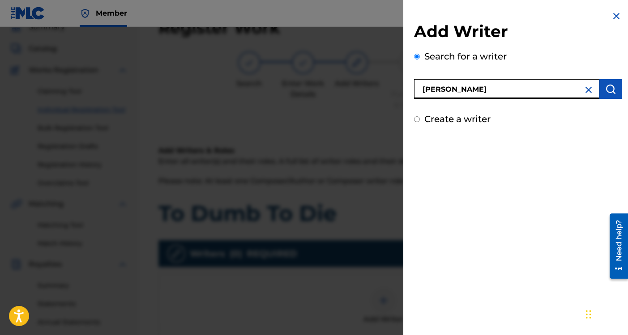
type input "[PERSON_NAME]"
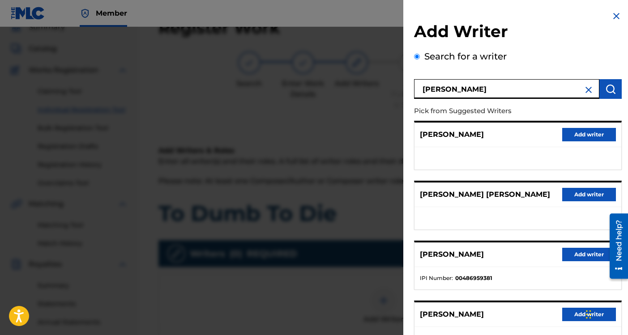
click at [581, 251] on button "Add writer" at bounding box center [589, 254] width 54 height 13
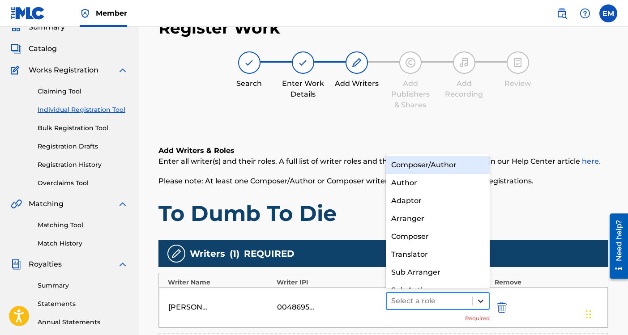
click at [483, 297] on icon at bounding box center [480, 301] width 9 height 9
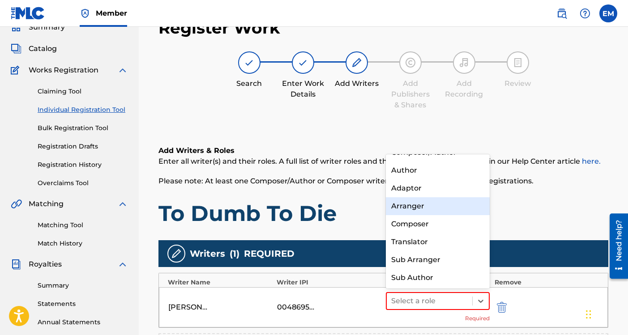
scroll to position [0, 0]
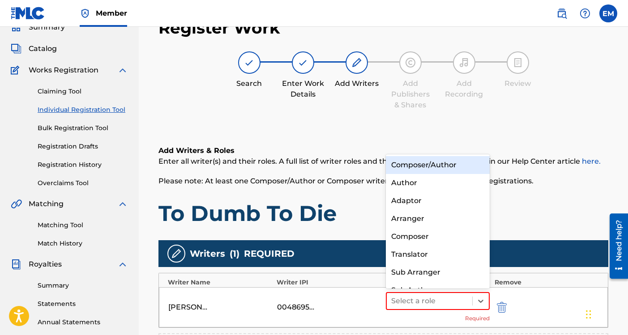
click at [453, 168] on div "Composer/Author" at bounding box center [438, 165] width 104 height 18
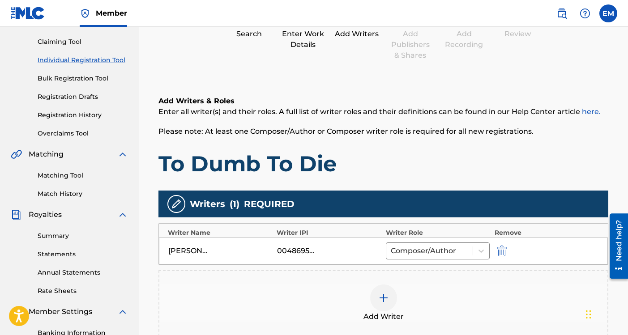
scroll to position [220, 0]
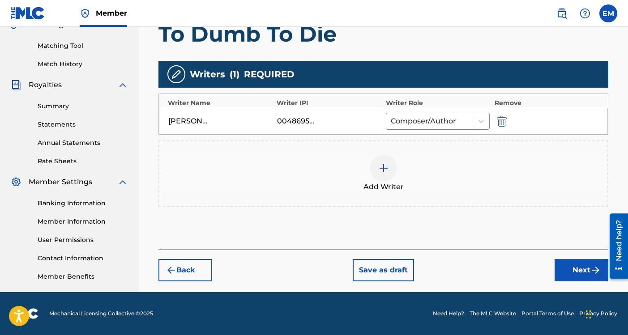
click at [390, 153] on div "Add Writer" at bounding box center [383, 173] width 450 height 66
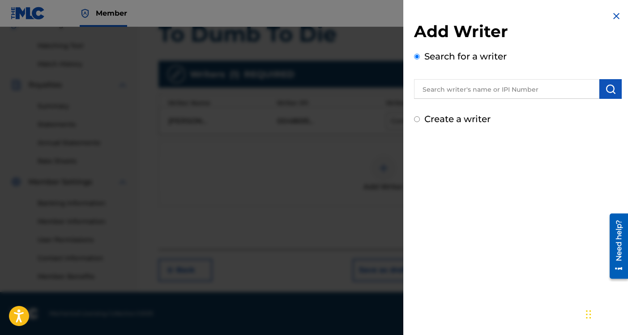
click at [462, 90] on input "text" at bounding box center [506, 89] width 185 height 20
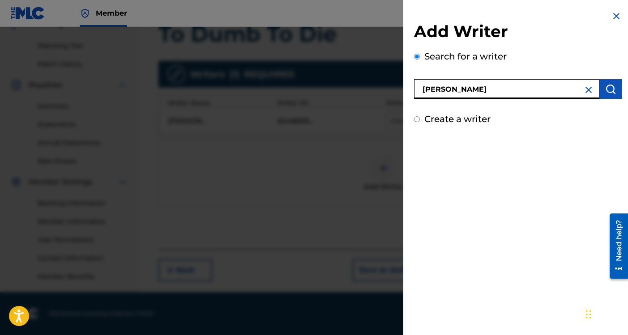
type input "[PERSON_NAME]"
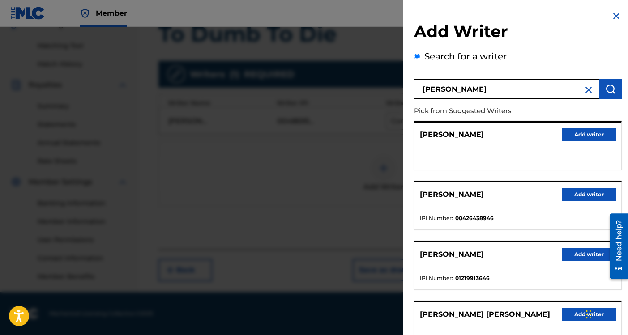
scroll to position [131, 0]
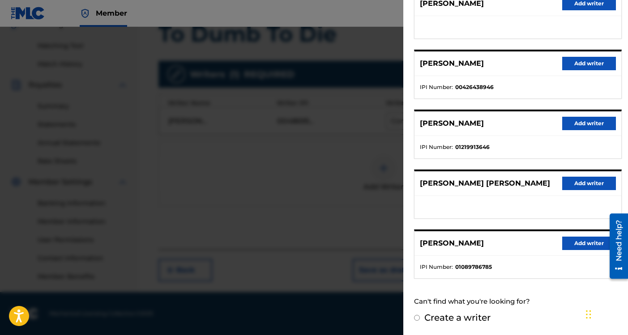
click at [569, 185] on button "Add writer" at bounding box center [589, 183] width 54 height 13
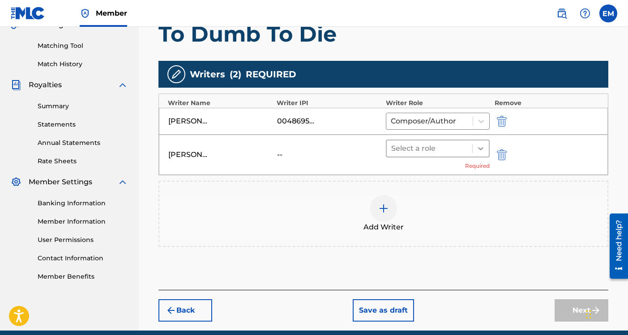
click at [482, 152] on icon at bounding box center [480, 148] width 9 height 9
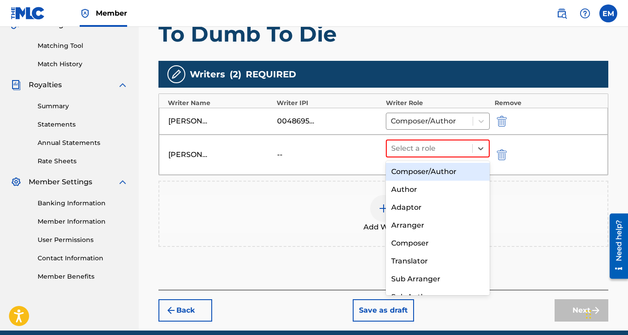
click at [443, 168] on div "Composer/Author" at bounding box center [438, 172] width 104 height 18
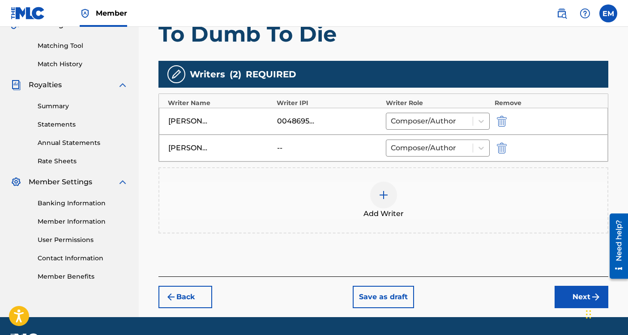
click at [384, 198] on img at bounding box center [383, 195] width 11 height 11
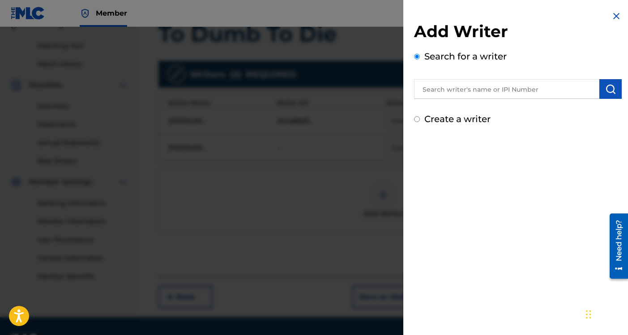
click at [467, 90] on input "text" at bounding box center [506, 89] width 185 height 20
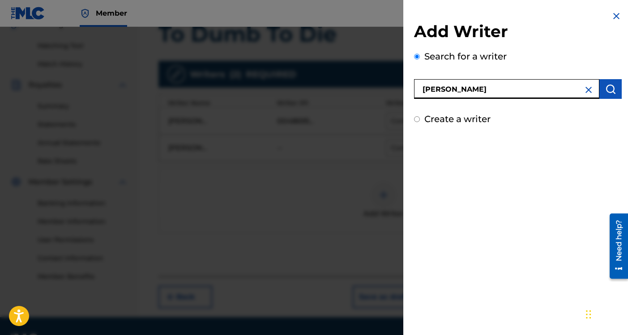
type input "[PERSON_NAME]"
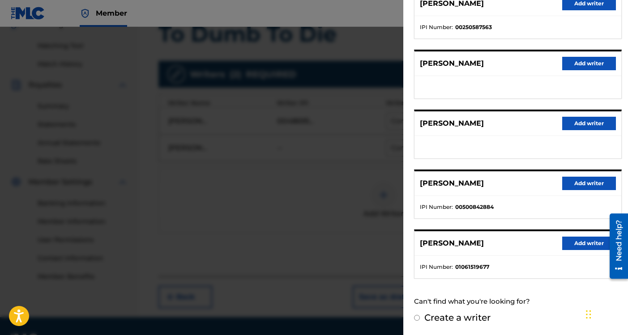
click at [576, 244] on button "Add writer" at bounding box center [589, 243] width 54 height 13
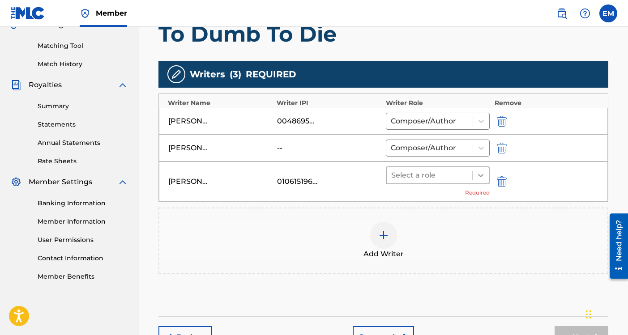
click at [475, 179] on div at bounding box center [480, 175] width 16 height 16
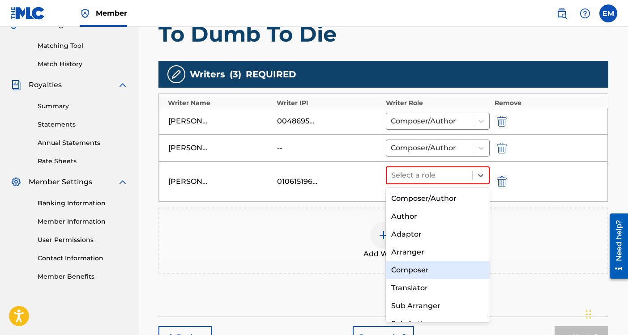
click at [434, 273] on div "Composer" at bounding box center [438, 270] width 104 height 18
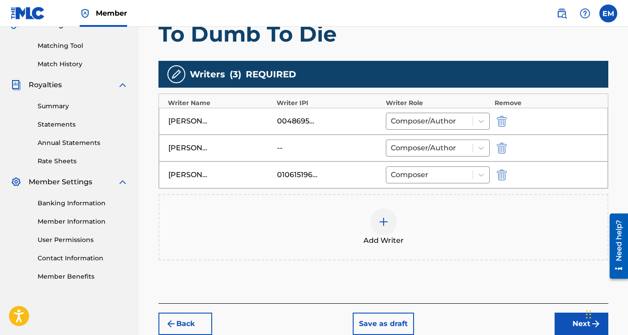
click at [384, 225] on img at bounding box center [383, 221] width 11 height 11
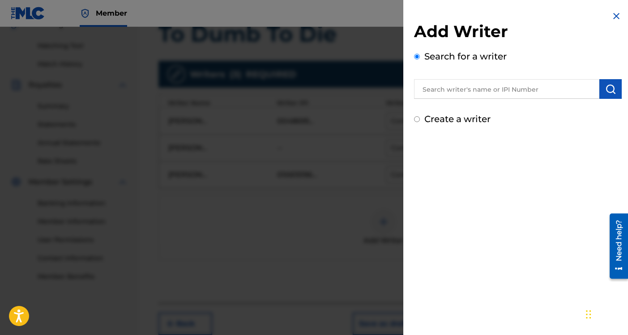
click at [461, 90] on input "text" at bounding box center [506, 89] width 185 height 20
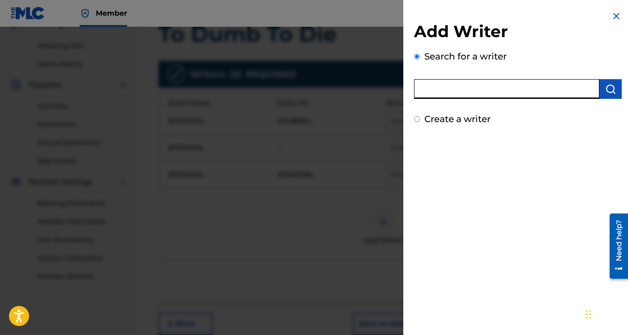
type input "h"
type input "[PERSON_NAME]"
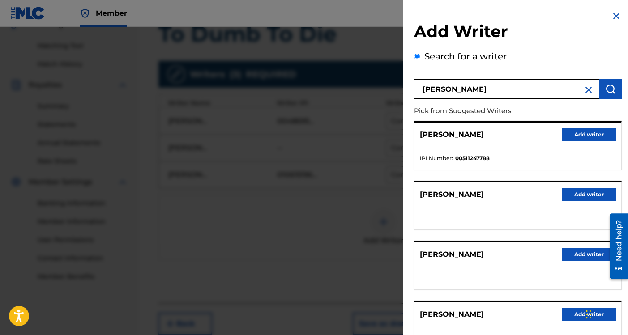
click at [566, 133] on button "Add writer" at bounding box center [589, 134] width 54 height 13
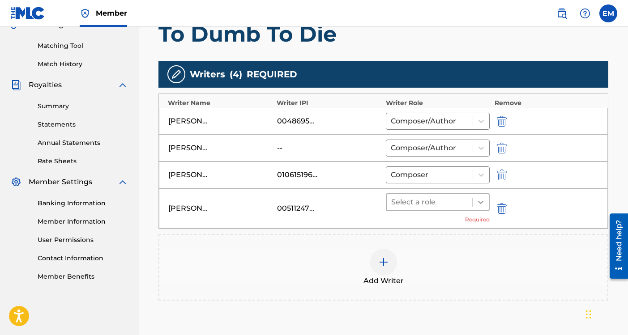
click at [479, 201] on icon at bounding box center [480, 202] width 9 height 9
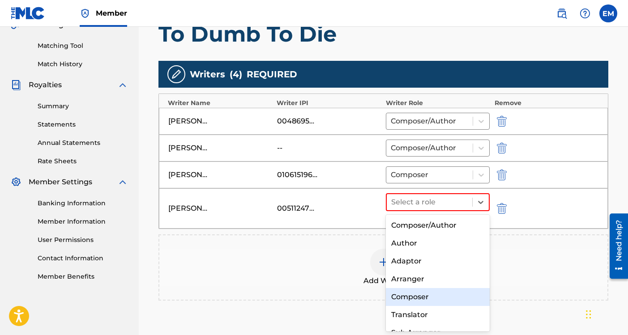
click at [430, 293] on div "Composer" at bounding box center [438, 297] width 104 height 18
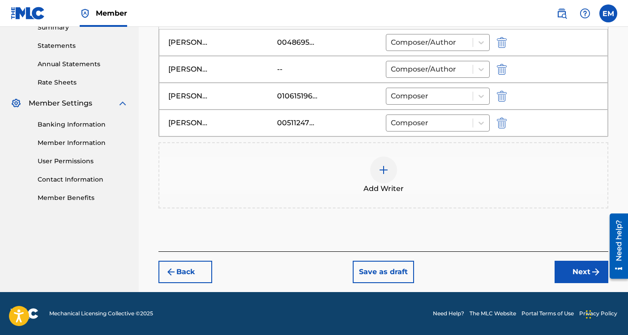
click at [560, 267] on button "Next" at bounding box center [581, 272] width 54 height 22
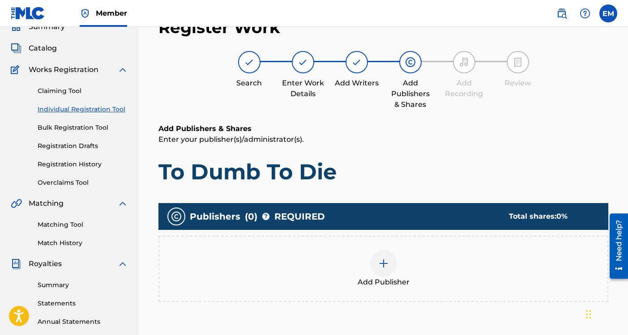
scroll to position [40, 0]
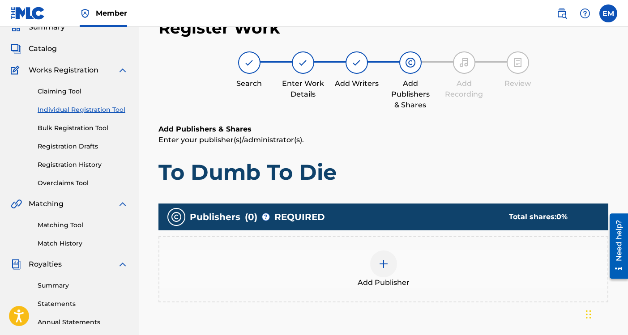
click at [375, 255] on div at bounding box center [383, 263] width 27 height 27
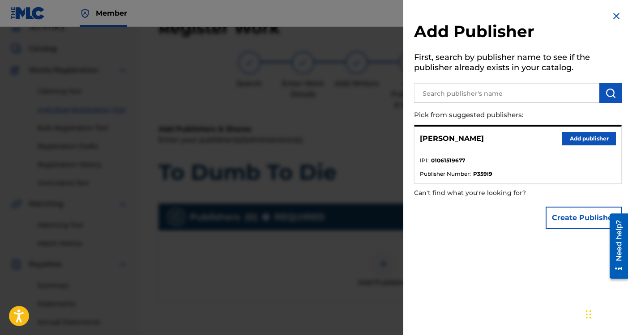
click at [575, 142] on button "Add publisher" at bounding box center [589, 138] width 54 height 13
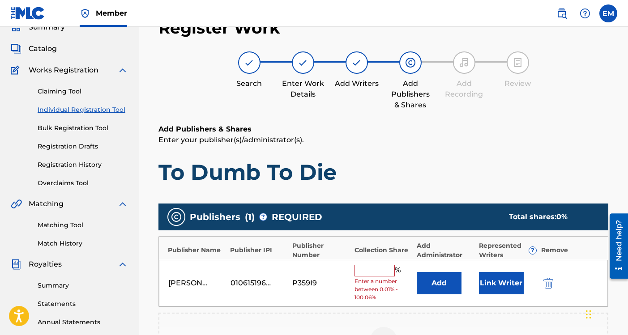
click at [388, 275] on input "text" at bounding box center [374, 271] width 40 height 12
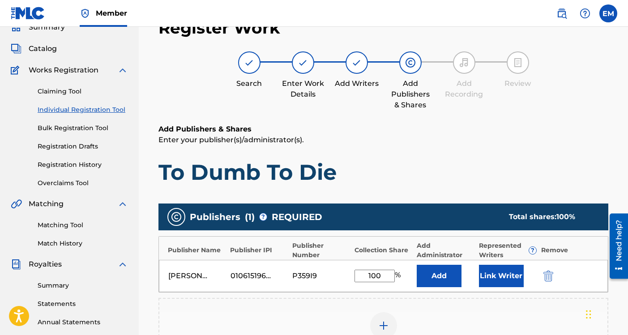
type input "100"
click at [509, 278] on button "Link Writer" at bounding box center [501, 276] width 45 height 22
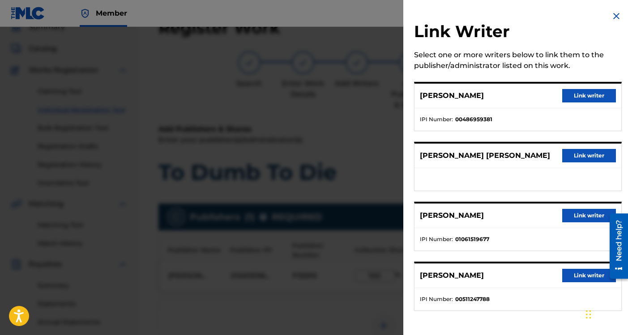
click at [573, 96] on button "Link writer" at bounding box center [589, 95] width 54 height 13
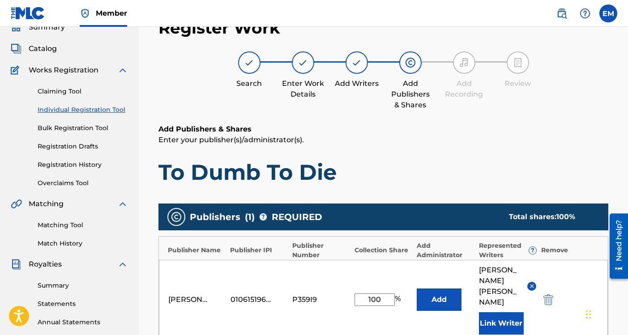
click at [503, 312] on button "Link Writer" at bounding box center [501, 323] width 45 height 22
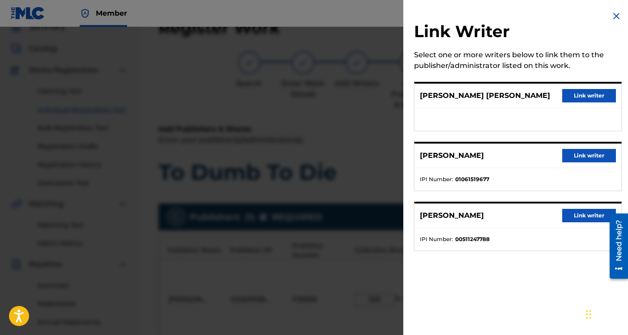
click at [573, 155] on button "Link writer" at bounding box center [589, 155] width 54 height 13
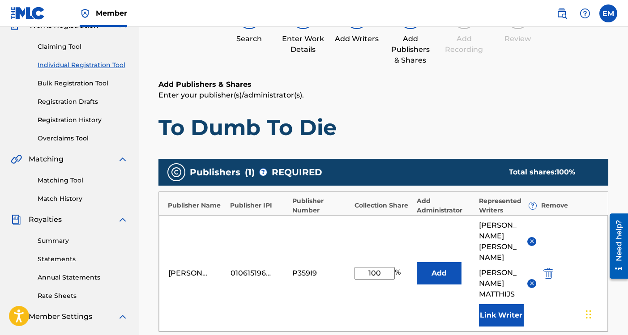
scroll to position [115, 0]
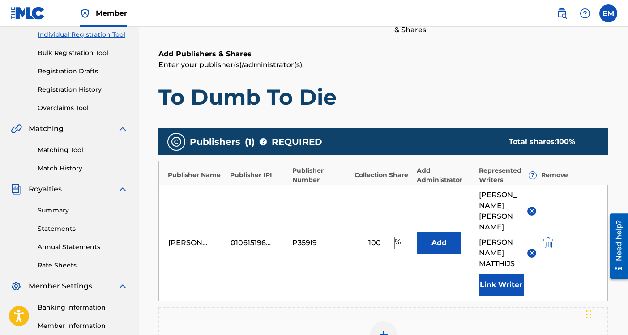
click at [510, 286] on button "Link Writer" at bounding box center [501, 285] width 45 height 22
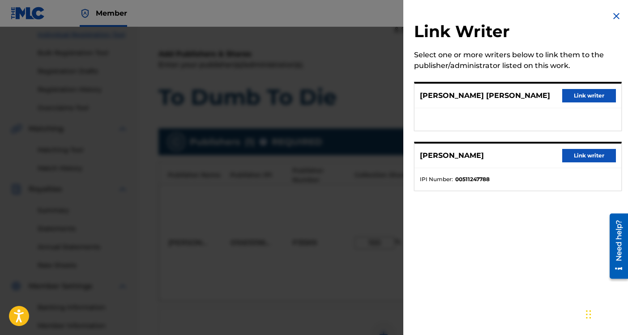
click at [568, 155] on button "Link writer" at bounding box center [589, 155] width 54 height 13
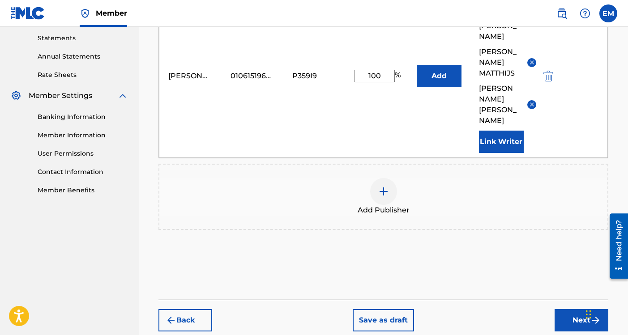
scroll to position [344, 0]
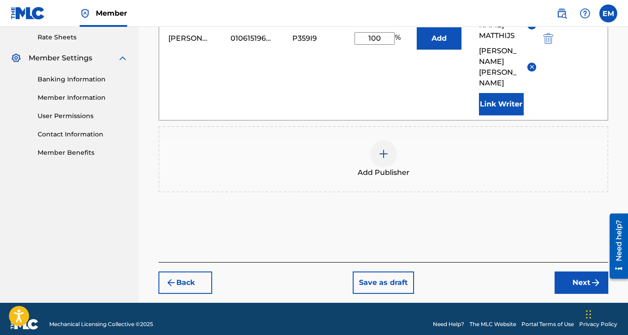
click at [566, 272] on button "Next" at bounding box center [581, 283] width 54 height 22
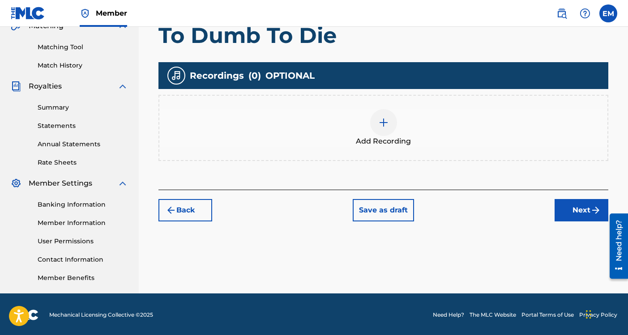
click at [568, 216] on button "Next" at bounding box center [581, 210] width 54 height 22
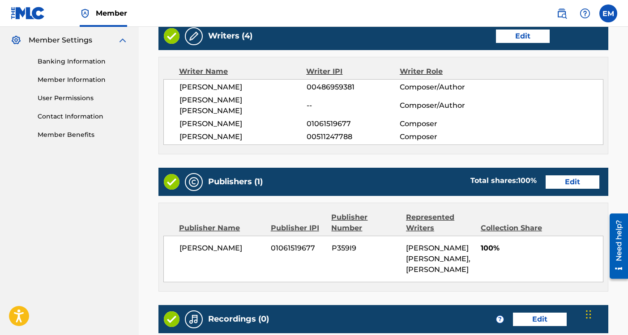
scroll to position [495, 0]
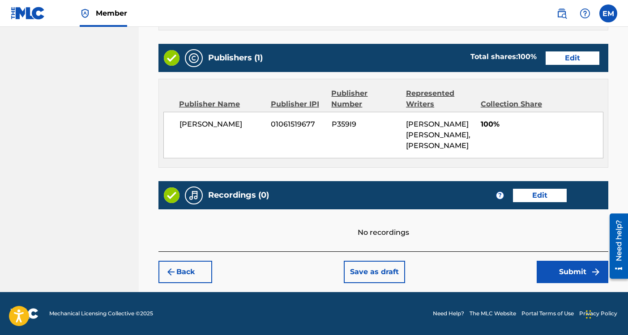
click at [551, 267] on button "Submit" at bounding box center [572, 272] width 72 height 22
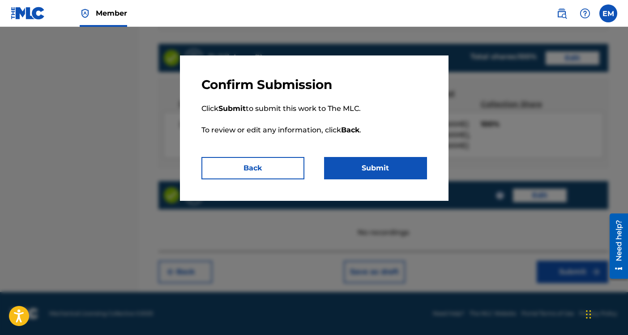
click at [412, 178] on button "Submit" at bounding box center [375, 168] width 103 height 22
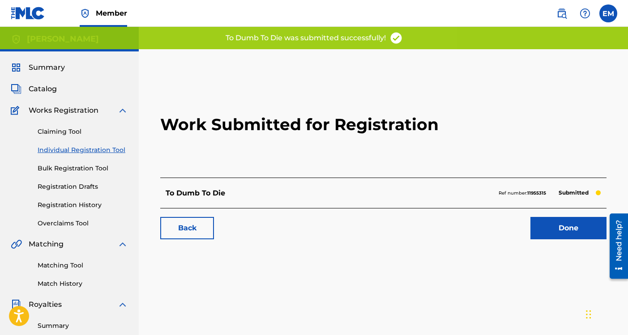
click at [563, 226] on link "Done" at bounding box center [568, 228] width 76 height 22
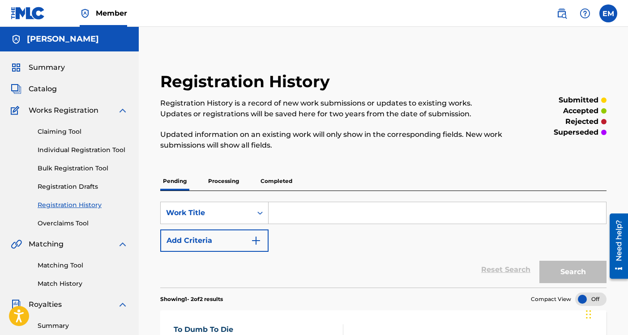
click at [87, 151] on link "Individual Registration Tool" at bounding box center [83, 149] width 90 height 9
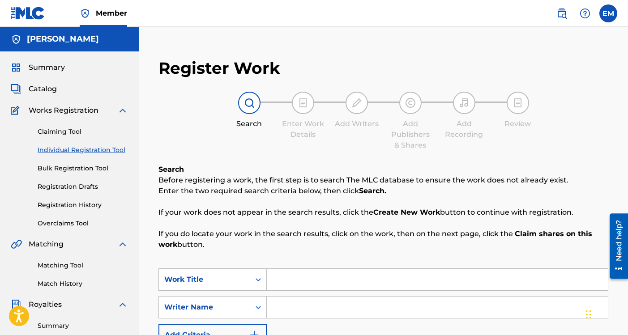
click at [304, 276] on input "Search Form" at bounding box center [437, 279] width 341 height 21
type input "c"
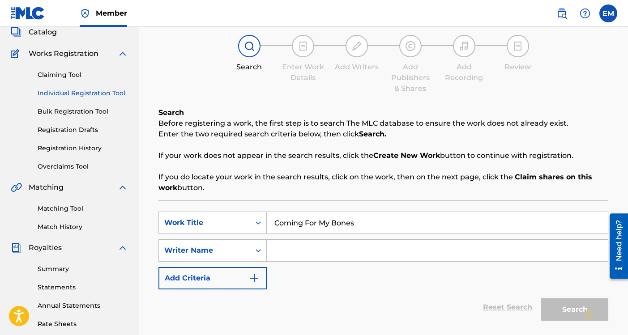
scroll to position [107, 0]
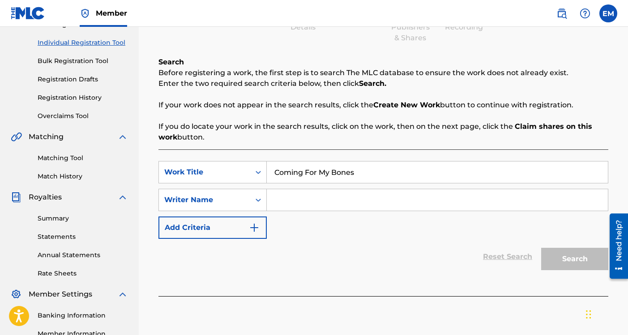
type input "Coming For My Bones"
click at [289, 199] on input "Search Form" at bounding box center [437, 199] width 341 height 21
type input "[PERSON_NAME]"
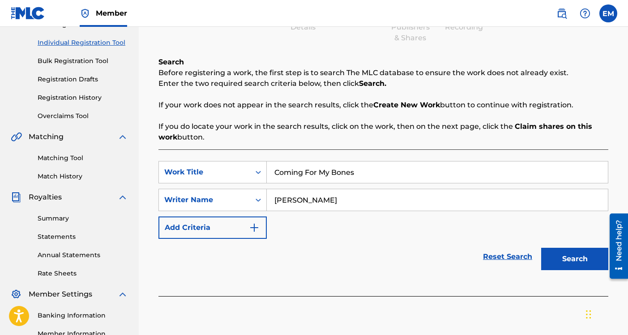
click at [577, 263] on button "Search" at bounding box center [574, 259] width 67 height 22
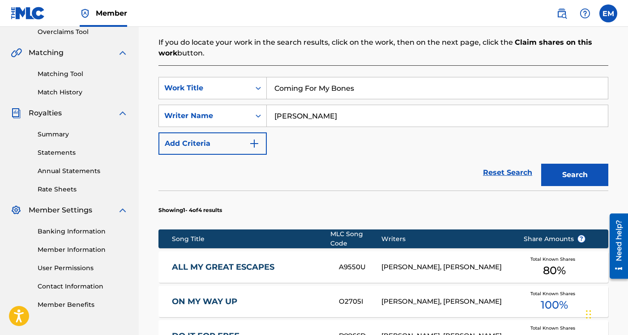
scroll to position [350, 0]
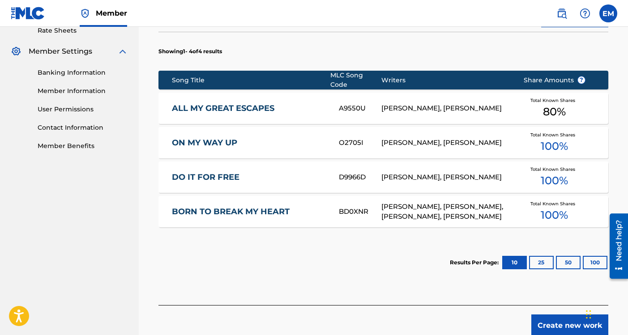
click at [576, 324] on button "Create new work" at bounding box center [569, 325] width 77 height 22
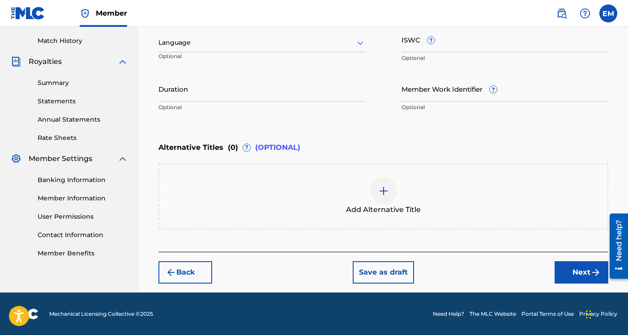
click at [571, 271] on button "Next" at bounding box center [581, 272] width 54 height 22
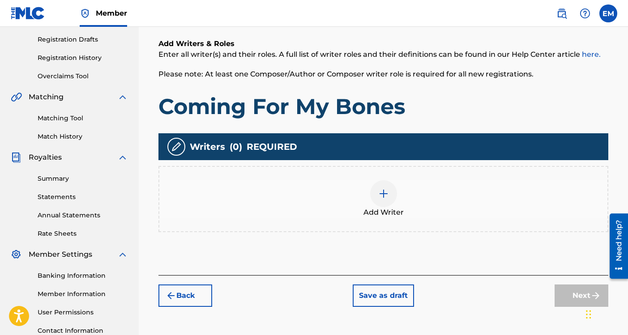
scroll to position [175, 0]
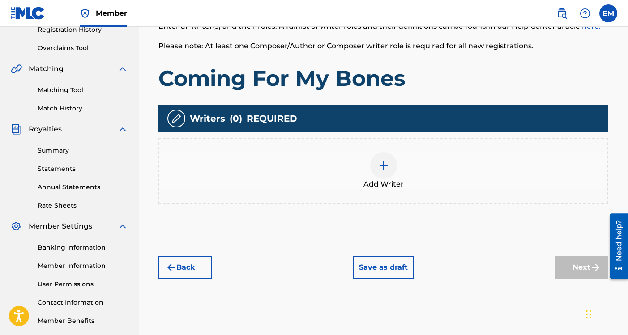
click at [378, 166] on img at bounding box center [383, 165] width 11 height 11
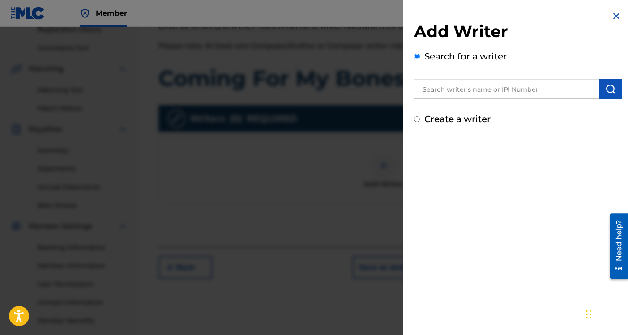
click at [477, 95] on input "text" at bounding box center [506, 89] width 185 height 20
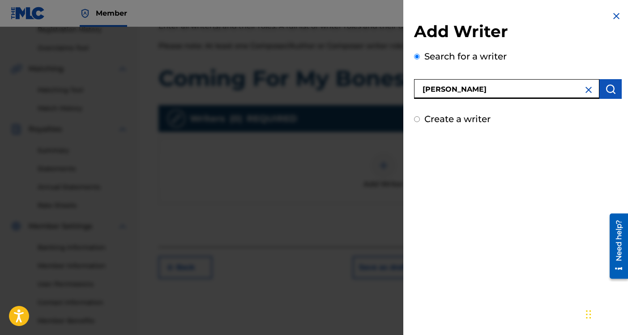
type input "[PERSON_NAME]"
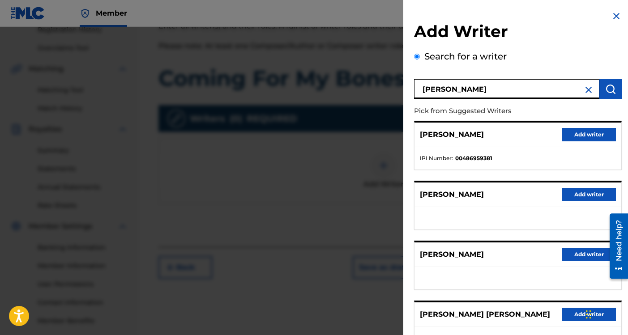
click at [592, 132] on button "Add writer" at bounding box center [589, 134] width 54 height 13
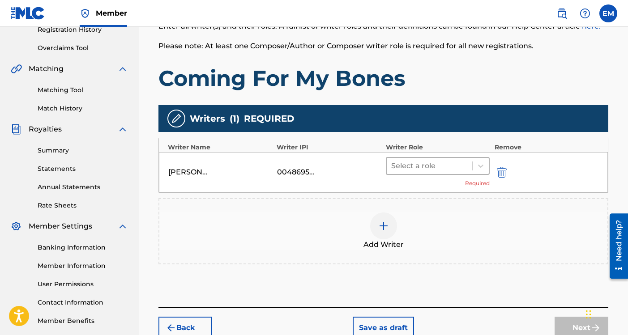
click at [415, 166] on div at bounding box center [429, 166] width 77 height 13
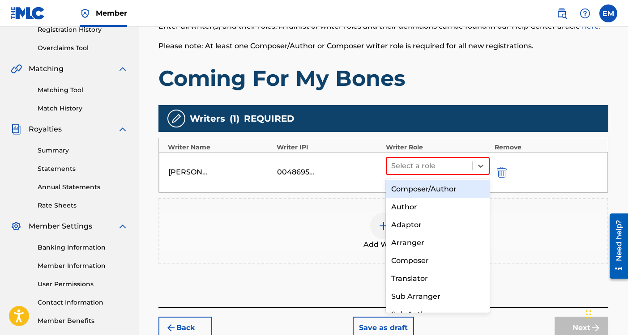
click at [410, 186] on div "Composer/Author" at bounding box center [438, 189] width 104 height 18
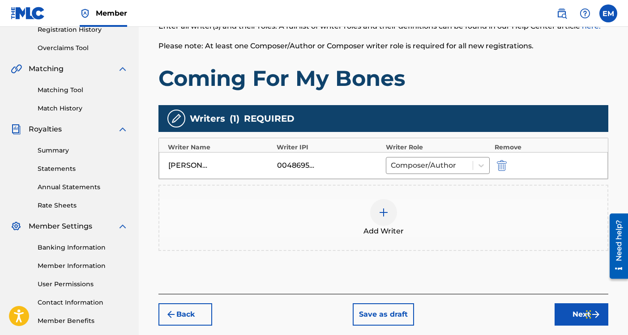
click at [388, 210] on img at bounding box center [383, 212] width 11 height 11
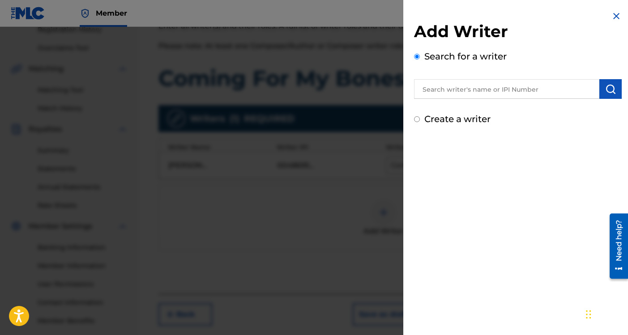
click at [456, 93] on input "text" at bounding box center [506, 89] width 185 height 20
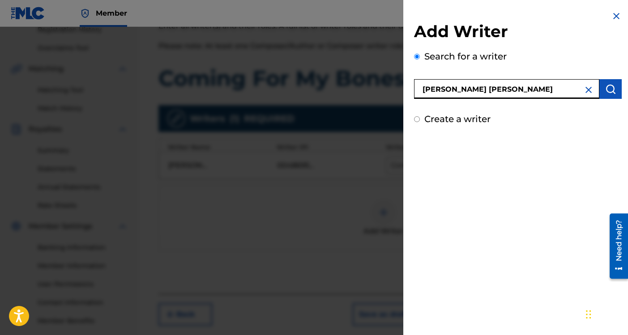
type input "[PERSON_NAME] [PERSON_NAME]"
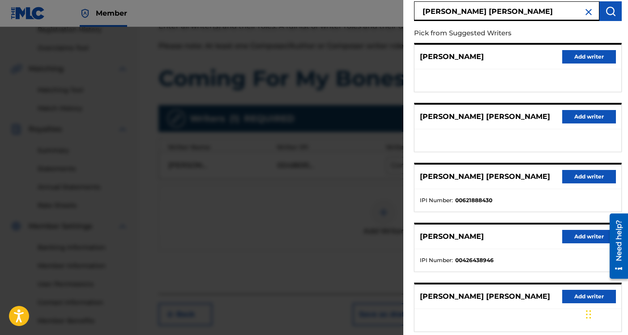
scroll to position [131, 0]
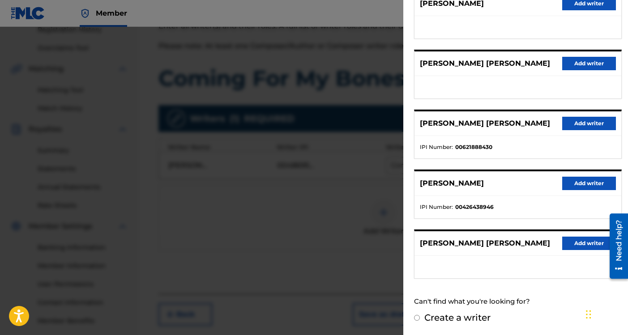
click at [568, 238] on button "Add writer" at bounding box center [589, 243] width 54 height 13
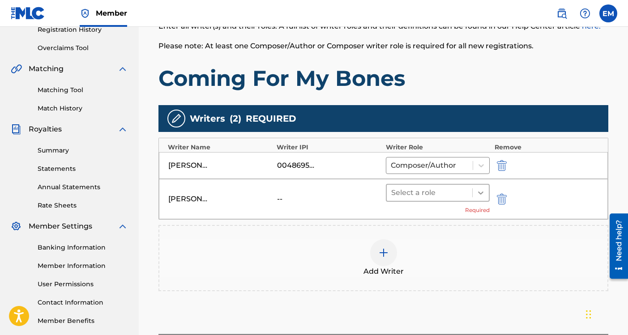
click at [477, 189] on icon at bounding box center [480, 192] width 9 height 9
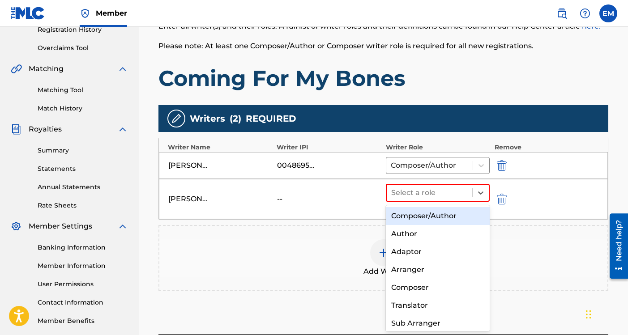
click at [454, 215] on div "Composer/Author" at bounding box center [438, 216] width 104 height 18
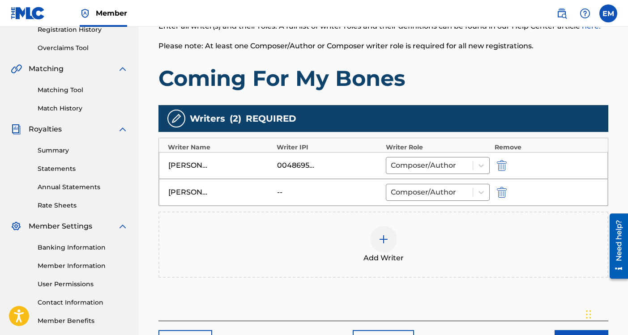
click at [386, 245] on div at bounding box center [383, 239] width 27 height 27
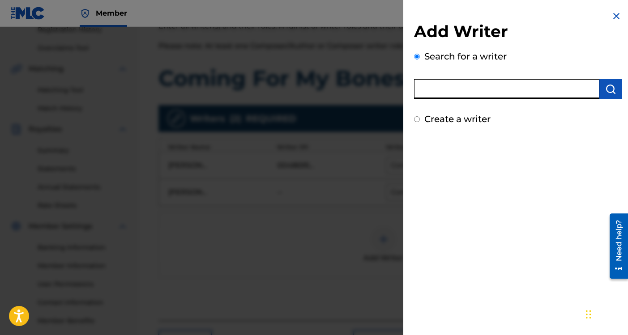
click at [478, 92] on input "text" at bounding box center [506, 89] width 185 height 20
type input "[PERSON_NAME]"
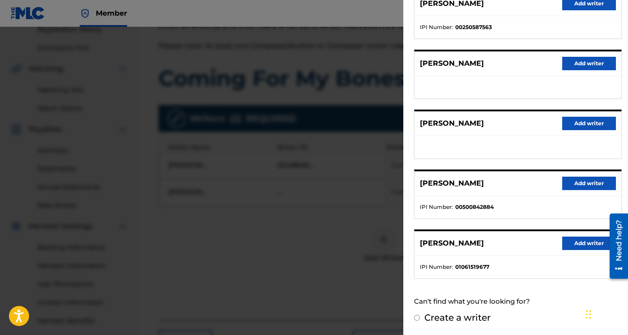
click at [576, 241] on button "Add writer" at bounding box center [589, 243] width 54 height 13
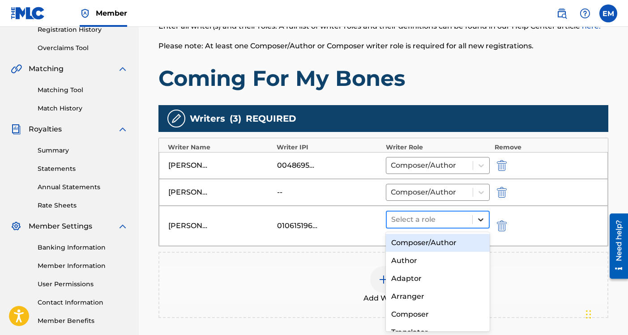
click at [481, 219] on icon at bounding box center [480, 219] width 9 height 9
click at [452, 240] on div "Composer/Author" at bounding box center [438, 243] width 104 height 18
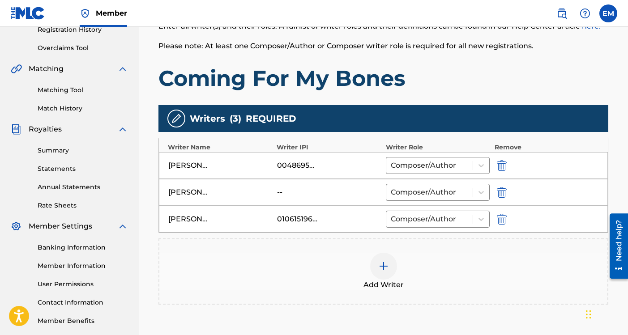
click at [389, 265] on div at bounding box center [383, 266] width 27 height 27
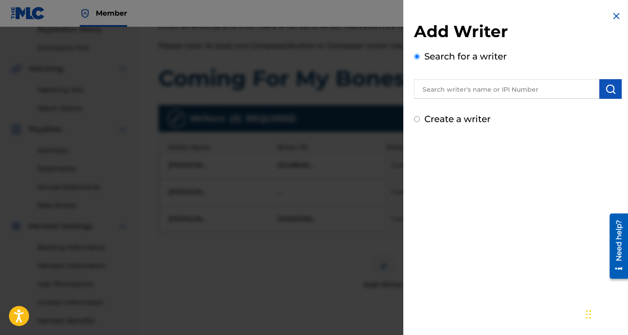
click at [460, 82] on input "text" at bounding box center [506, 89] width 185 height 20
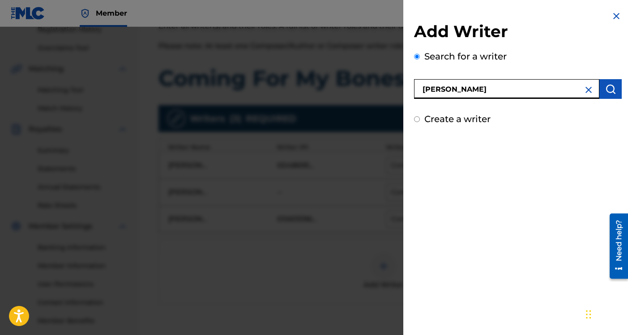
type input "[PERSON_NAME]"
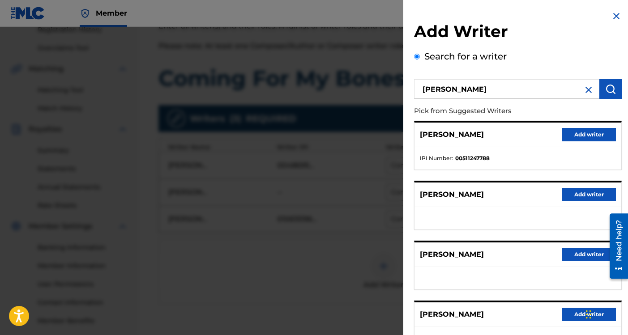
click at [595, 134] on button "Add writer" at bounding box center [589, 134] width 54 height 13
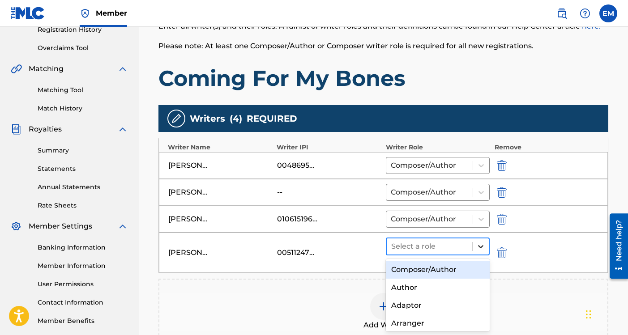
click at [481, 246] on icon at bounding box center [480, 246] width 5 height 3
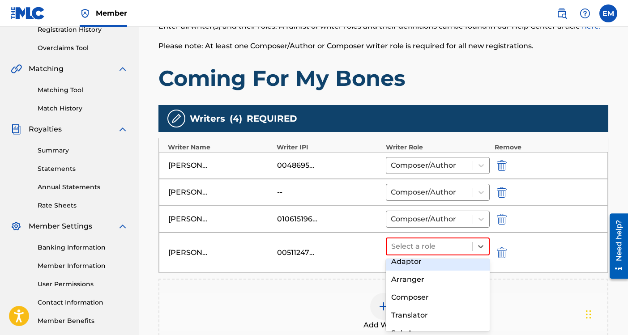
scroll to position [46, 0]
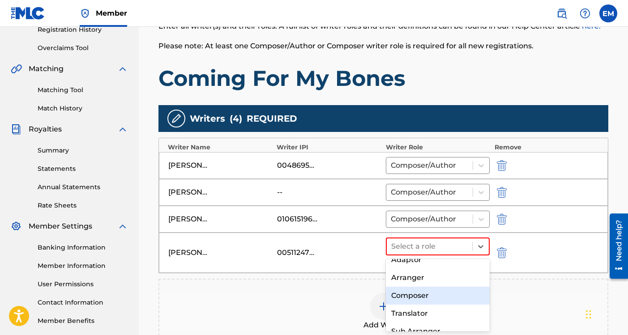
click at [437, 295] on div "Composer" at bounding box center [438, 296] width 104 height 18
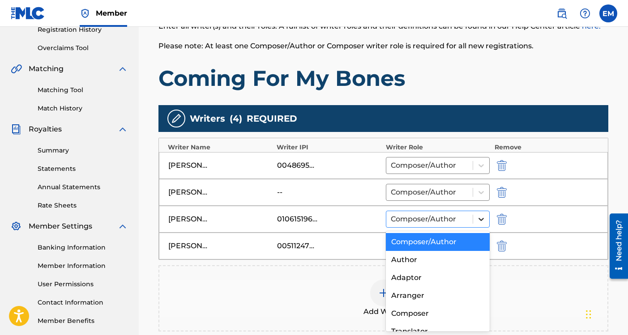
click at [476, 218] on div at bounding box center [481, 219] width 16 height 16
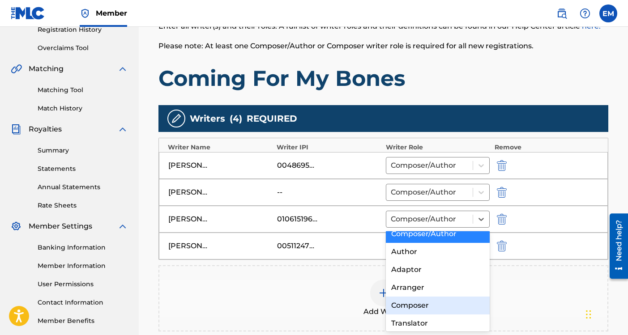
click at [421, 303] on div "Composer" at bounding box center [438, 306] width 104 height 18
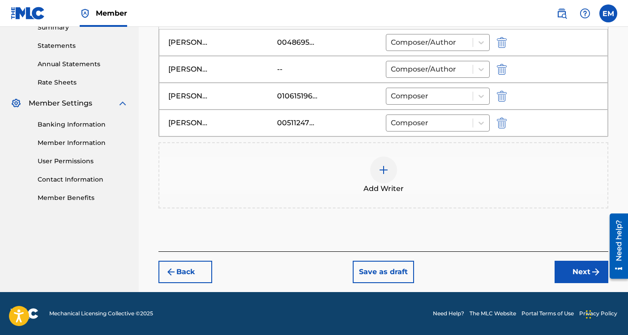
click at [568, 268] on button "Next" at bounding box center [581, 272] width 54 height 22
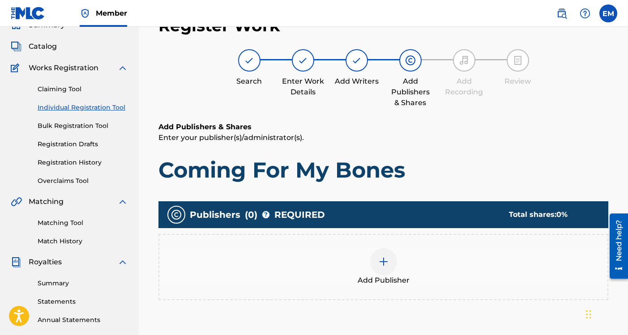
scroll to position [40, 0]
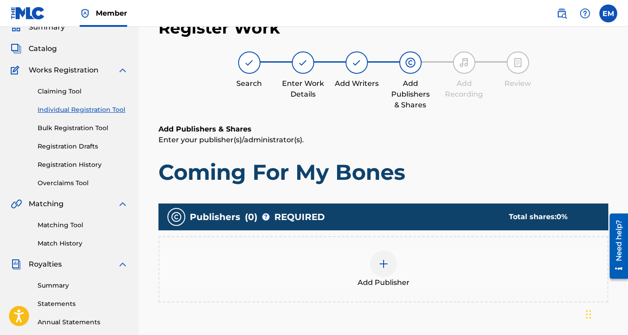
click at [390, 266] on div at bounding box center [383, 263] width 27 height 27
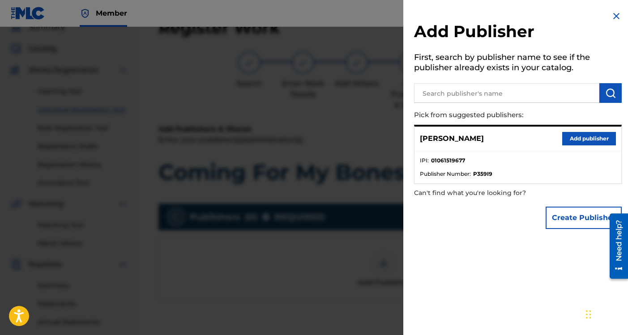
click at [577, 138] on button "Add publisher" at bounding box center [589, 138] width 54 height 13
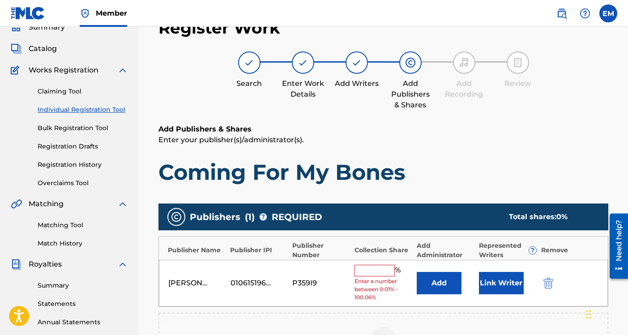
click at [379, 272] on input "text" at bounding box center [374, 271] width 40 height 12
type input "100"
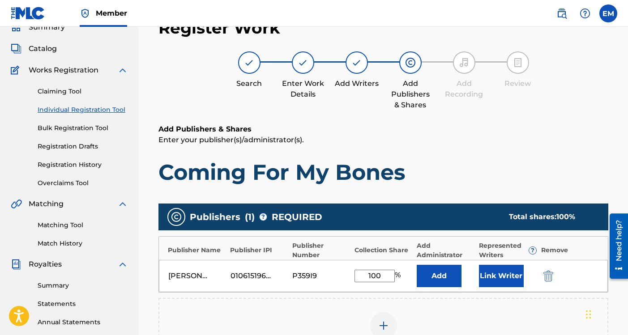
click at [493, 270] on button "Link Writer" at bounding box center [501, 276] width 45 height 22
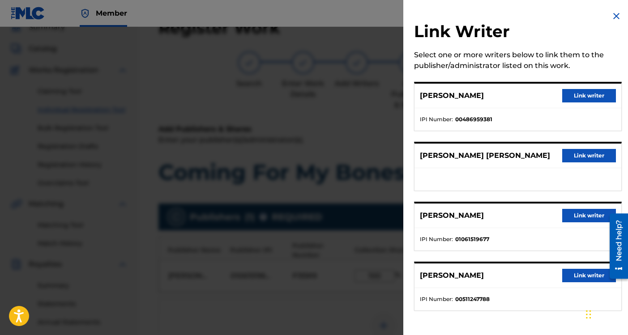
click at [568, 99] on button "Link writer" at bounding box center [589, 95] width 54 height 13
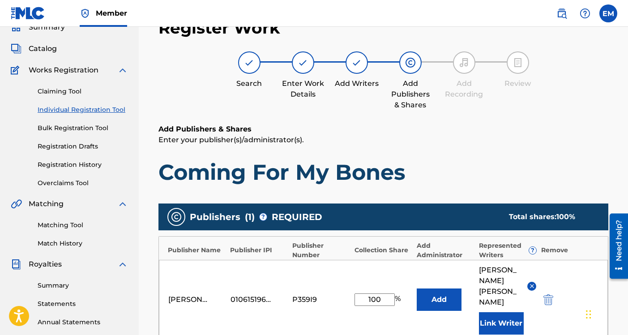
click at [502, 312] on button "Link Writer" at bounding box center [501, 323] width 45 height 22
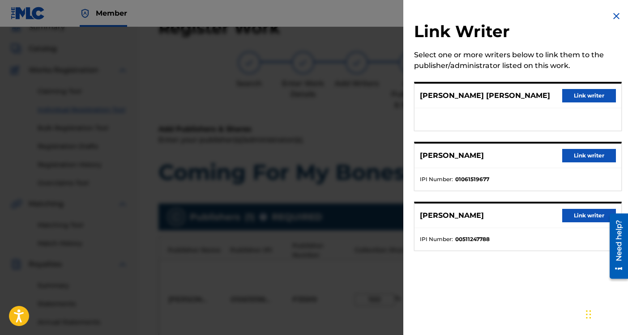
click at [579, 153] on button "Link writer" at bounding box center [589, 155] width 54 height 13
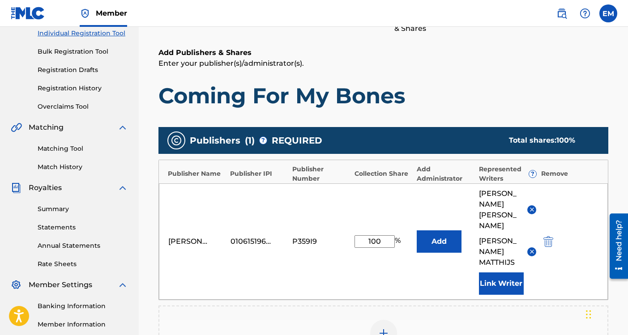
scroll to position [138, 0]
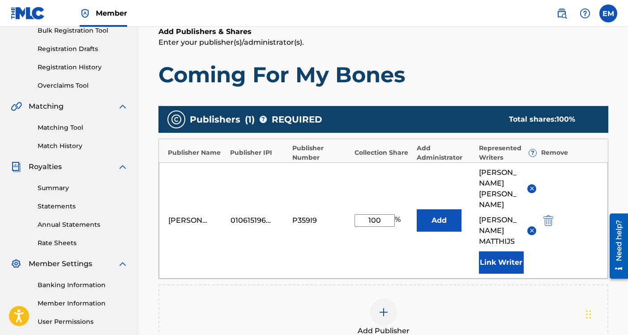
click at [503, 260] on button "Link Writer" at bounding box center [501, 262] width 45 height 22
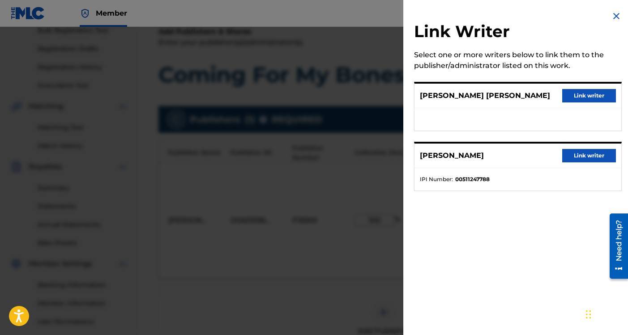
click at [574, 153] on button "Link writer" at bounding box center [589, 155] width 54 height 13
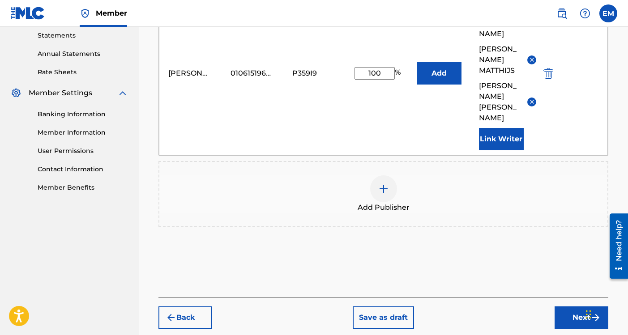
scroll to position [344, 0]
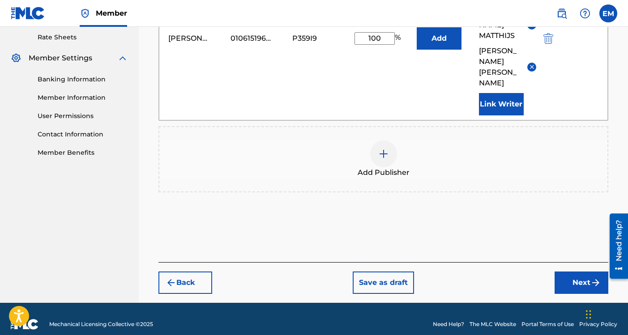
click at [582, 272] on button "Next" at bounding box center [581, 283] width 54 height 22
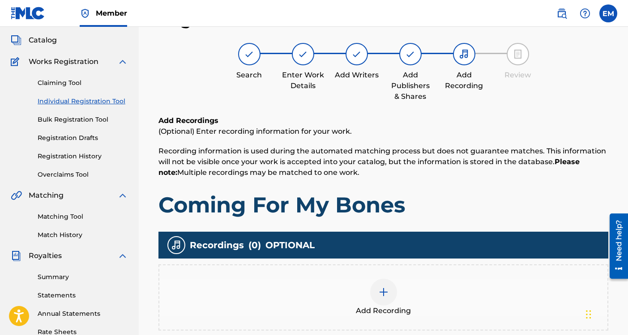
scroll to position [220, 0]
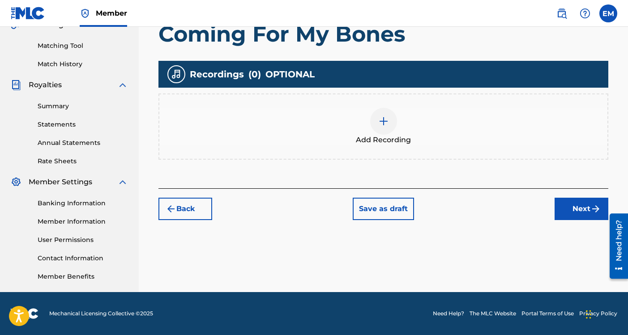
click at [563, 202] on button "Next" at bounding box center [581, 209] width 54 height 22
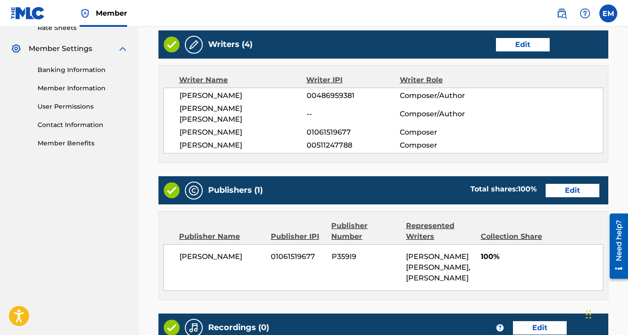
scroll to position [495, 0]
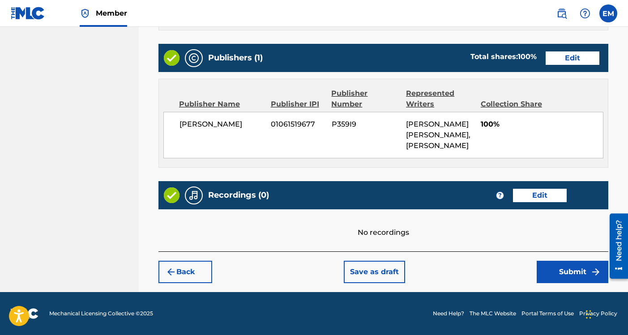
click at [548, 275] on button "Submit" at bounding box center [572, 272] width 72 height 22
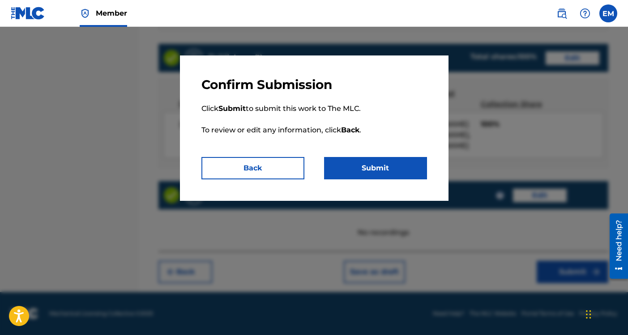
click at [357, 165] on button "Submit" at bounding box center [375, 168] width 103 height 22
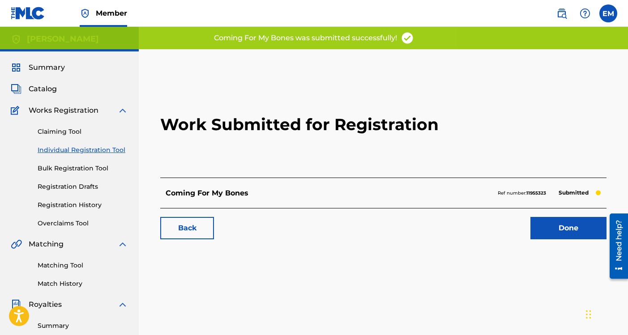
click at [539, 230] on link "Done" at bounding box center [568, 228] width 76 height 22
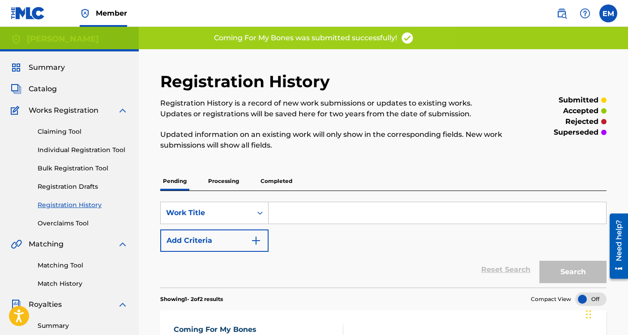
click at [57, 143] on div "Claiming Tool Individual Registration Tool Bulk Registration Tool Registration …" at bounding box center [69, 172] width 117 height 112
click at [58, 147] on link "Individual Registration Tool" at bounding box center [83, 149] width 90 height 9
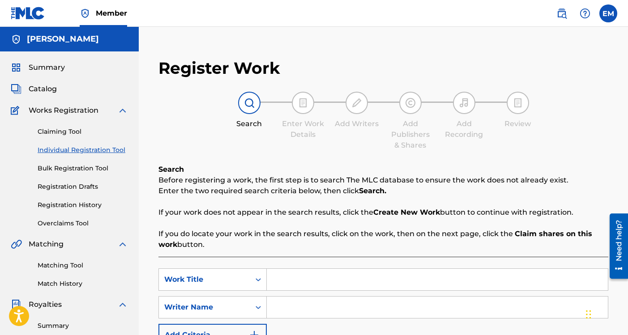
click at [310, 272] on input "Search Form" at bounding box center [437, 279] width 341 height 21
type input "s"
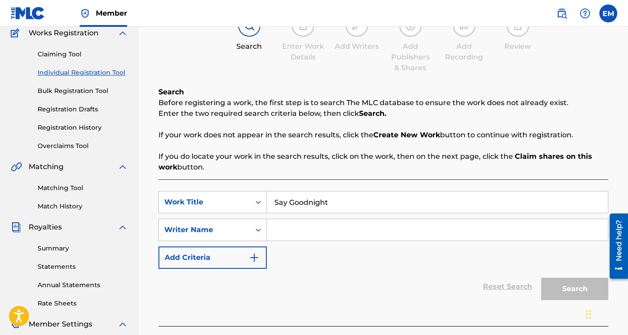
scroll to position [107, 0]
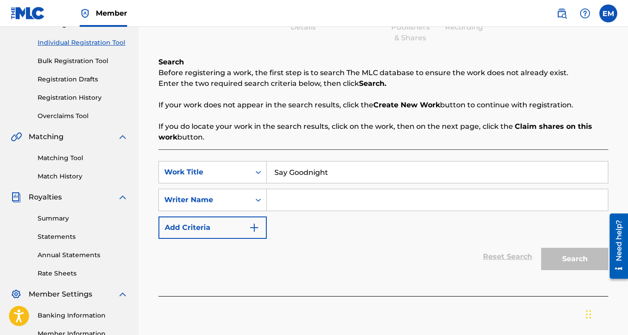
type input "Say Goodnight"
click at [318, 199] on input "Search Form" at bounding box center [437, 199] width 341 height 21
type input "[PERSON_NAME]"
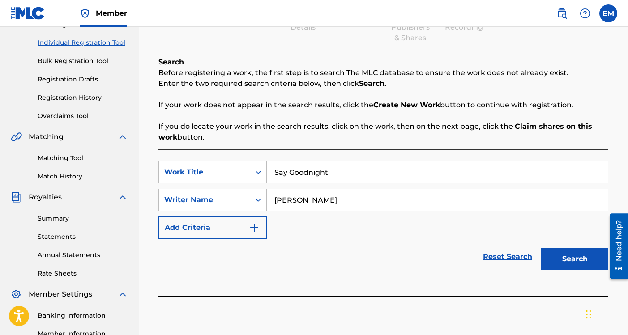
click at [578, 263] on button "Search" at bounding box center [574, 259] width 67 height 22
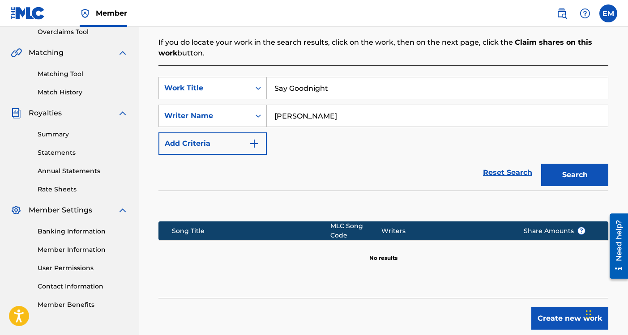
scroll to position [233, 0]
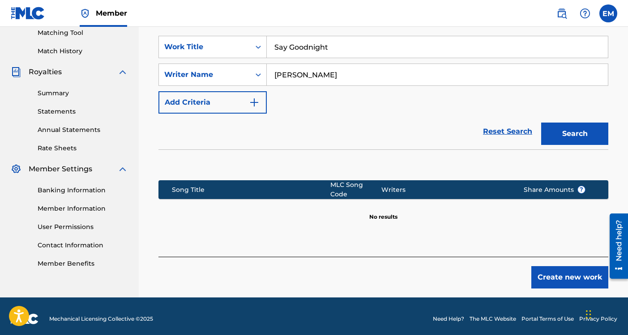
click at [578, 281] on button "Create new work" at bounding box center [569, 277] width 77 height 22
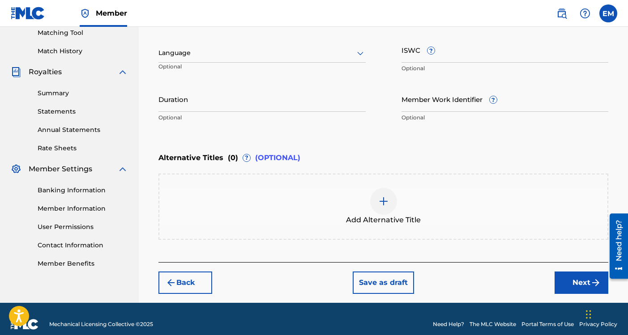
click at [584, 283] on button "Next" at bounding box center [581, 283] width 54 height 22
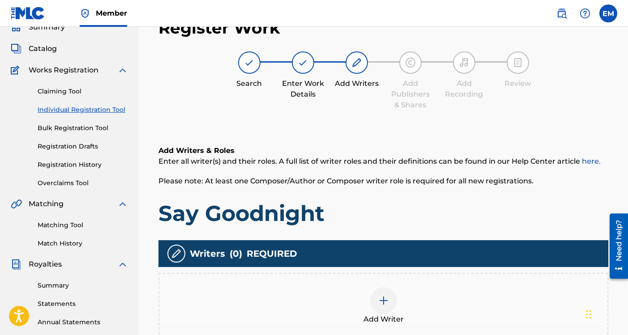
scroll to position [213, 0]
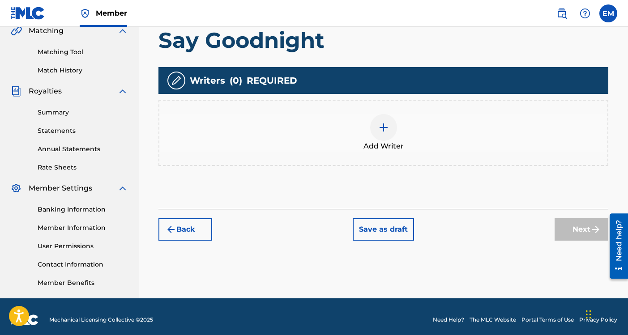
click at [384, 129] on img at bounding box center [383, 127] width 11 height 11
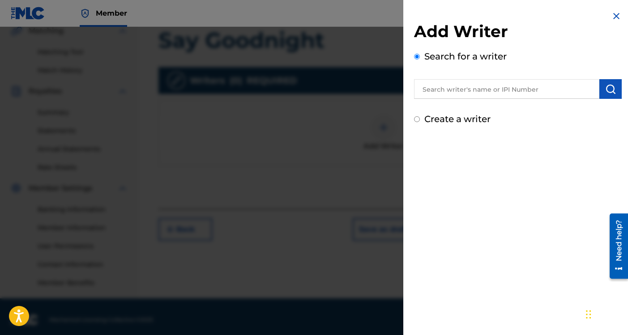
click at [479, 80] on input "text" at bounding box center [506, 89] width 185 height 20
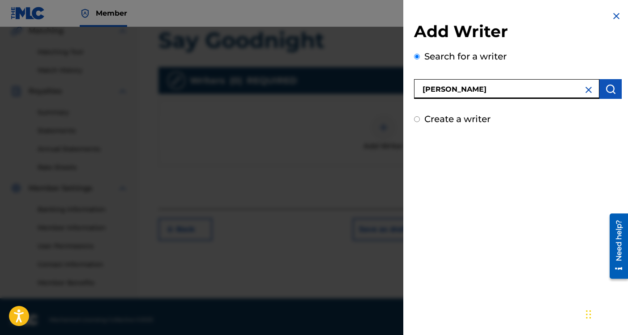
type input "[PERSON_NAME]"
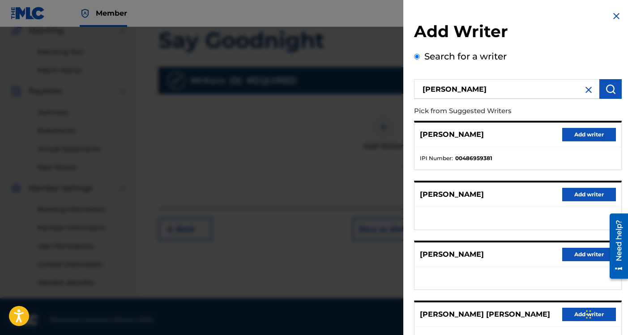
click at [575, 133] on button "Add writer" at bounding box center [589, 134] width 54 height 13
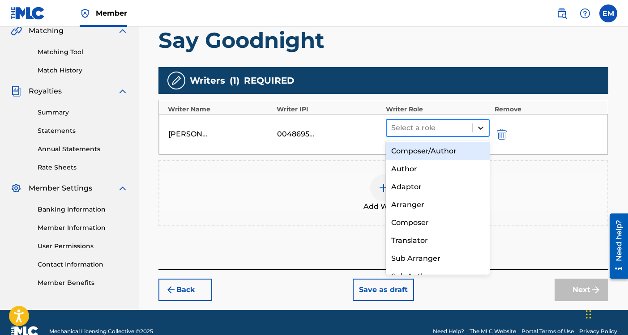
click at [480, 125] on icon at bounding box center [480, 127] width 9 height 9
click at [457, 151] on div "Composer/Author" at bounding box center [438, 151] width 104 height 18
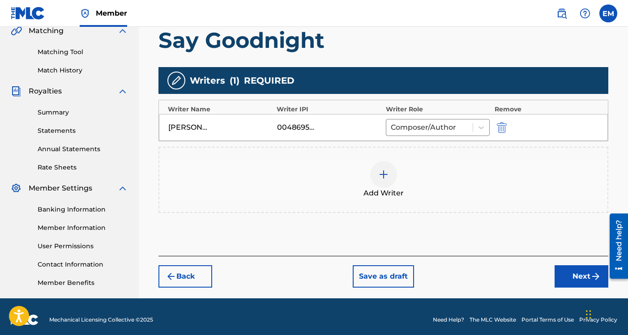
click at [378, 171] on img at bounding box center [383, 174] width 11 height 11
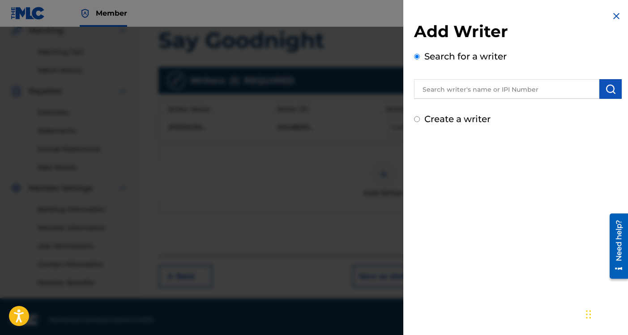
click at [468, 90] on input "text" at bounding box center [506, 89] width 185 height 20
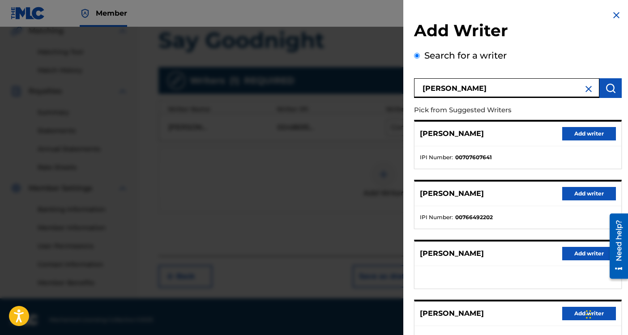
scroll to position [0, 0]
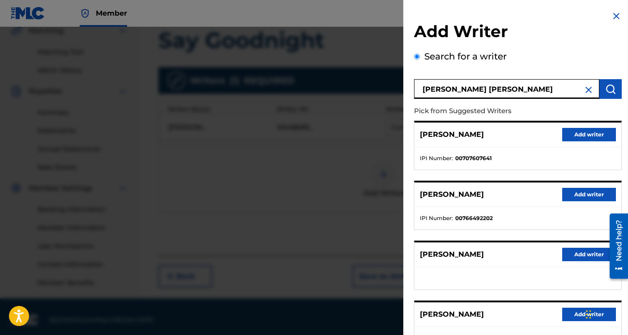
type input "[PERSON_NAME] [PERSON_NAME]"
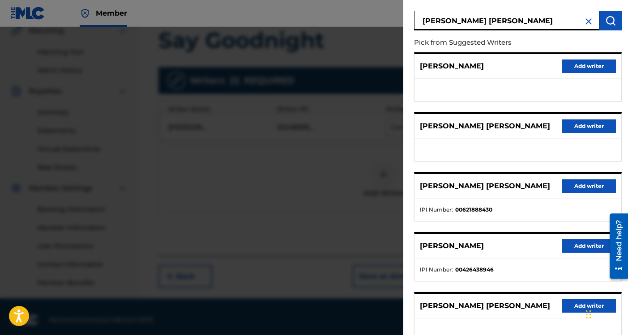
scroll to position [131, 0]
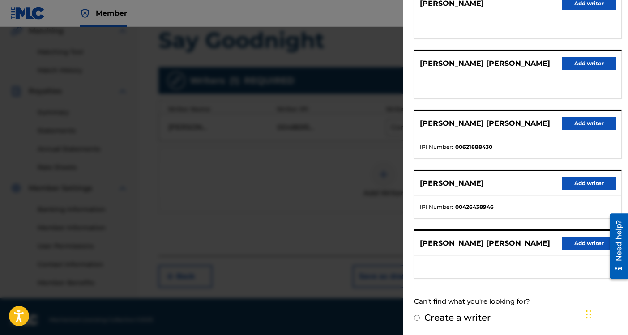
click at [569, 242] on button "Add writer" at bounding box center [589, 243] width 54 height 13
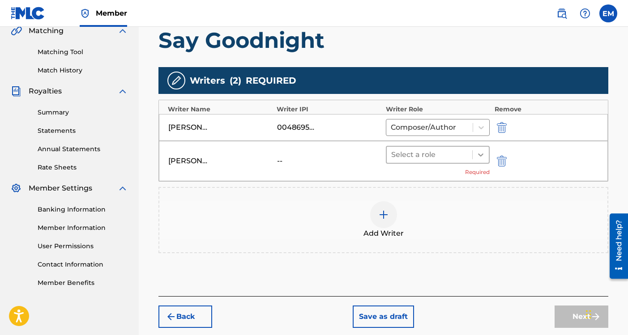
click at [484, 152] on icon at bounding box center [480, 154] width 9 height 9
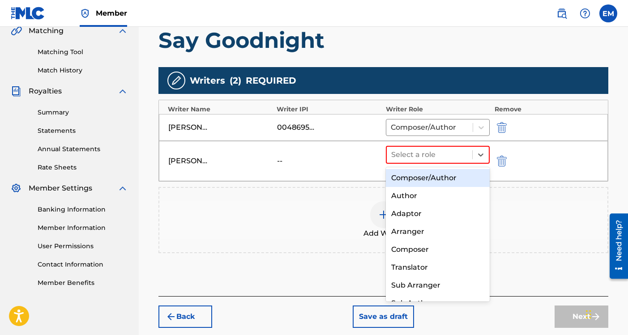
click at [459, 179] on div "Composer/Author" at bounding box center [438, 178] width 104 height 18
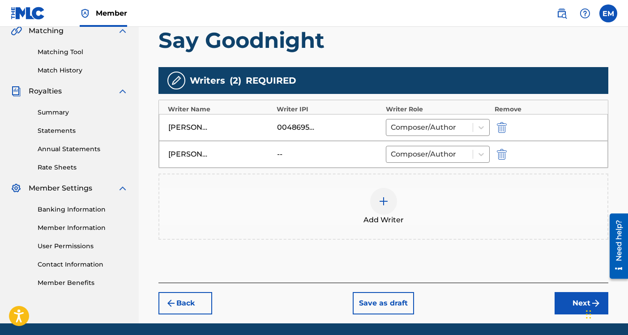
click at [390, 198] on div at bounding box center [383, 201] width 27 height 27
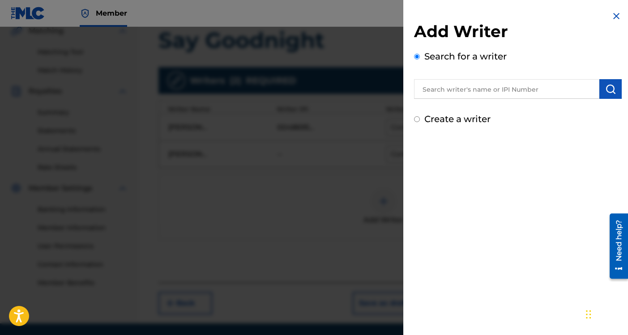
click at [454, 97] on input "text" at bounding box center [506, 89] width 185 height 20
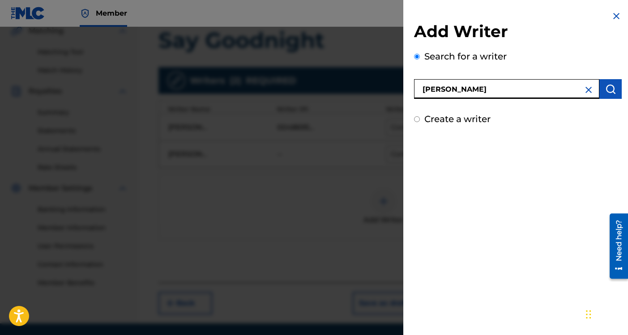
type input "[PERSON_NAME]"
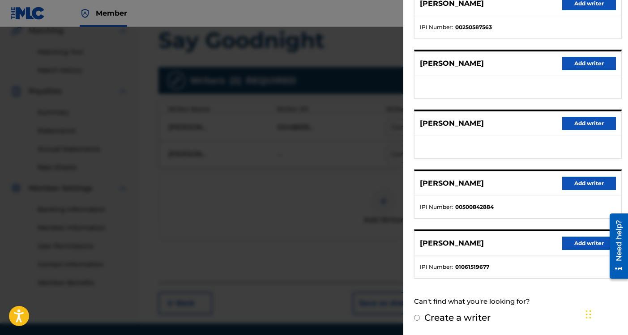
click at [570, 247] on button "Add writer" at bounding box center [589, 243] width 54 height 13
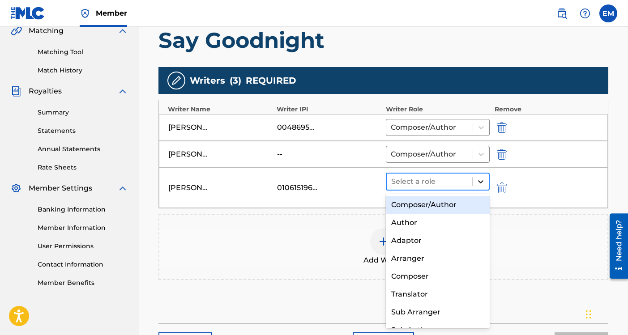
click at [479, 179] on icon at bounding box center [480, 181] width 9 height 9
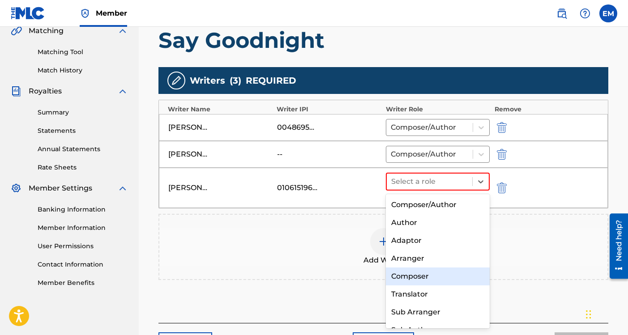
click at [435, 275] on div "Composer" at bounding box center [438, 276] width 104 height 18
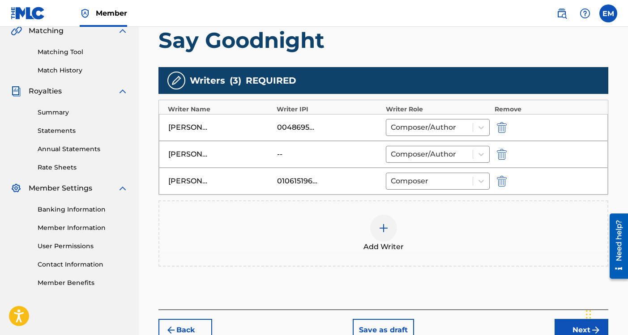
click at [390, 221] on div at bounding box center [383, 228] width 27 height 27
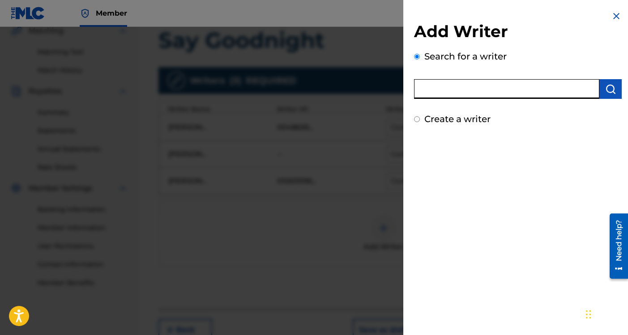
click at [454, 84] on input "text" at bounding box center [506, 89] width 185 height 20
type input "[PERSON_NAME]"
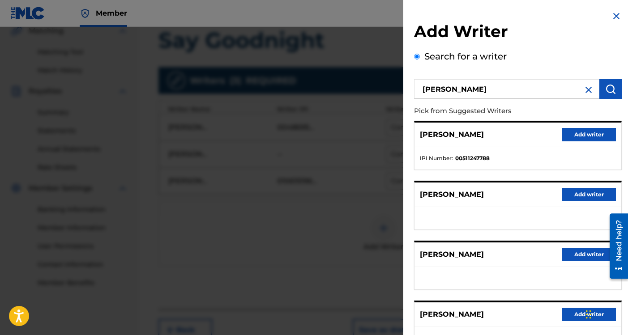
click at [581, 128] on button "Add writer" at bounding box center [589, 134] width 54 height 13
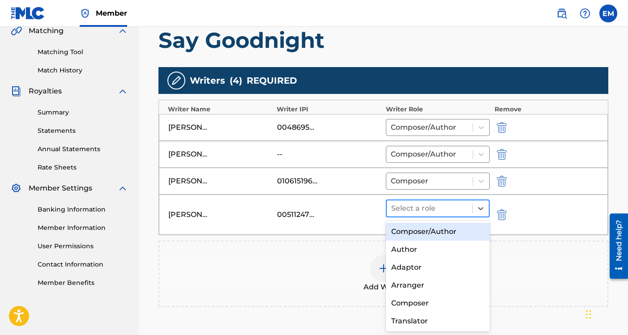
click at [460, 205] on div at bounding box center [429, 208] width 77 height 13
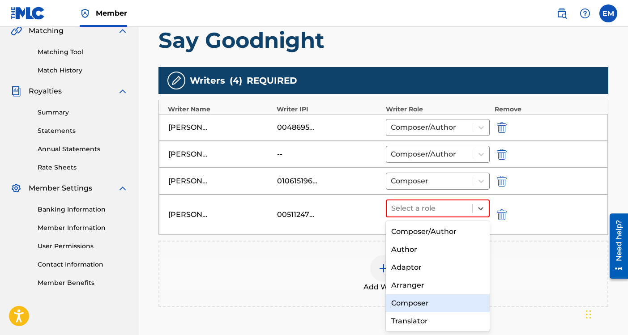
click at [421, 299] on div "Composer" at bounding box center [438, 303] width 104 height 18
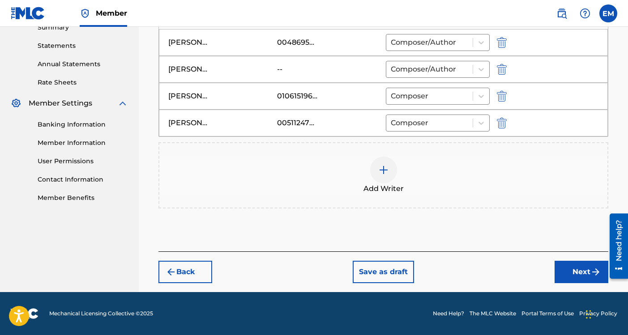
click at [562, 263] on button "Next" at bounding box center [581, 272] width 54 height 22
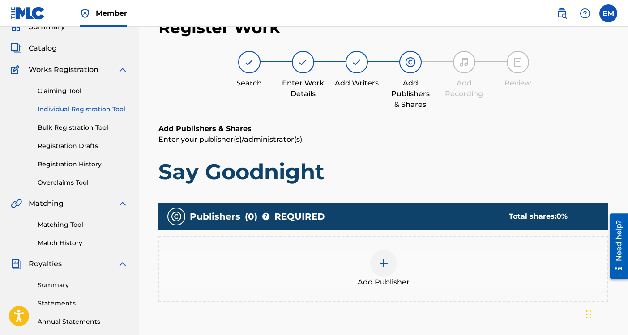
scroll to position [40, 0]
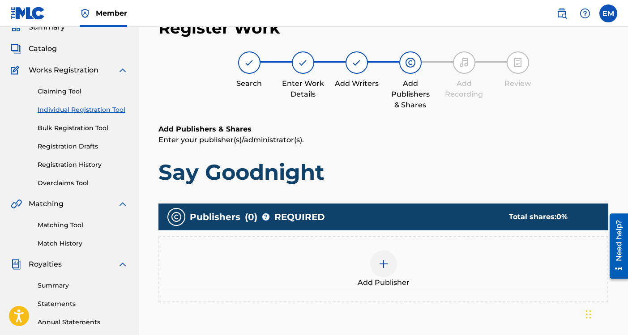
click at [384, 263] on img at bounding box center [383, 264] width 11 height 11
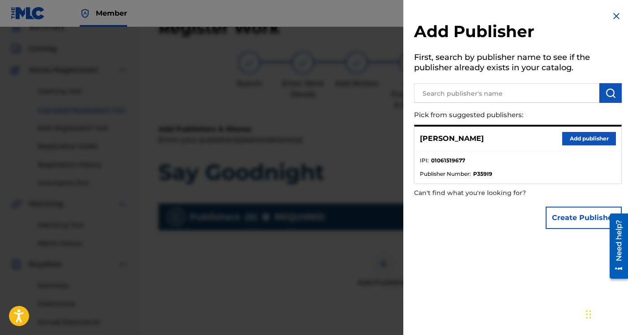
click at [572, 140] on button "Add publisher" at bounding box center [589, 138] width 54 height 13
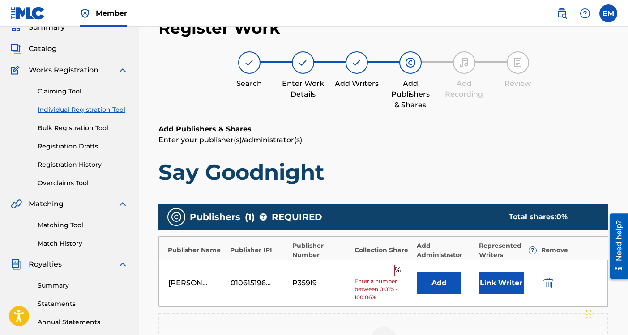
click at [367, 268] on input "text" at bounding box center [374, 271] width 40 height 12
type input "100"
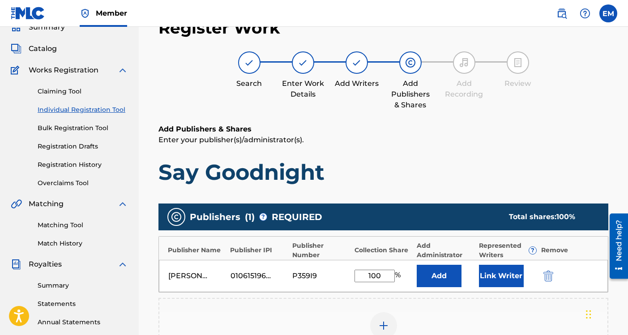
click at [489, 275] on button "Link Writer" at bounding box center [501, 276] width 45 height 22
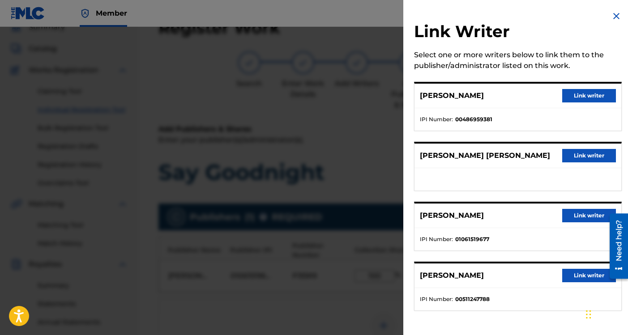
click at [564, 98] on button "Link writer" at bounding box center [589, 95] width 54 height 13
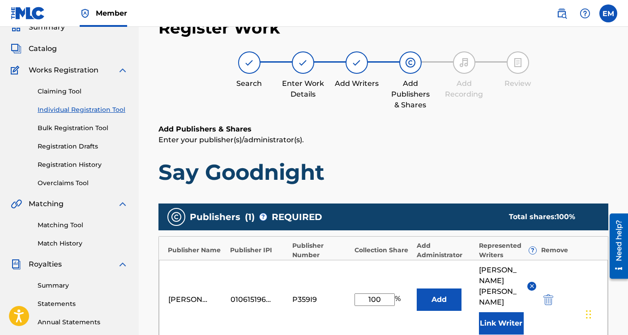
click at [497, 312] on button "Link Writer" at bounding box center [501, 323] width 45 height 22
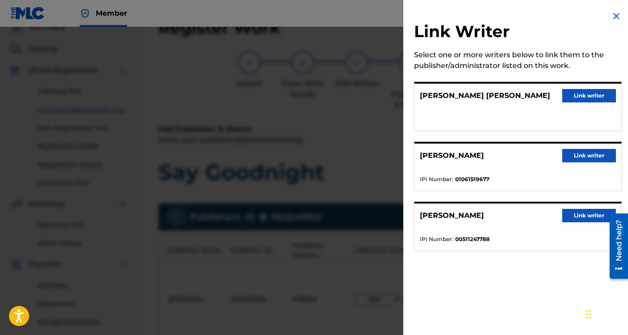
click at [575, 153] on button "Link writer" at bounding box center [589, 155] width 54 height 13
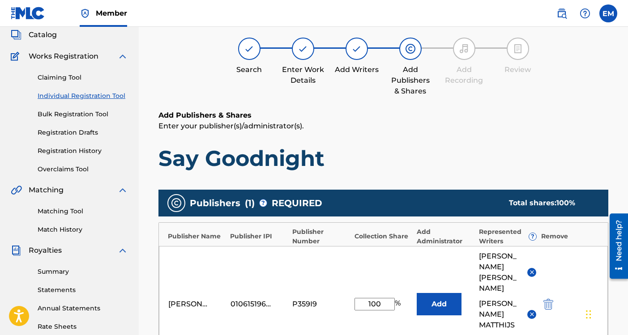
scroll to position [68, 0]
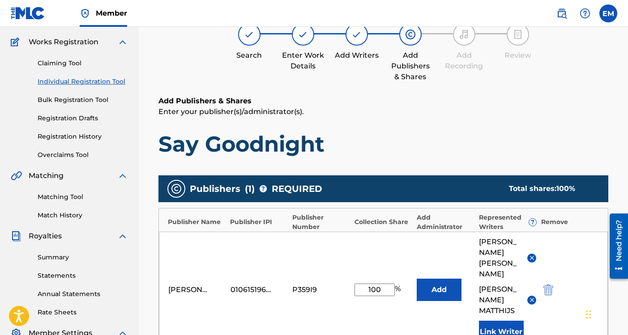
click at [499, 324] on button "Link Writer" at bounding box center [501, 332] width 45 height 22
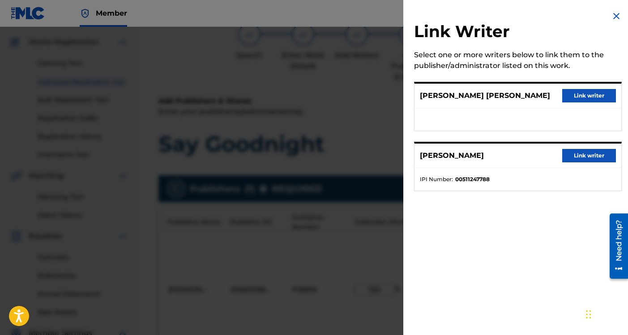
click at [576, 152] on button "Link writer" at bounding box center [589, 155] width 54 height 13
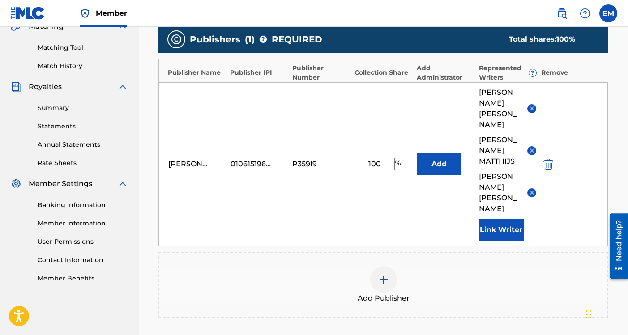
scroll to position [296, 0]
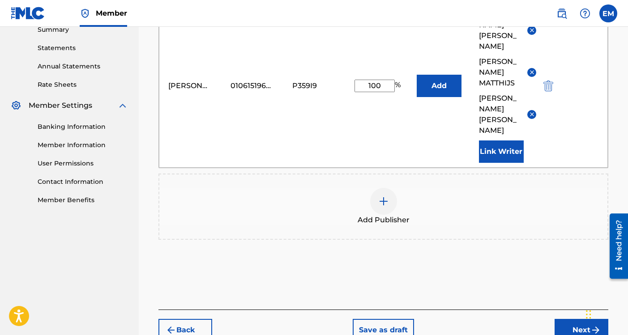
click at [560, 319] on button "Next" at bounding box center [581, 330] width 54 height 22
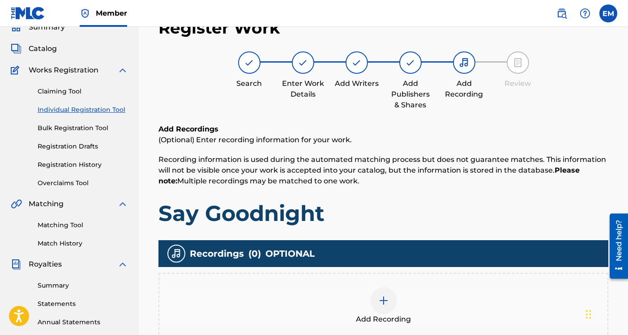
scroll to position [220, 0]
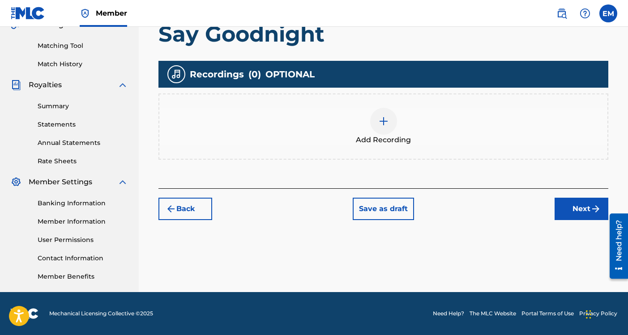
click at [566, 201] on button "Next" at bounding box center [581, 209] width 54 height 22
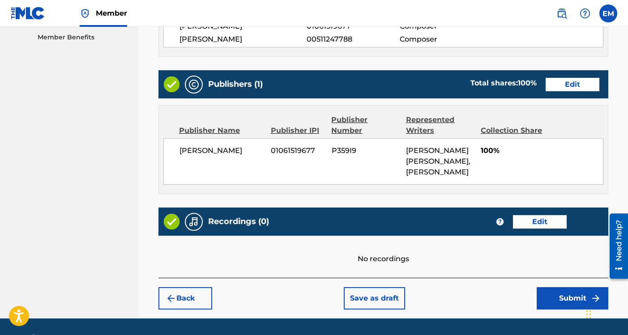
scroll to position [495, 0]
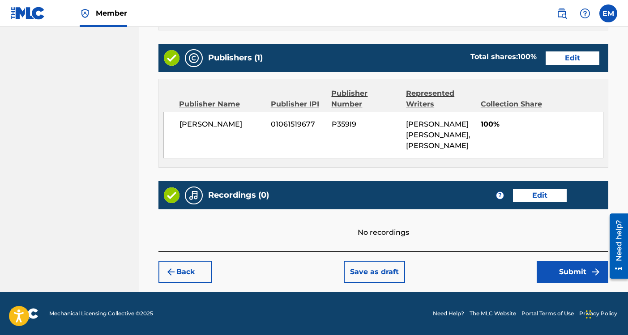
click at [549, 269] on button "Submit" at bounding box center [572, 272] width 72 height 22
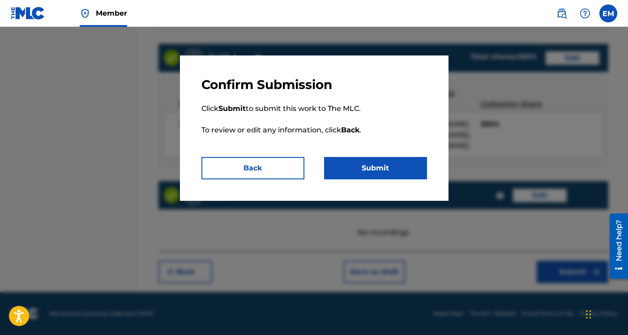
click at [379, 171] on button "Submit" at bounding box center [375, 168] width 103 height 22
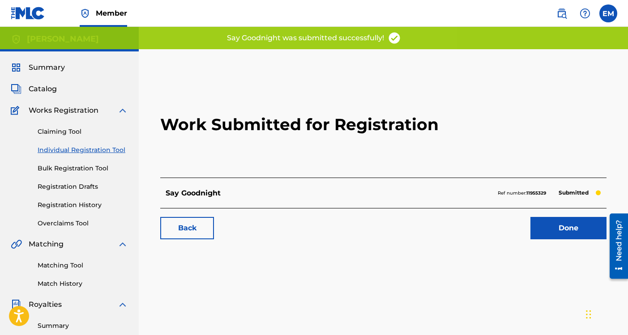
click at [545, 223] on link "Done" at bounding box center [568, 228] width 76 height 22
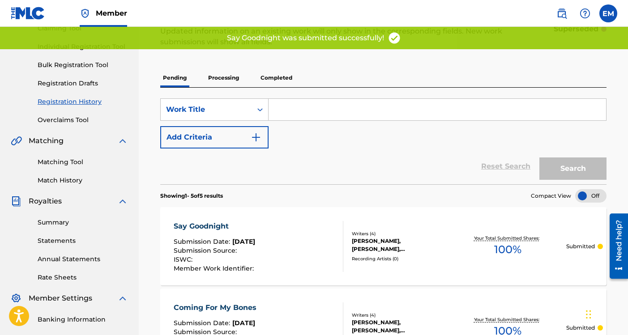
scroll to position [195, 0]
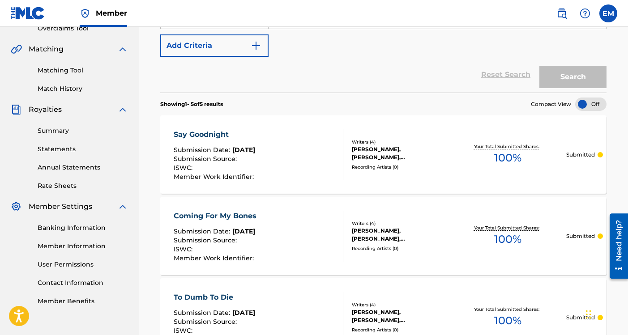
click at [81, 70] on link "Matching Tool" at bounding box center [83, 70] width 90 height 9
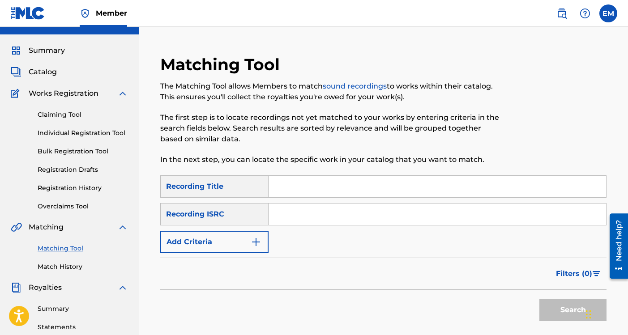
scroll to position [17, 0]
click at [71, 263] on link "Match History" at bounding box center [83, 266] width 90 height 9
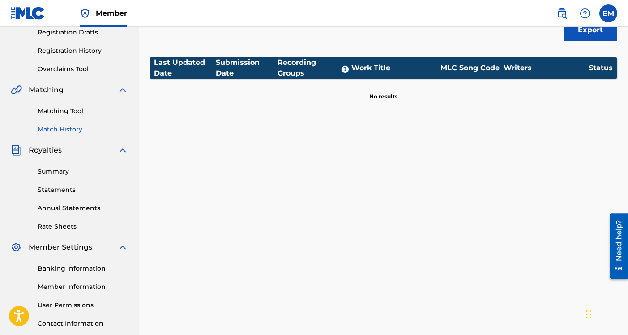
scroll to position [155, 0]
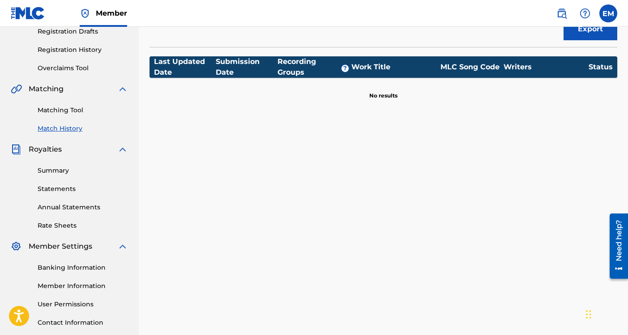
click at [93, 193] on link "Statements" at bounding box center [83, 188] width 90 height 9
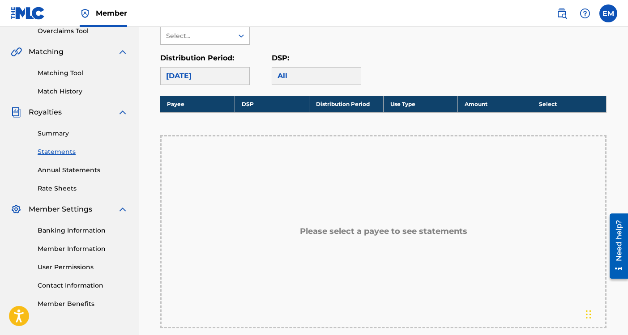
scroll to position [220, 0]
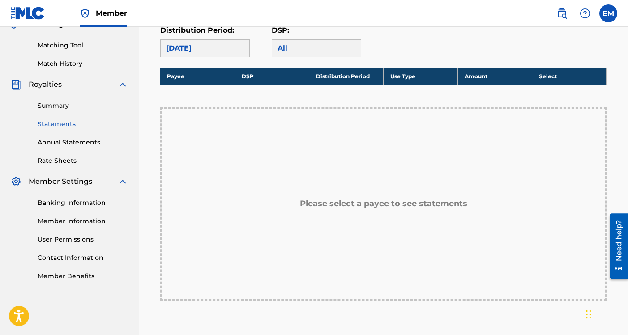
click at [88, 200] on link "Banking Information" at bounding box center [83, 202] width 90 height 9
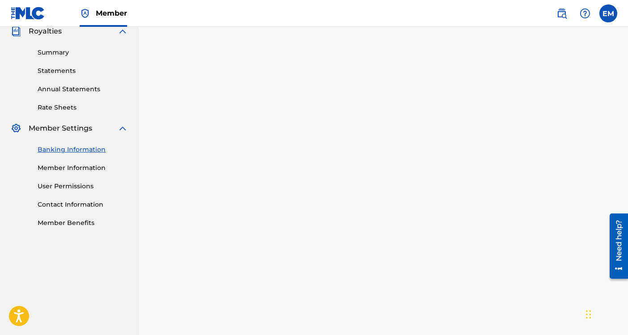
scroll to position [220, 0]
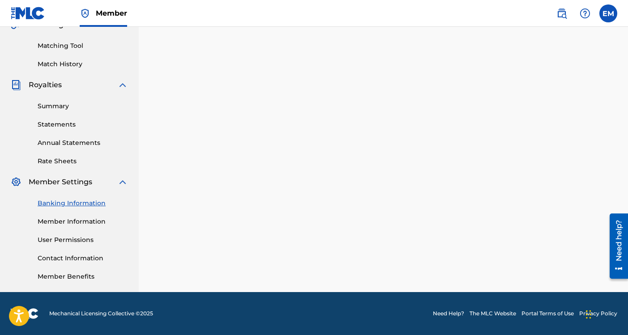
click at [67, 275] on link "Member Benefits" at bounding box center [83, 276] width 90 height 9
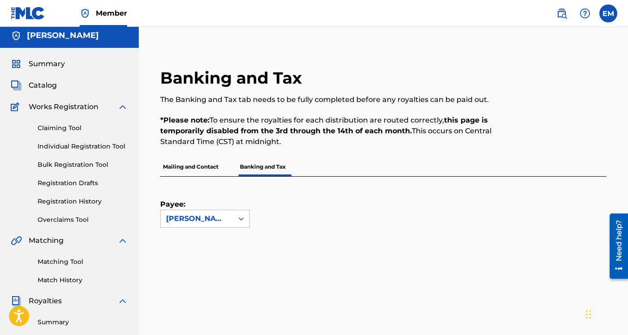
scroll to position [2, 0]
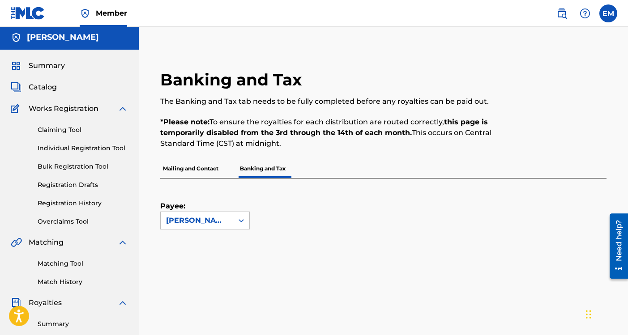
click at [66, 91] on div "Catalog" at bounding box center [69, 87] width 117 height 11
click at [47, 87] on span "Catalog" at bounding box center [43, 87] width 28 height 11
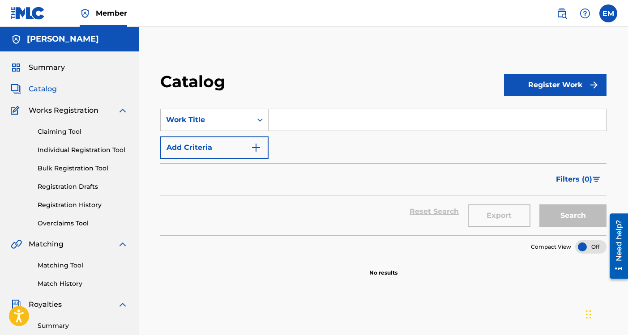
click at [60, 66] on span "Summary" at bounding box center [47, 67] width 36 height 11
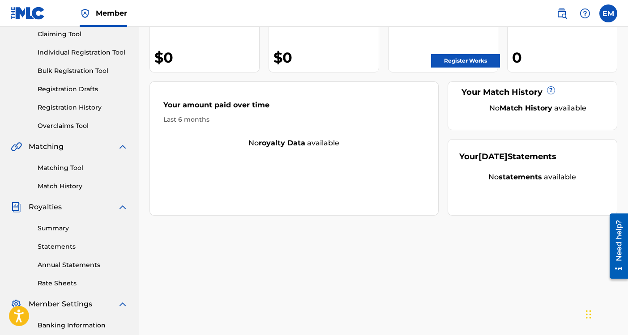
scroll to position [174, 0]
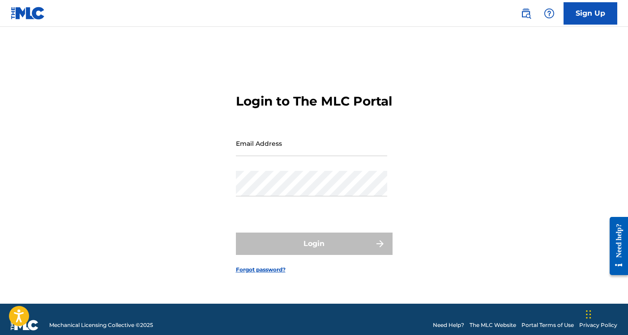
click at [288, 153] on input "Email Address" at bounding box center [311, 143] width 151 height 25
type input "[EMAIL_ADDRESS][DOMAIN_NAME]"
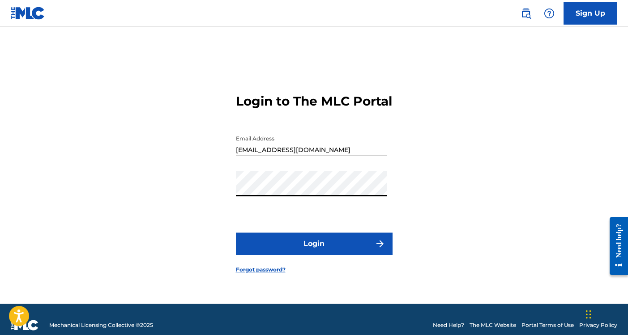
click at [287, 249] on button "Login" at bounding box center [314, 244] width 157 height 22
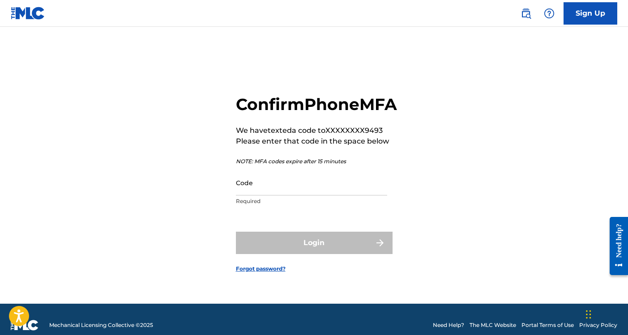
click at [294, 195] on input "Code" at bounding box center [311, 182] width 151 height 25
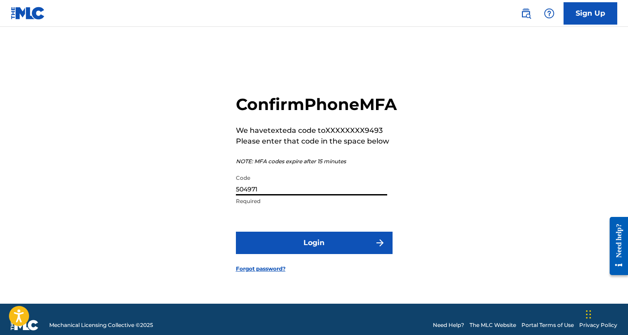
type input "504971"
click at [300, 248] on button "Login" at bounding box center [314, 243] width 157 height 22
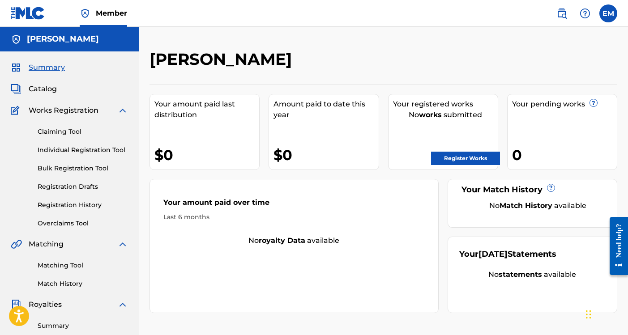
click at [49, 87] on span "Catalog" at bounding box center [43, 89] width 28 height 11
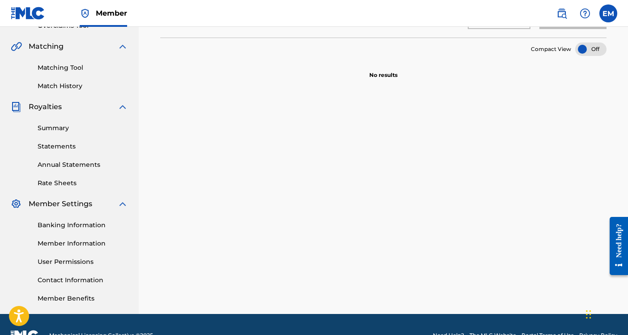
scroll to position [209, 0]
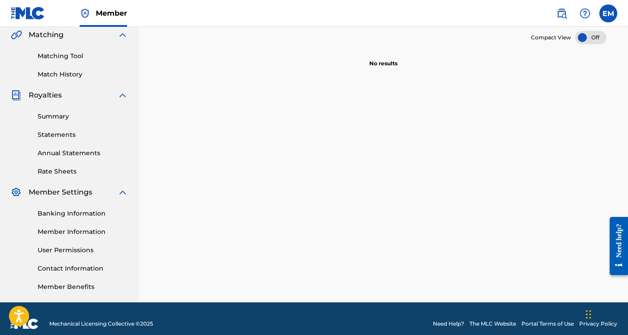
click at [63, 116] on link "Summary" at bounding box center [83, 116] width 90 height 9
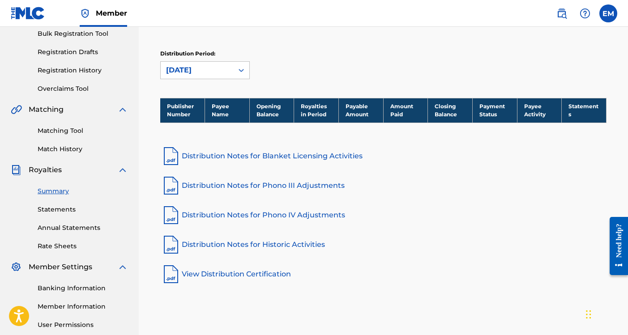
scroll to position [143, 0]
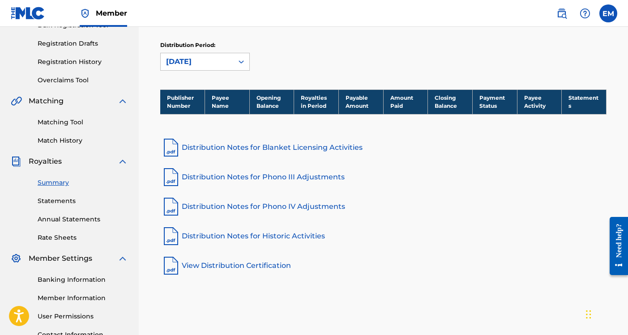
click at [66, 145] on link "Match History" at bounding box center [83, 140] width 90 height 9
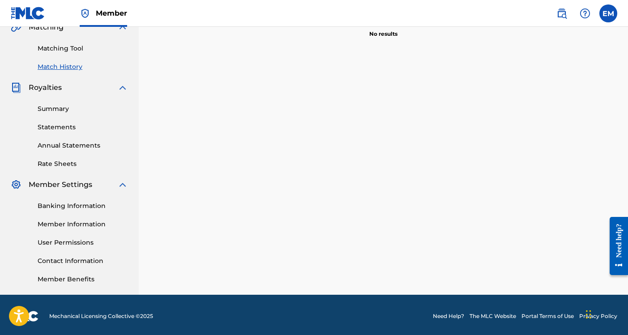
scroll to position [217, 0]
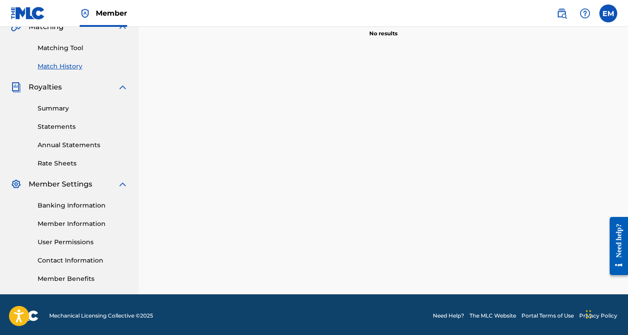
click at [67, 221] on link "Member Information" at bounding box center [83, 223] width 90 height 9
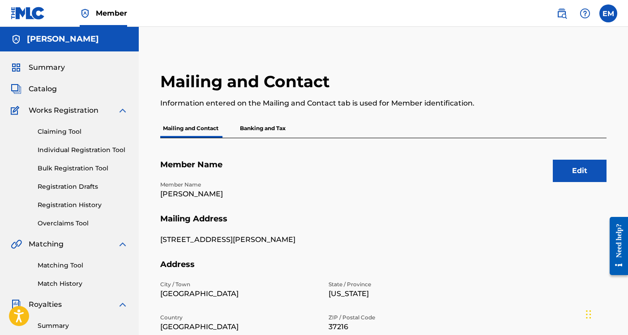
click at [270, 124] on p "Banking and Tax" at bounding box center [262, 128] width 51 height 19
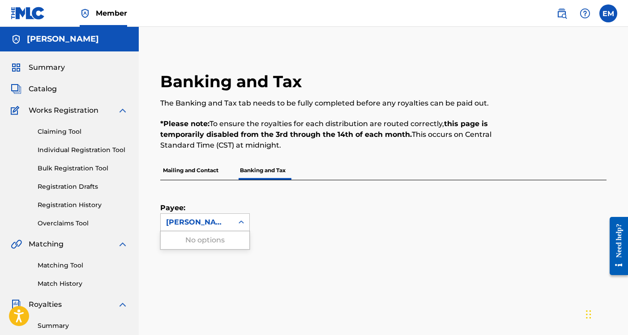
click at [244, 223] on icon at bounding box center [241, 222] width 9 height 9
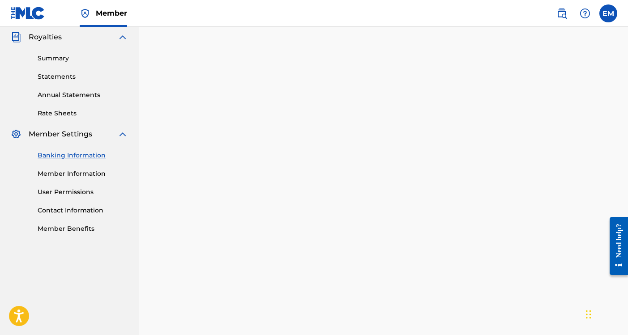
scroll to position [270, 0]
